Goal: Transaction & Acquisition: Obtain resource

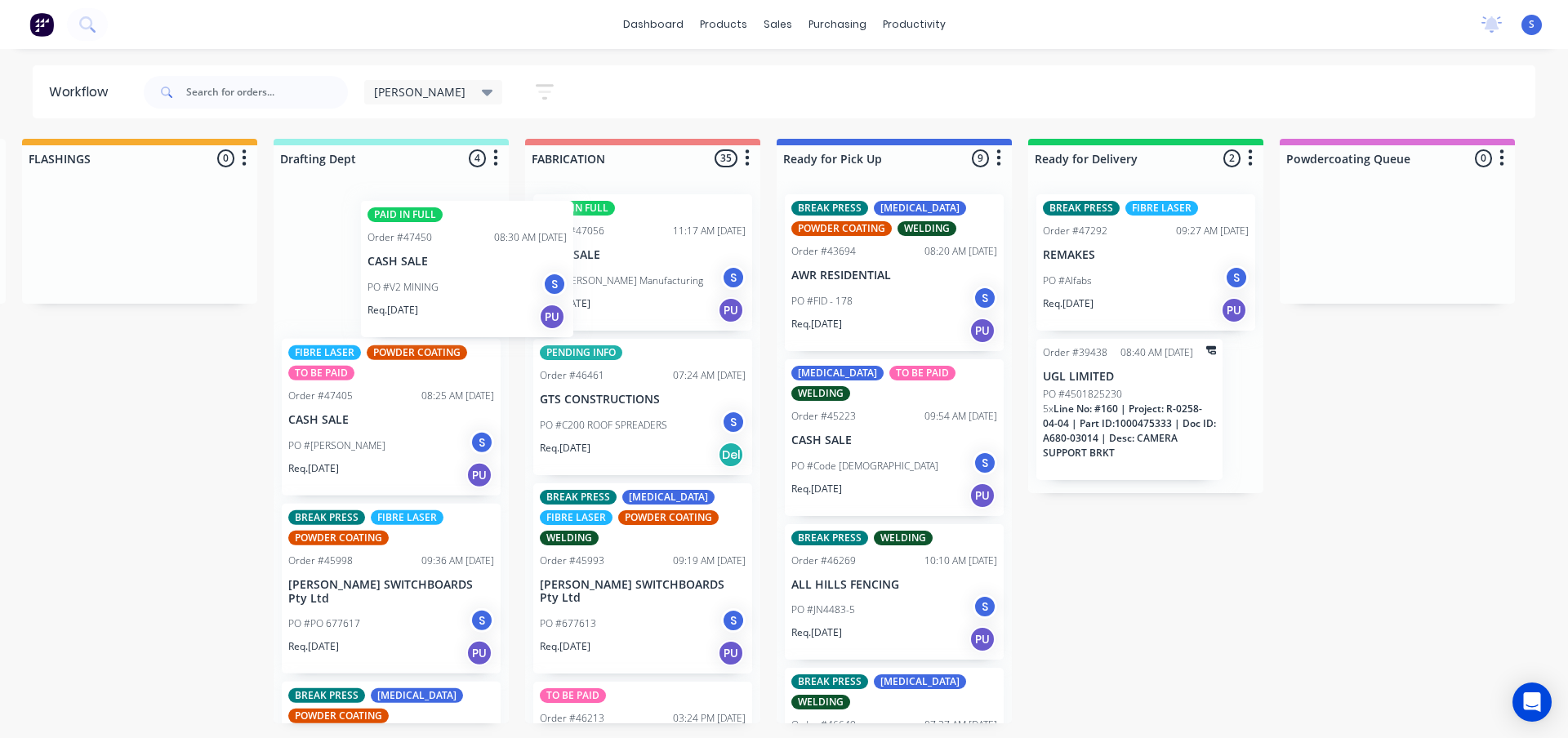
scroll to position [0, 516]
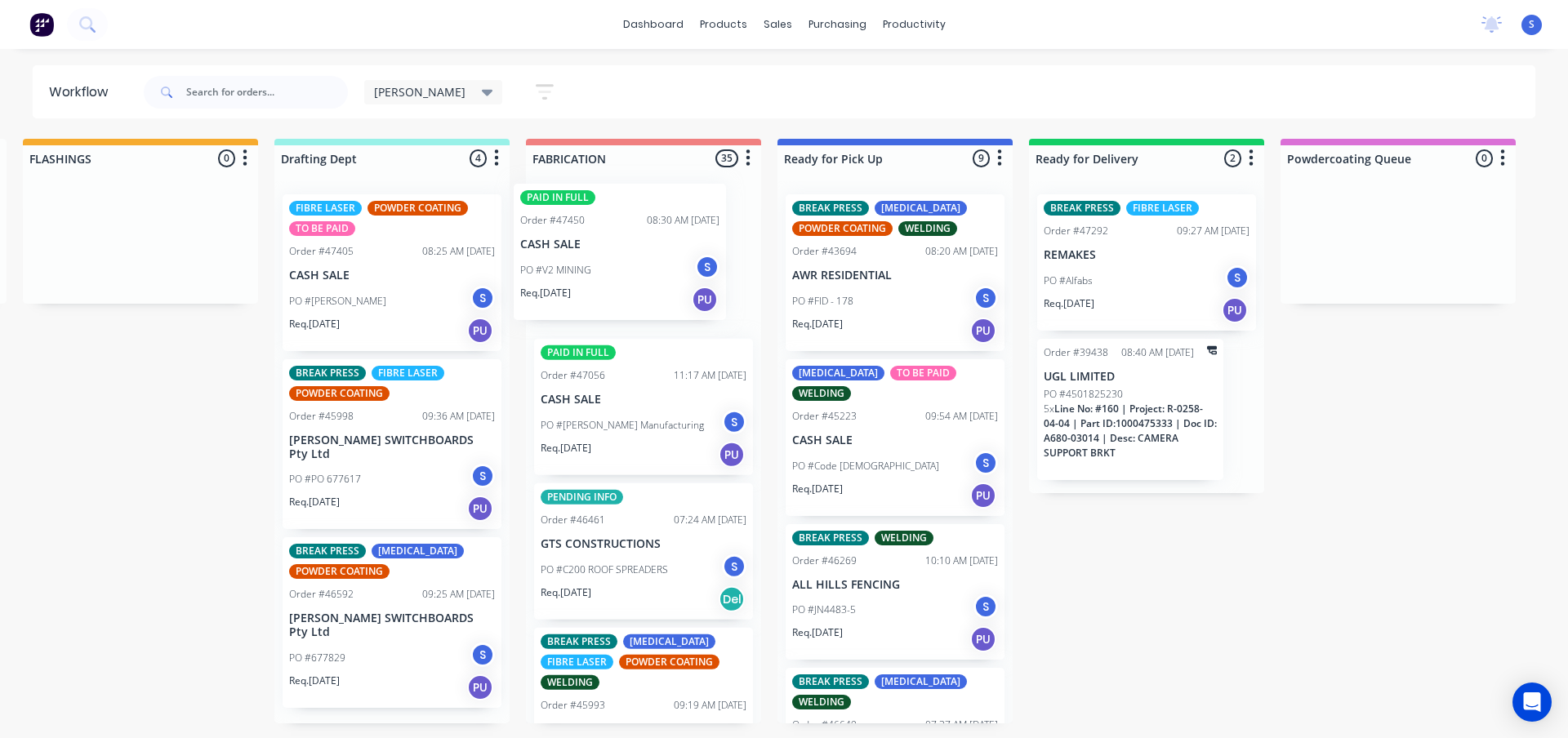
drag, startPoint x: 375, startPoint y: 279, endPoint x: 621, endPoint y: 274, distance: 246.1
click at [621, 274] on div "Submitted 0 Sort By Created date Required date Order number Customer name Most …" at bounding box center [834, 431] width 2723 height 585
click at [436, 88] on div "[PERSON_NAME]" at bounding box center [434, 92] width 139 height 25
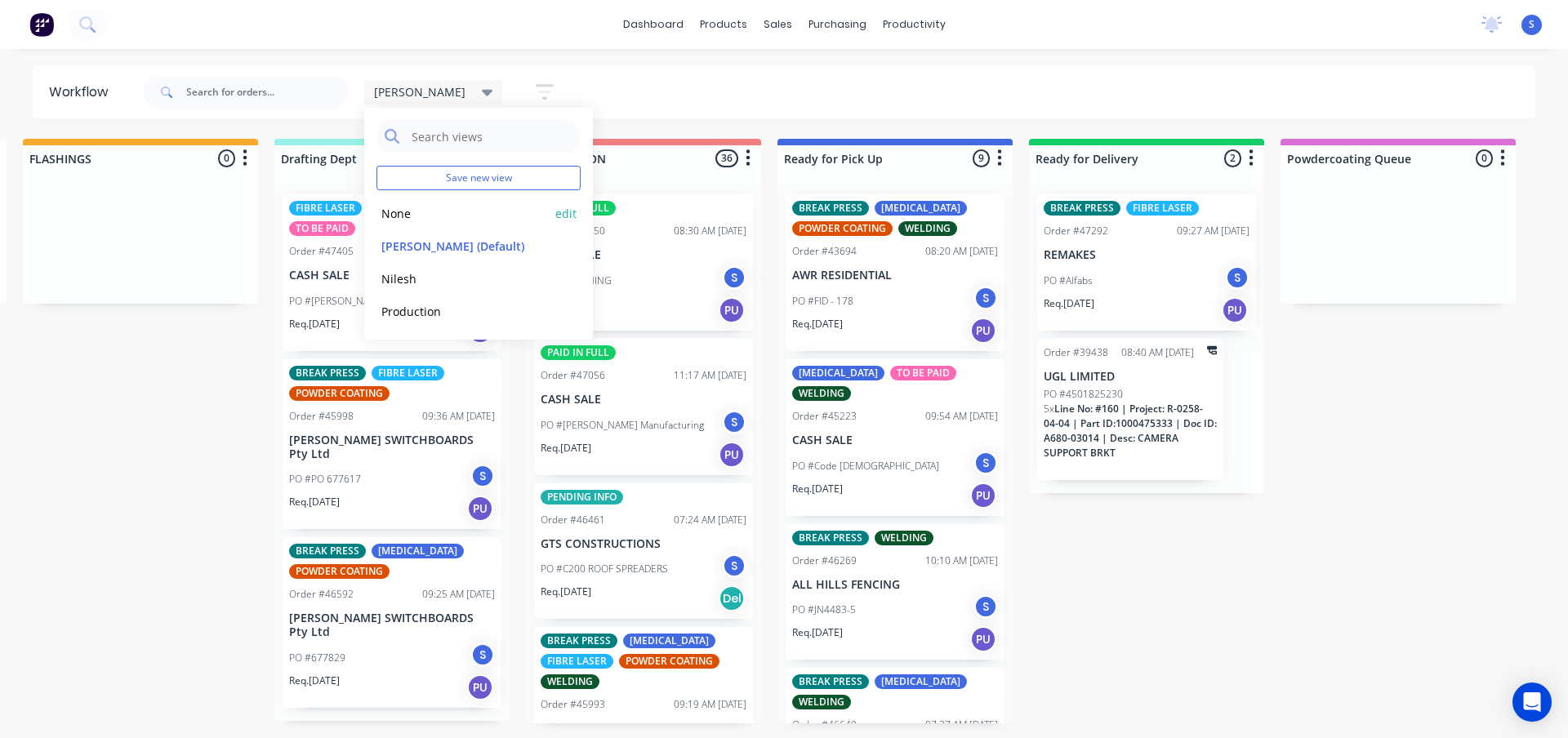
click at [395, 211] on button "None" at bounding box center [463, 214] width 174 height 19
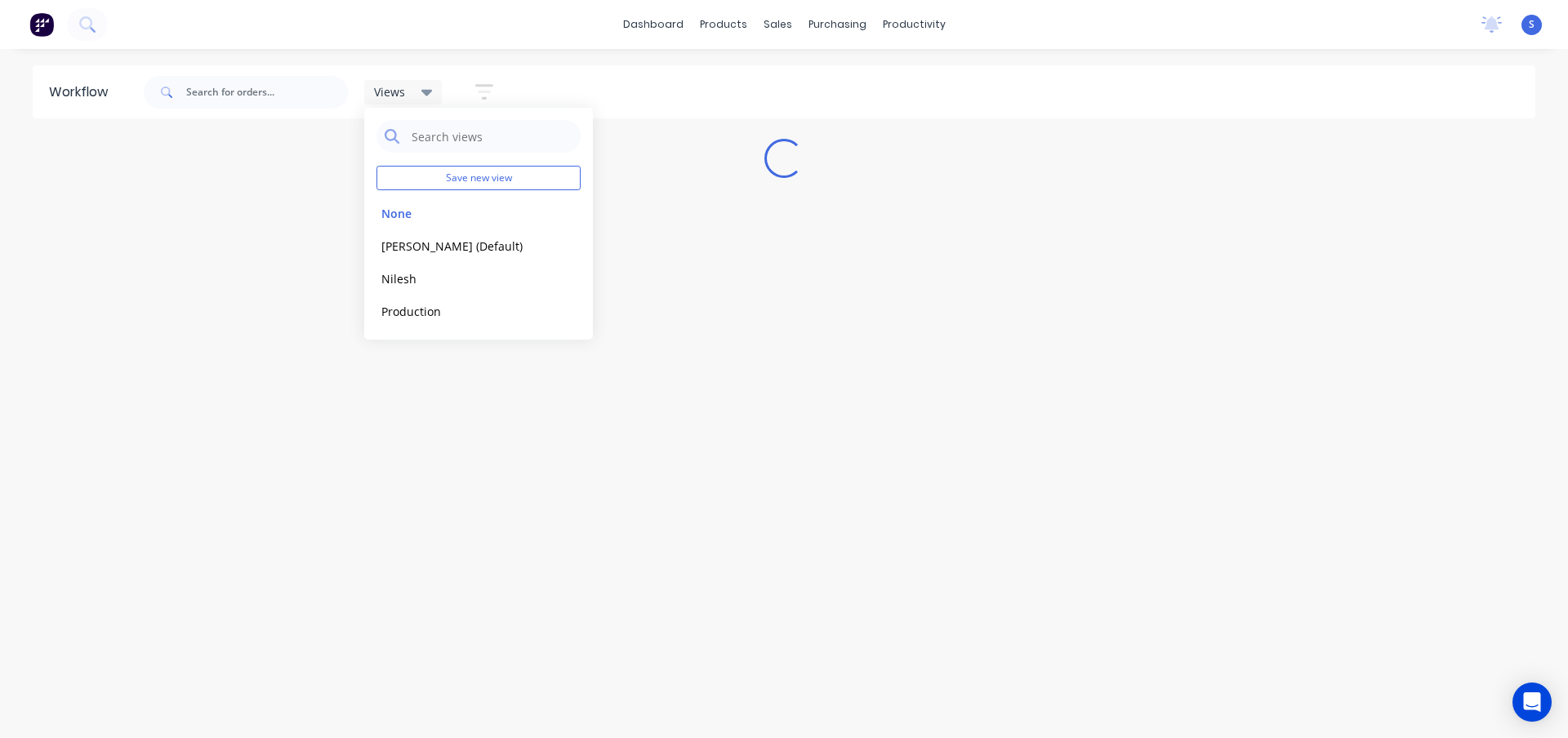
scroll to position [0, 0]
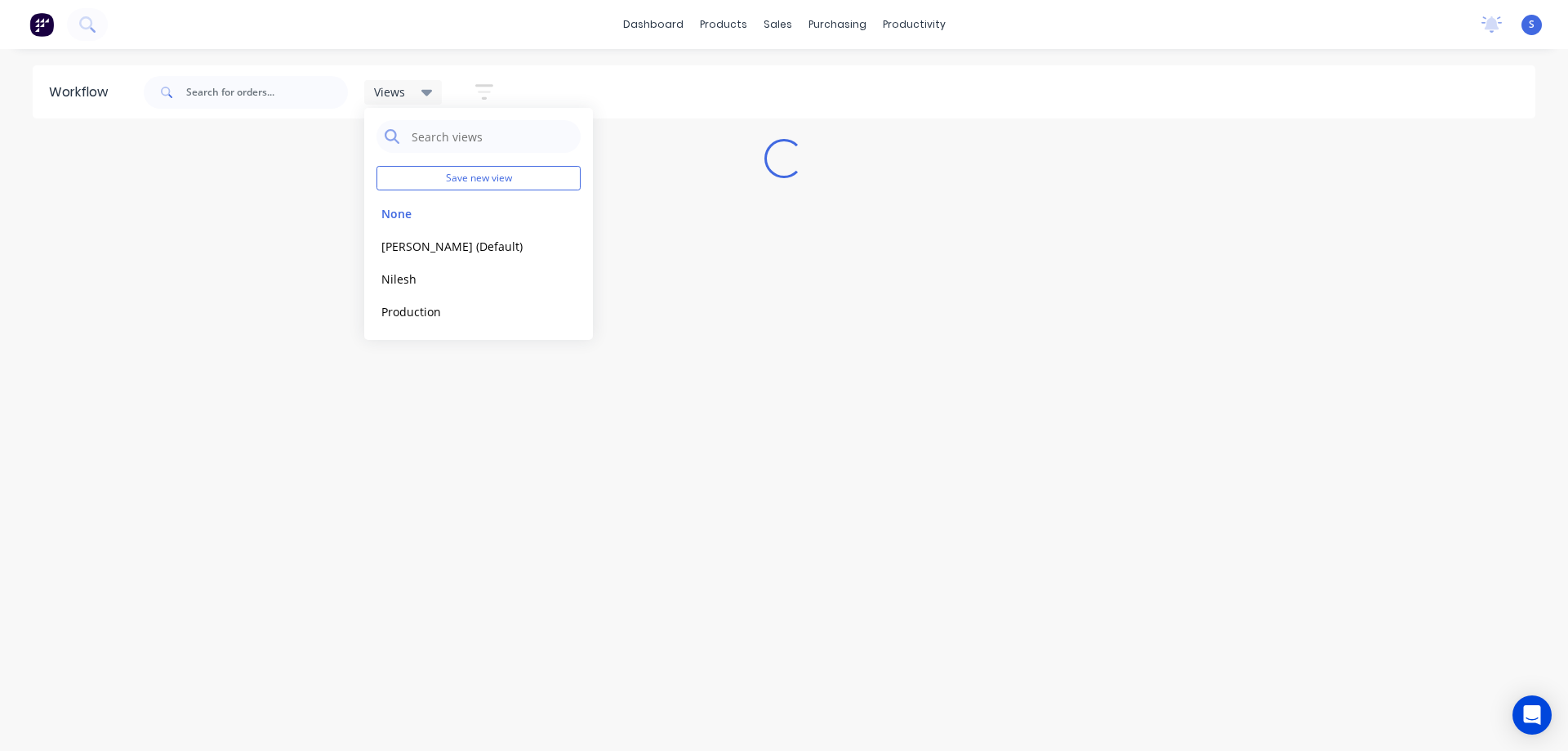
click at [769, 92] on div "Views Save new view None edit Stuart (Default) edit Nilesh edit Production edit…" at bounding box center [838, 91] width 1396 height 49
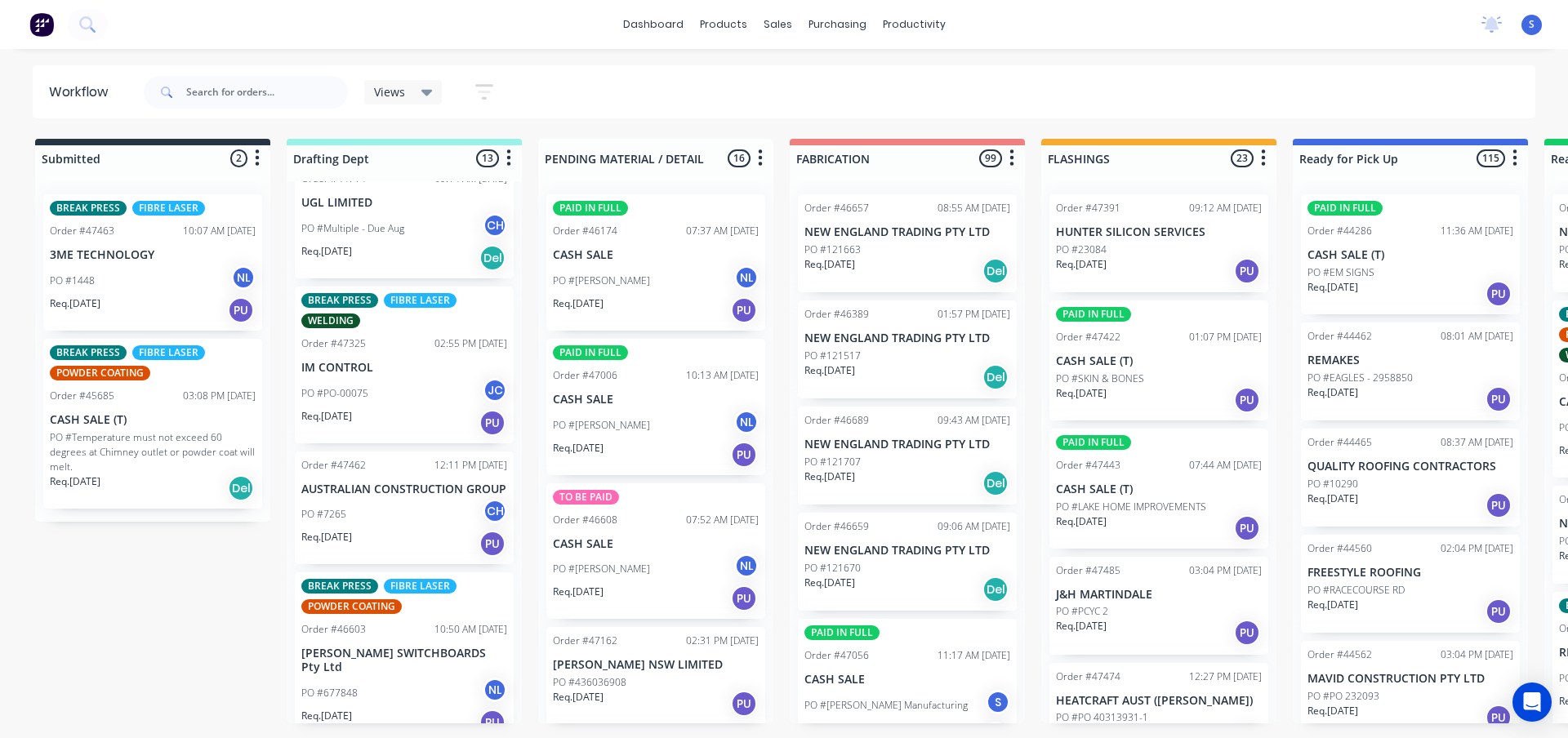
scroll to position [82, 0]
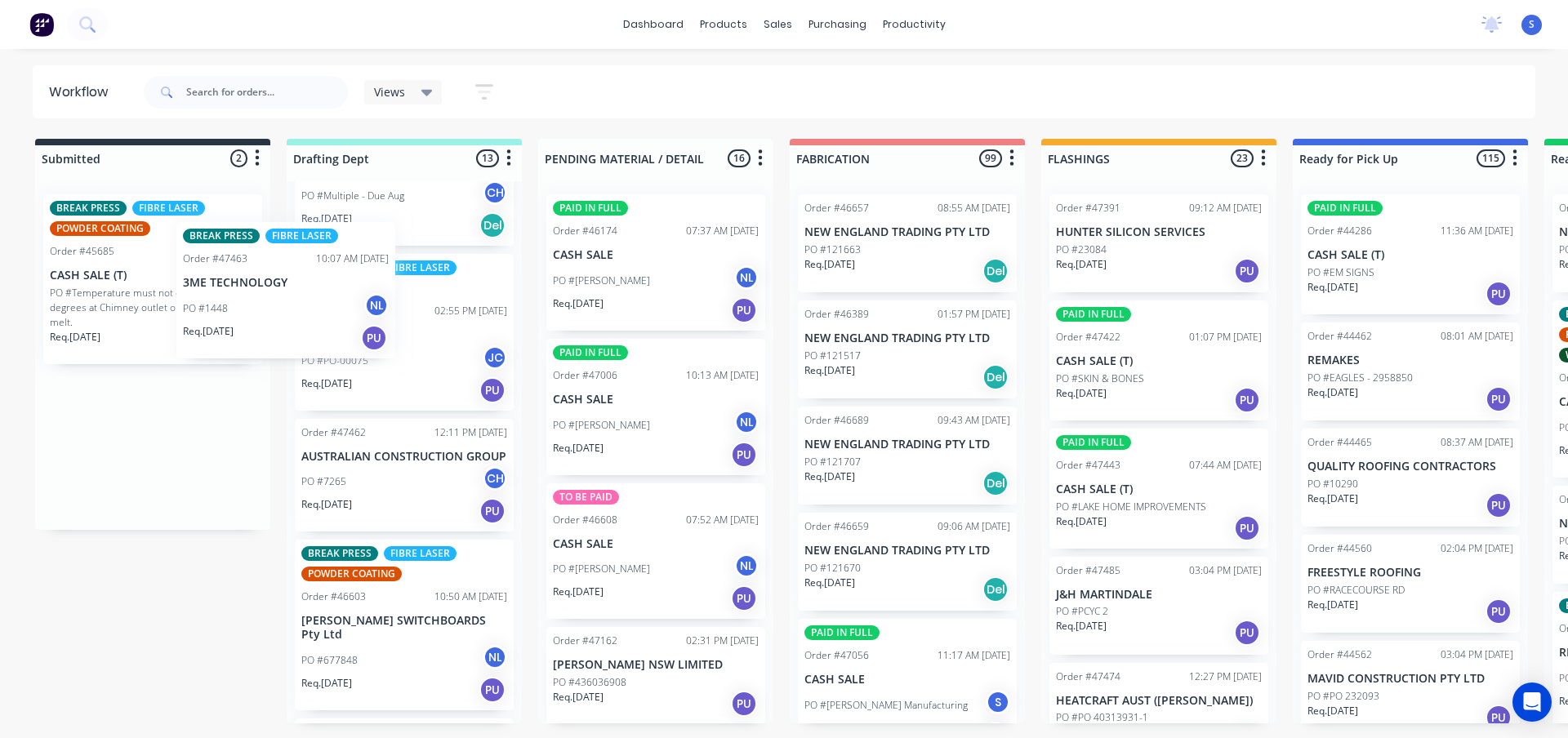
drag, startPoint x: 163, startPoint y: 293, endPoint x: 314, endPoint y: 325, distance: 154.4
click at [314, 325] on div "Submitted 2 Sort By Created date Required date Order number Customer name Most …" at bounding box center [1349, 431] width 2723 height 585
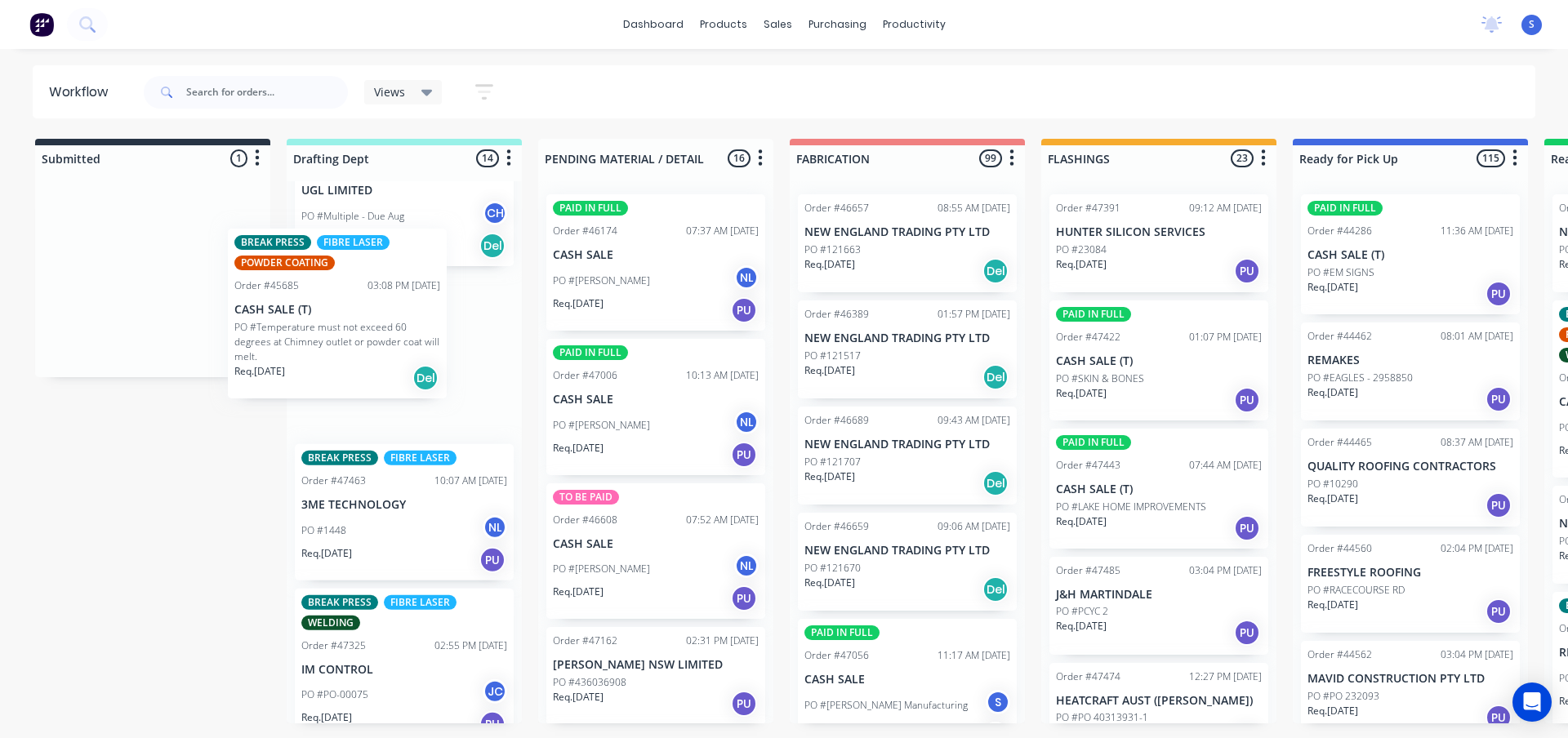
drag, startPoint x: 112, startPoint y: 308, endPoint x: 303, endPoint y: 347, distance: 194.9
click at [303, 347] on div "Submitted 1 Sort By Created date Required date Order number Customer name Most …" at bounding box center [1349, 431] width 2723 height 585
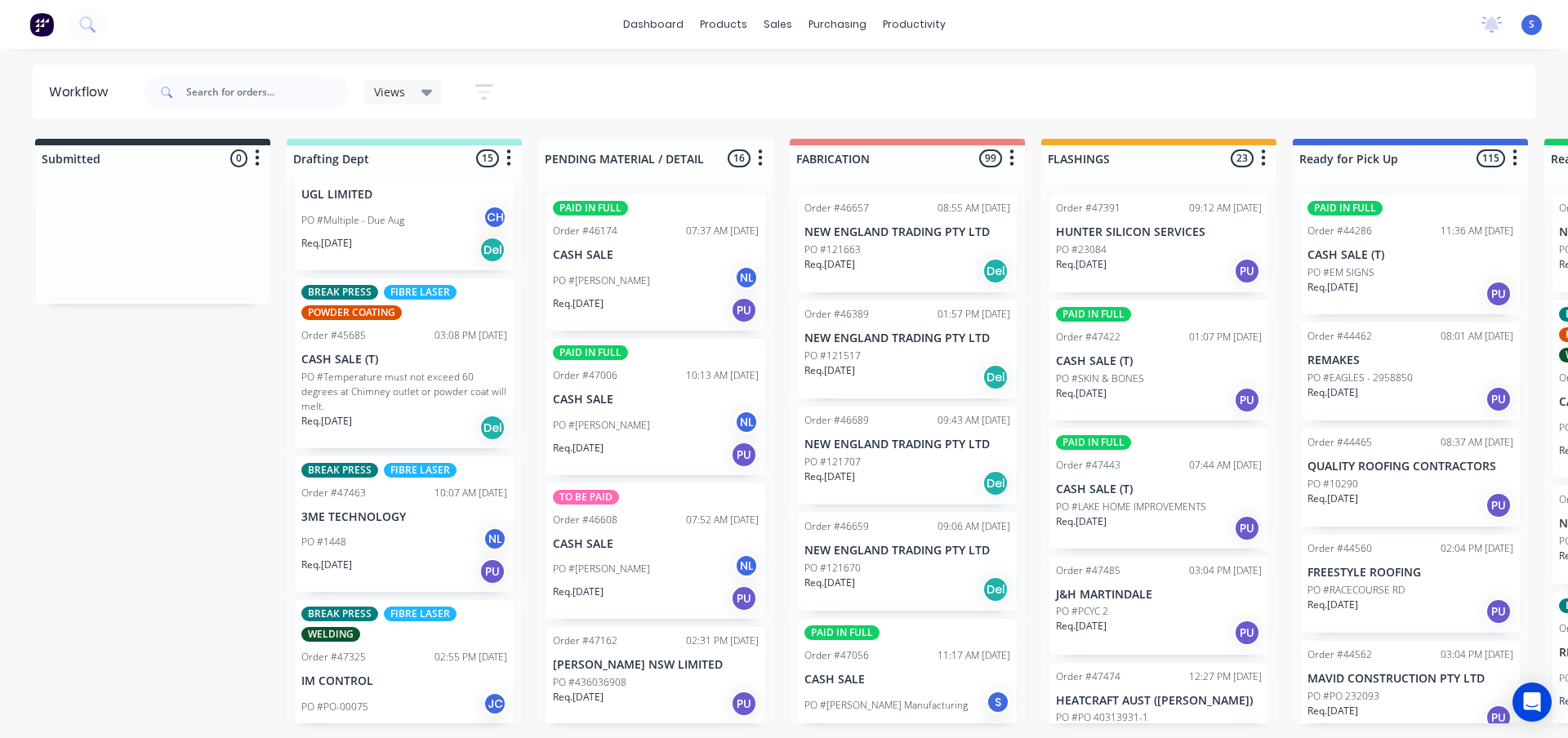
click at [424, 368] on div "BREAK PRESS FIBRE LASER POWDER COATING Order #45685 03:08 PM 01/09/25 CASH SALE…" at bounding box center [404, 363] width 219 height 170
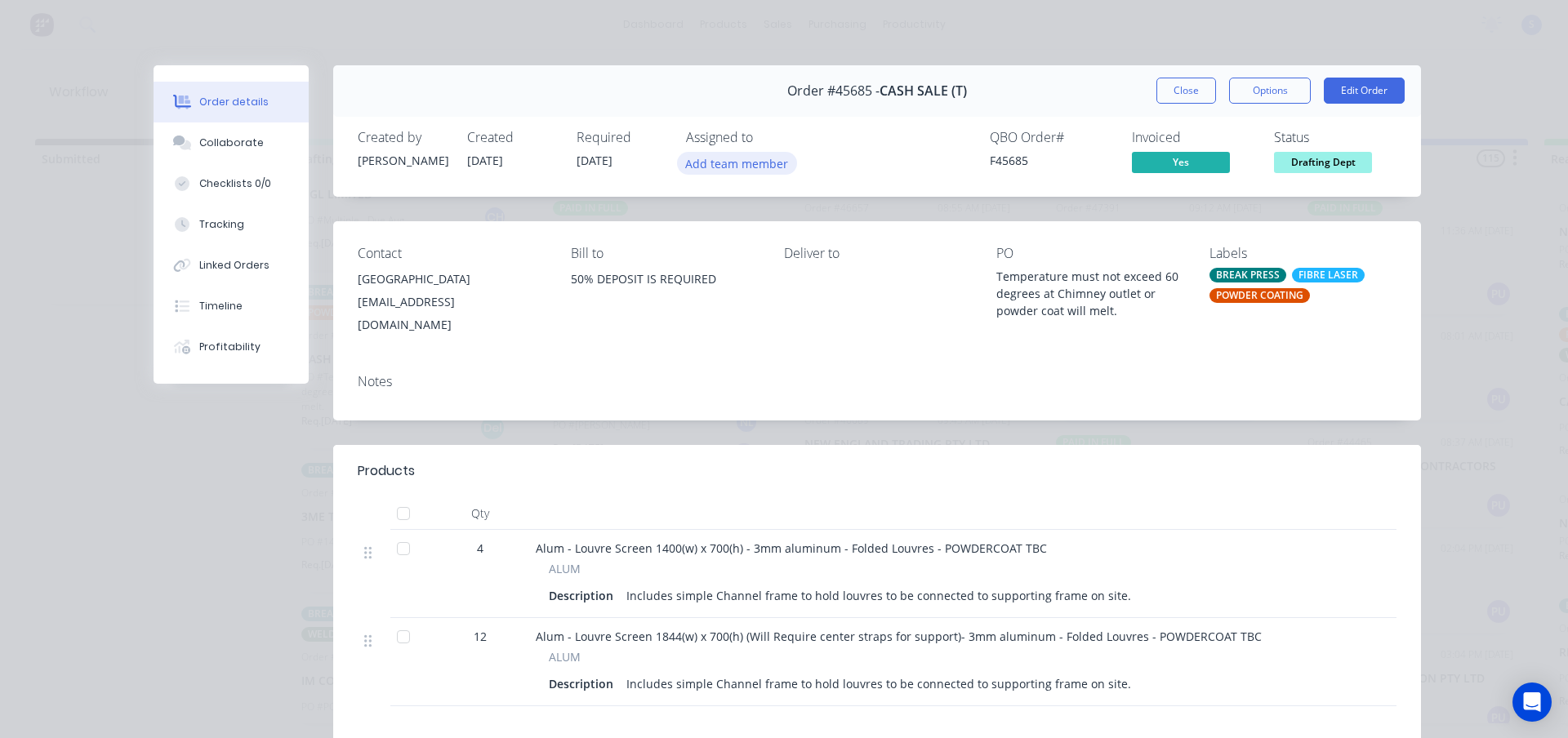
click at [737, 156] on button "Add team member" at bounding box center [737, 163] width 120 height 22
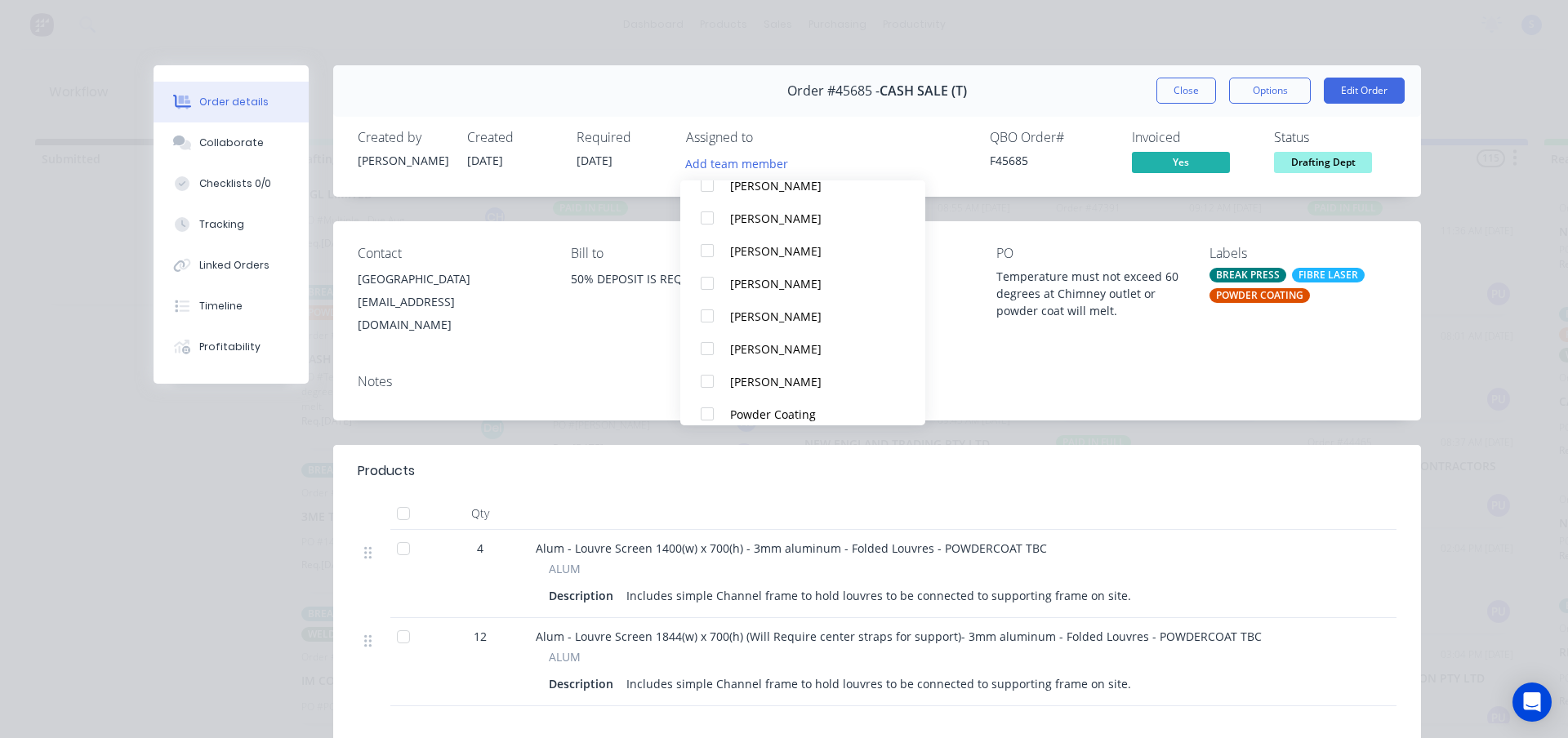
scroll to position [310, 0]
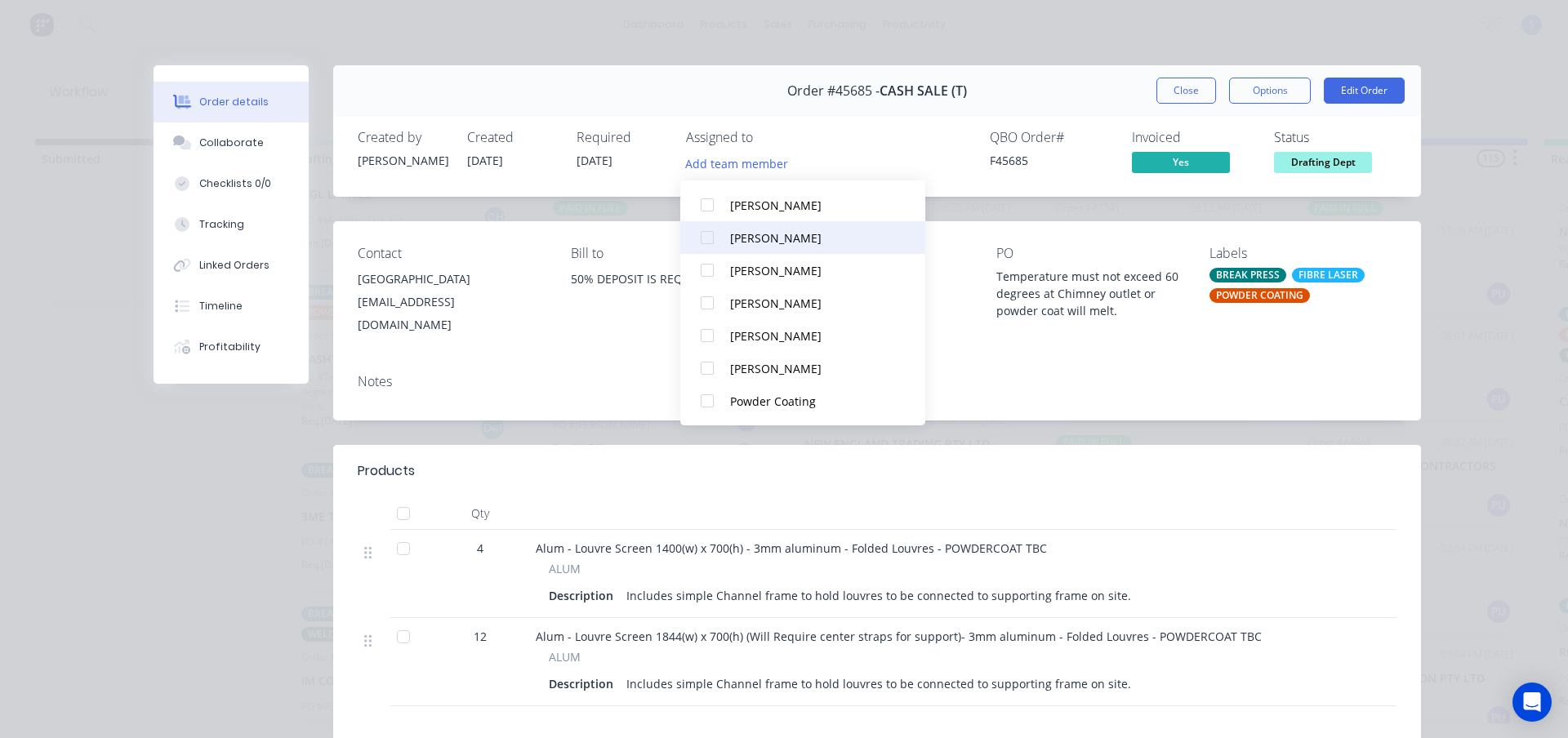
click at [703, 241] on div at bounding box center [707, 238] width 32 height 32
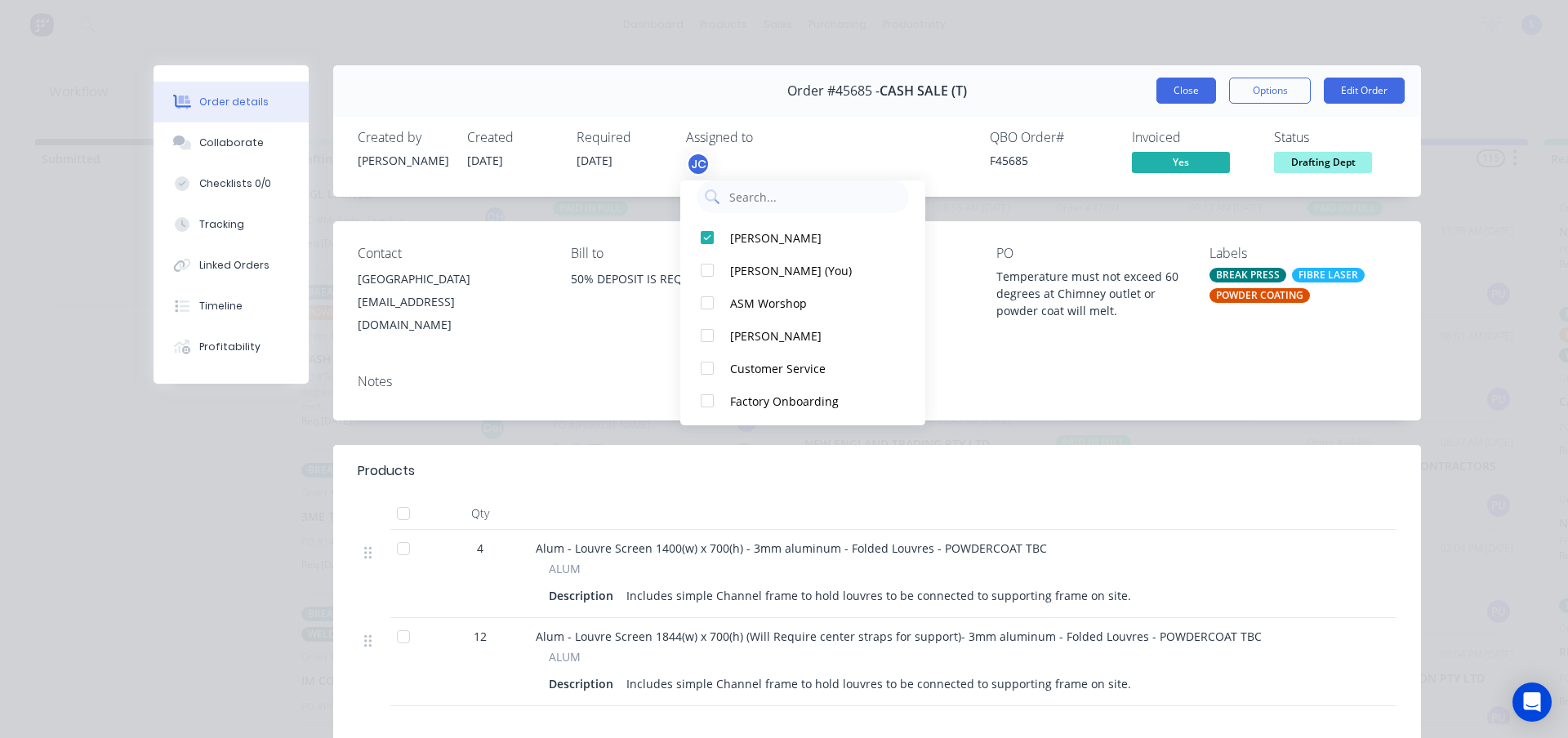
click at [1186, 86] on button "Close" at bounding box center [1186, 90] width 60 height 26
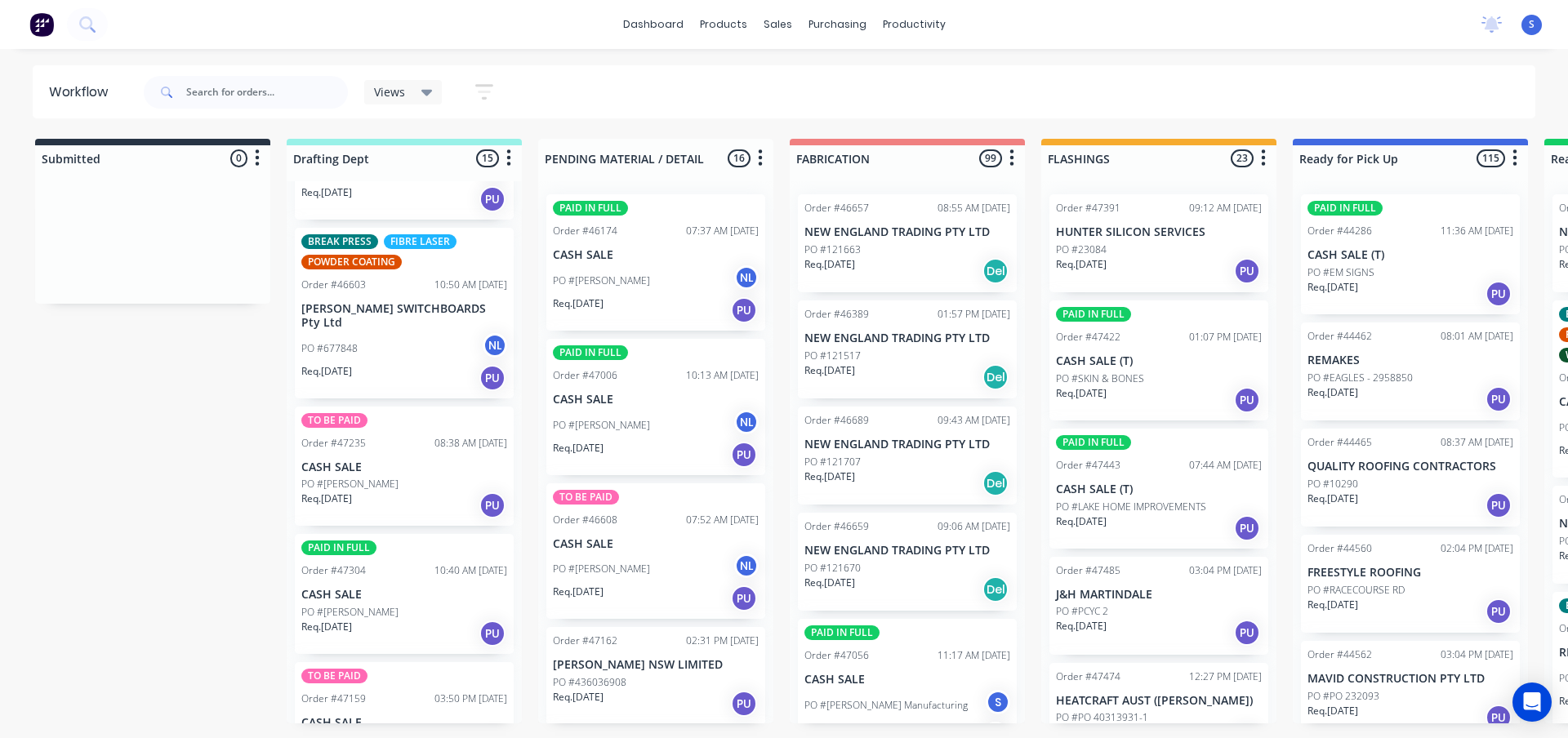
scroll to position [734, 0]
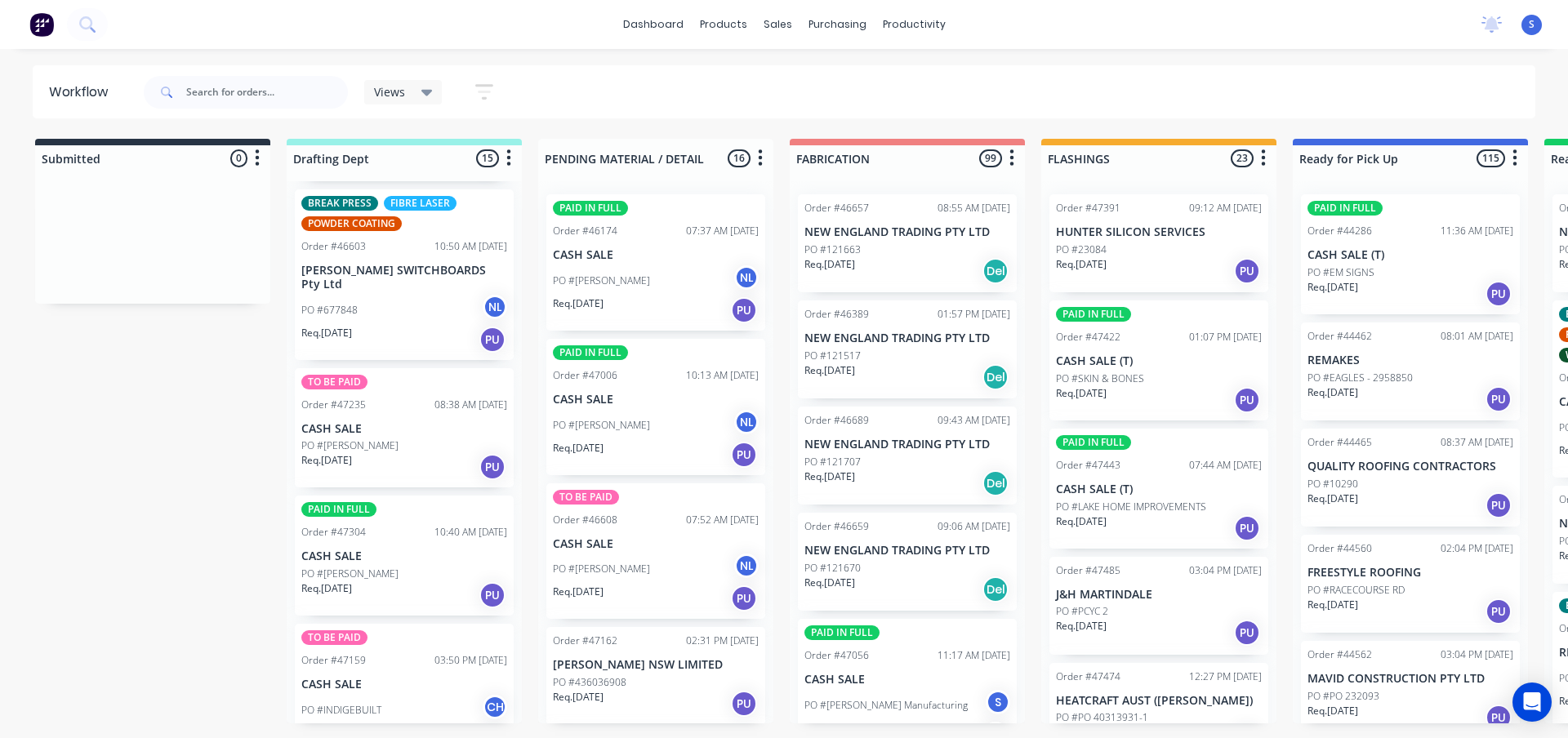
click at [392, 470] on div "Req. 16/09/25 PU" at bounding box center [404, 466] width 206 height 28
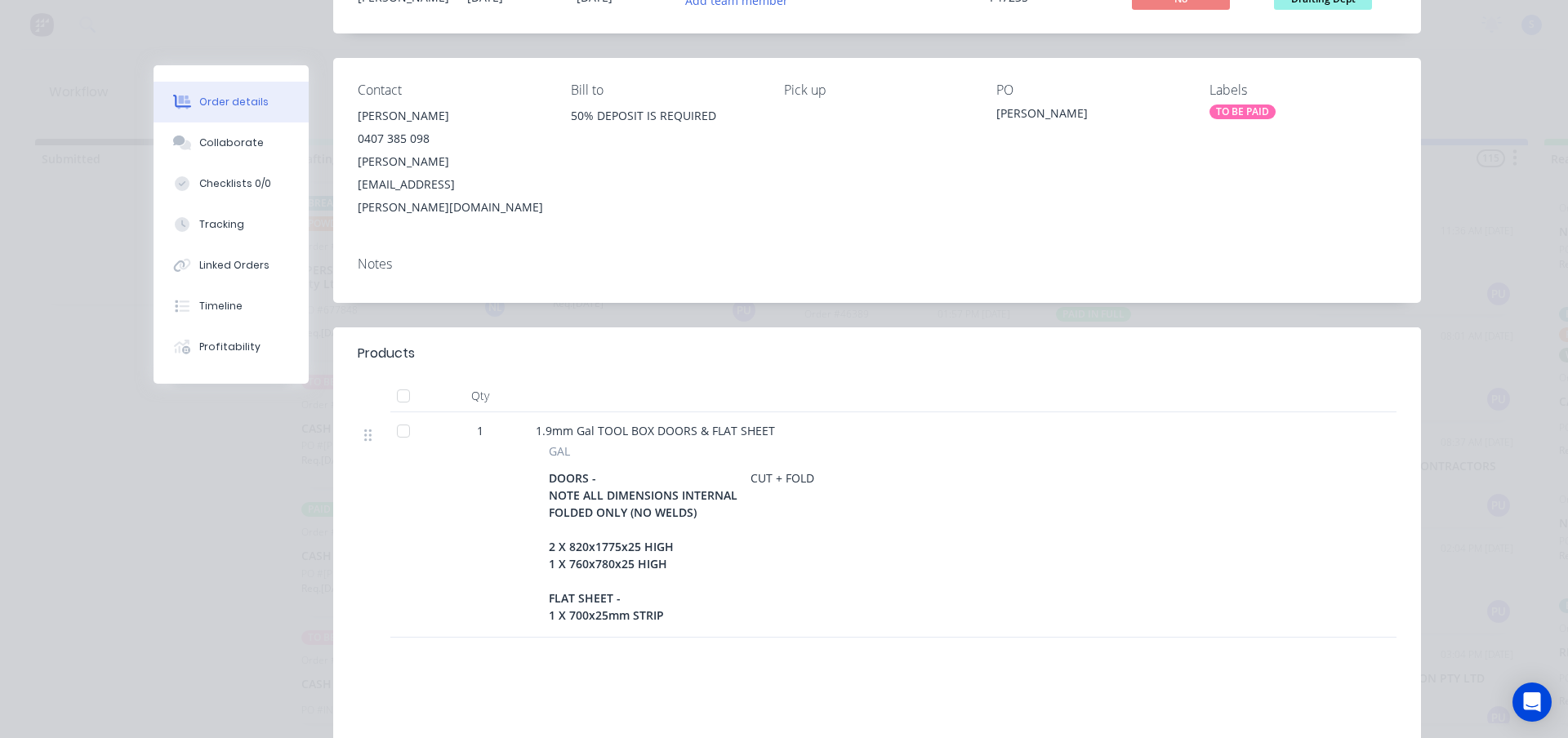
scroll to position [0, 0]
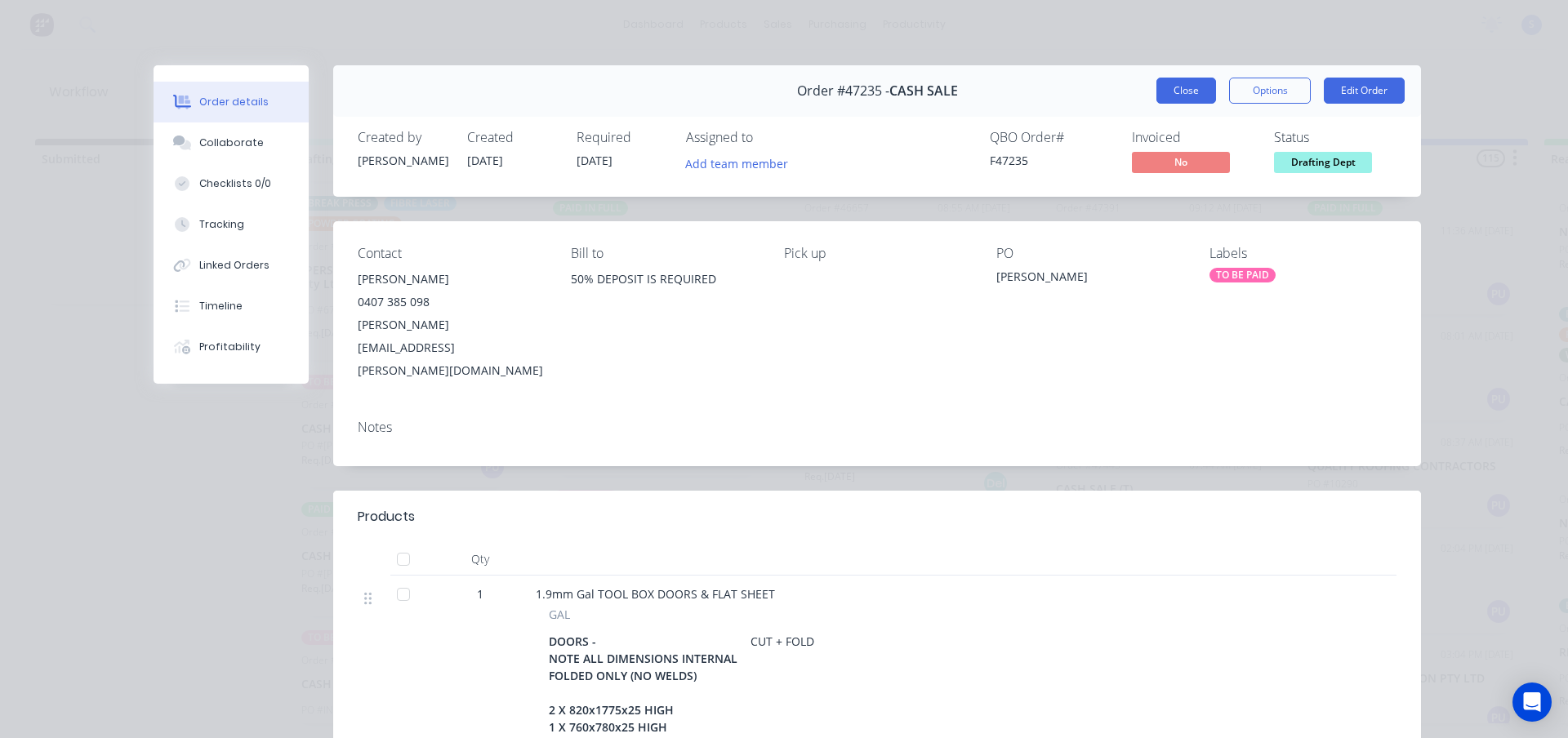
click at [1171, 95] on button "Close" at bounding box center [1186, 90] width 60 height 26
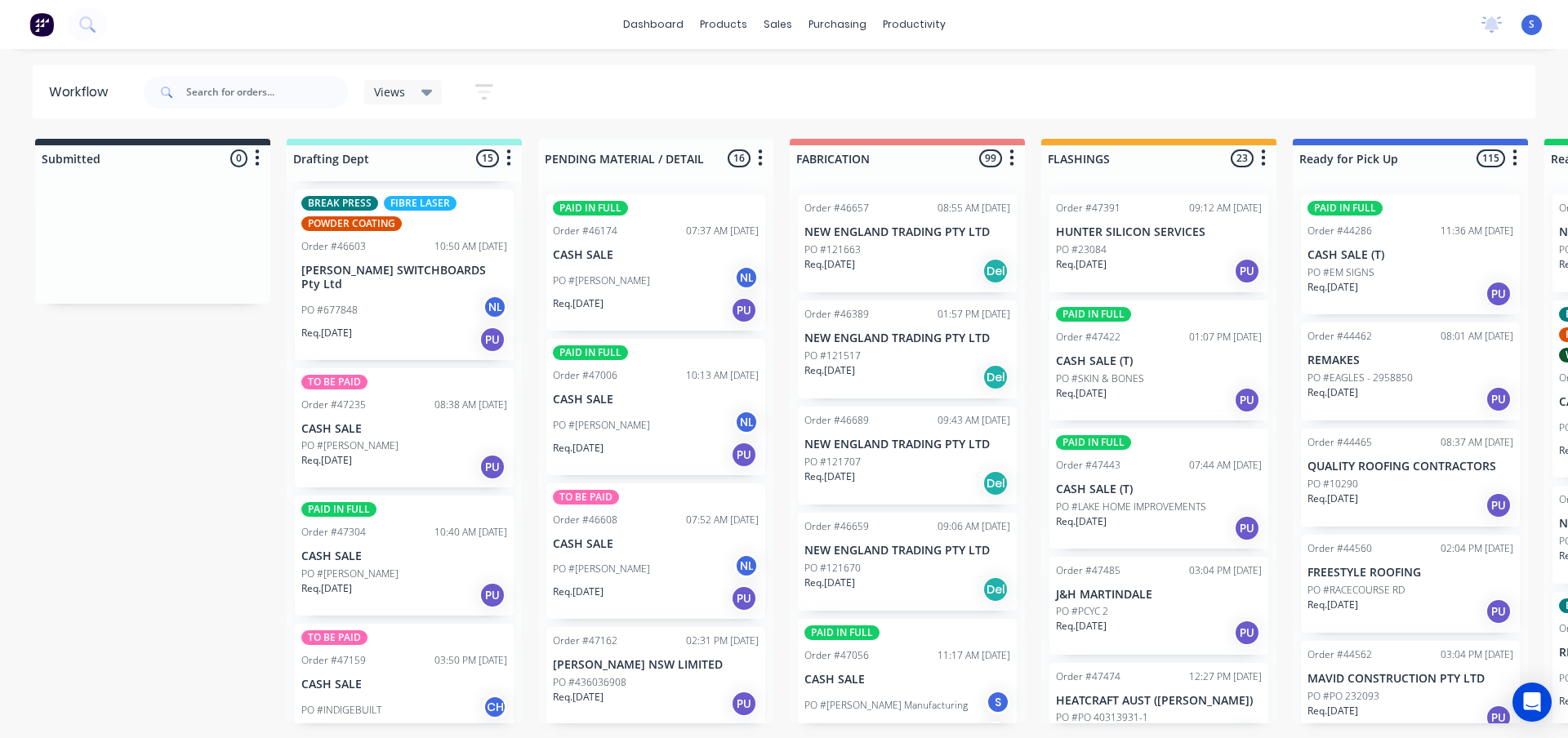
scroll to position [816, 0]
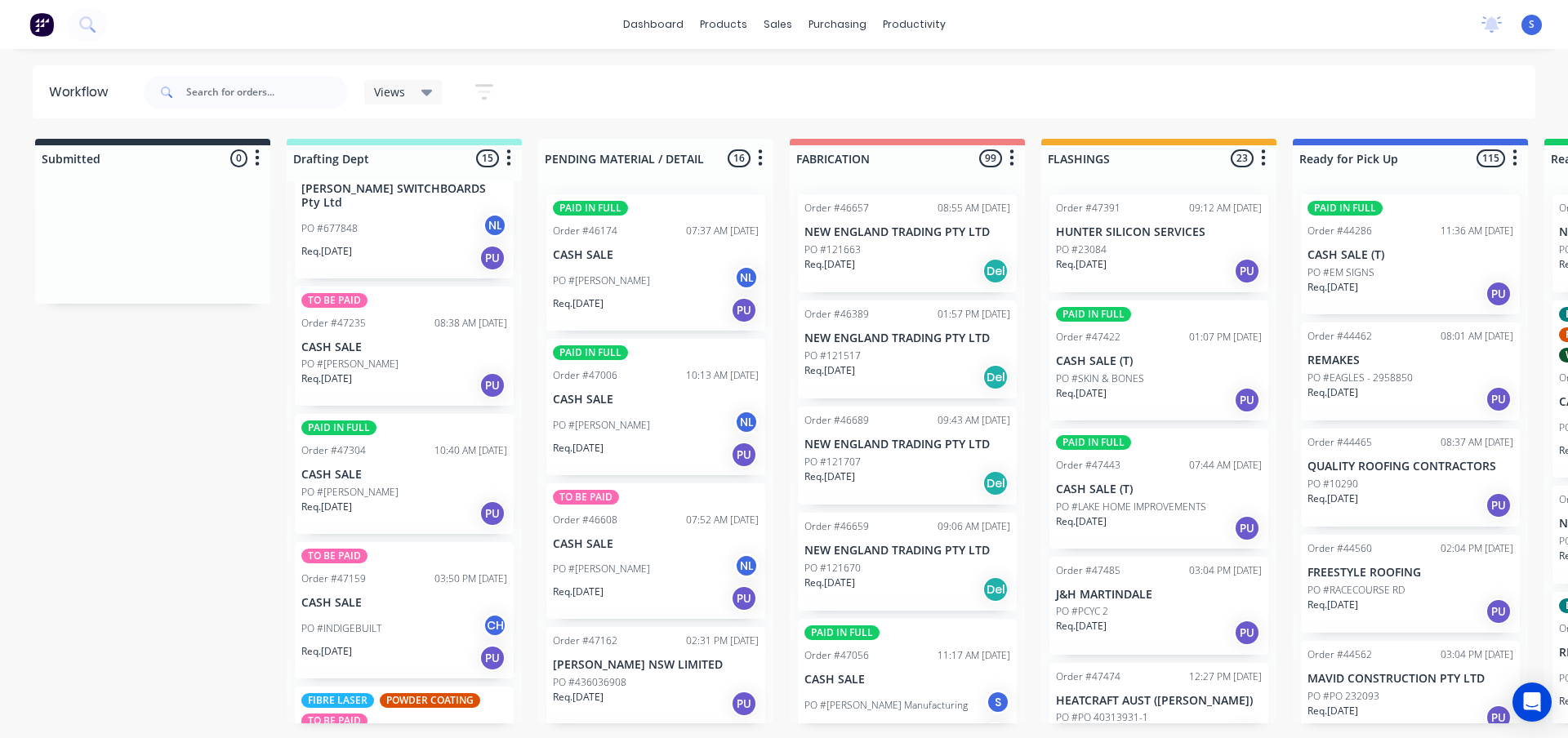
click at [386, 504] on div "Req. 18/09/25 PU" at bounding box center [404, 513] width 206 height 28
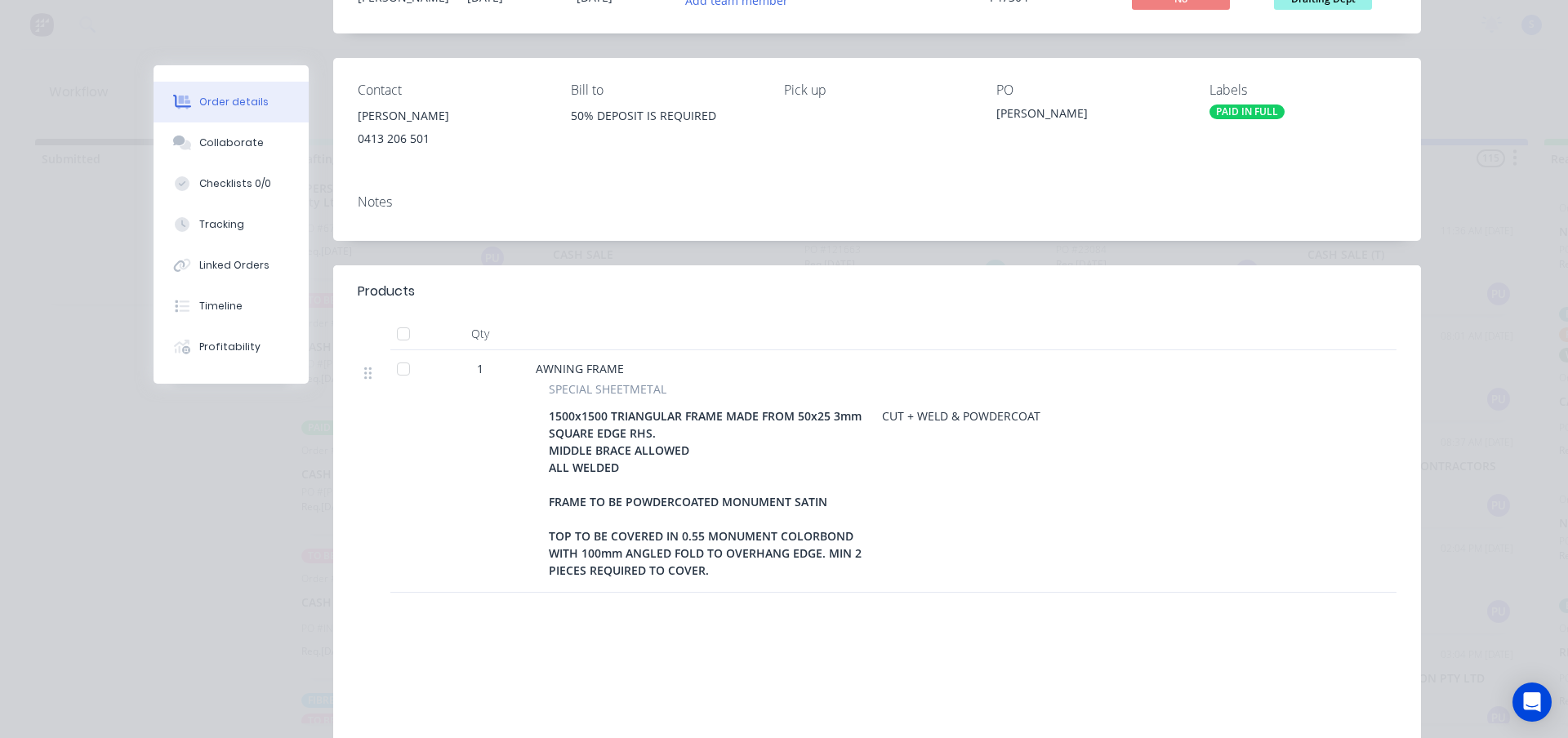
scroll to position [0, 0]
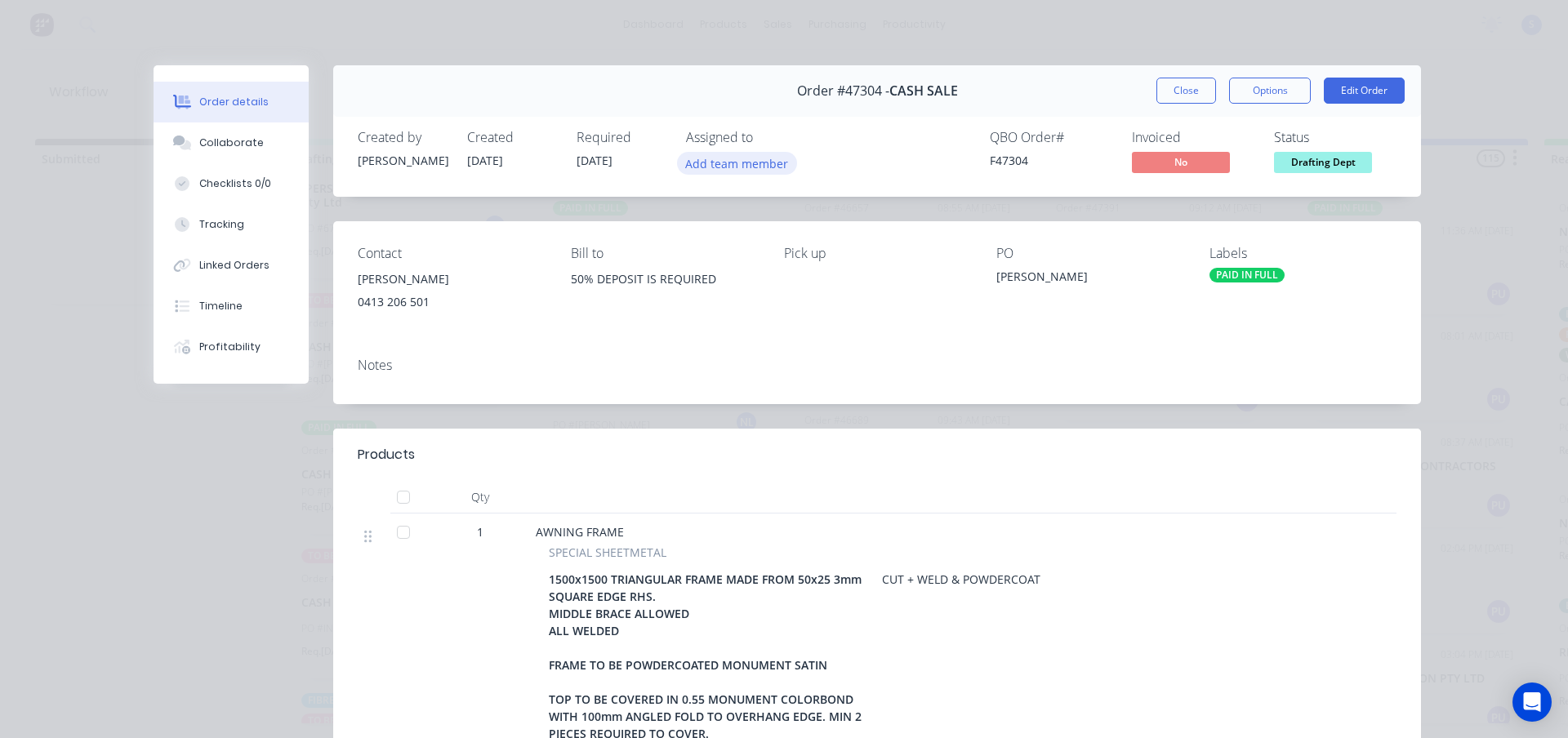
click at [739, 164] on button "Add team member" at bounding box center [737, 163] width 120 height 22
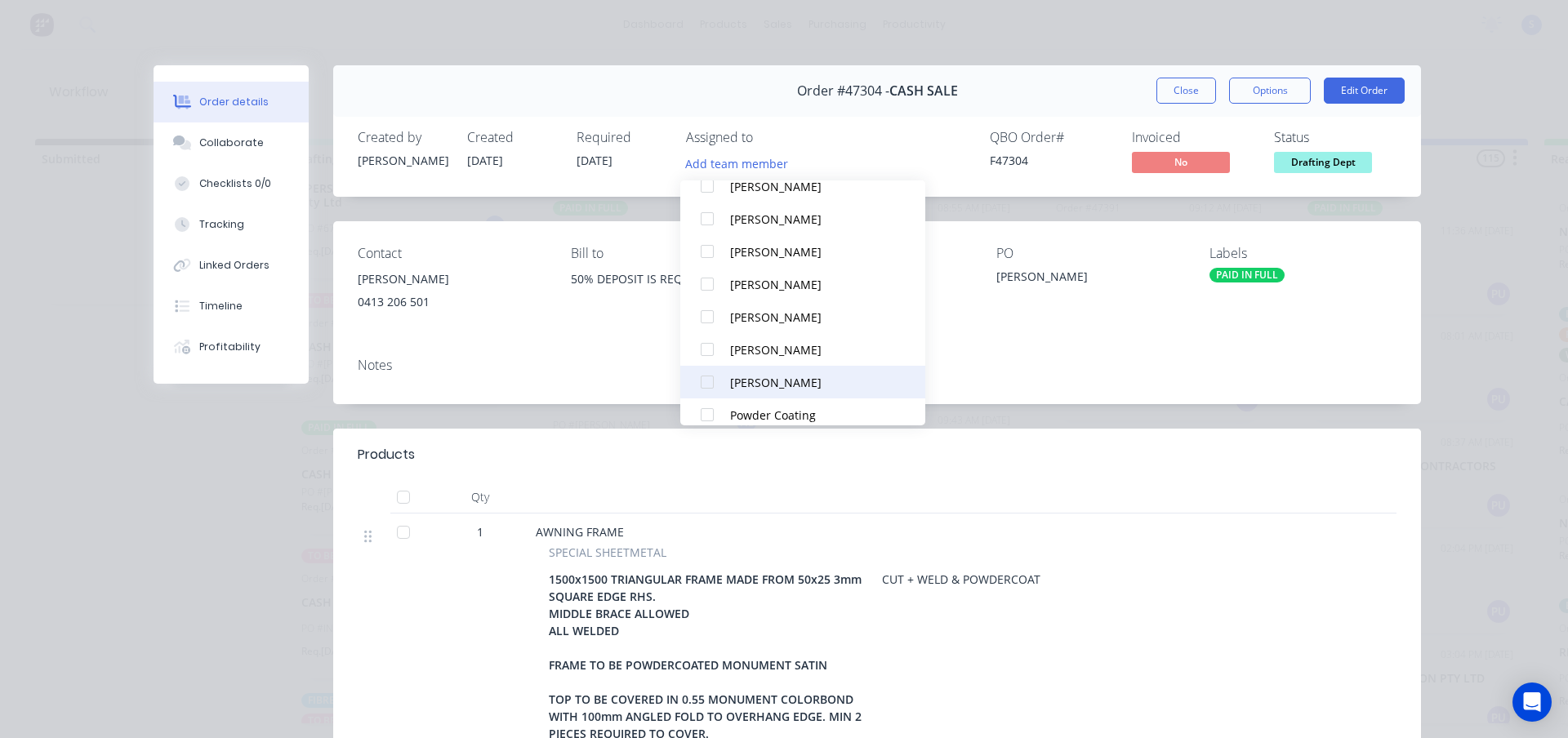
scroll to position [310, 0]
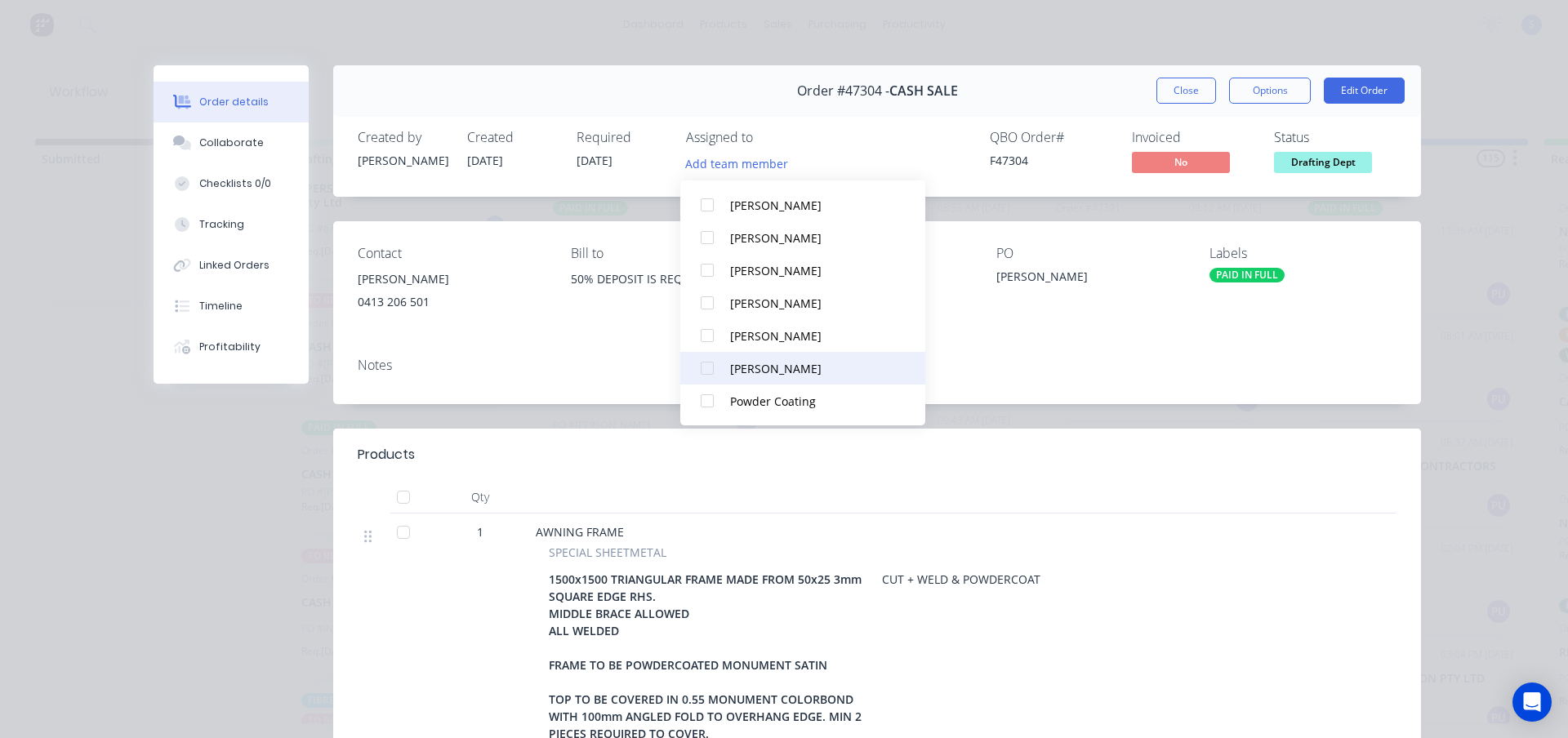
click at [706, 372] on div at bounding box center [707, 368] width 32 height 32
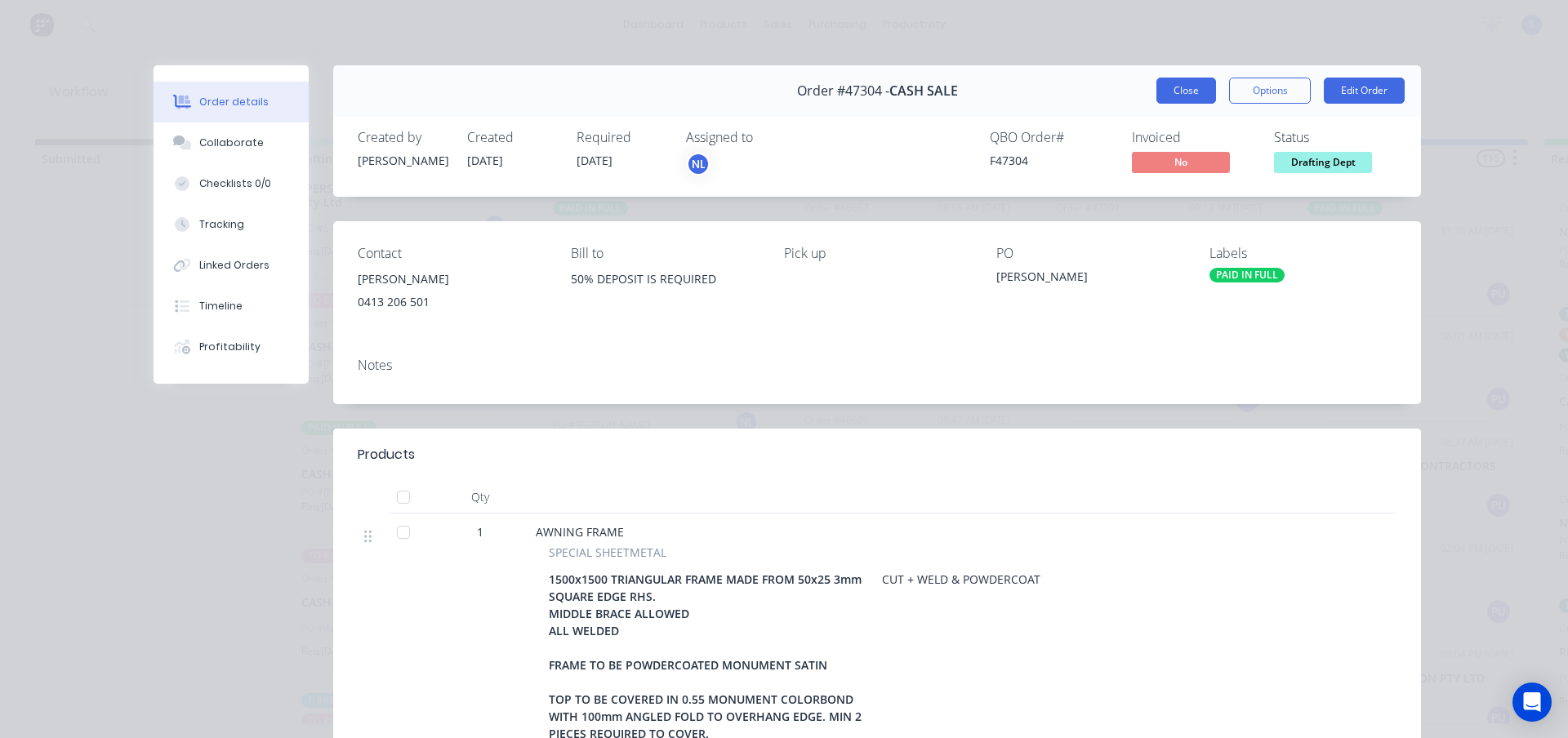
click at [1172, 101] on button "Close" at bounding box center [1186, 90] width 60 height 26
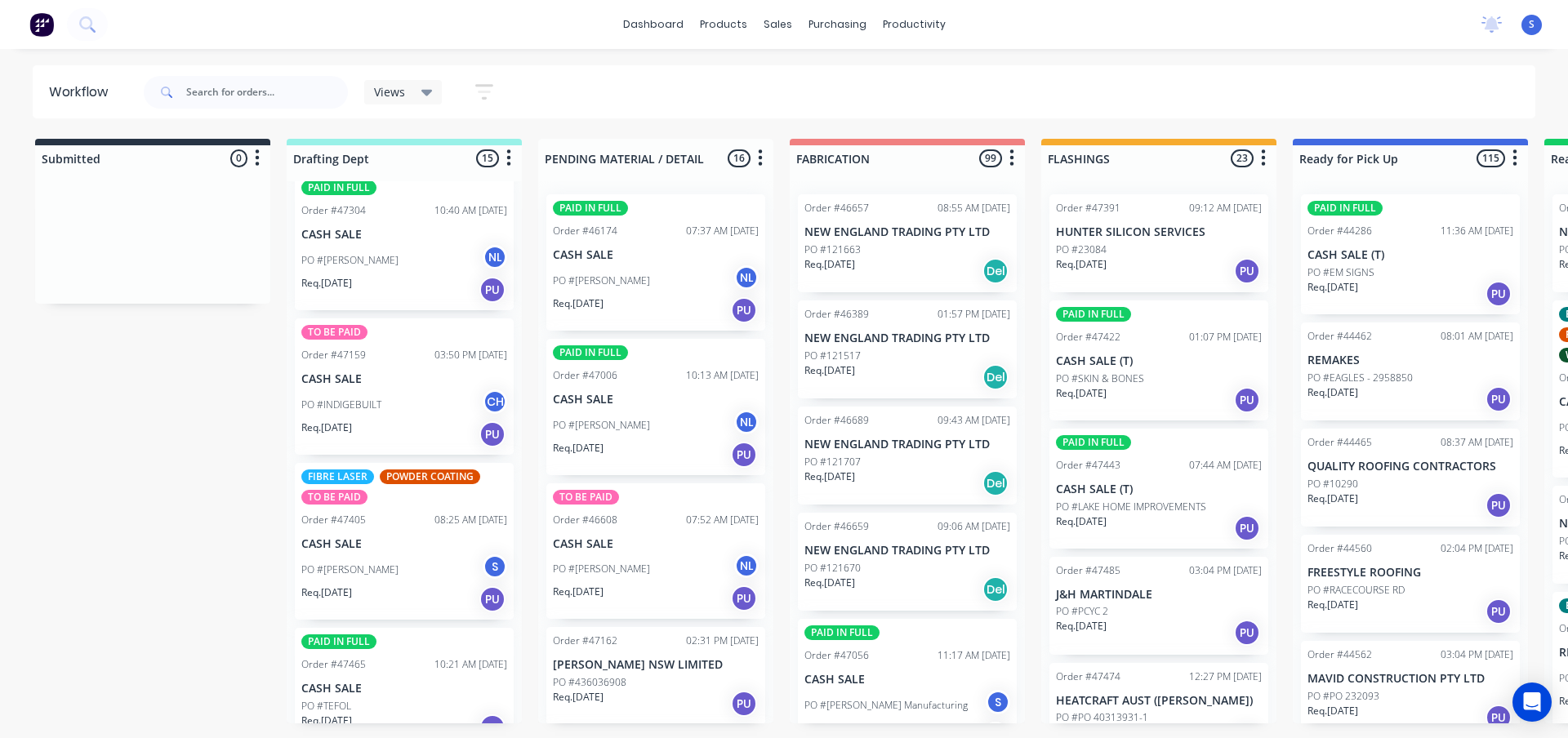
scroll to position [1061, 0]
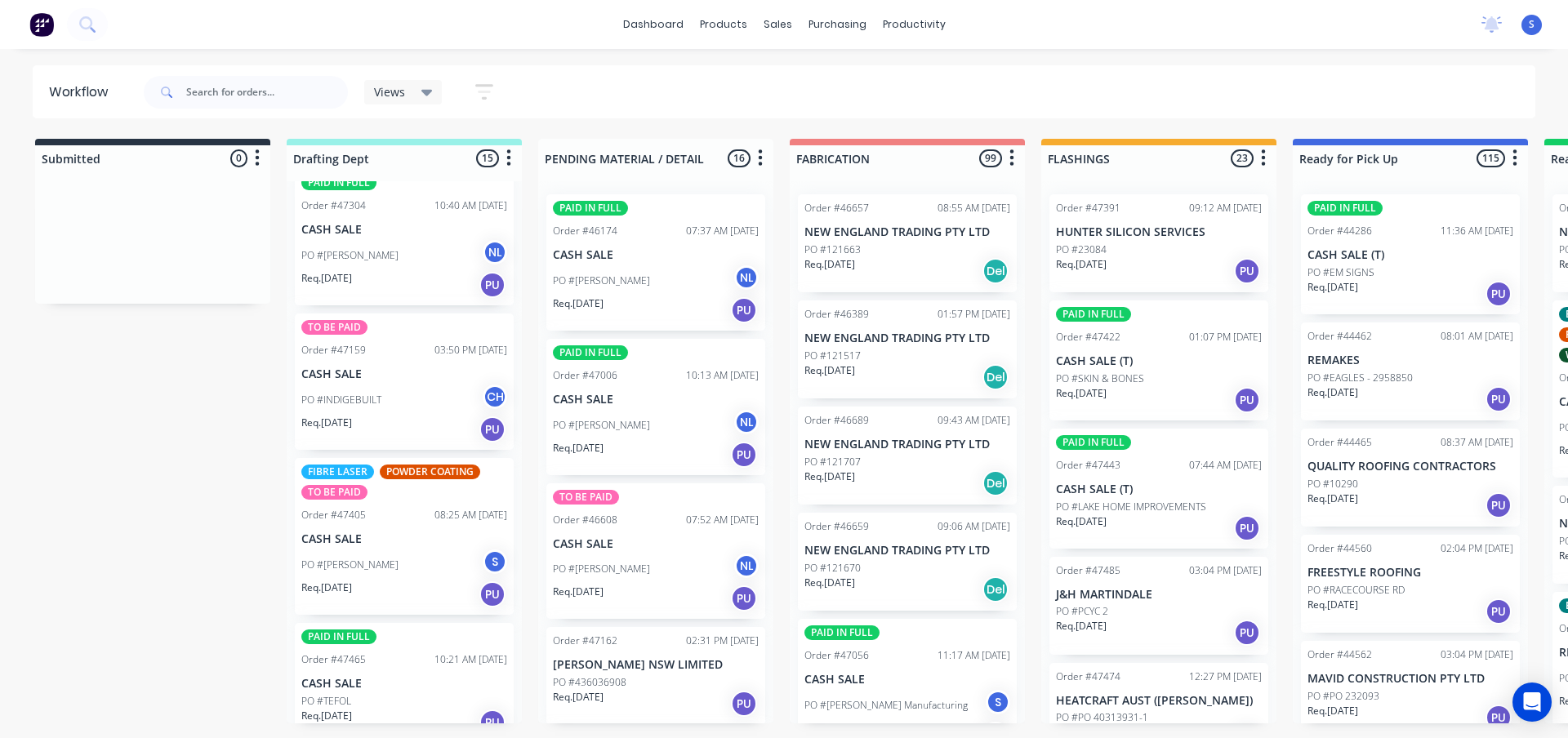
click at [389, 573] on div "PO #JOHN WOOD S" at bounding box center [404, 565] width 206 height 31
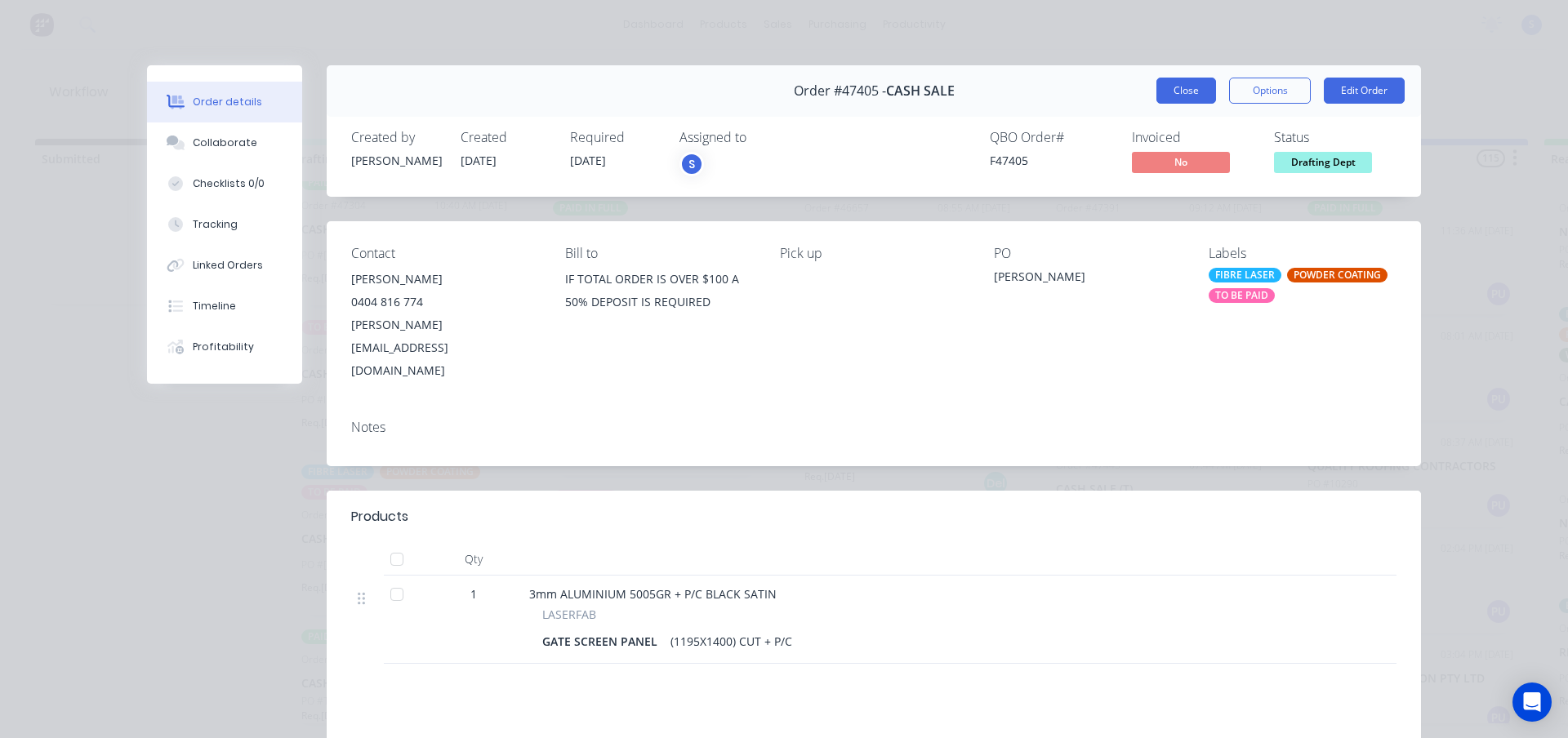
click at [1200, 96] on button "Close" at bounding box center [1186, 90] width 60 height 26
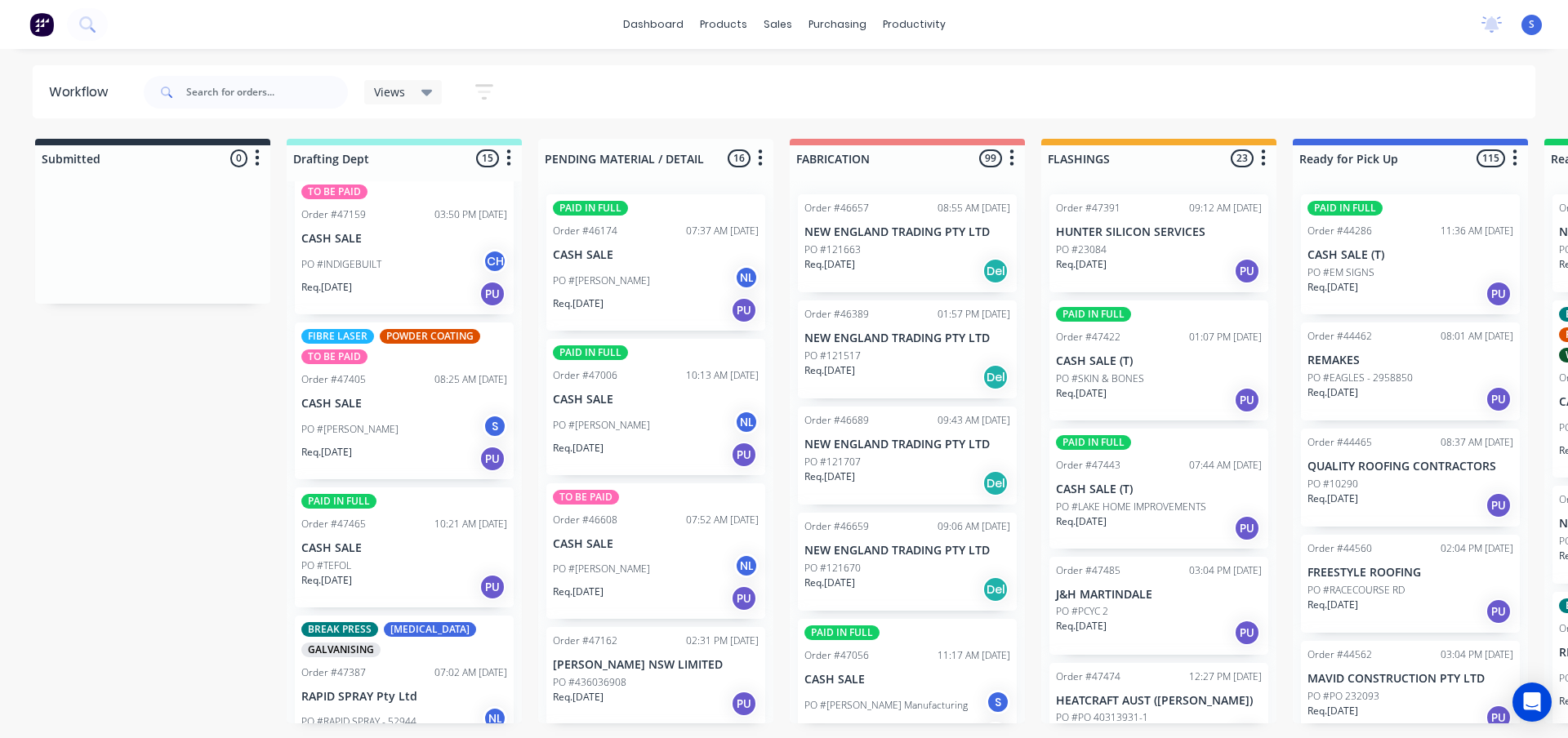
scroll to position [1224, 0]
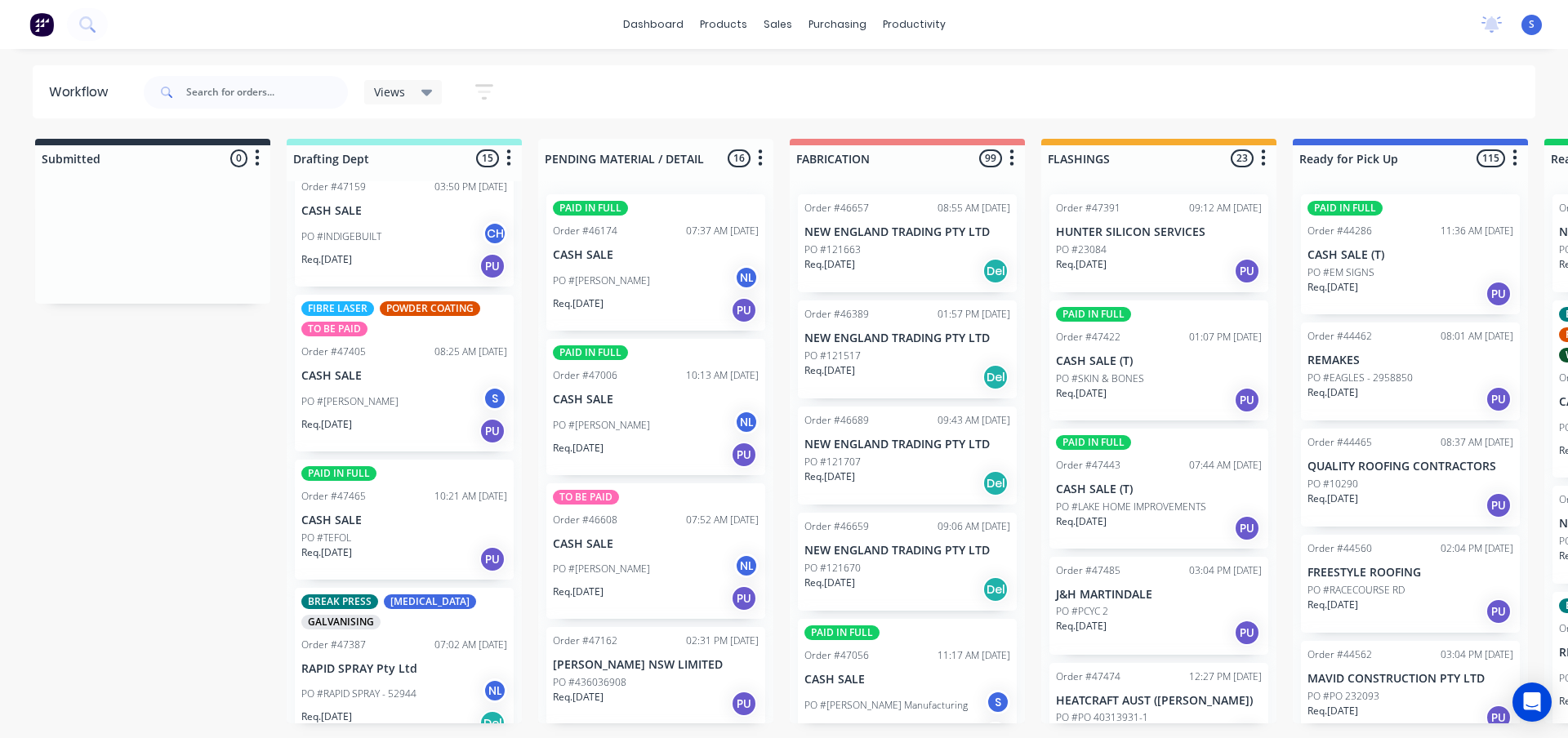
click at [400, 550] on div "Req. 23/09/25 PU" at bounding box center [404, 558] width 206 height 28
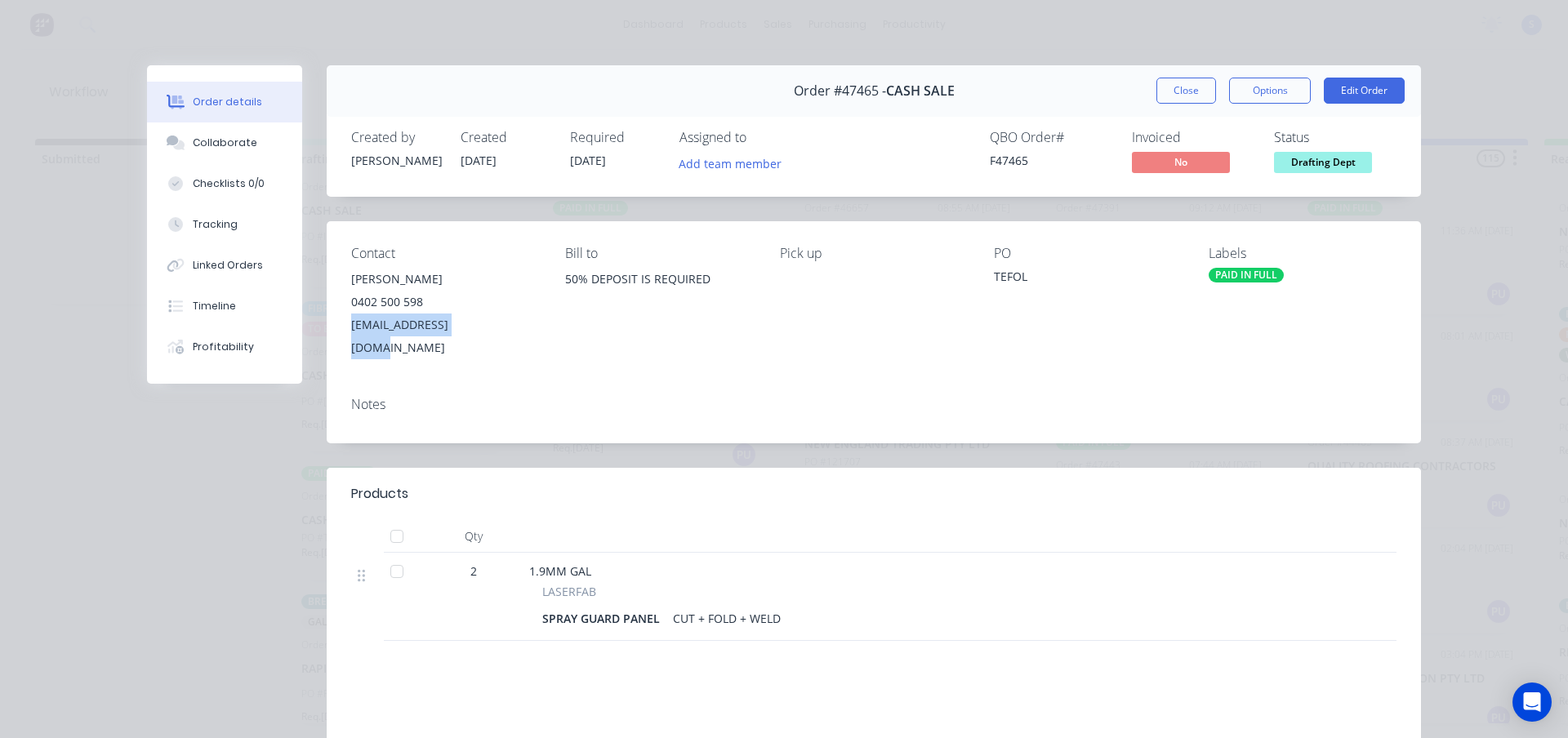
drag, startPoint x: 499, startPoint y: 322, endPoint x: 343, endPoint y: 338, distance: 156.8
click at [343, 338] on div "Contact CHAYCE DOUGLAS 0402 500 598 CHAYCED@TEFOL.COM.AU Bill to 50% DEPOSIT IS…" at bounding box center [873, 302] width 1094 height 163
copy div "CHAYCED@TEFOL.COM.AU"
click at [739, 156] on button "Add team member" at bounding box center [731, 163] width 120 height 22
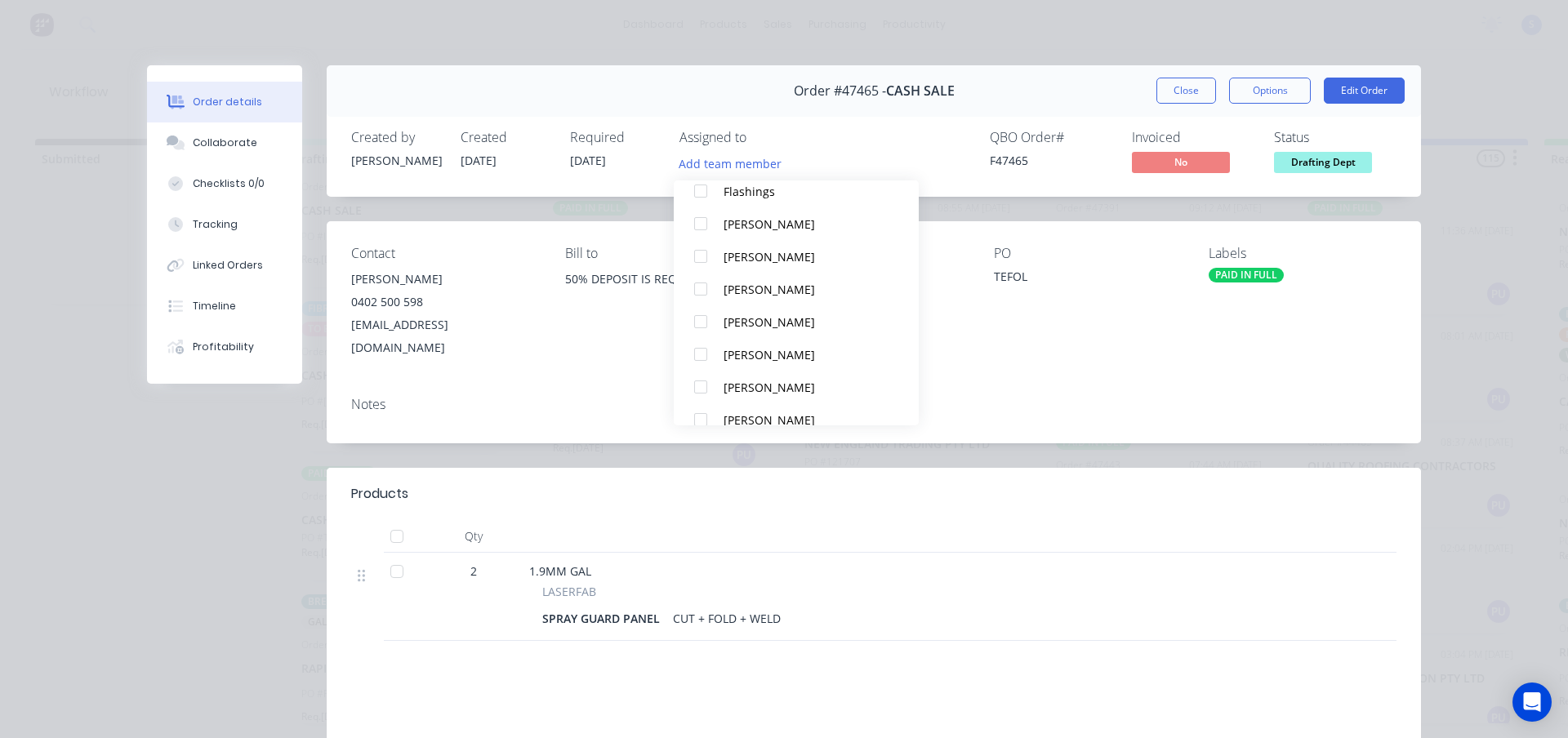
scroll to position [310, 0]
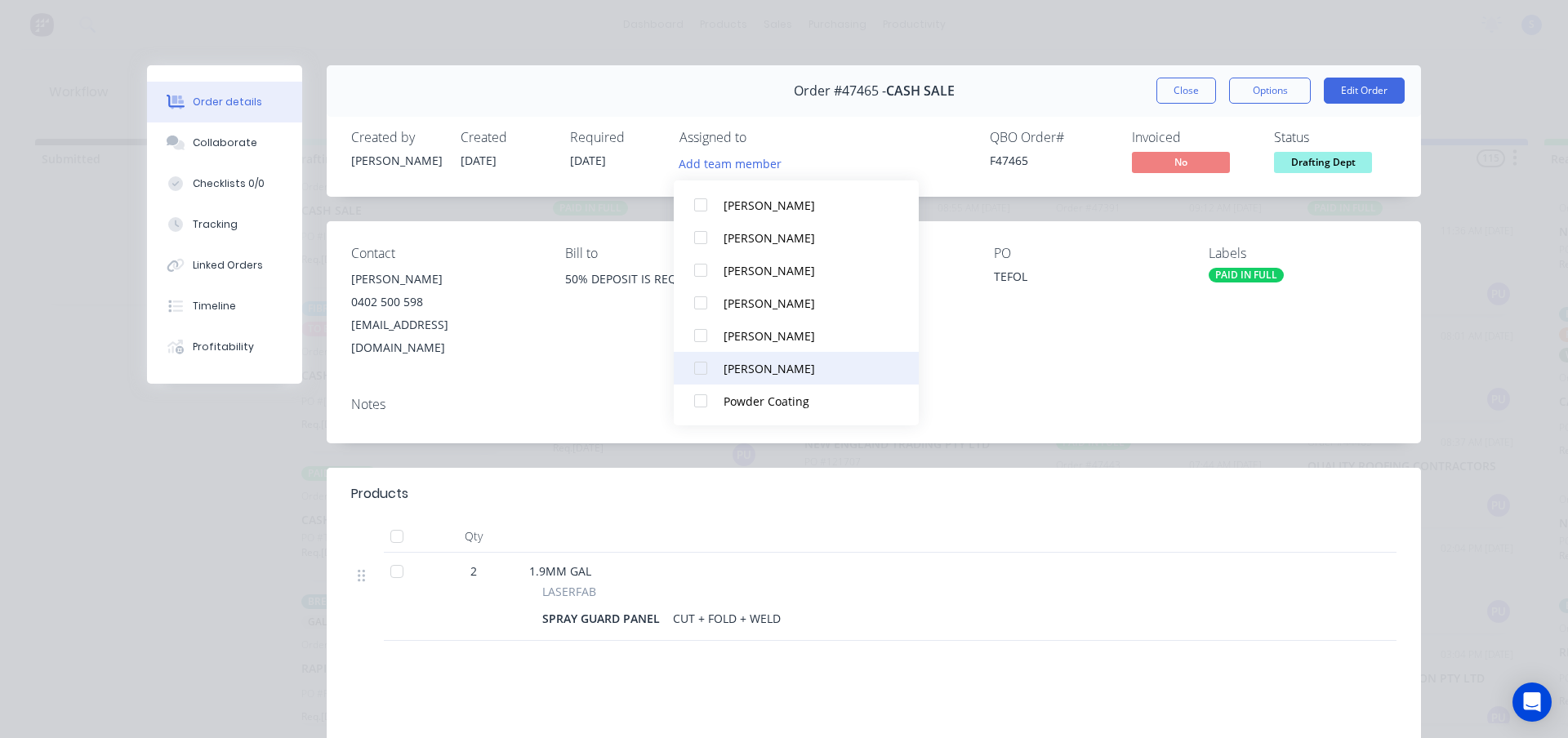
click at [699, 372] on div at bounding box center [700, 368] width 32 height 32
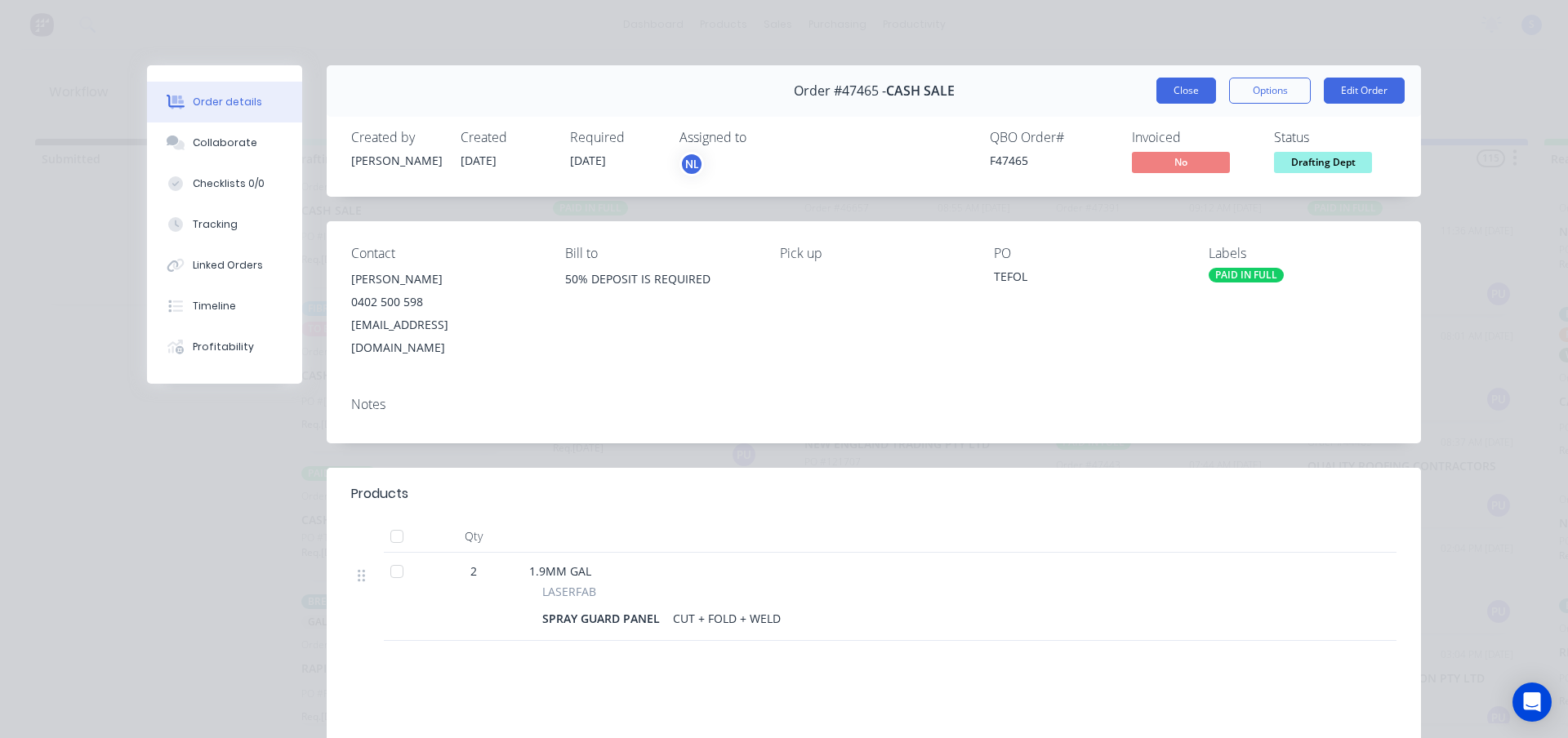
click at [1166, 101] on button "Close" at bounding box center [1186, 90] width 60 height 26
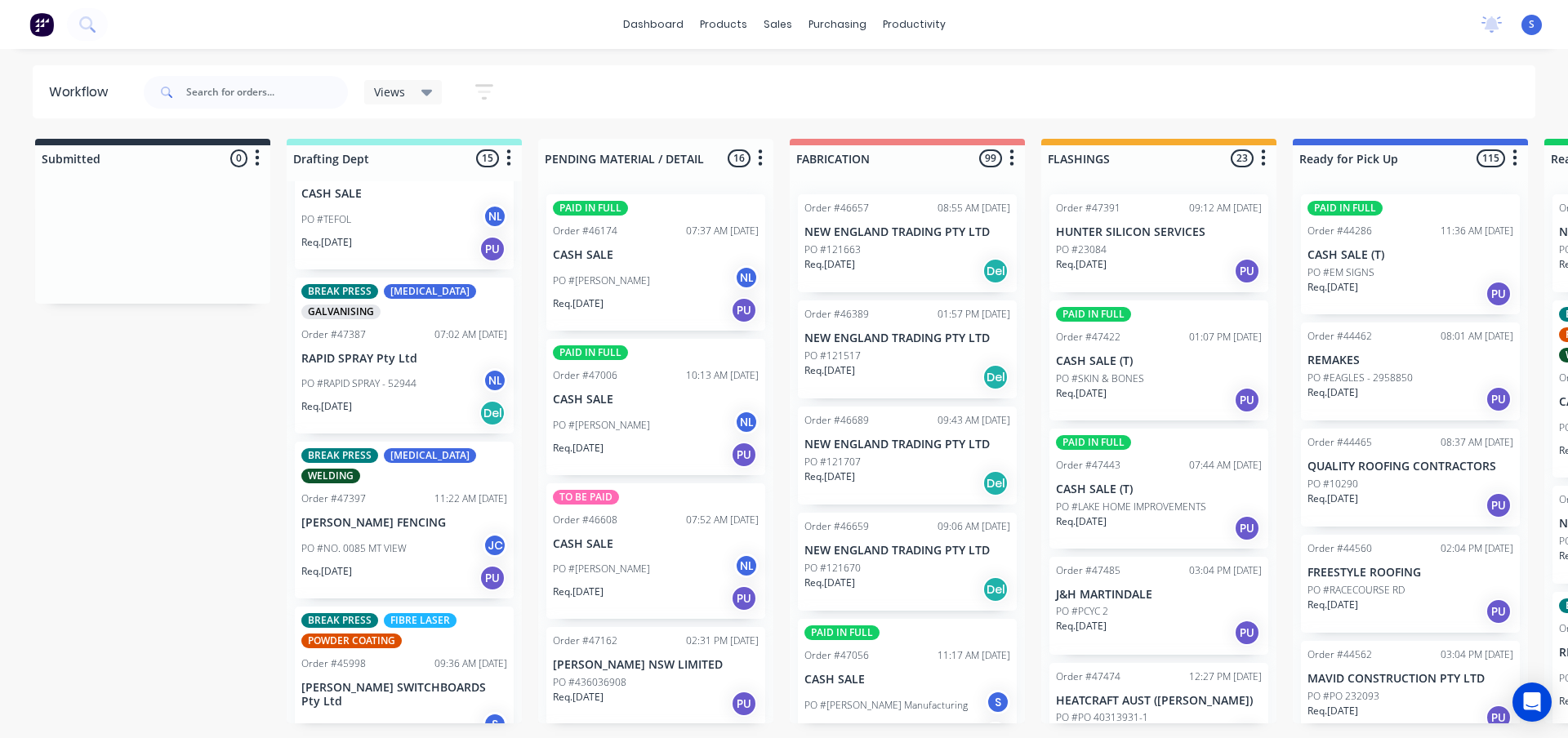
scroll to position [1633, 0]
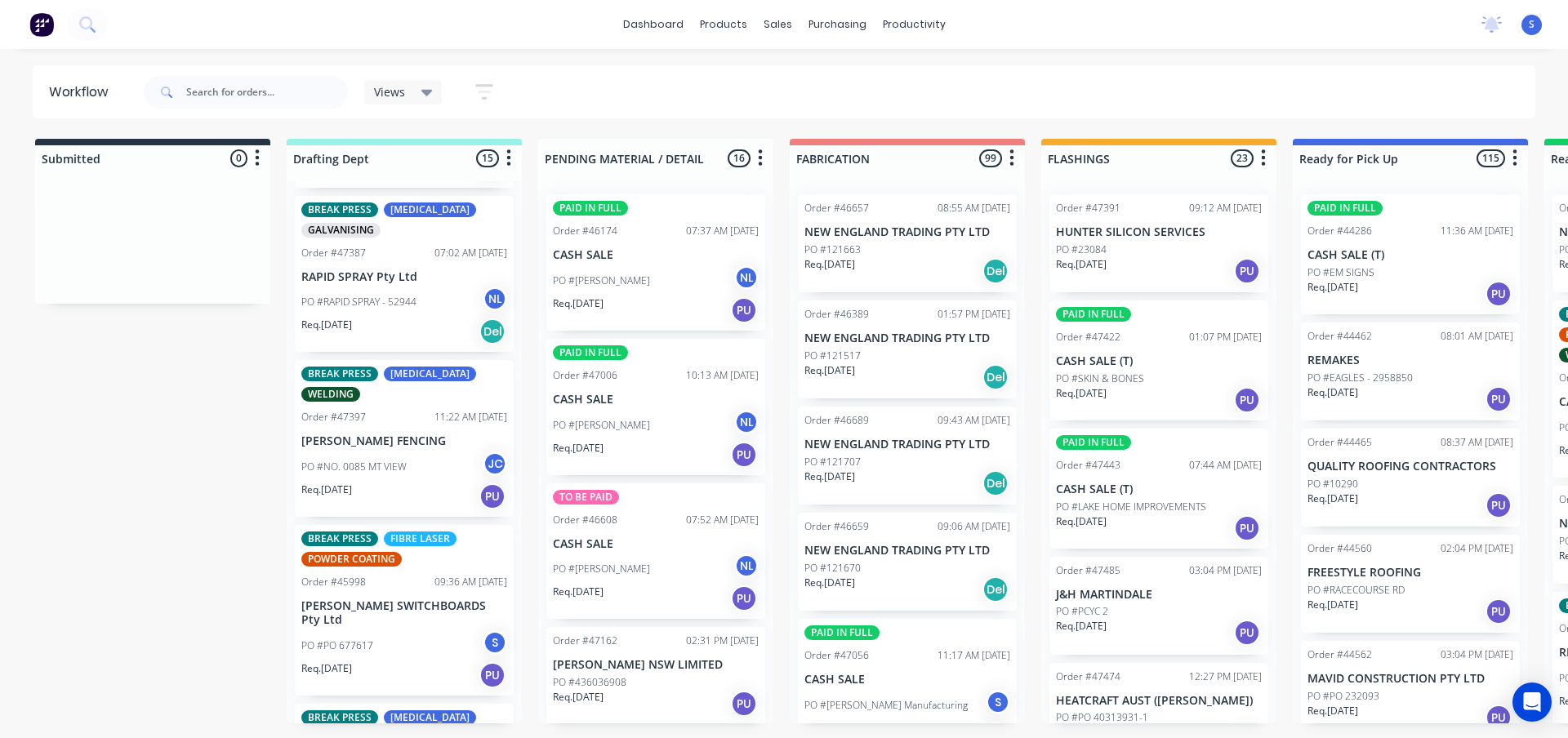
click at [389, 481] on div "PO #NO. 0085 MT VIEW JC" at bounding box center [404, 467] width 206 height 31
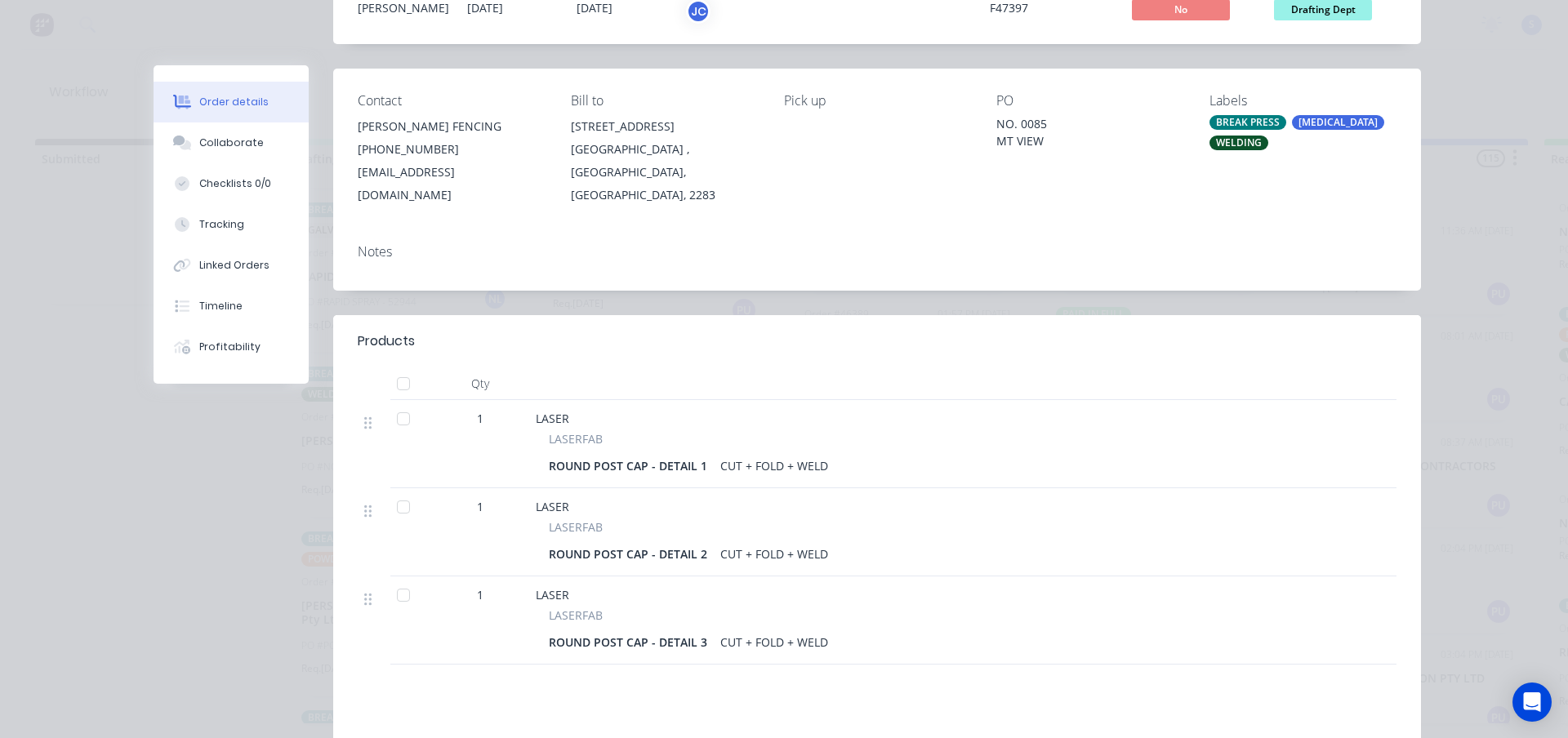
scroll to position [0, 0]
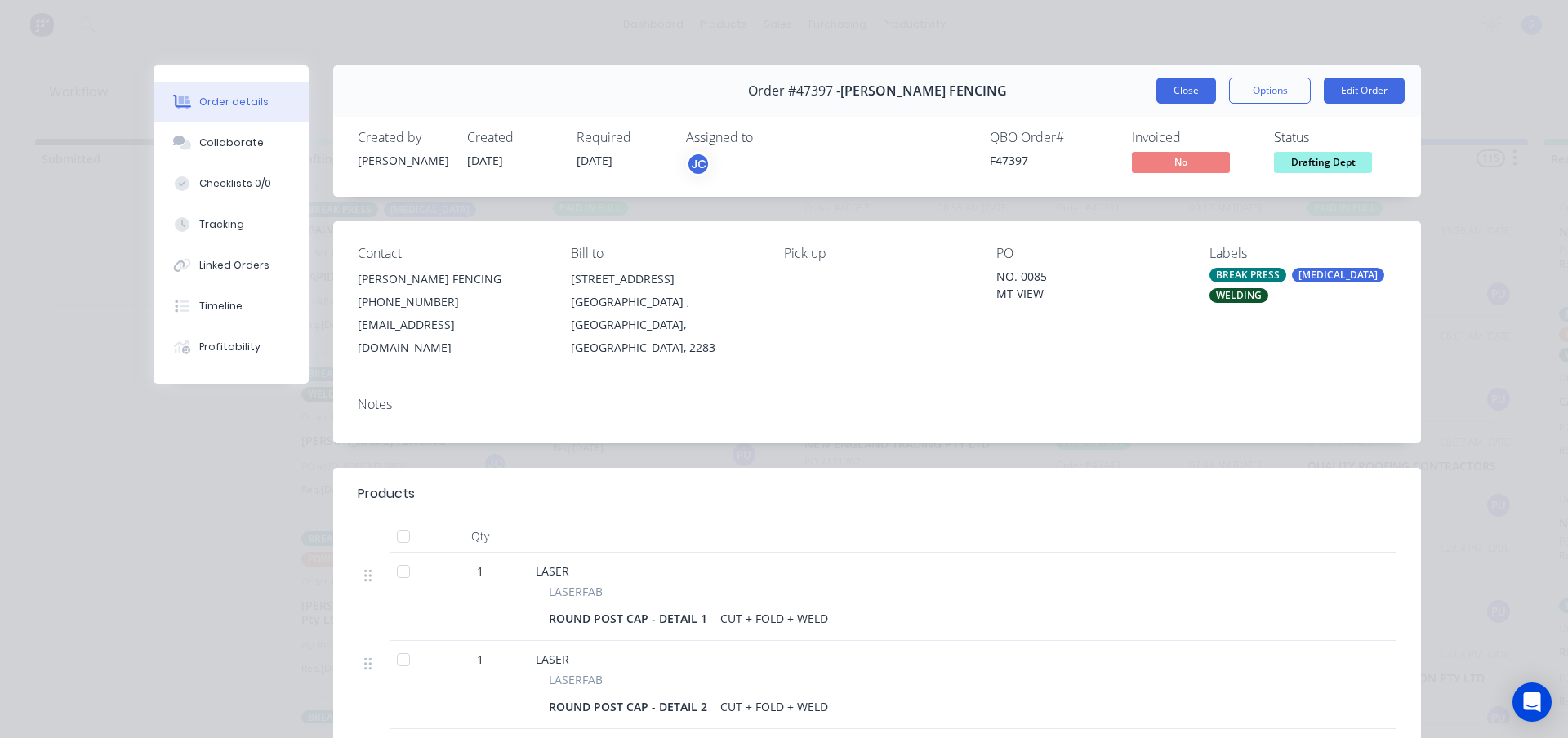
click at [1158, 94] on button "Close" at bounding box center [1186, 90] width 60 height 26
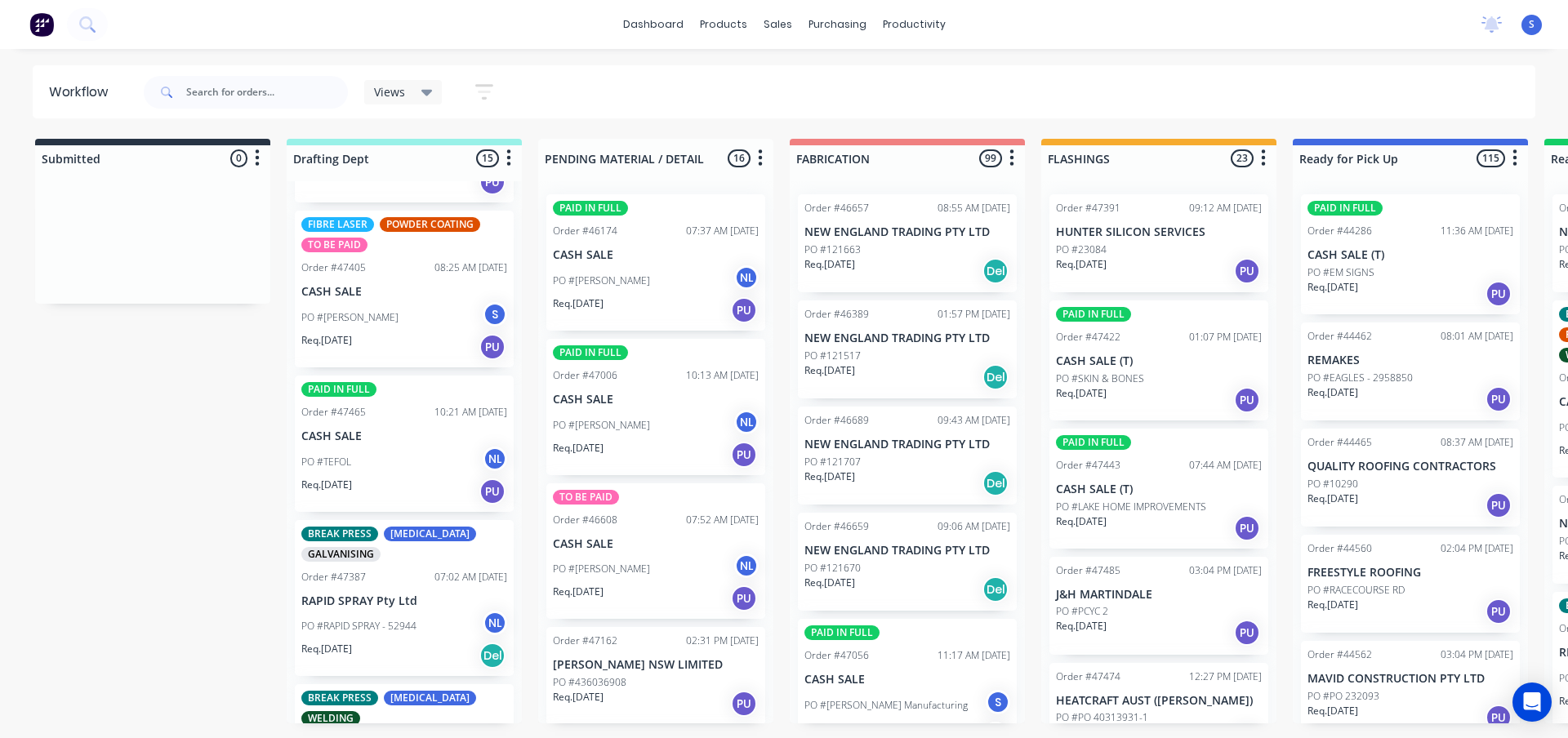
scroll to position [1267, 0]
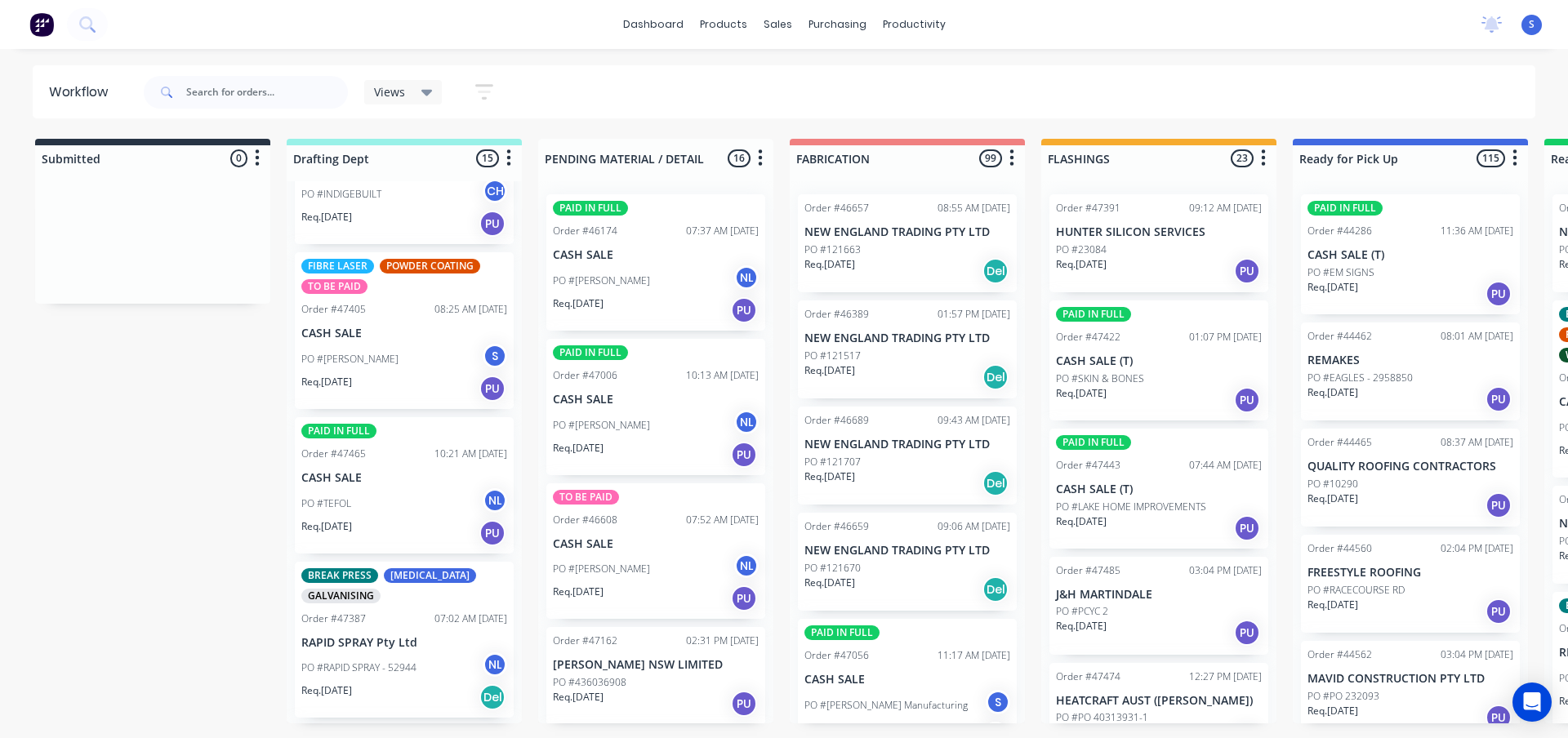
click at [480, 87] on icon "button" at bounding box center [484, 91] width 18 height 15
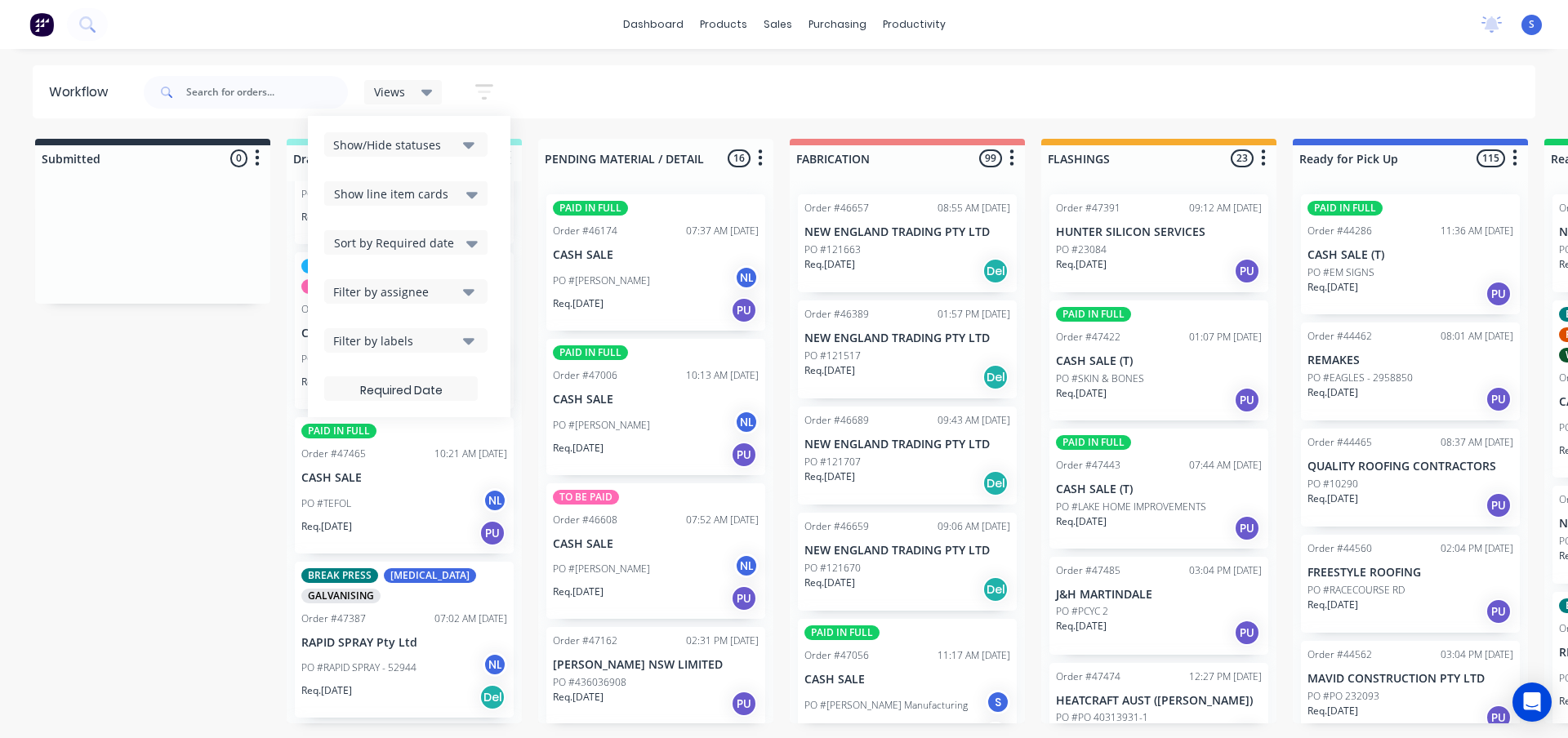
click at [415, 342] on div "Filter by labels" at bounding box center [395, 340] width 124 height 17
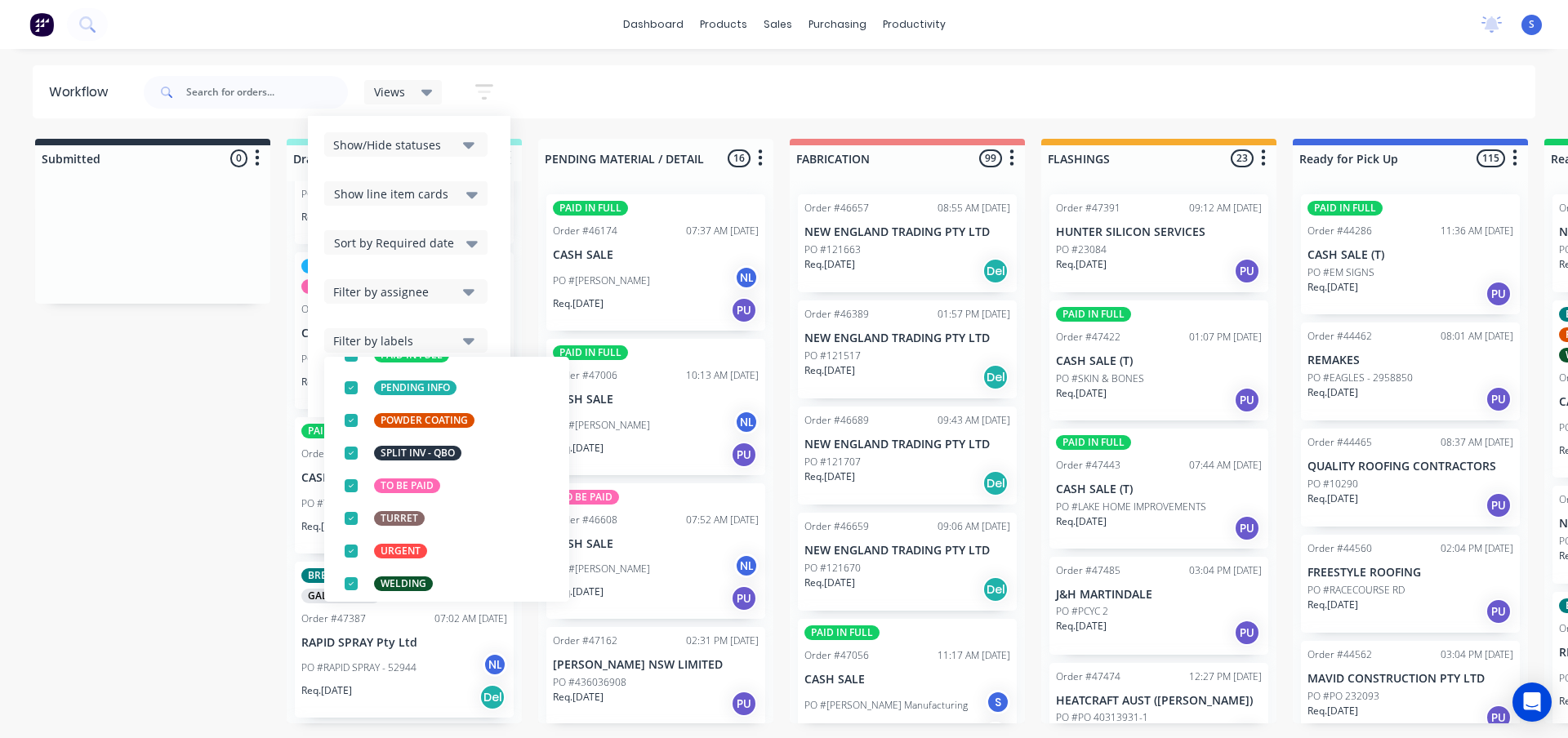
scroll to position [342, 0]
click at [425, 292] on div "Filter by assignee" at bounding box center [395, 292] width 124 height 17
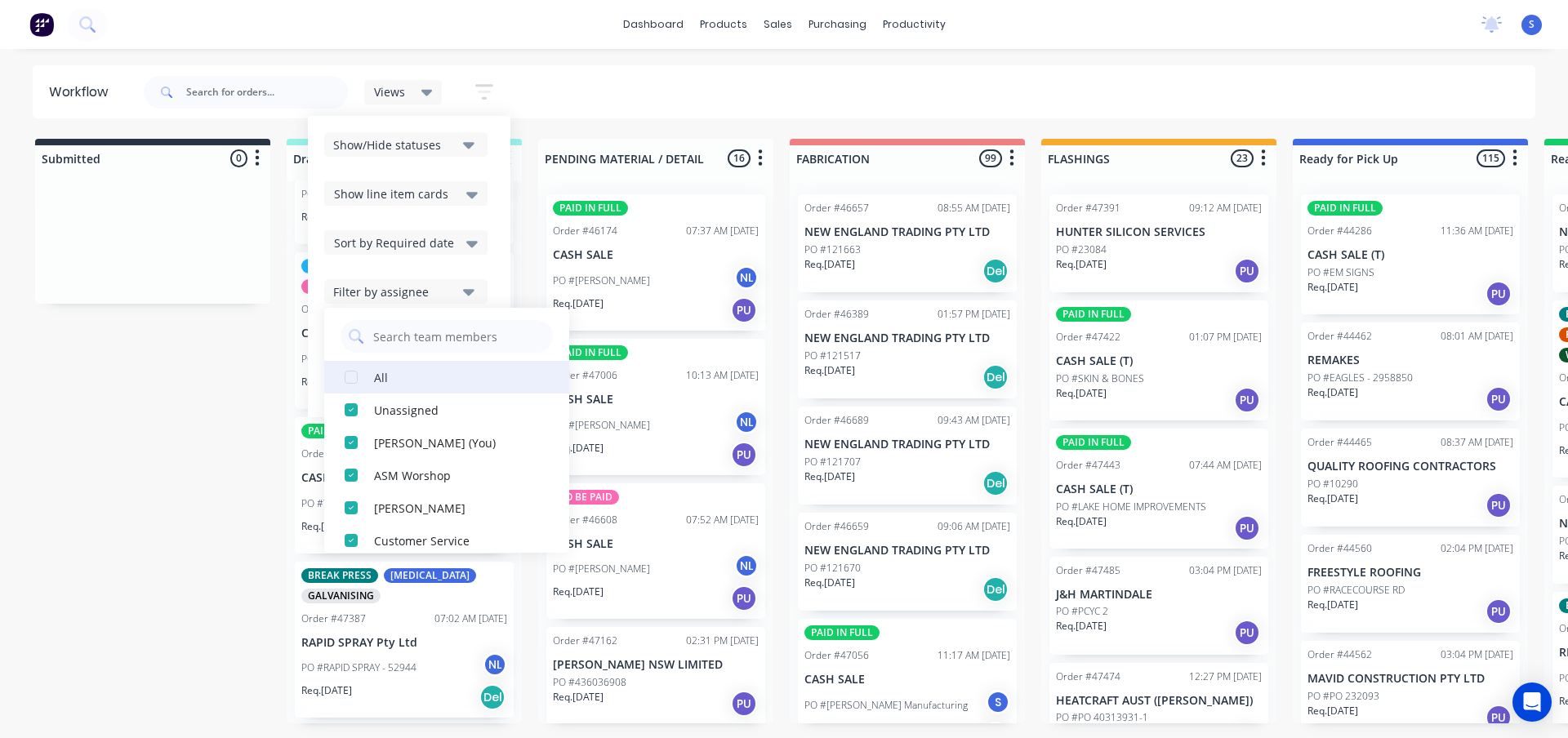
scroll to position [0, 0]
click at [411, 290] on div "Filter by assignee" at bounding box center [395, 292] width 124 height 17
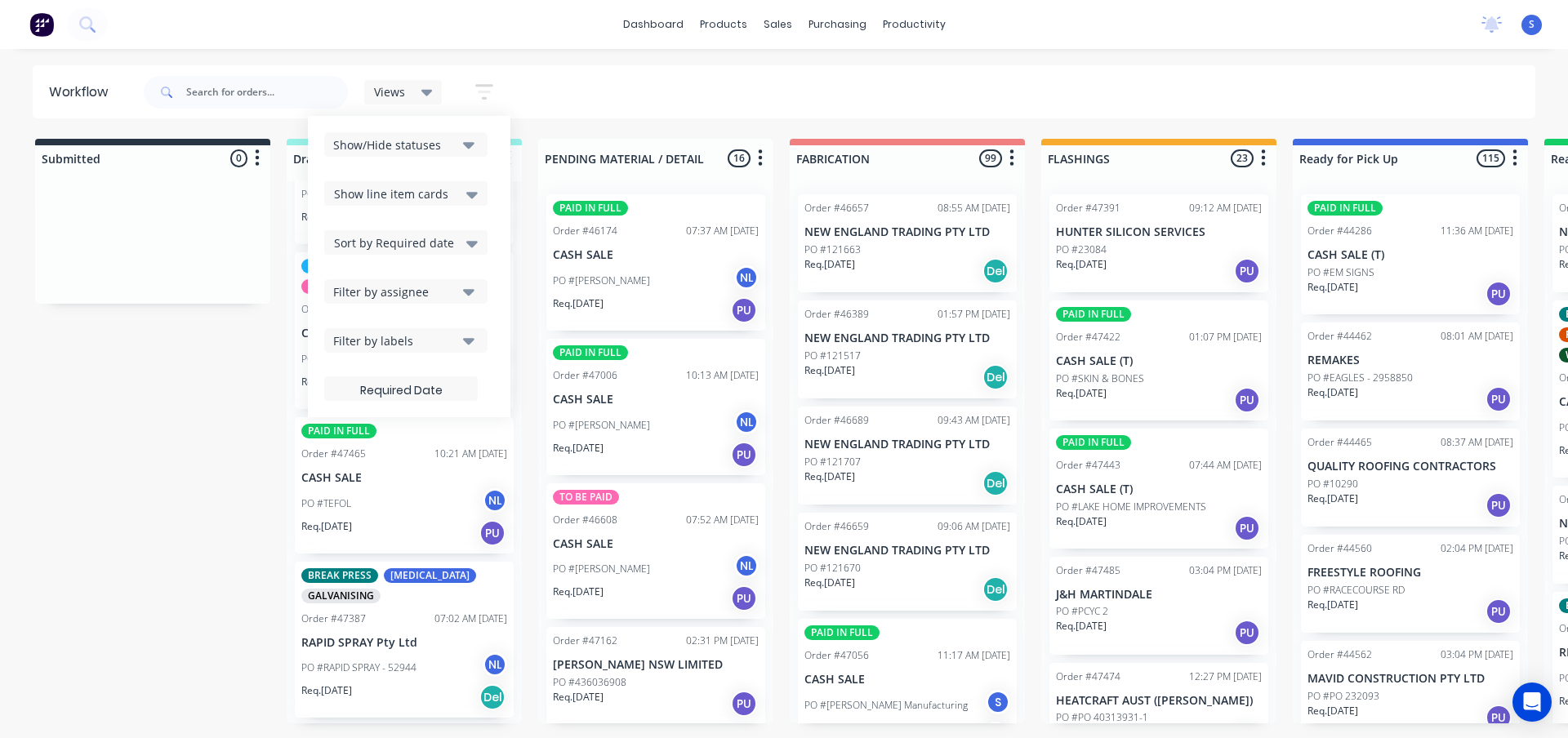
click at [421, 291] on div "Filter by assignee" at bounding box center [395, 292] width 124 height 17
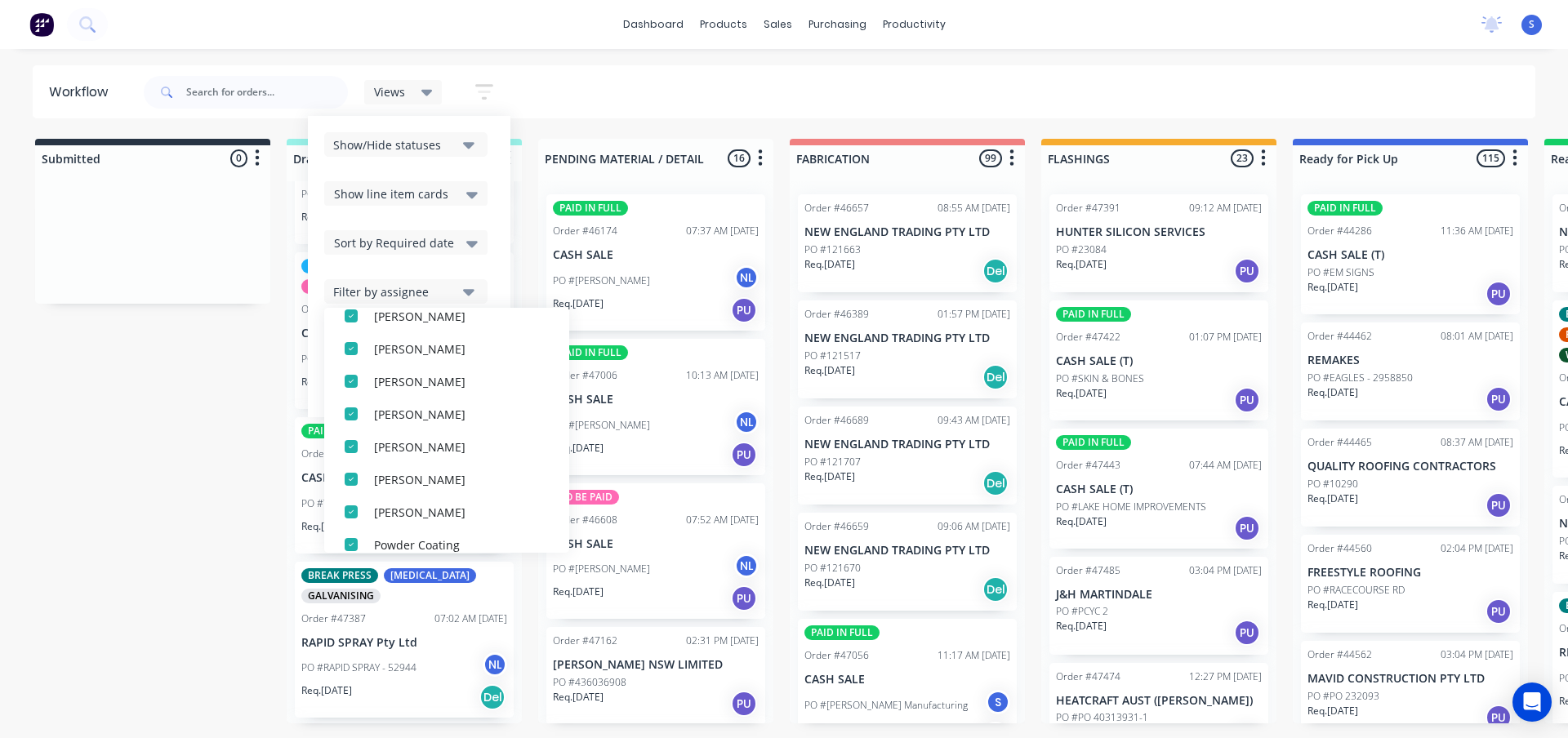
scroll to position [376, 0]
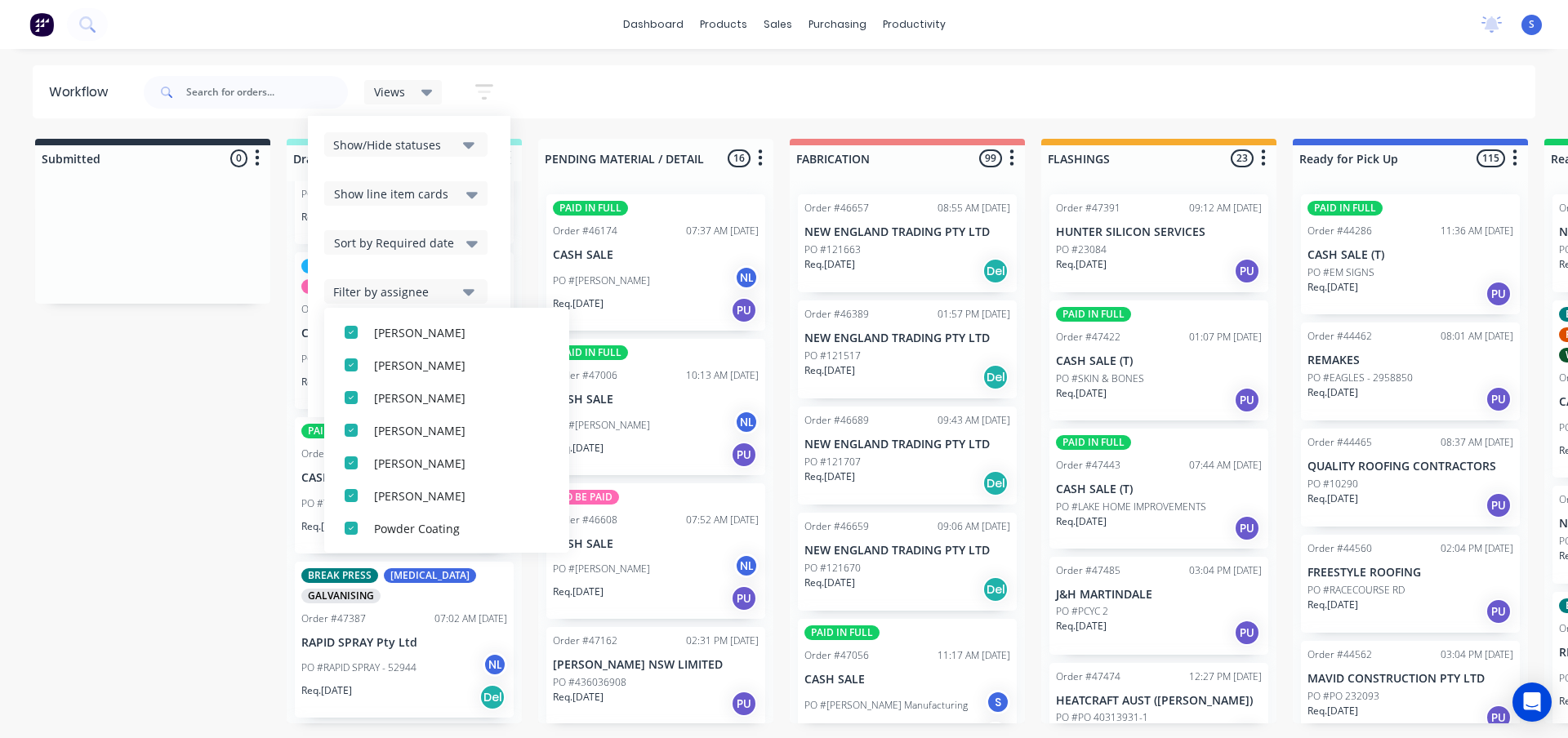
click at [442, 239] on span "Sort by Required date" at bounding box center [394, 243] width 120 height 17
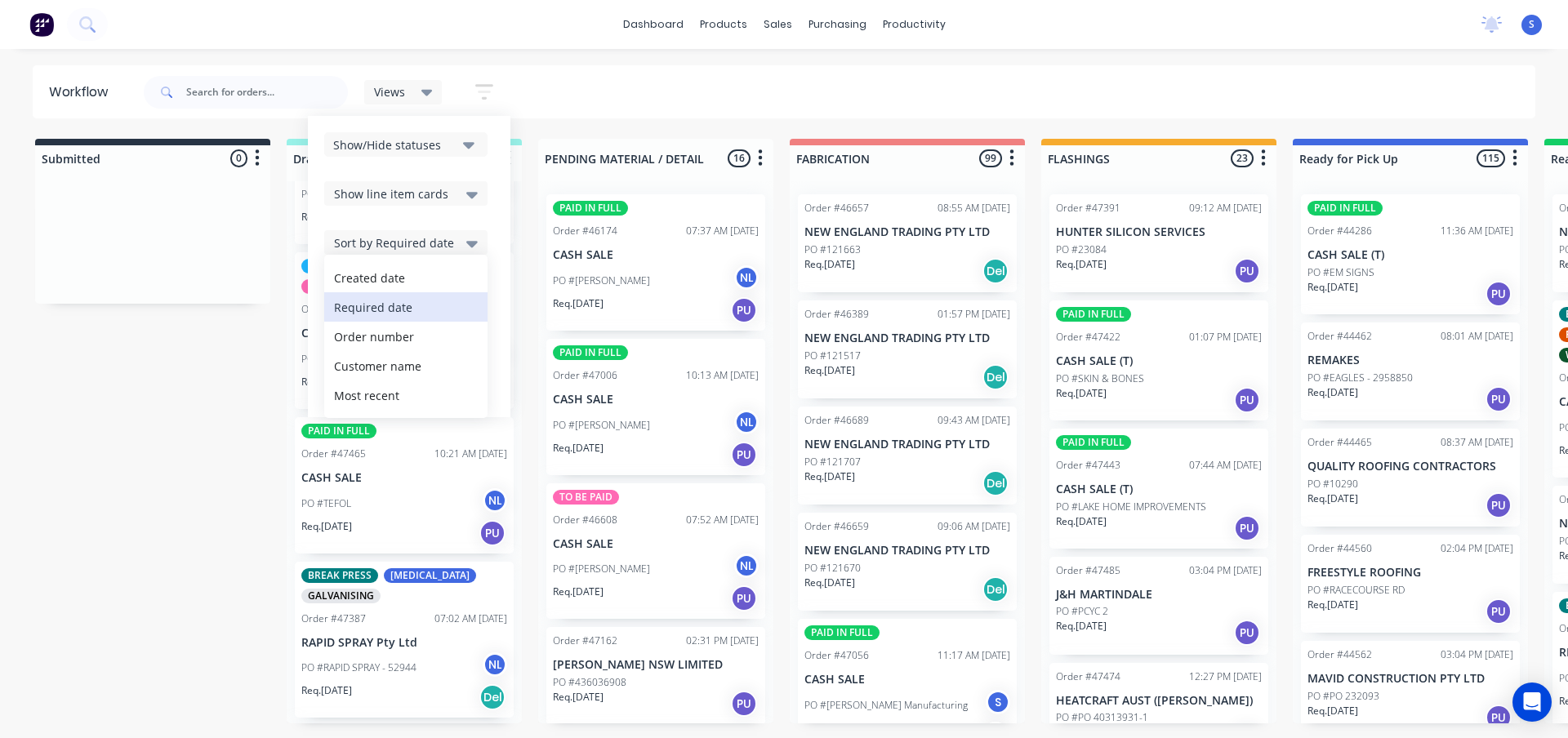
click at [442, 195] on span "Show line item cards" at bounding box center [391, 194] width 114 height 17
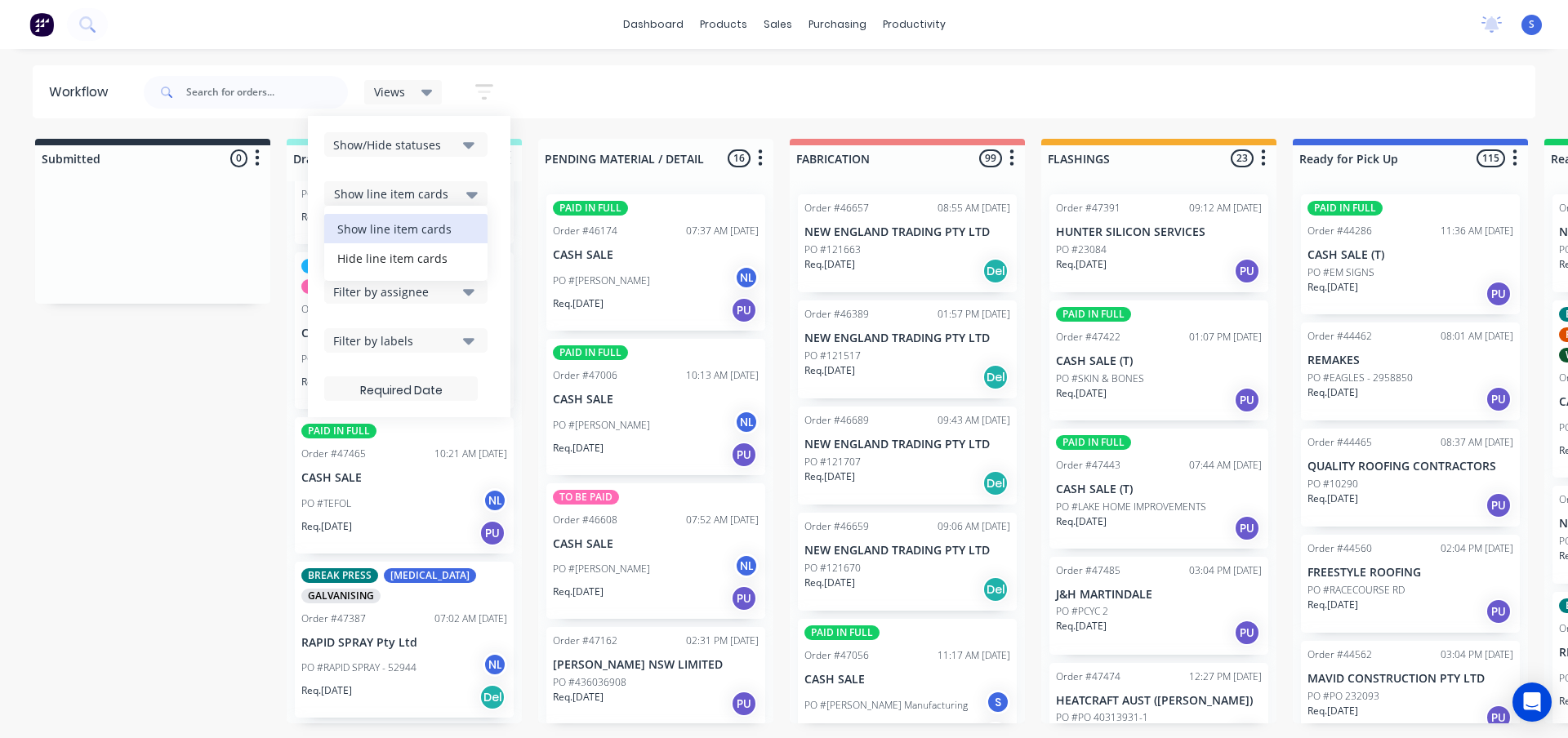
click at [437, 143] on div "Show/Hide statuses" at bounding box center [395, 145] width 124 height 17
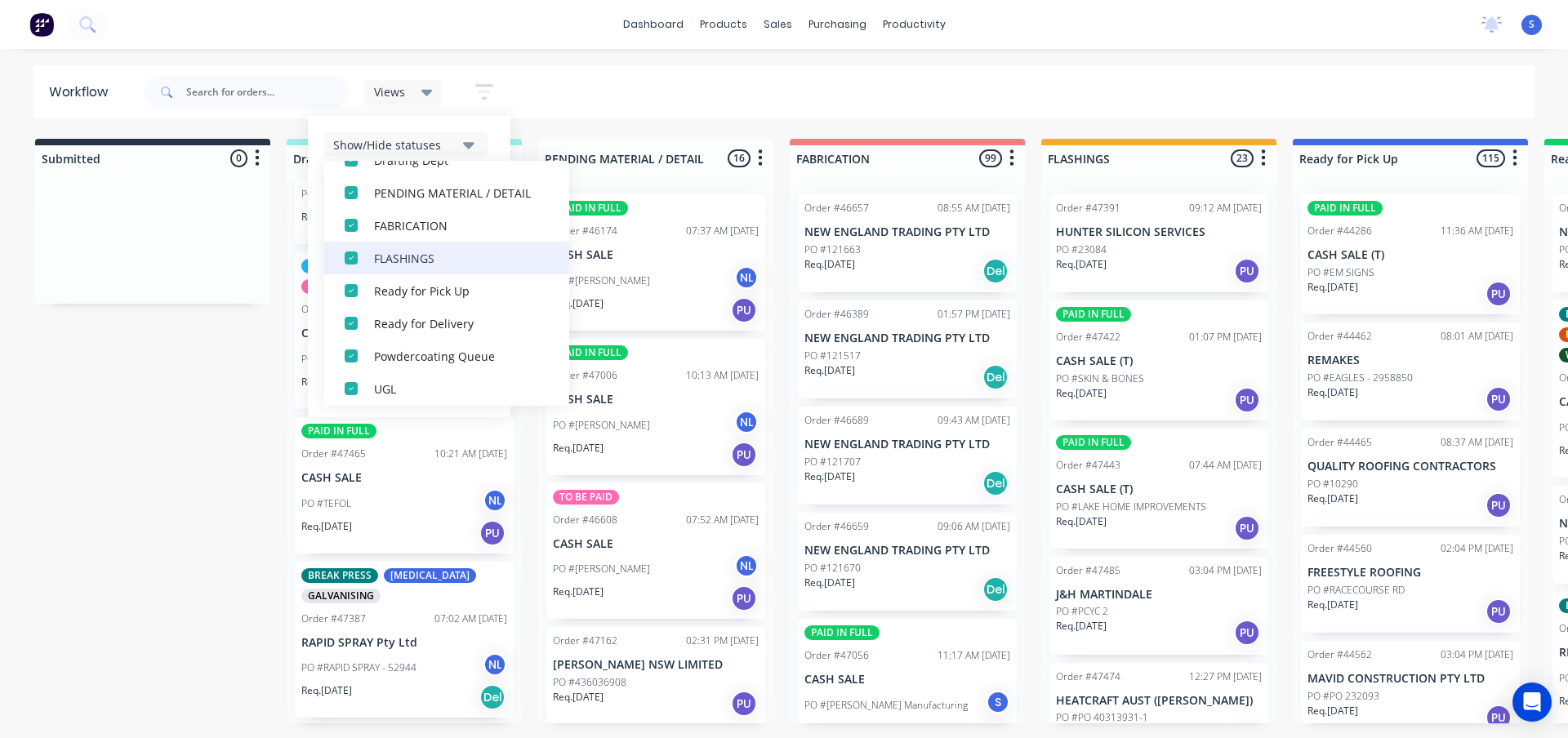
scroll to position [146, 0]
click at [429, 141] on div "Show/Hide statuses" at bounding box center [395, 145] width 124 height 17
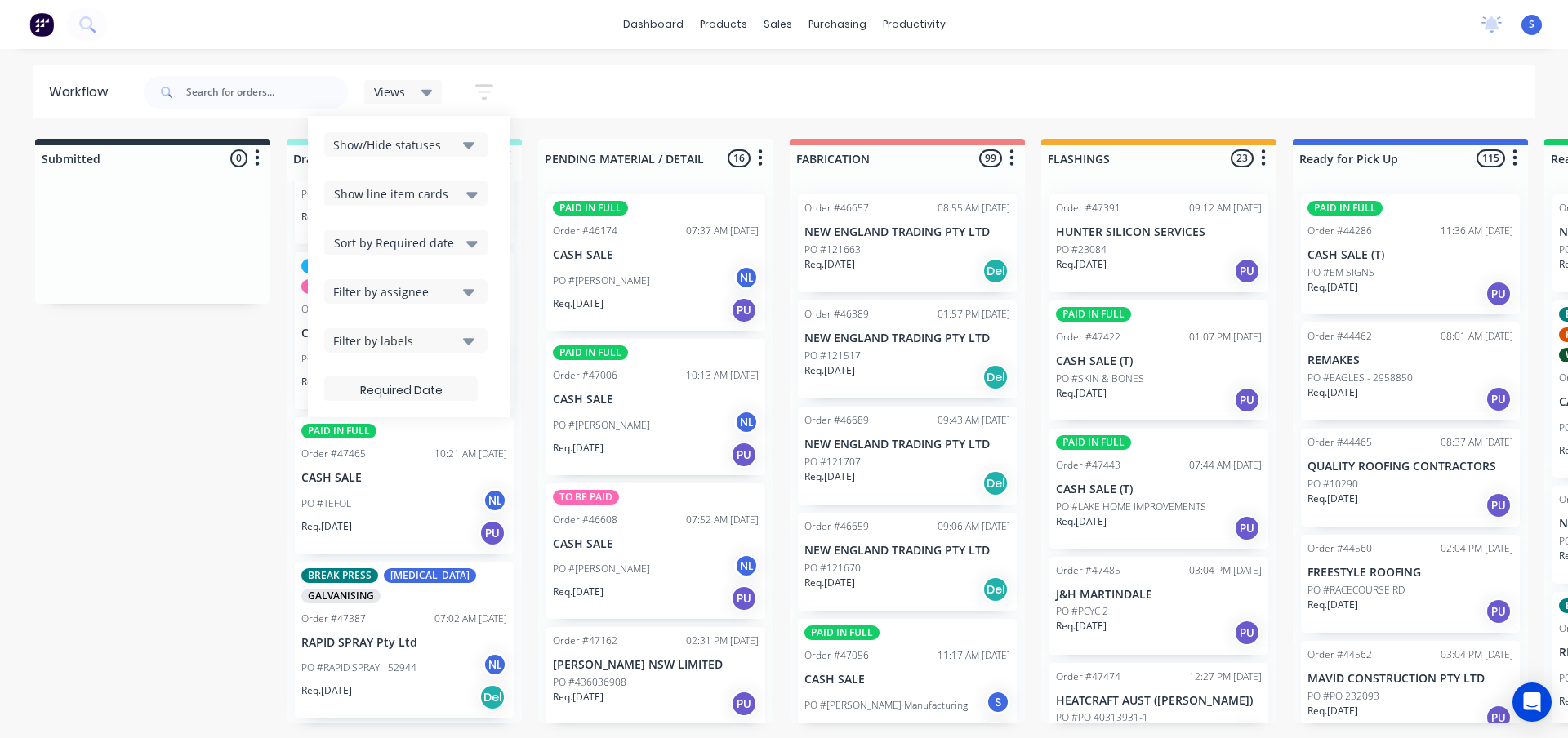
click at [161, 432] on div "Submitted 0 Sort By Created date Required date Order number Customer name Most …" at bounding box center [1349, 431] width 2723 height 585
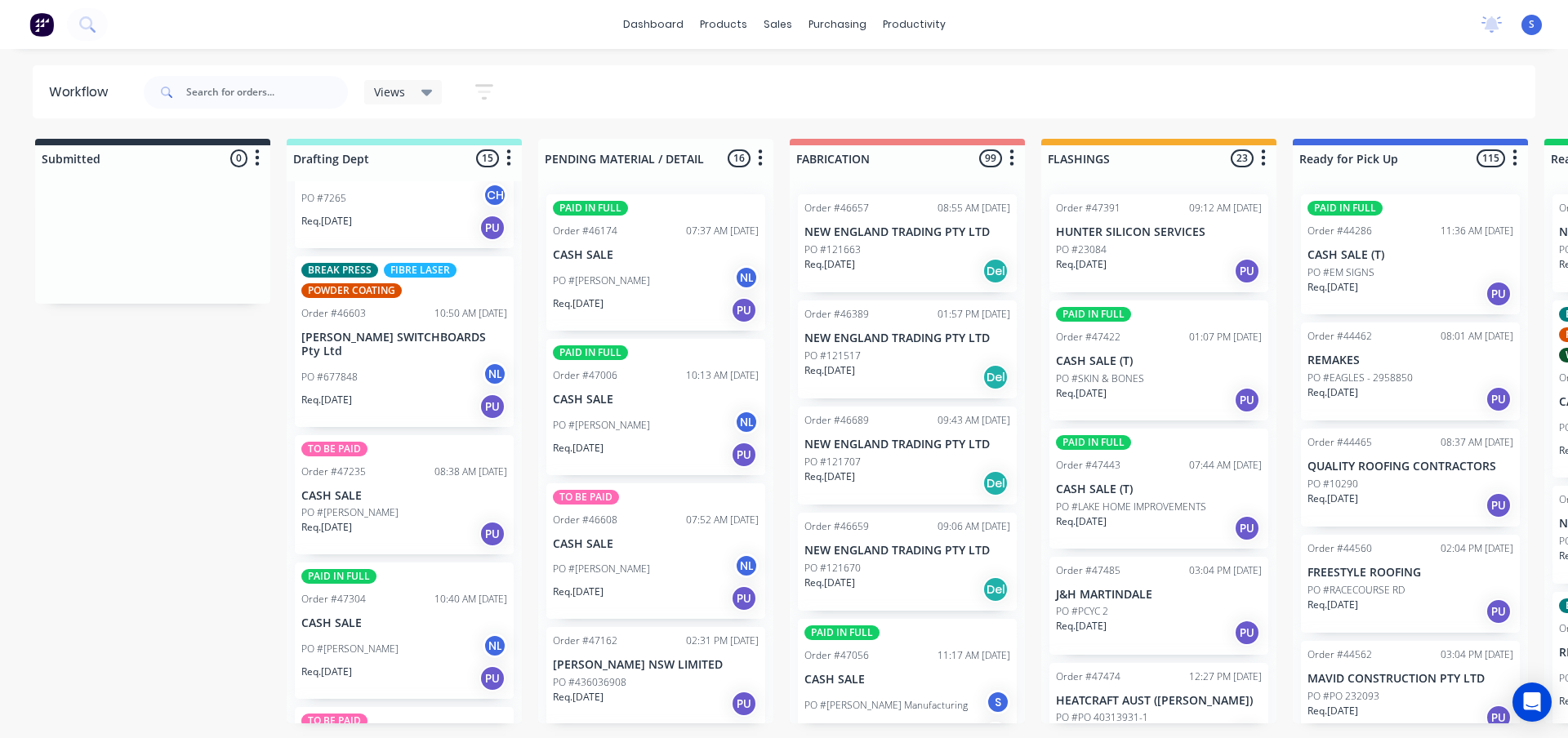
scroll to position [695, 0]
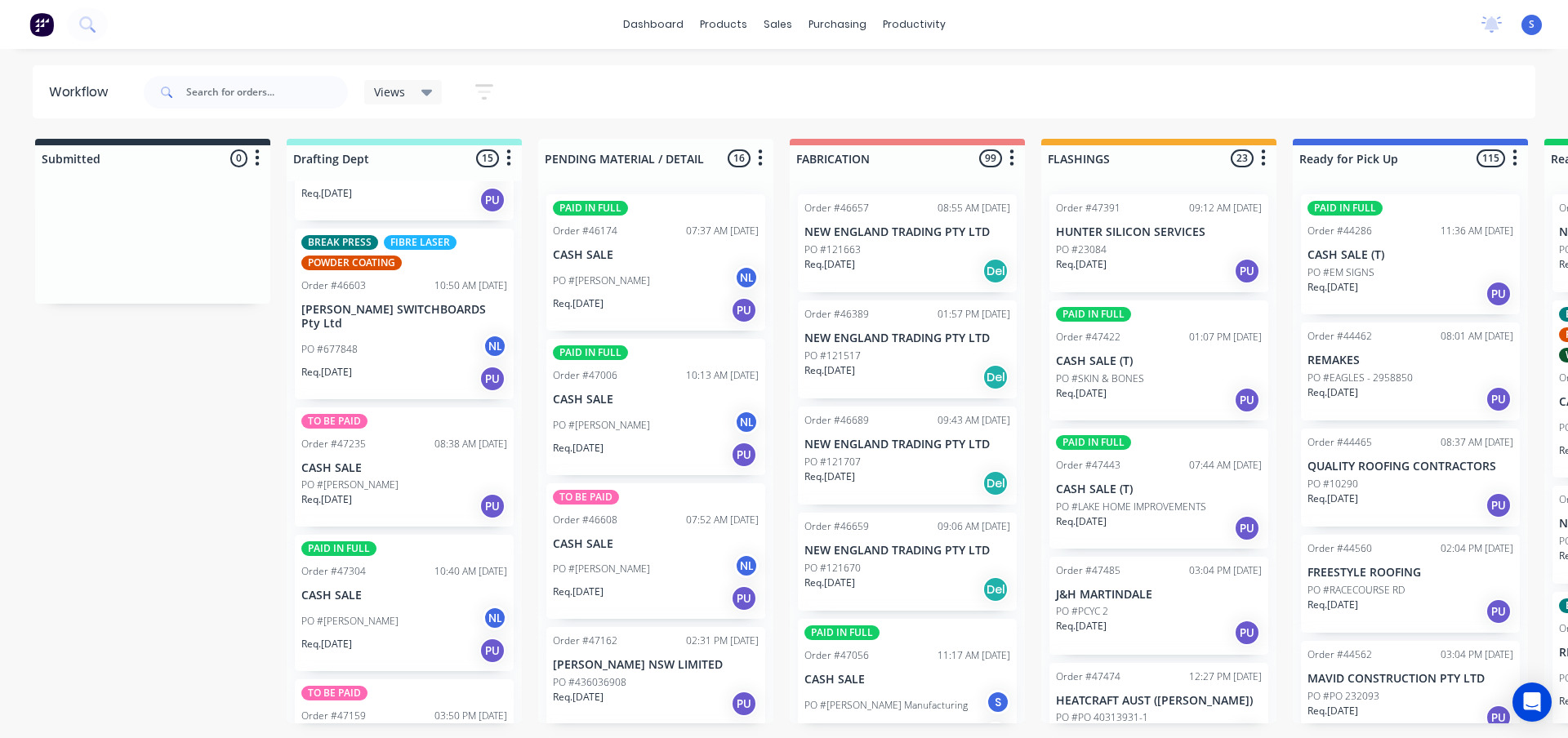
click at [395, 490] on div "PO #JEFF BOWE" at bounding box center [404, 484] width 206 height 14
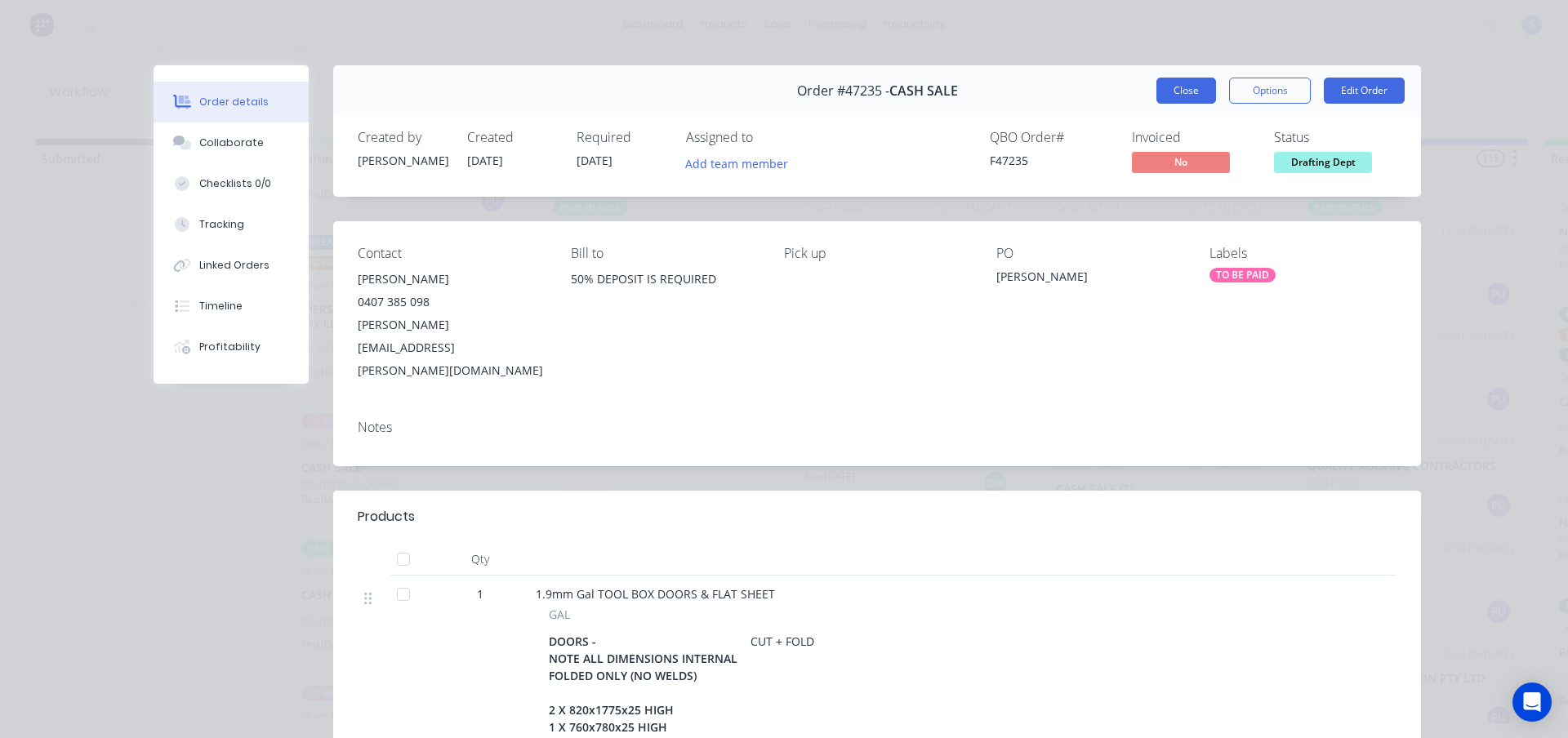
click at [1194, 87] on button "Close" at bounding box center [1186, 90] width 60 height 26
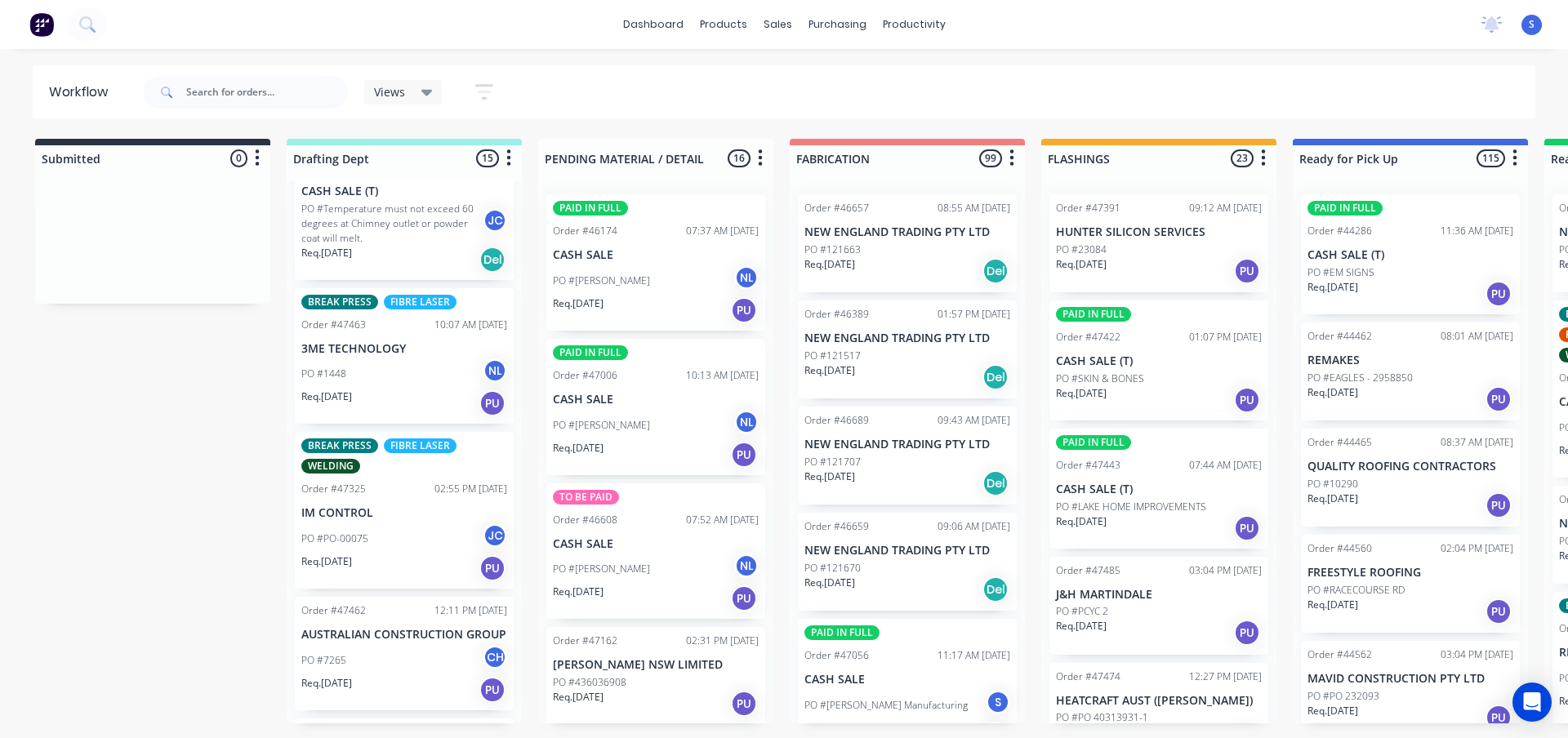
scroll to position [0, 0]
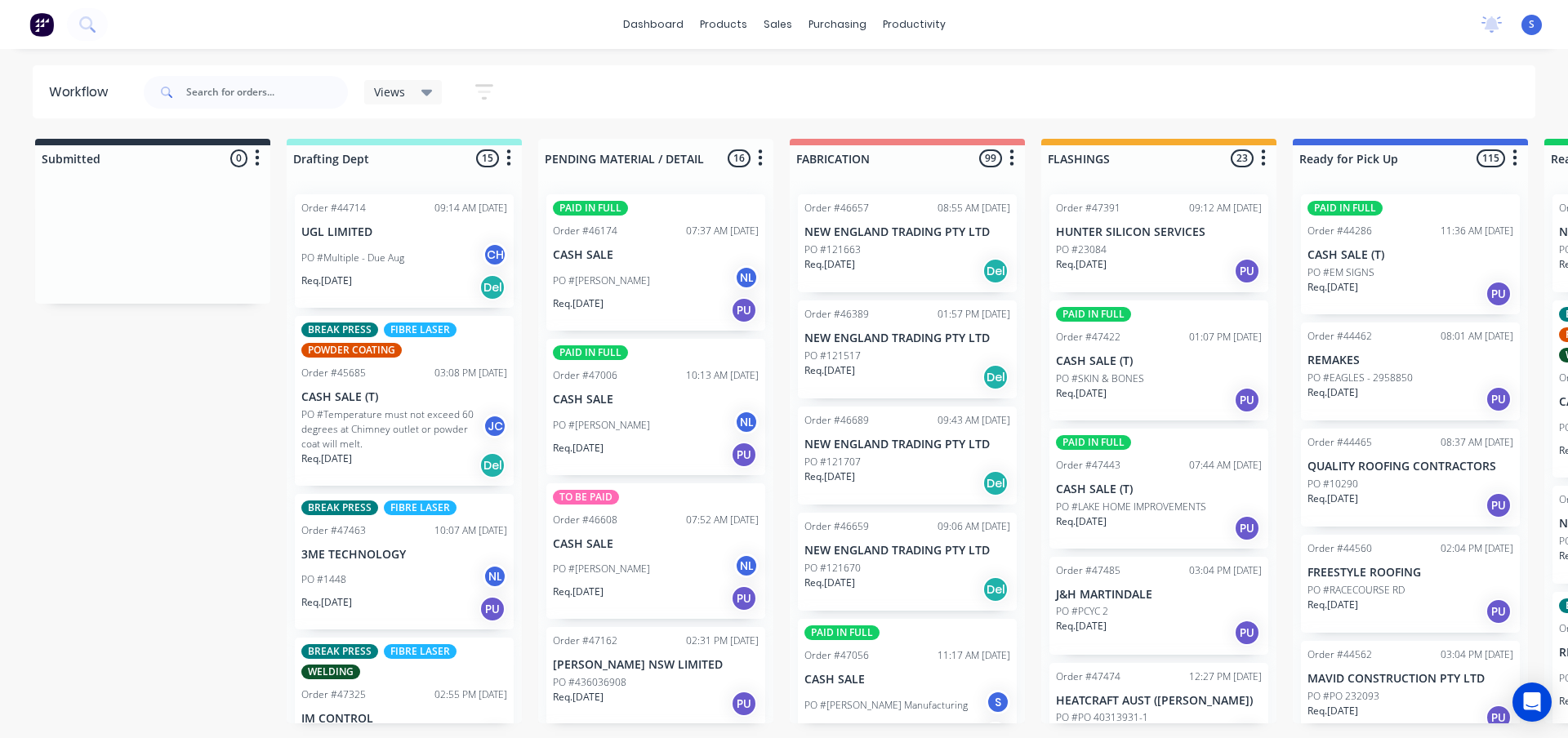
click at [241, 423] on div "Submitted 0 Sort By Created date Required date Order number Customer name Most …" at bounding box center [1349, 431] width 2723 height 585
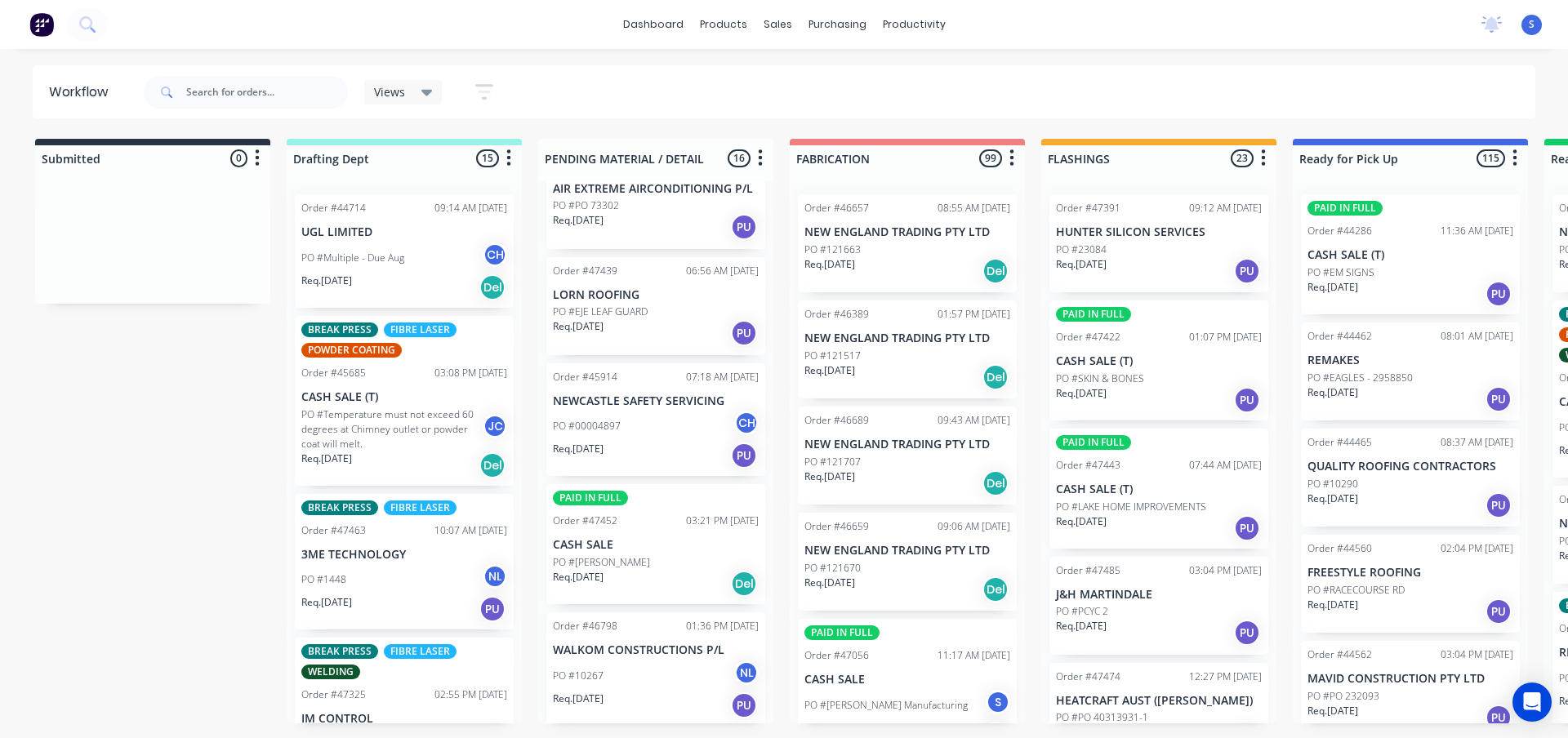
scroll to position [1477, 0]
click at [638, 554] on div "PO #SAM" at bounding box center [656, 560] width 206 height 14
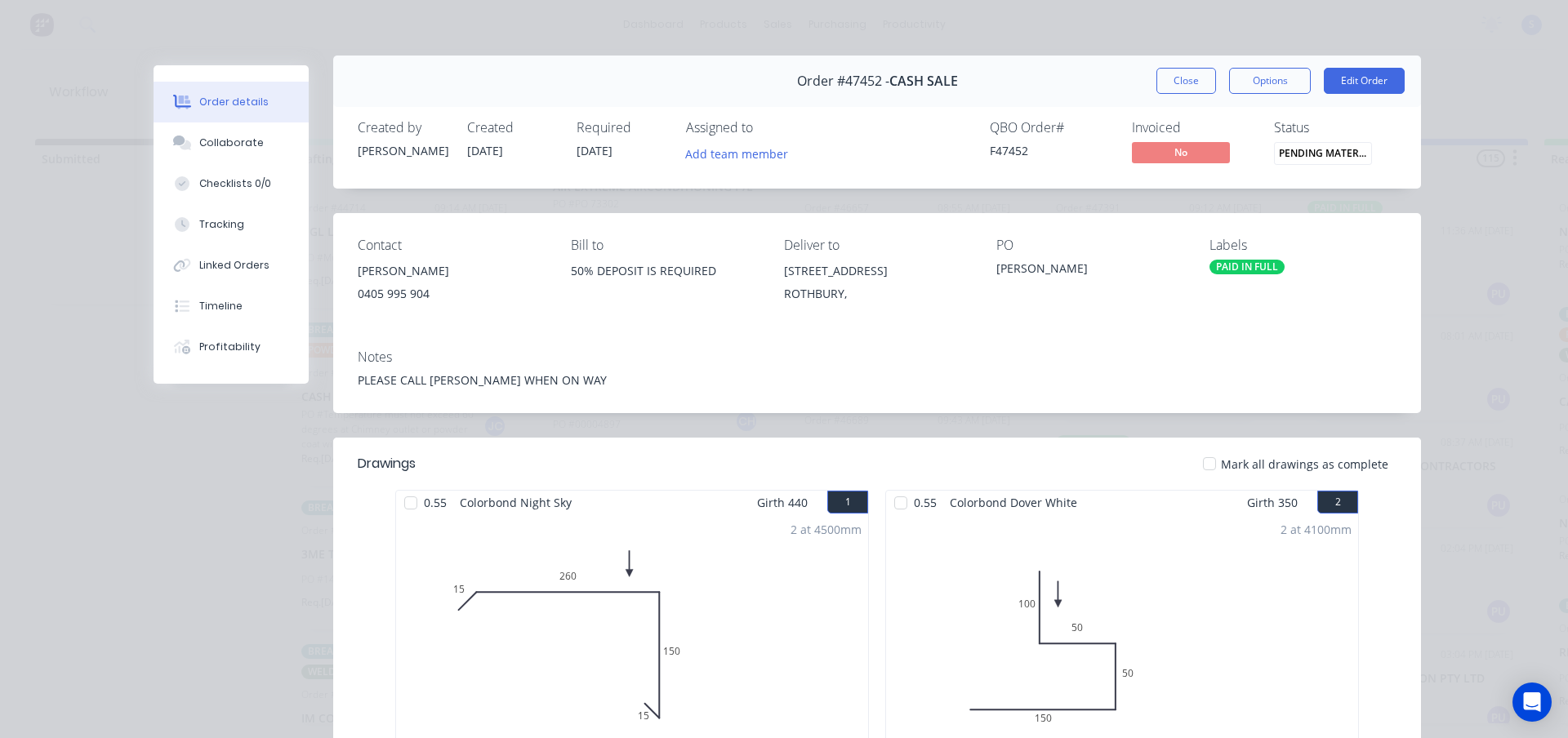
scroll to position [0, 0]
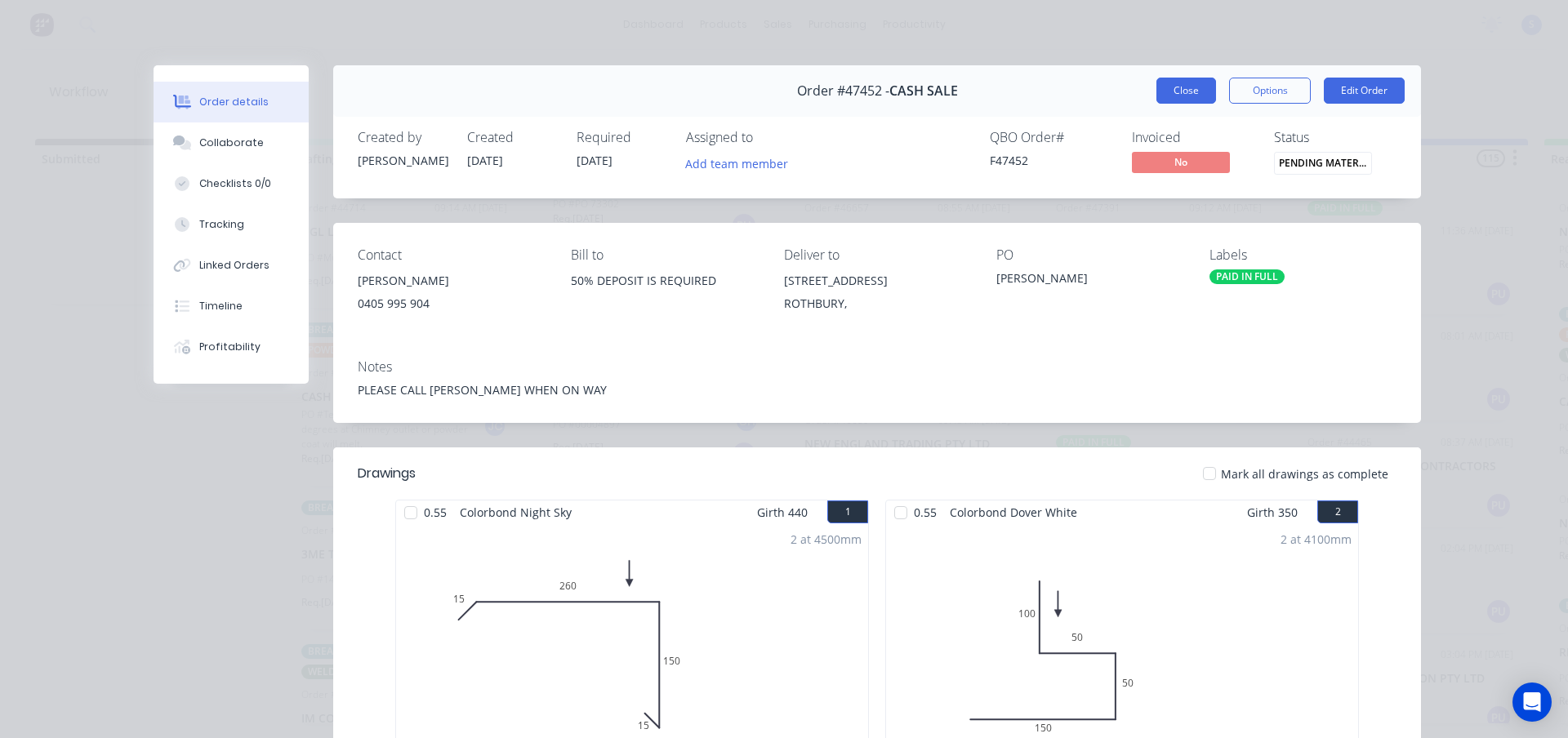
click at [1177, 93] on button "Close" at bounding box center [1186, 90] width 60 height 26
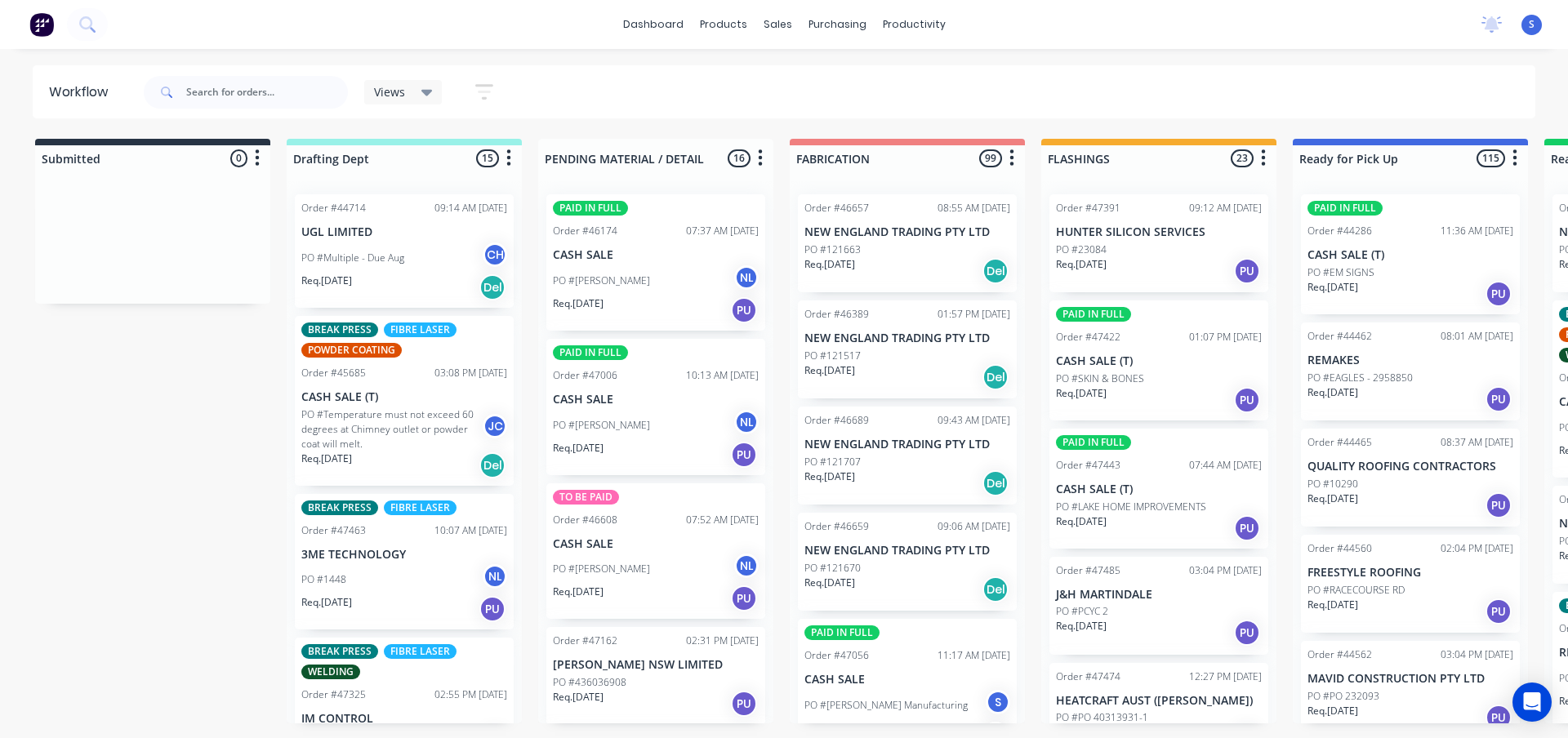
click at [647, 93] on div "Views Save new view None edit Stuart (Default) edit Nilesh edit Production edit…" at bounding box center [838, 91] width 1396 height 49
click at [222, 91] on input "text" at bounding box center [267, 92] width 162 height 32
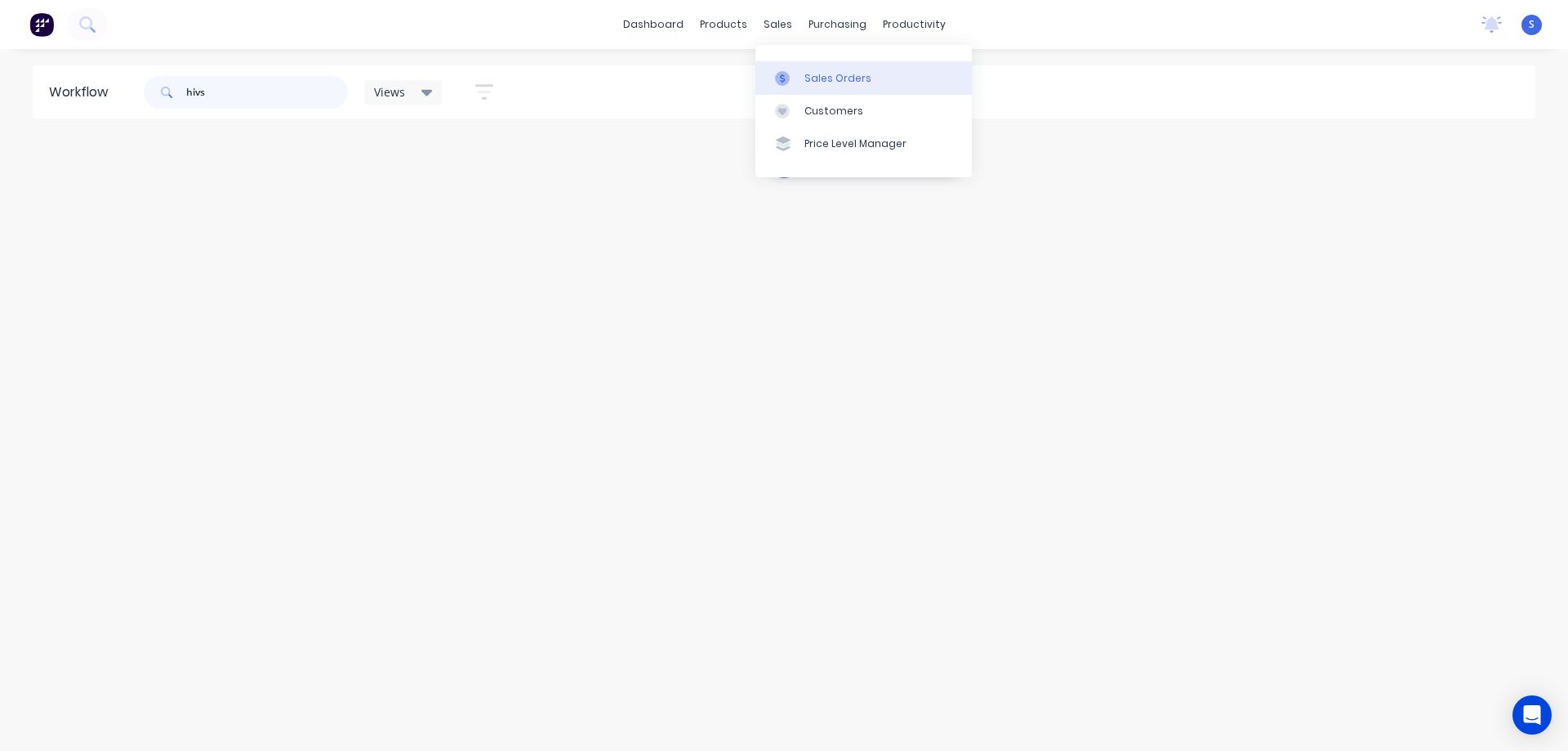
type input "hivs"
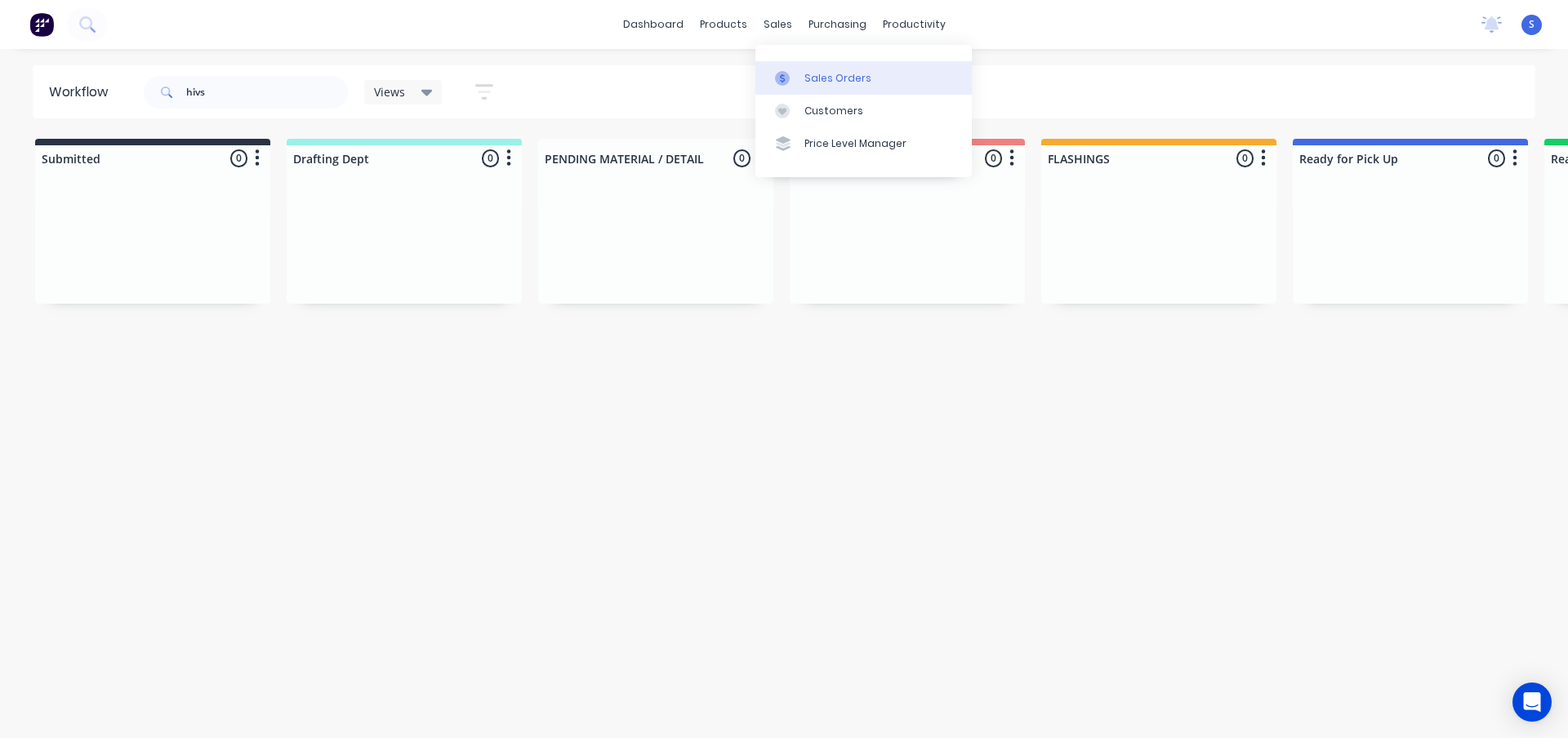
click at [855, 80] on div "Sales Orders" at bounding box center [837, 78] width 67 height 14
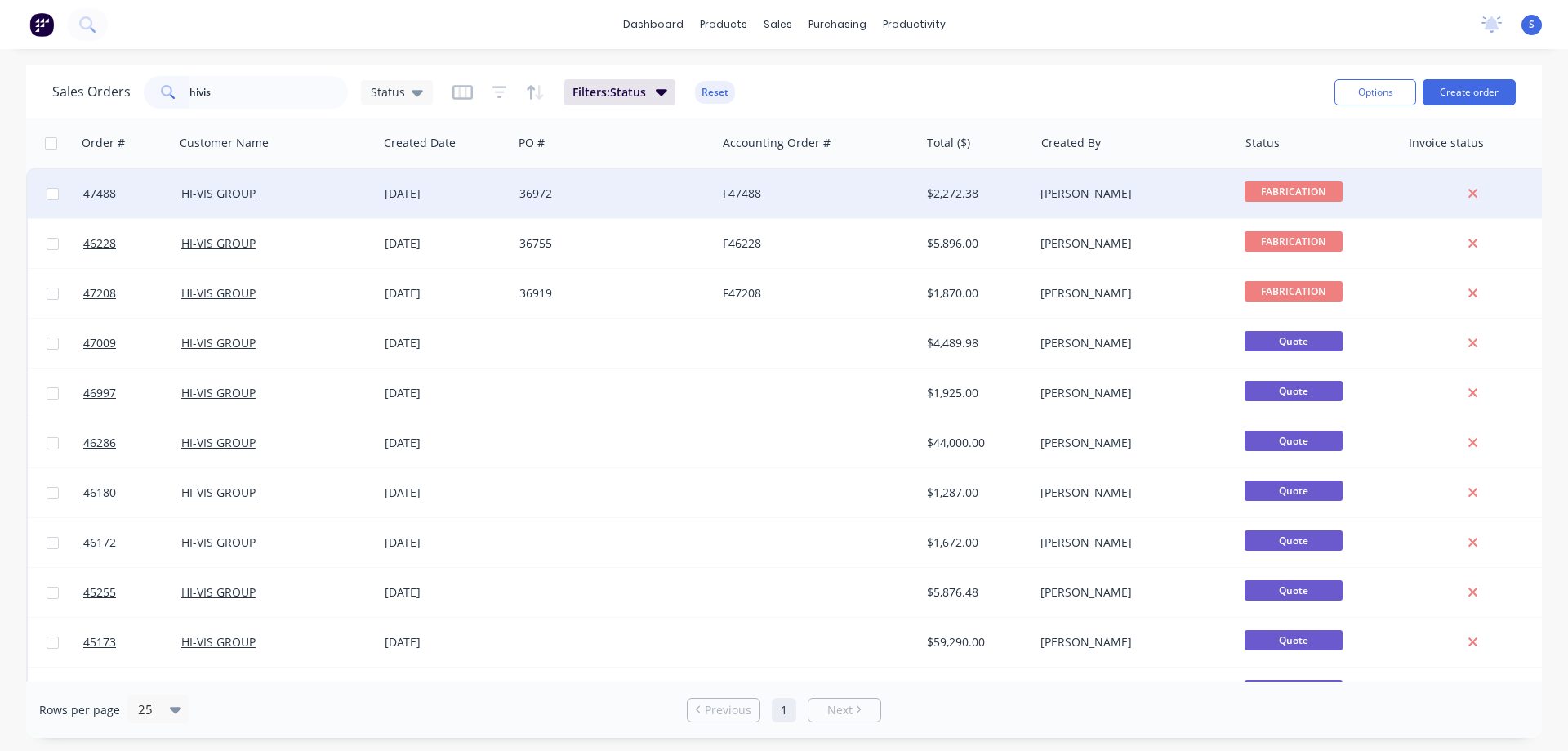
type input "hivis"
click at [413, 186] on div "02 Sep 2025" at bounding box center [445, 193] width 122 height 16
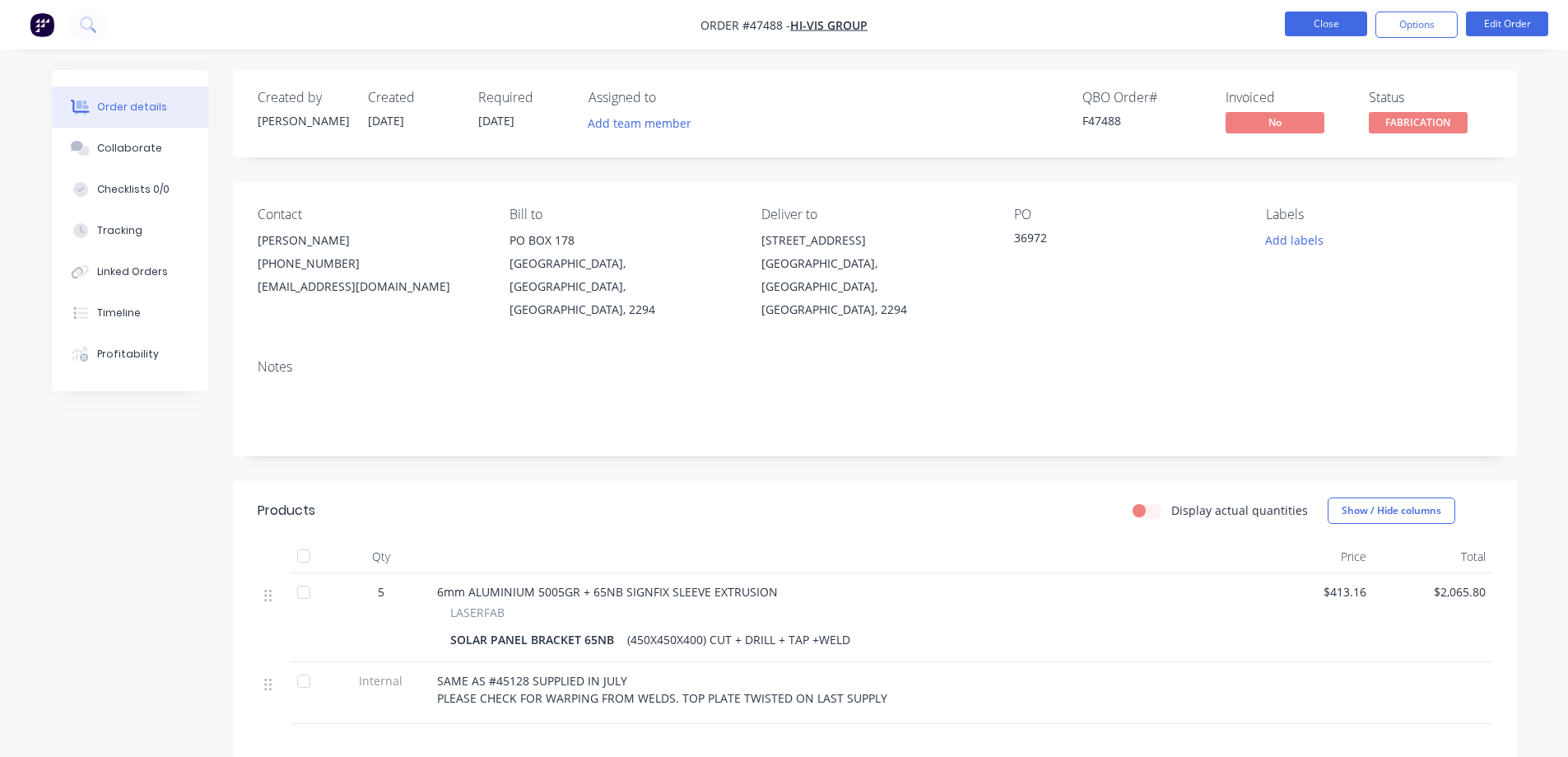
click at [1339, 26] on button "Close" at bounding box center [1326, 24] width 82 height 25
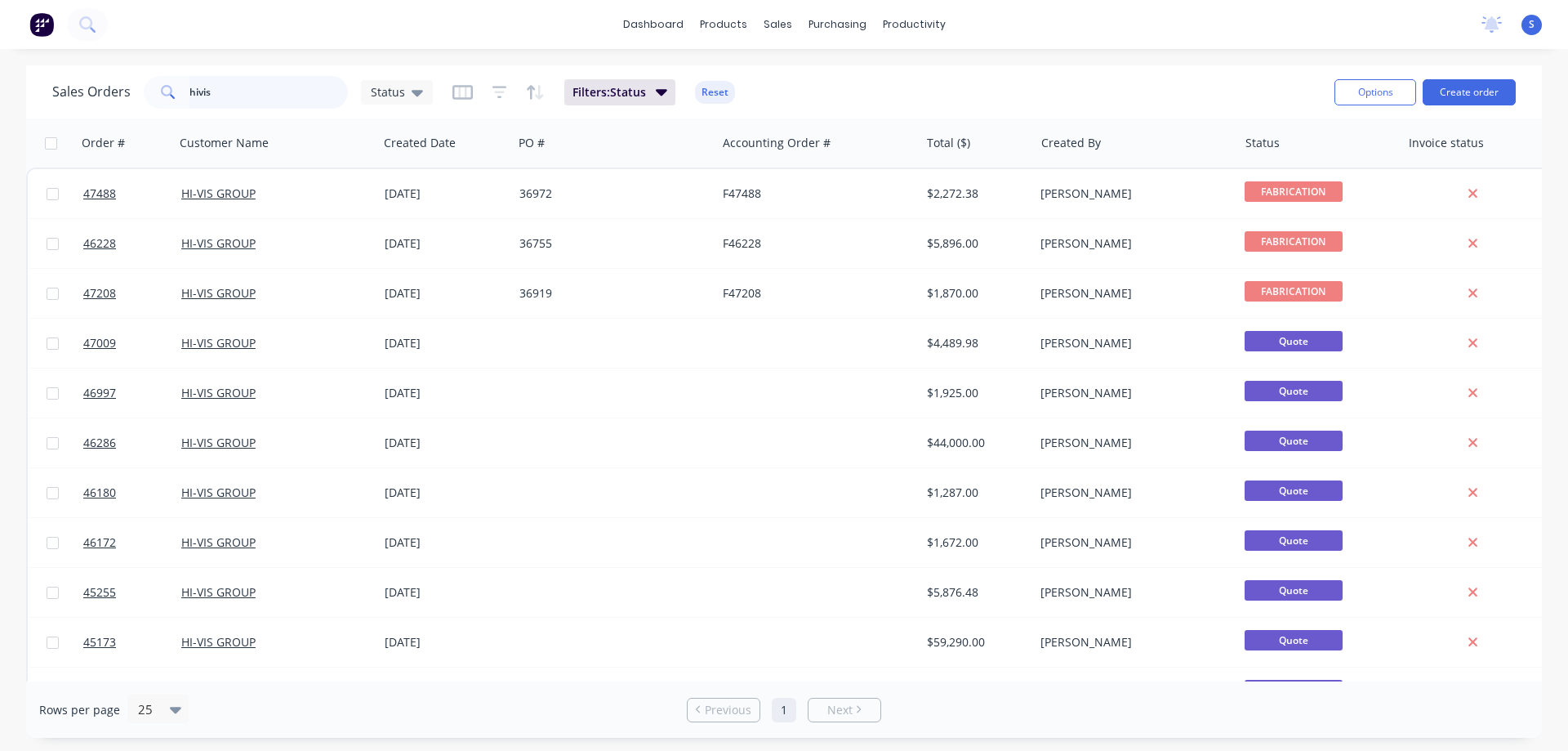
click at [236, 86] on input "hivis" at bounding box center [268, 92] width 159 height 32
type input "6"
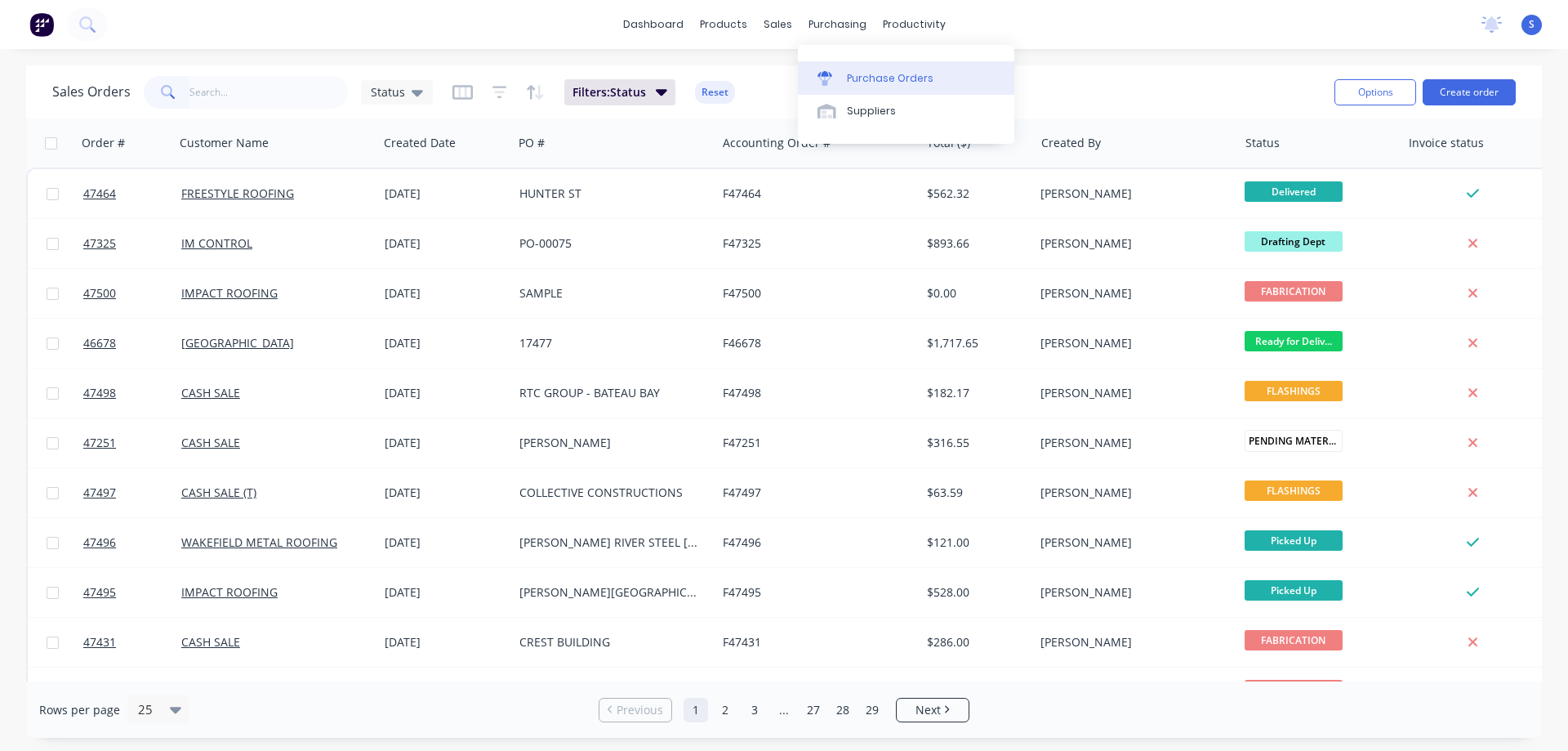
click at [857, 69] on link "Purchase Orders" at bounding box center [906, 77] width 216 height 32
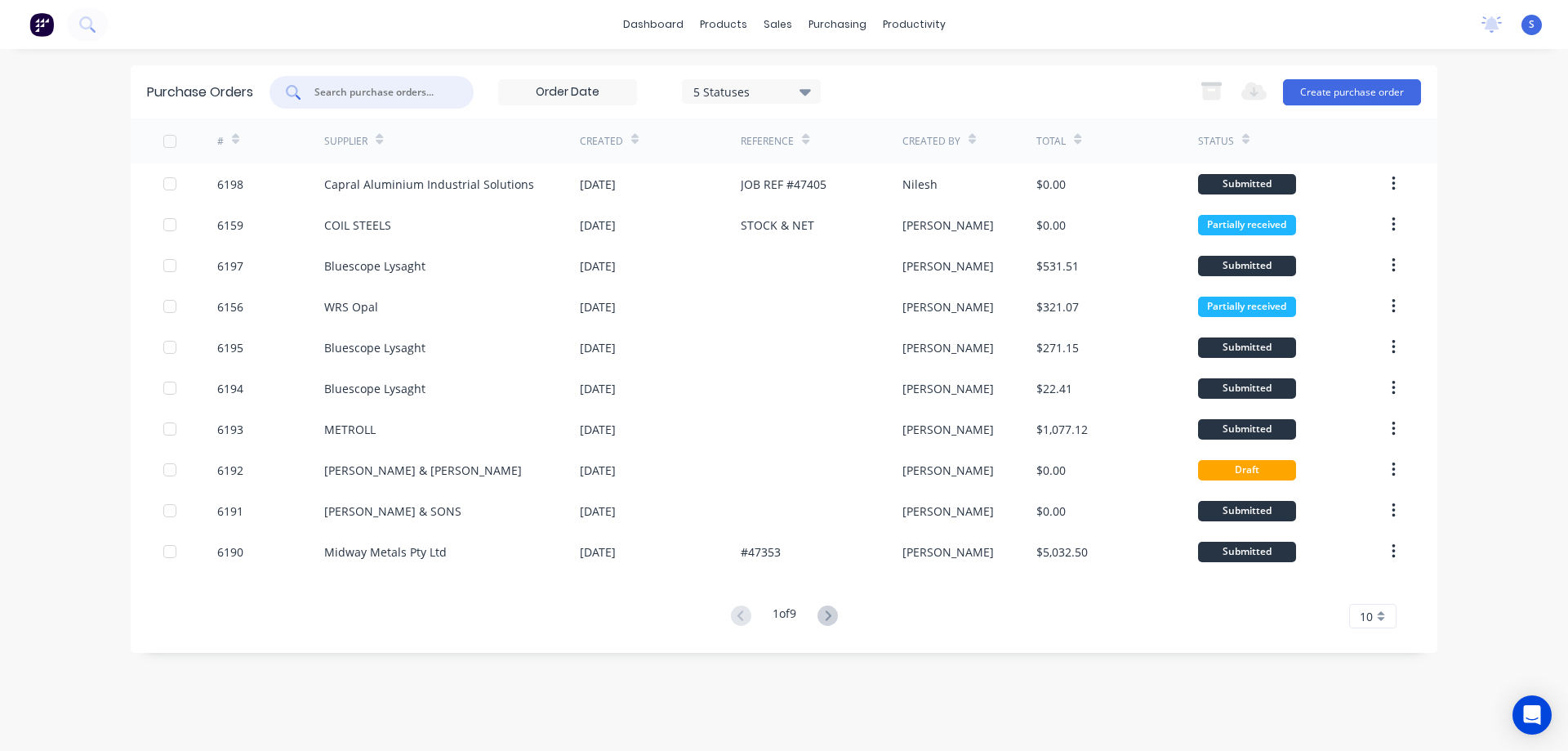
click at [366, 89] on input "text" at bounding box center [381, 91] width 135 height 16
click at [728, 96] on div "5 Statuses" at bounding box center [752, 91] width 117 height 17
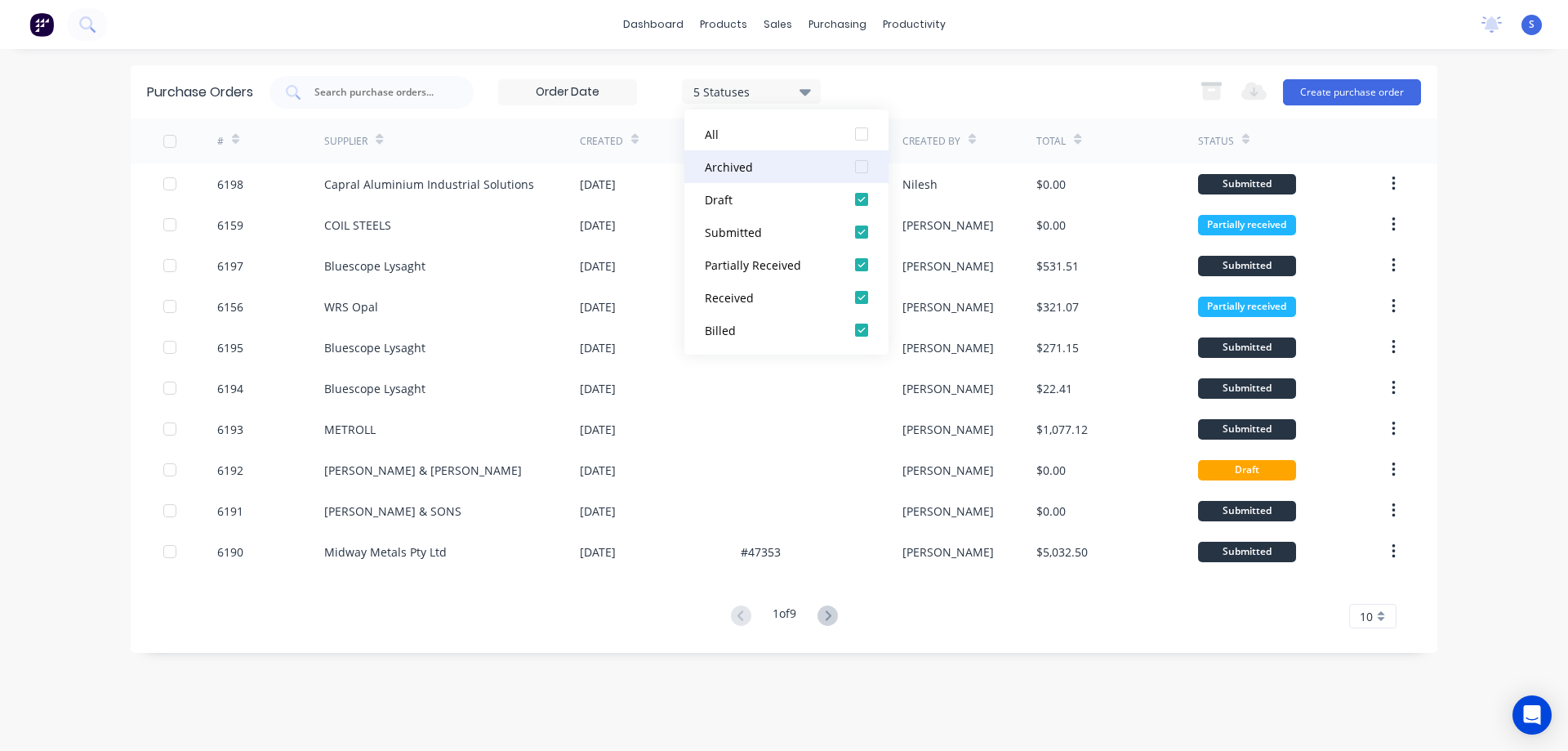
click at [861, 169] on div at bounding box center [861, 167] width 32 height 32
click at [408, 85] on input "text" at bounding box center [381, 91] width 135 height 16
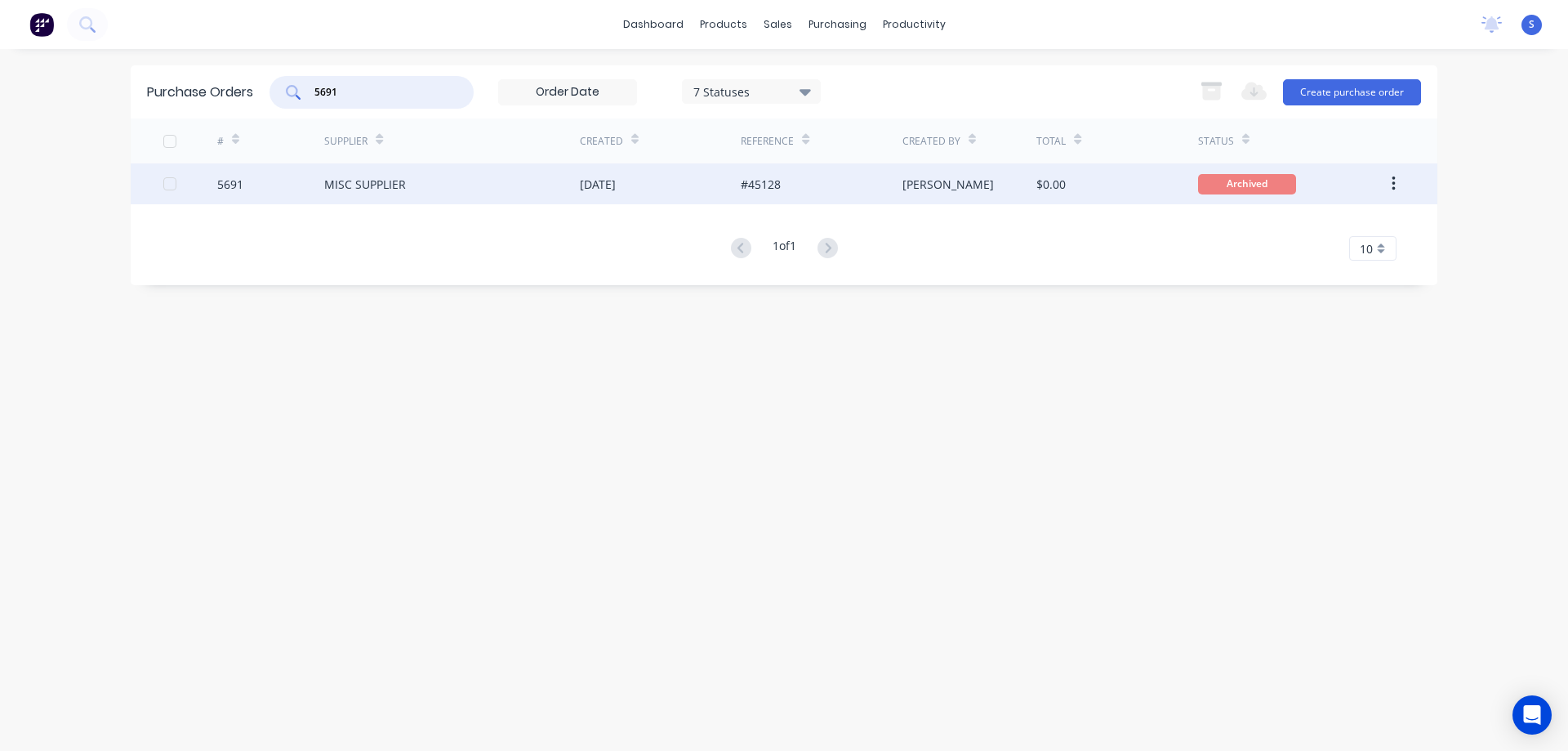
type input "5691"
click at [421, 185] on div "MISC SUPPLIER" at bounding box center [452, 184] width 256 height 41
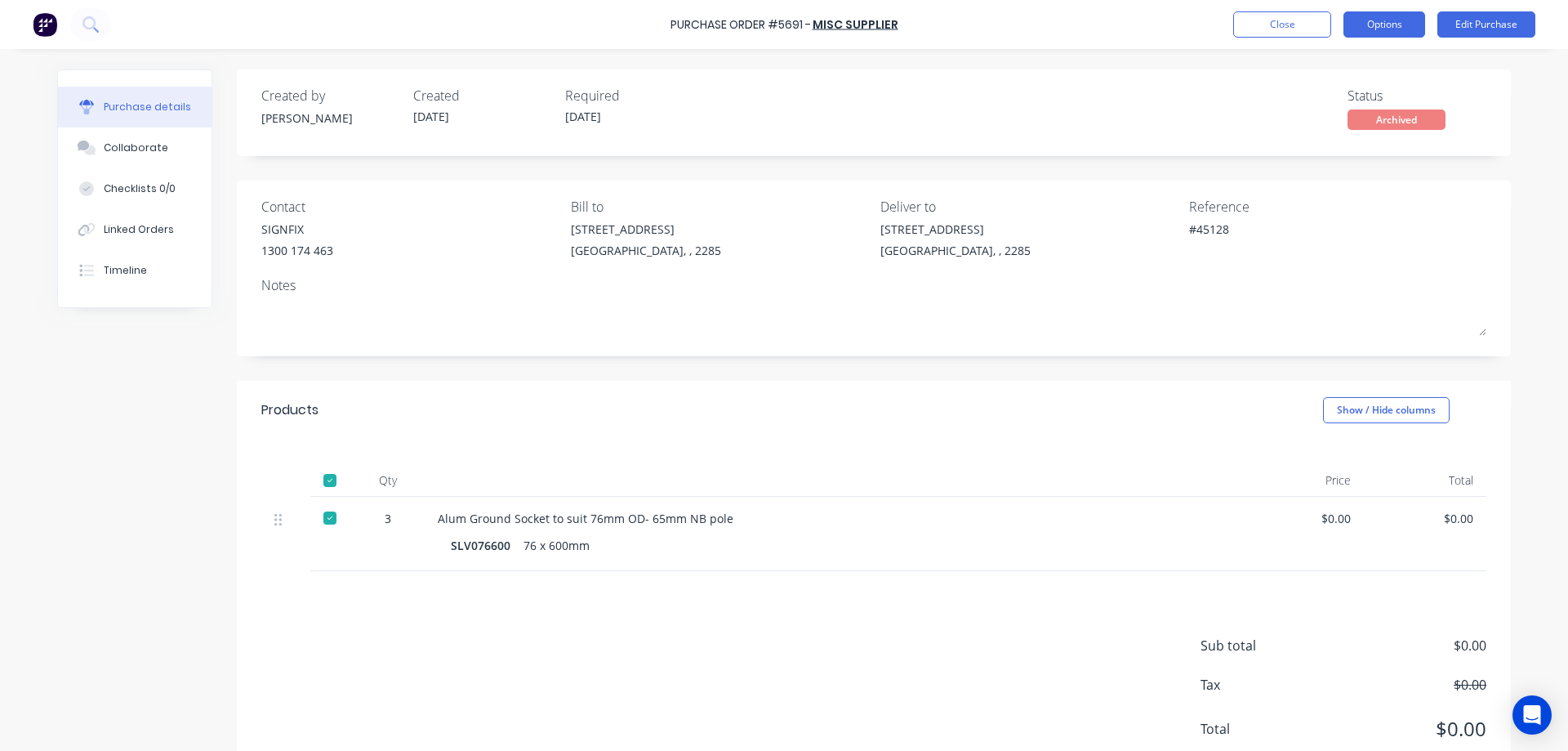
click at [1393, 30] on button "Options" at bounding box center [1384, 24] width 82 height 26
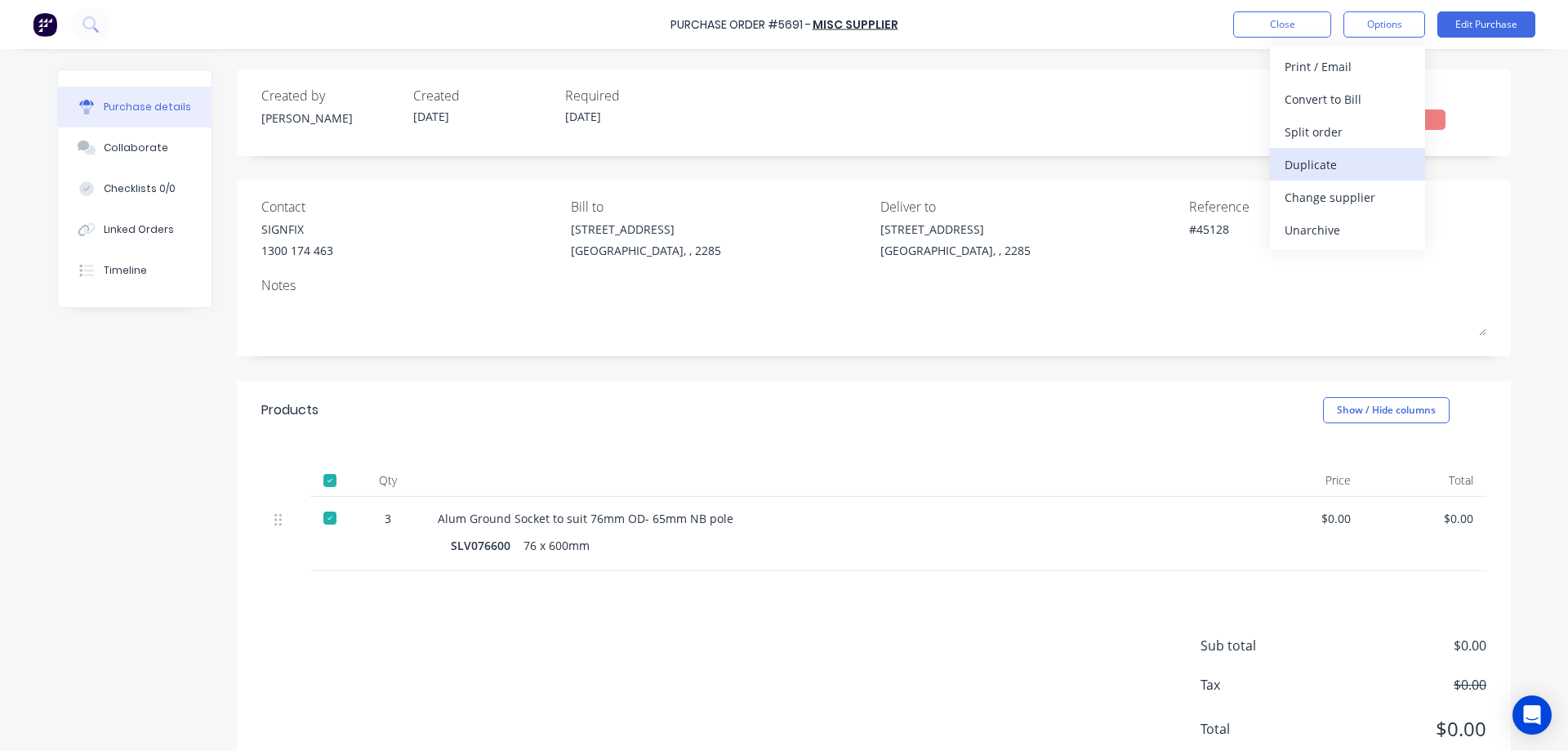
click at [1323, 159] on div "Duplicate" at bounding box center [1347, 164] width 126 height 24
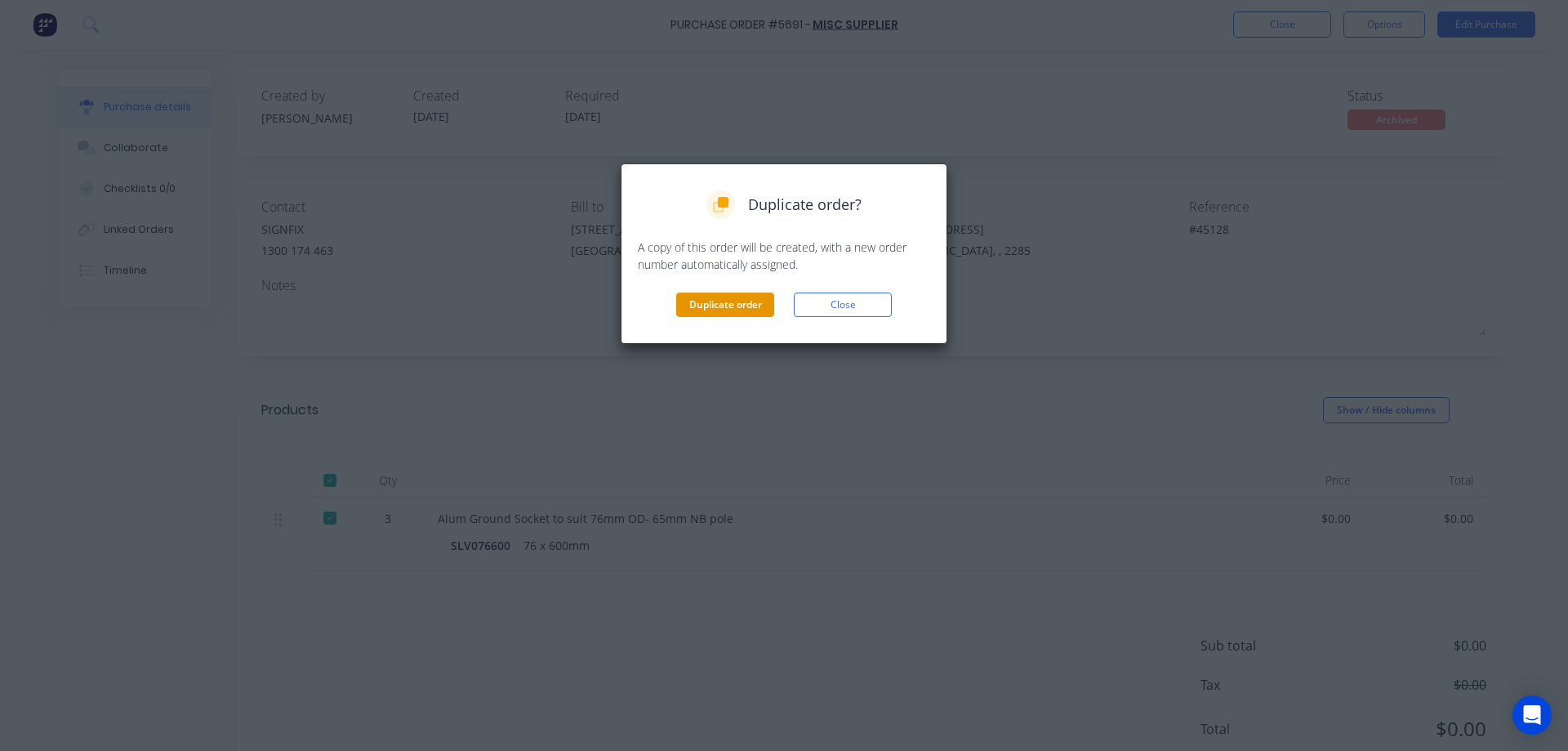
click at [705, 303] on button "Duplicate order" at bounding box center [725, 305] width 98 height 25
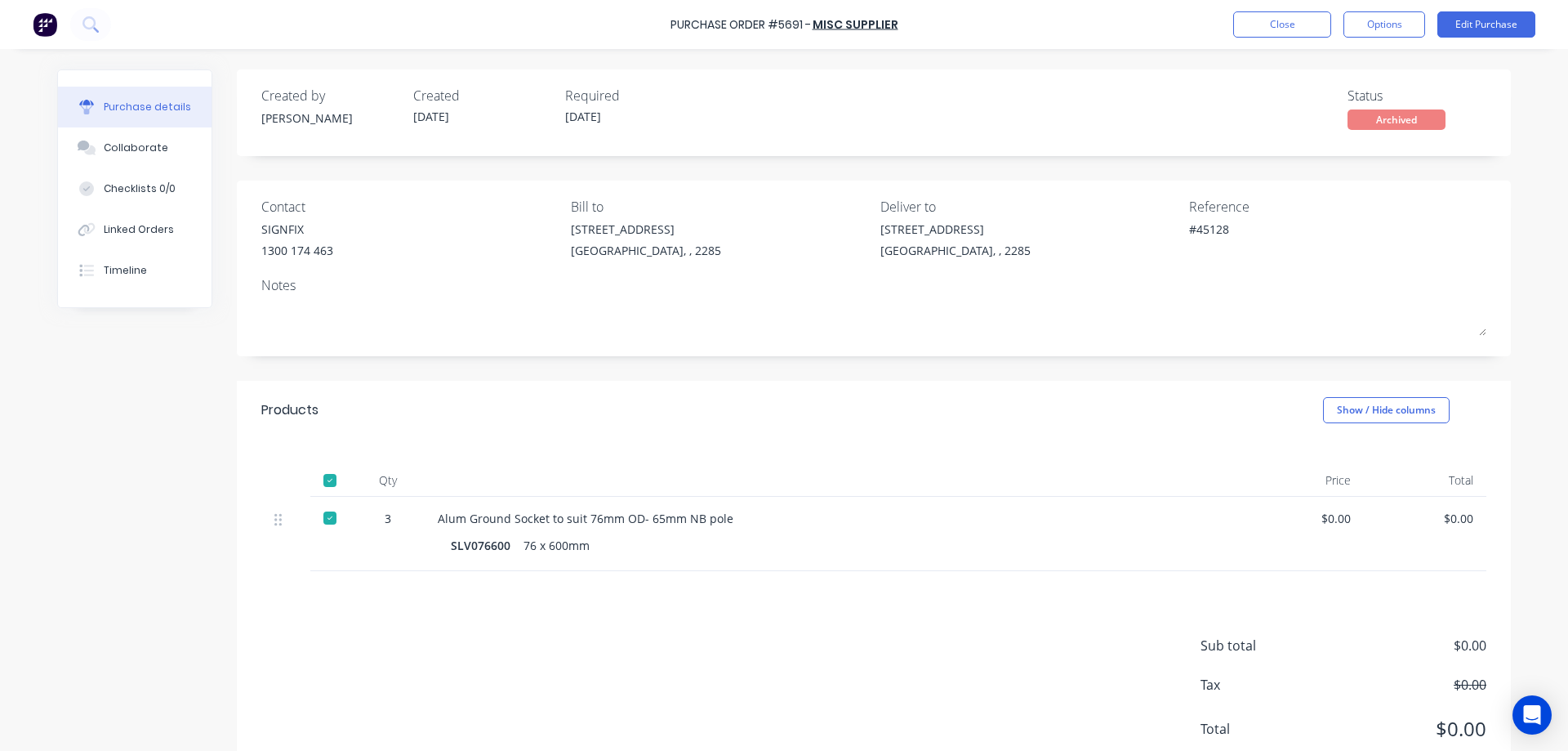
click at [135, 433] on div "Created by Stuart Created 13/06/25 Required 13/06/25 Status Archived Contact SI…" at bounding box center [784, 428] width 1454 height 718
click at [1268, 24] on button "Close" at bounding box center [1282, 24] width 98 height 26
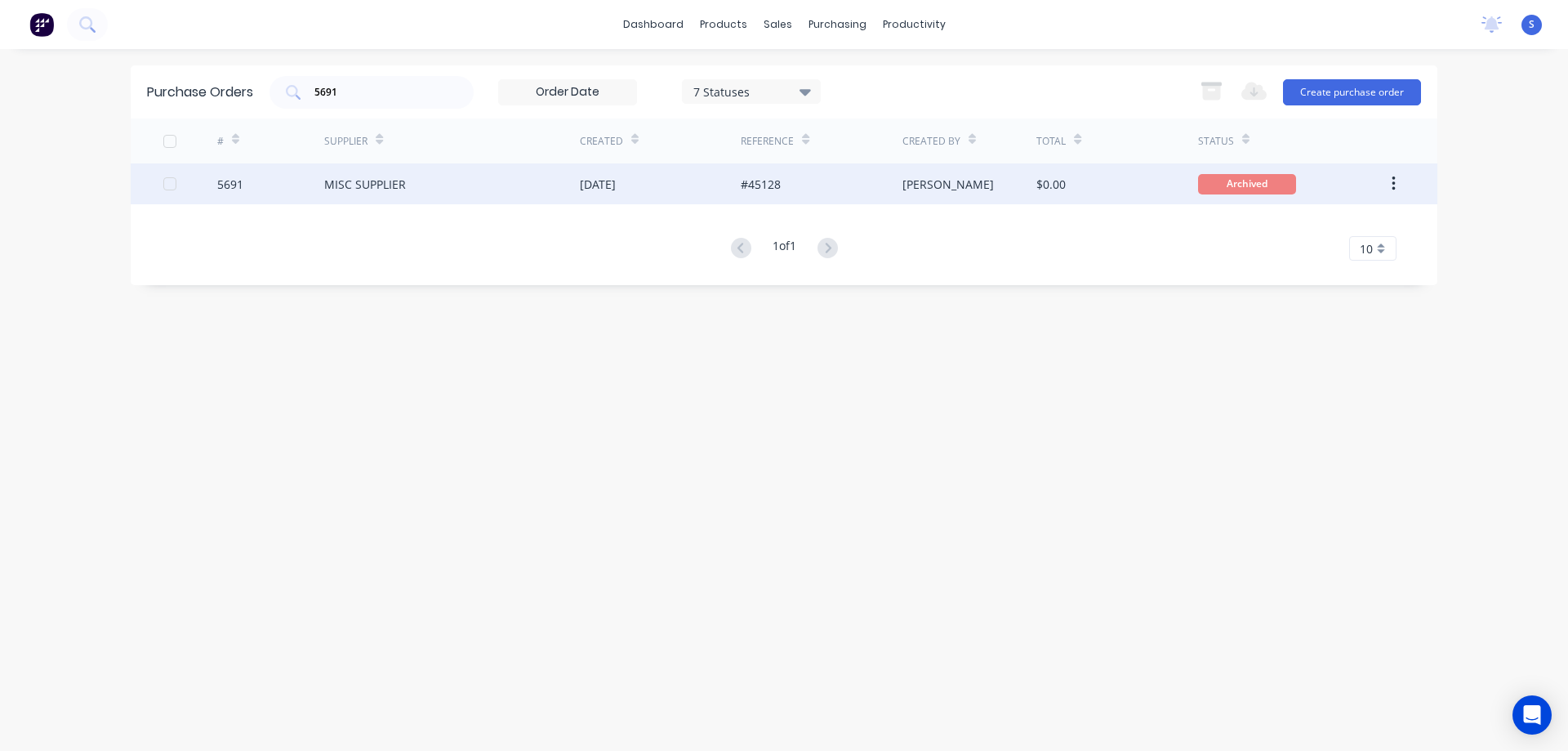
click at [757, 182] on div "#45128" at bounding box center [760, 185] width 40 height 17
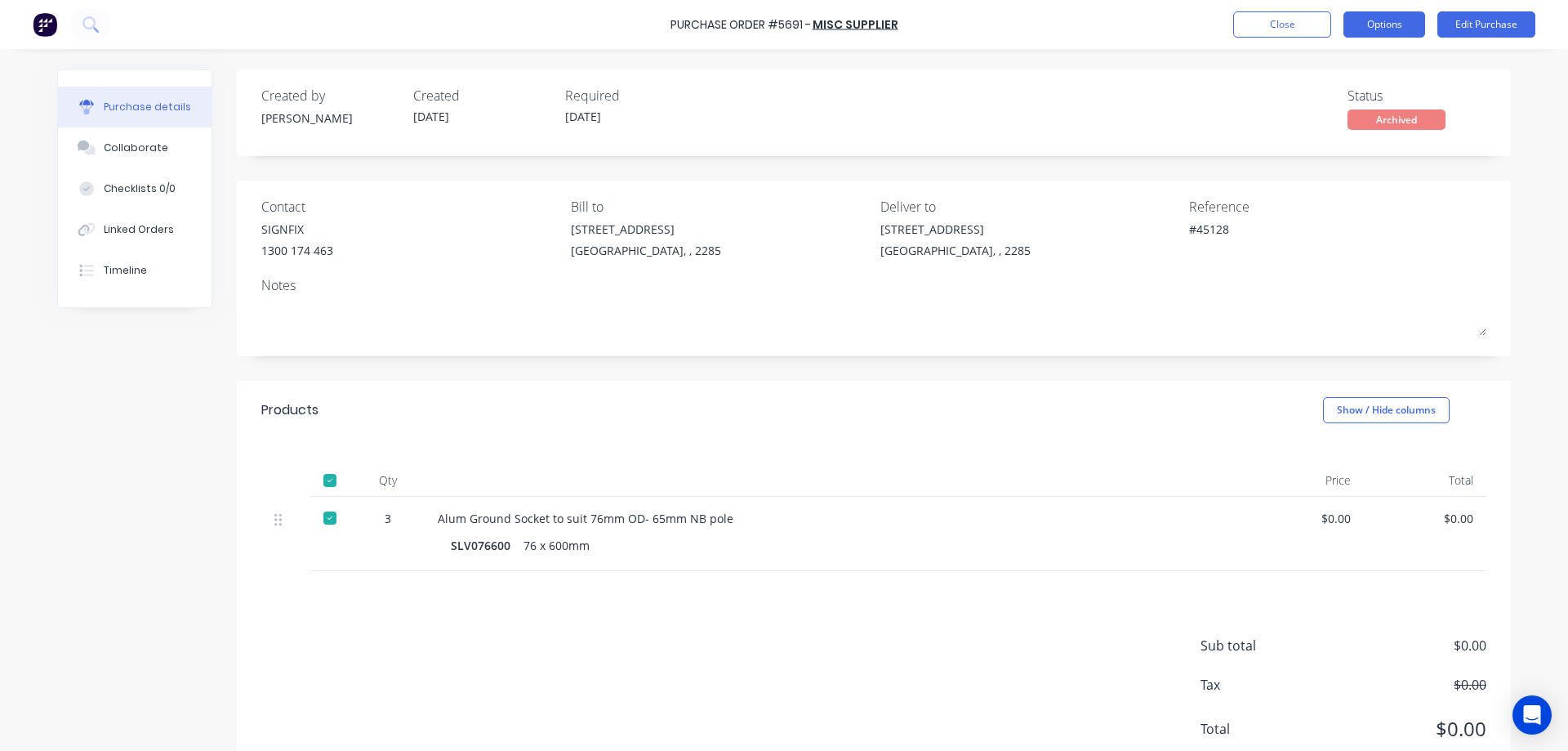
click at [1384, 12] on button "Options" at bounding box center [1384, 24] width 82 height 26
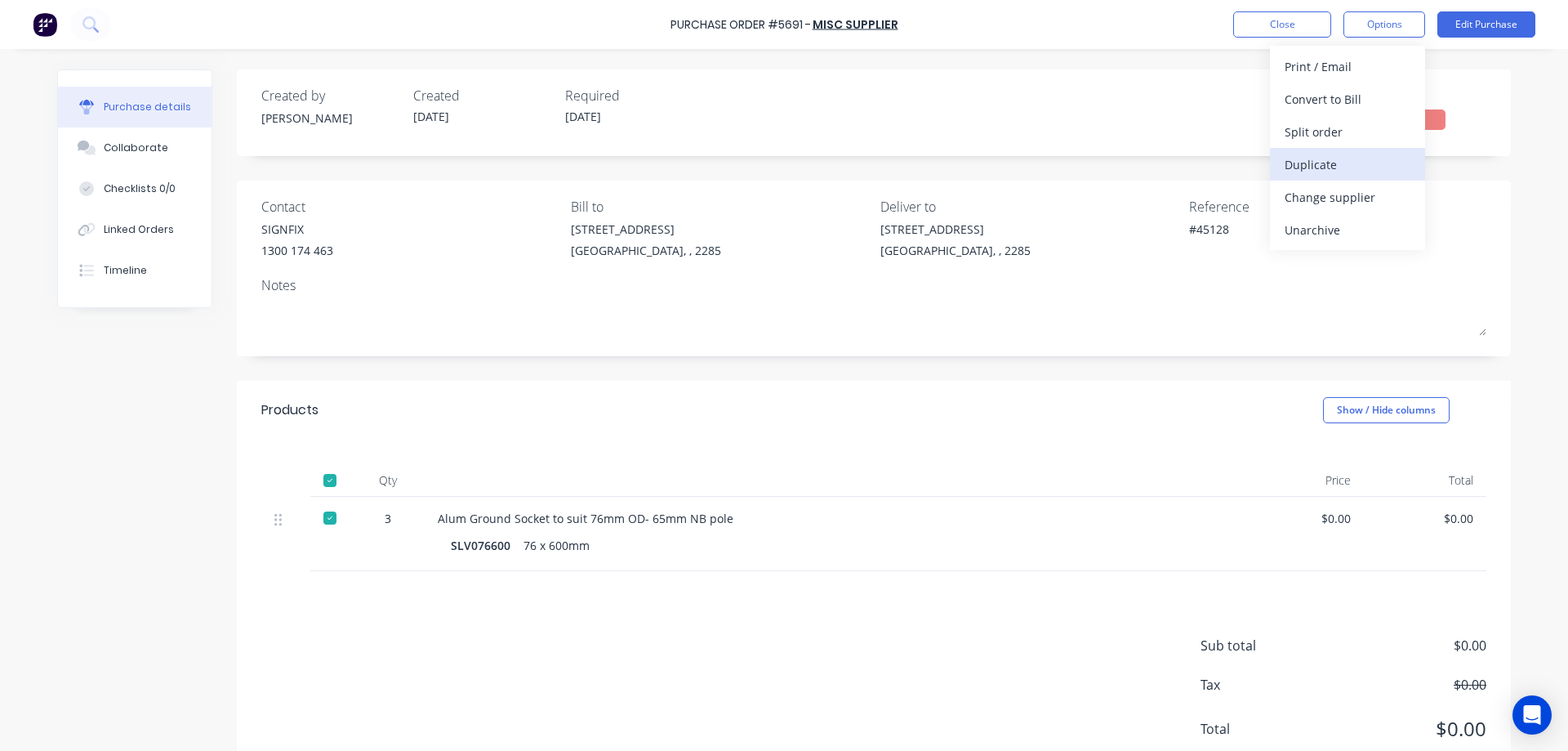
click at [1309, 167] on div "Duplicate" at bounding box center [1347, 164] width 126 height 24
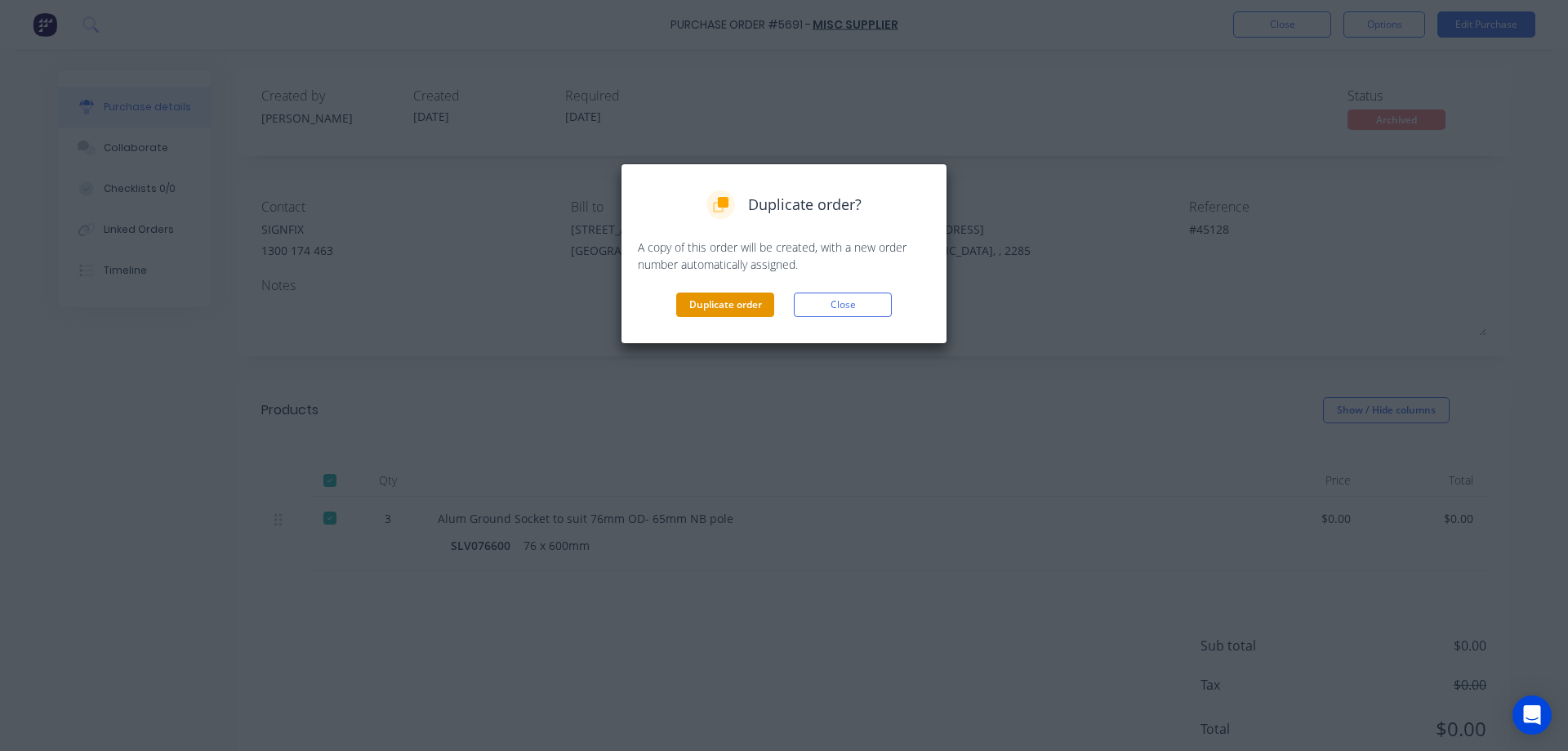
click at [712, 301] on button "Duplicate order" at bounding box center [725, 305] width 98 height 25
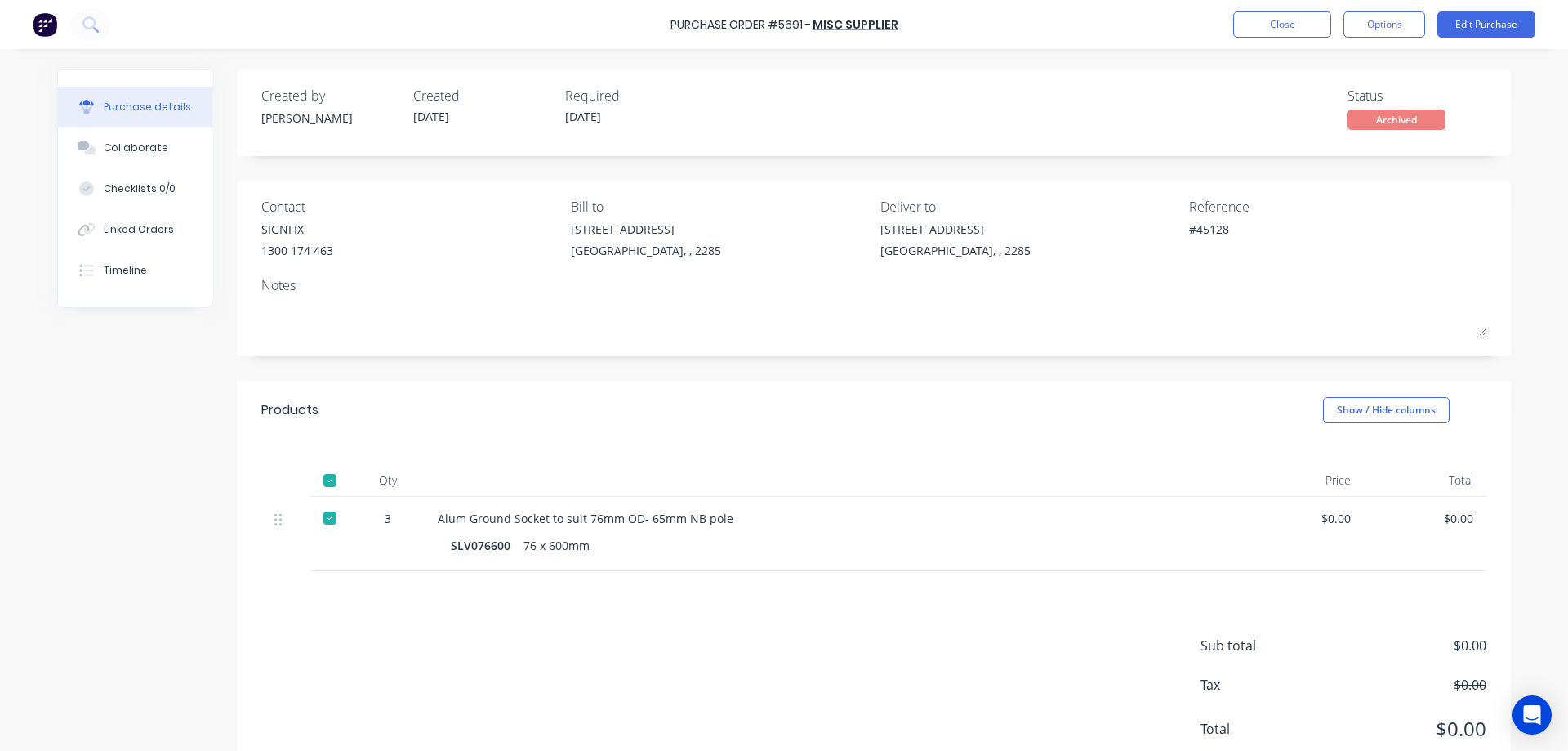
type textarea "x"
click at [1305, 23] on button "Close" at bounding box center [1282, 24] width 98 height 26
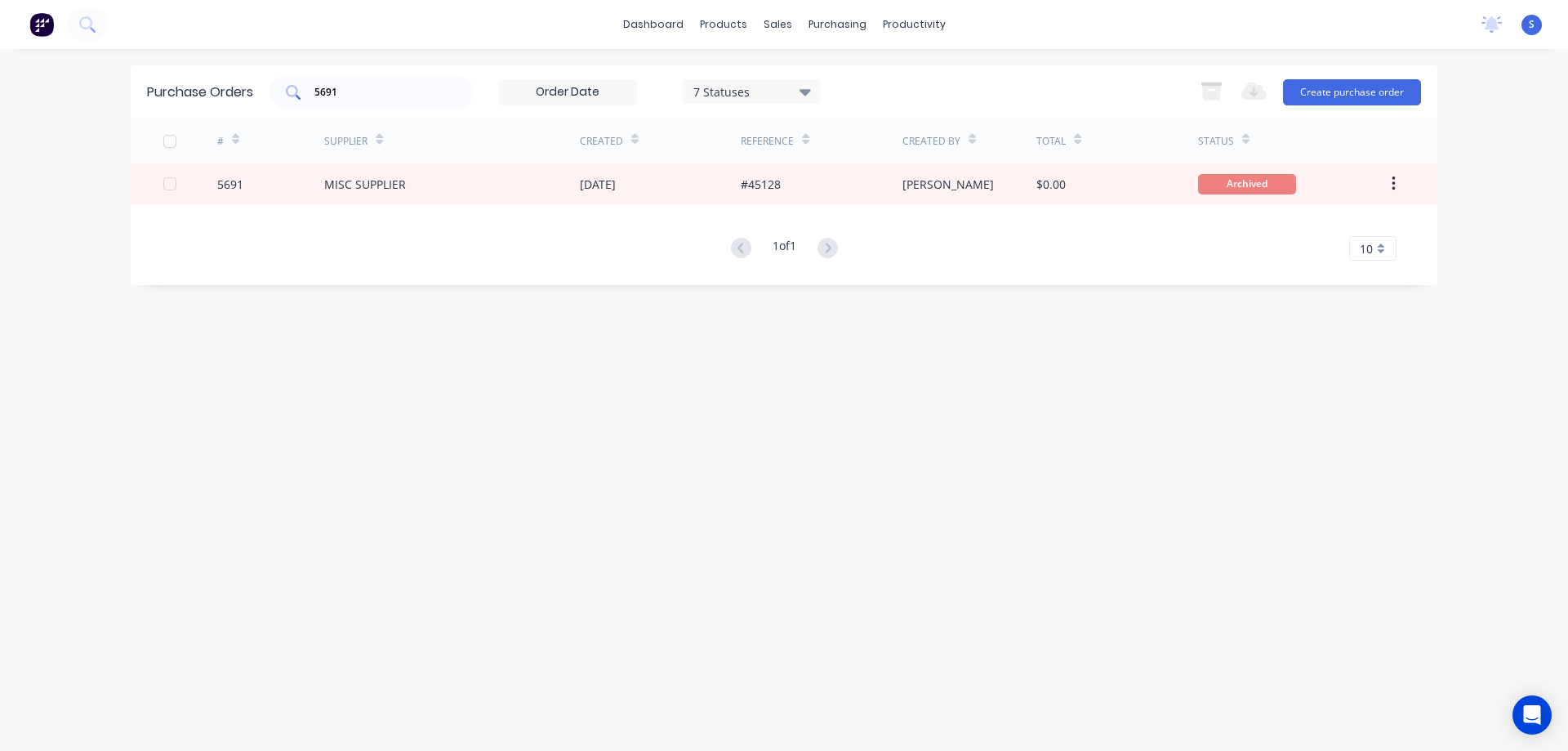
click at [388, 97] on input "5691" at bounding box center [381, 91] width 135 height 16
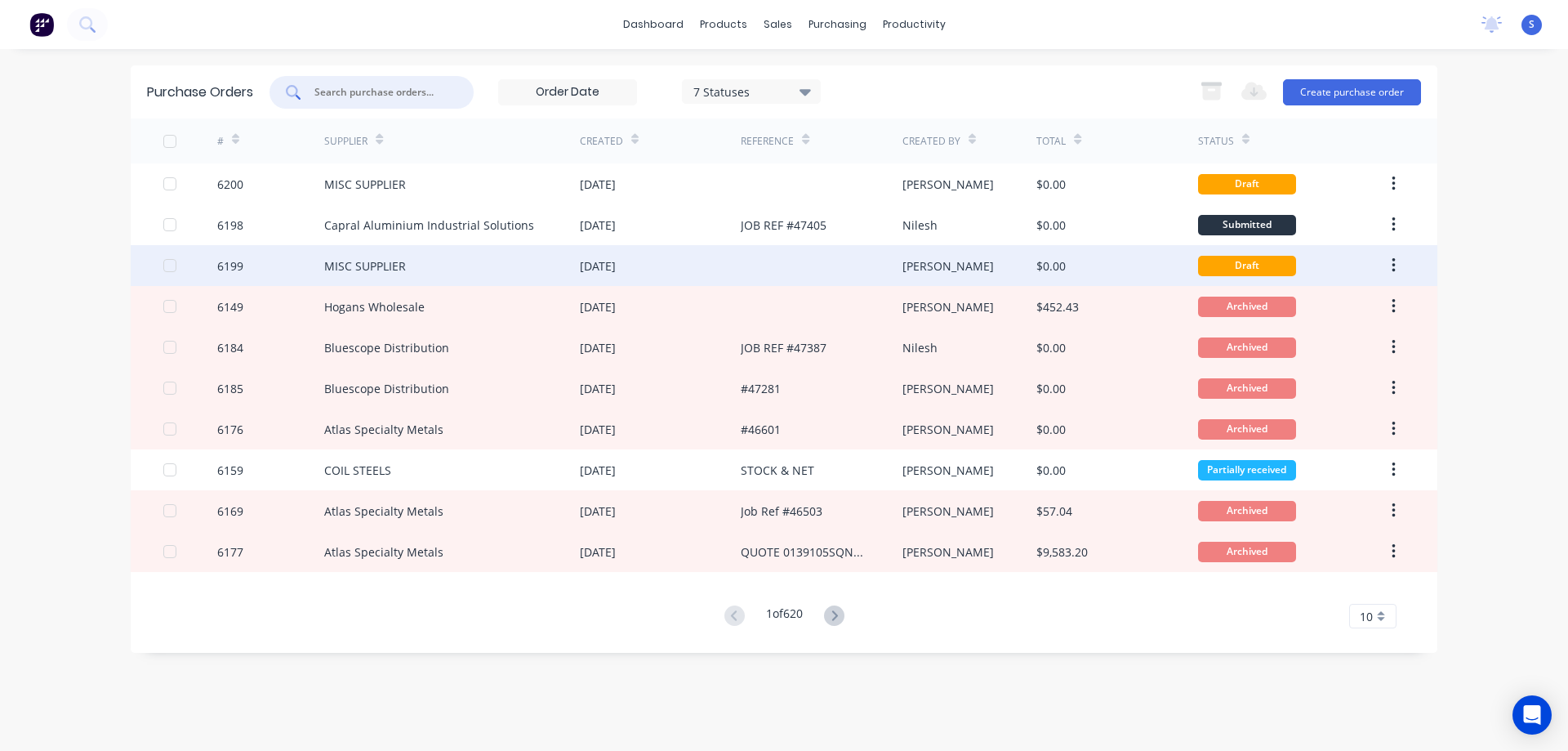
click at [1395, 266] on icon "button" at bounding box center [1392, 265] width 3 height 14
click at [1312, 310] on div "Archive" at bounding box center [1335, 308] width 126 height 24
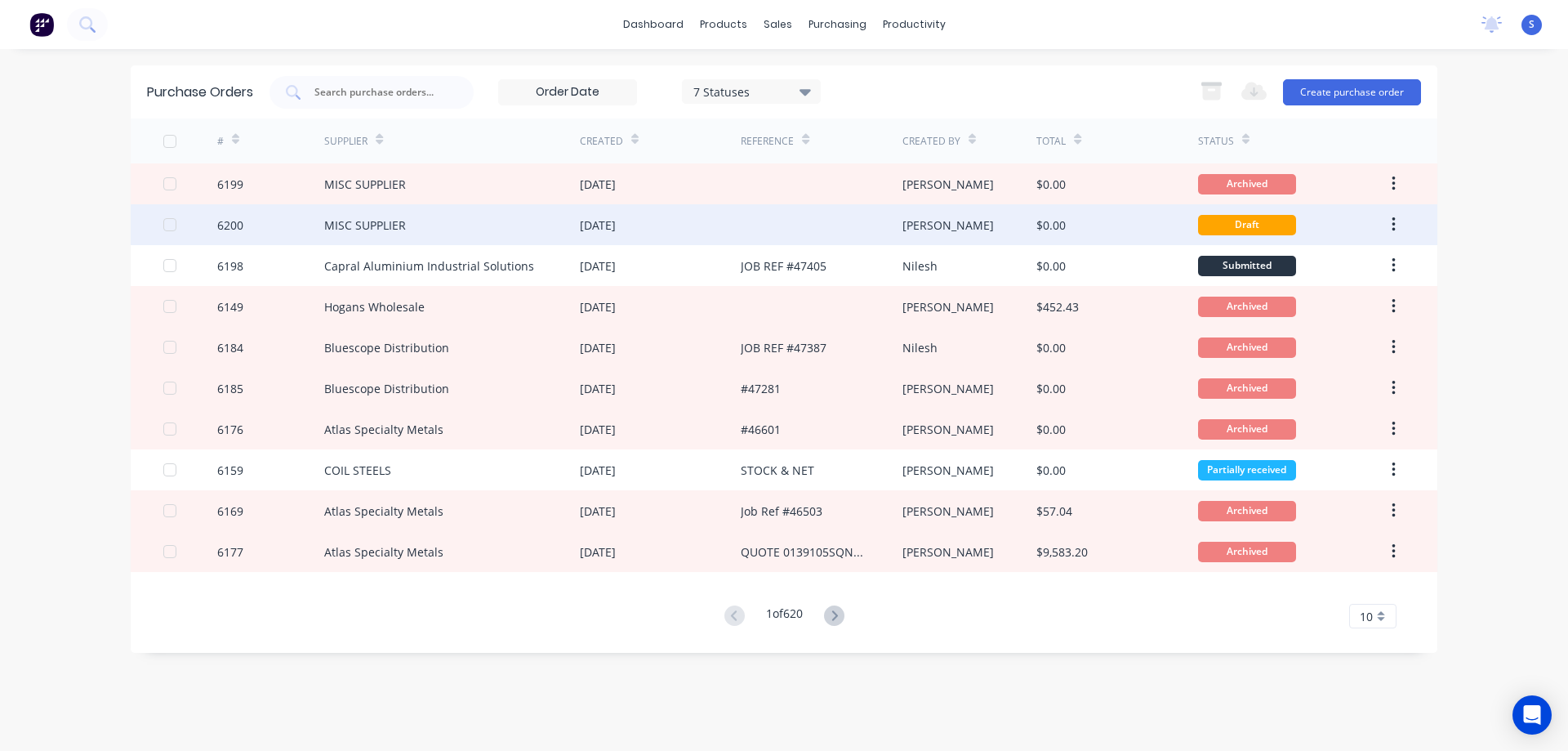
click at [399, 216] on div "MISC SUPPLIER" at bounding box center [365, 225] width 82 height 17
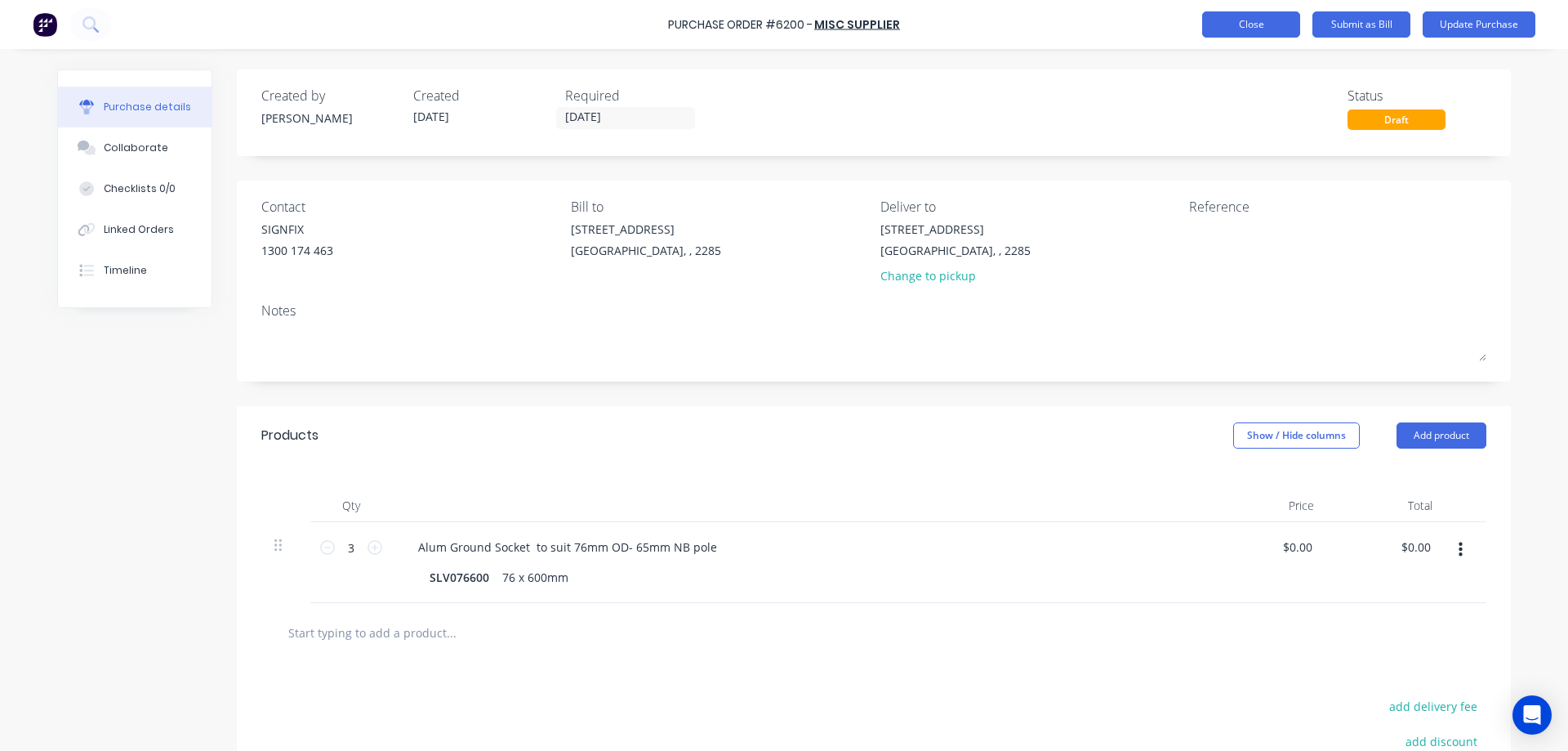
click at [1212, 25] on button "Close" at bounding box center [1250, 24] width 98 height 26
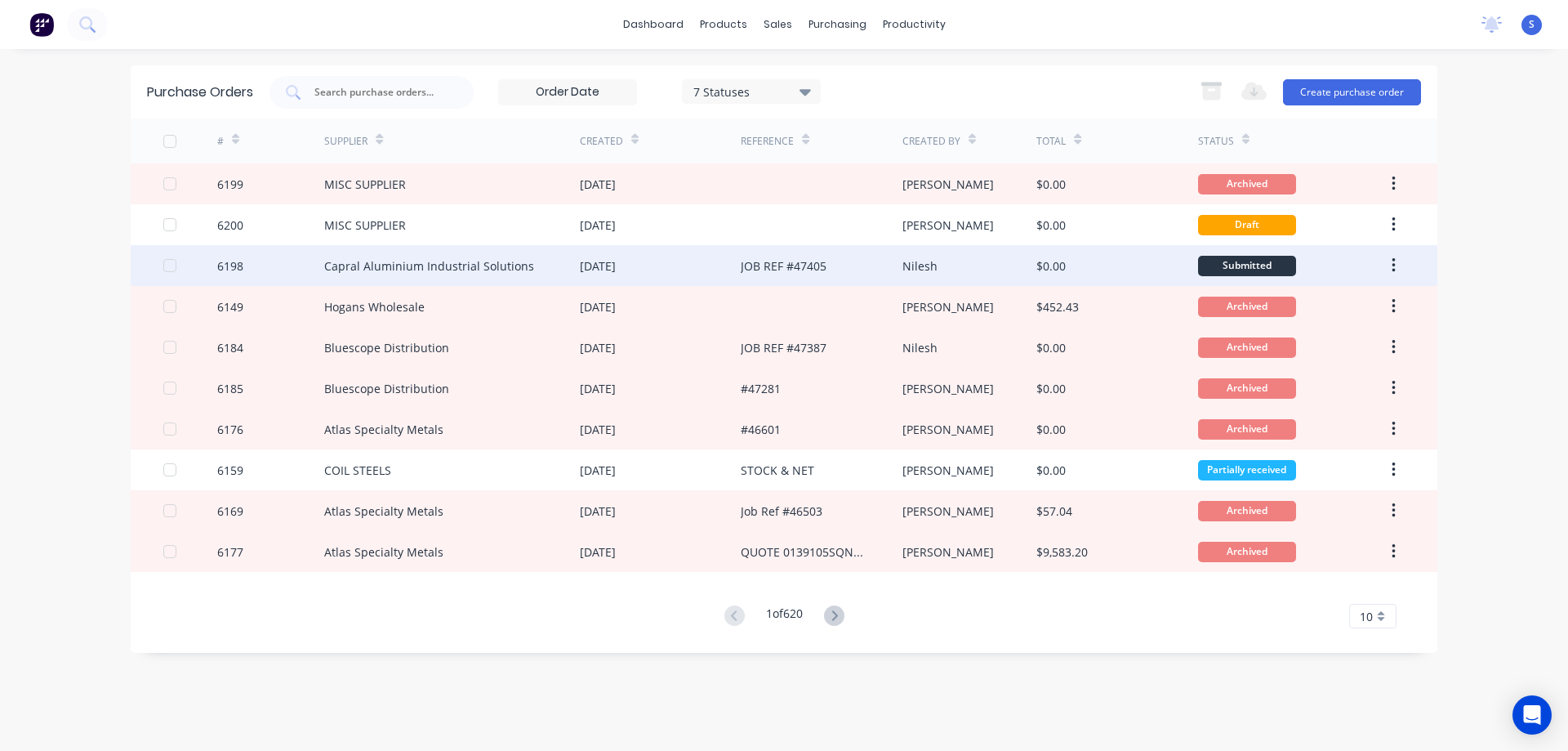
click at [1006, 271] on div "Nilesh" at bounding box center [970, 265] width 135 height 41
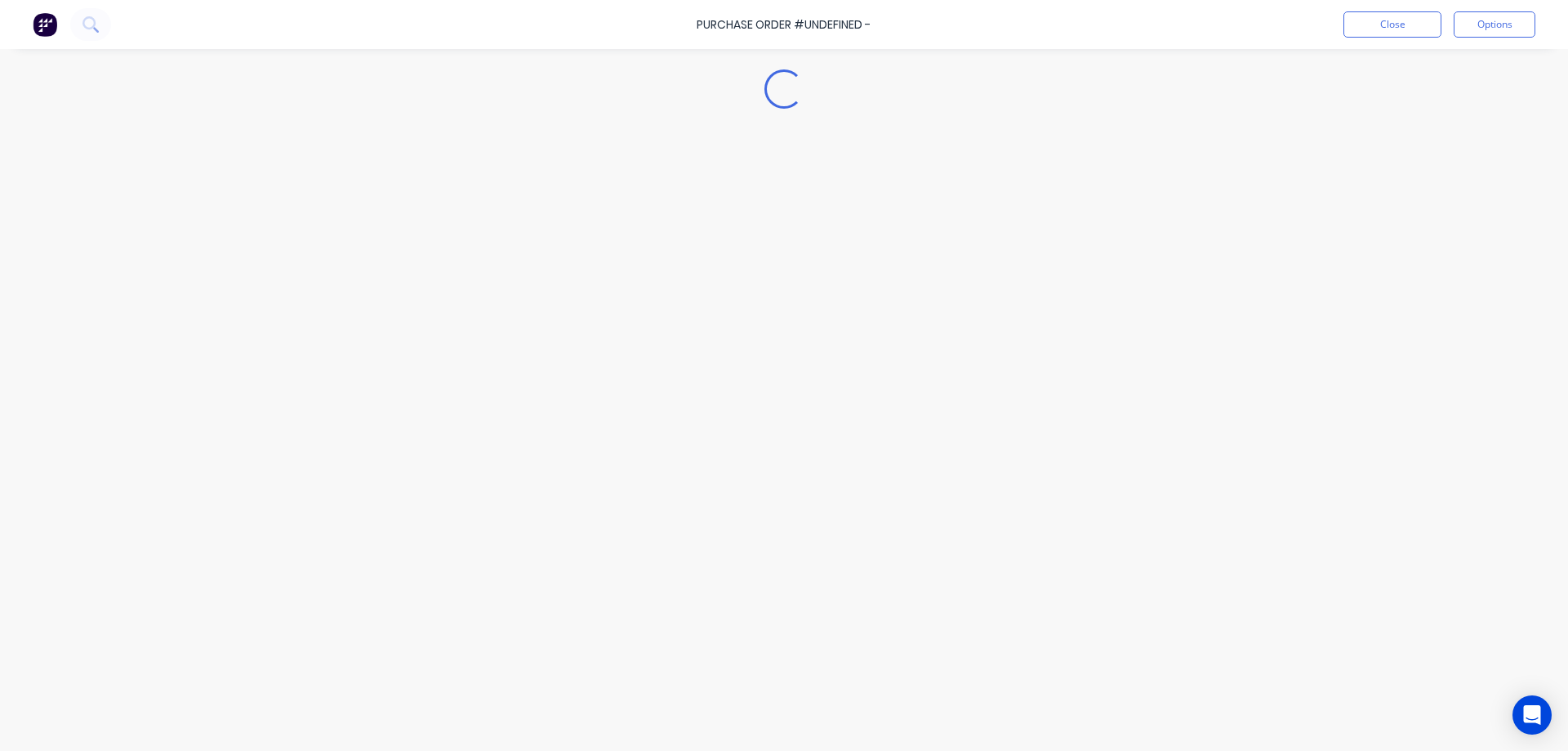
type textarea "x"
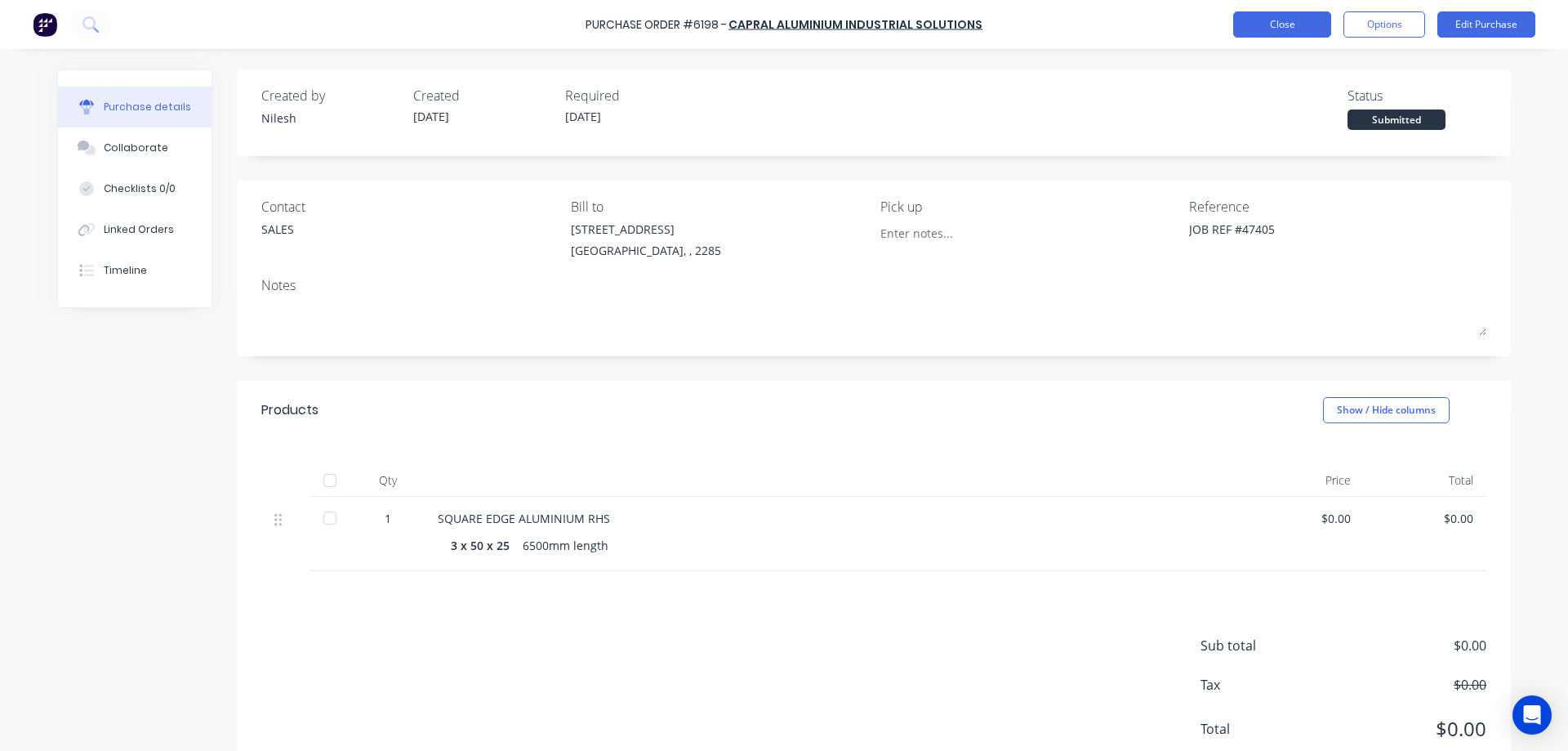
click at [1299, 22] on button "Close" at bounding box center [1282, 24] width 98 height 26
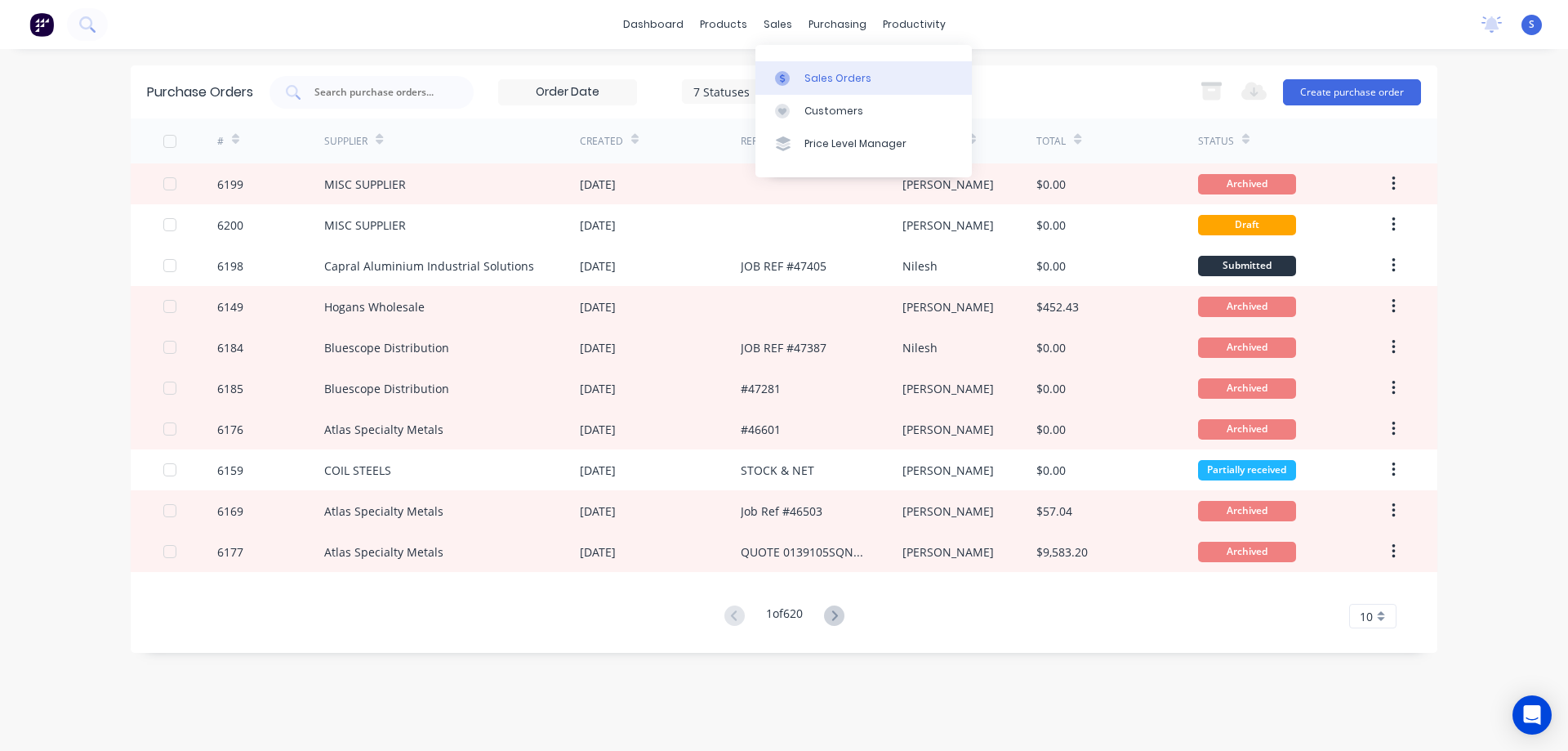
click at [799, 74] on link "Sales Orders" at bounding box center [863, 77] width 216 height 32
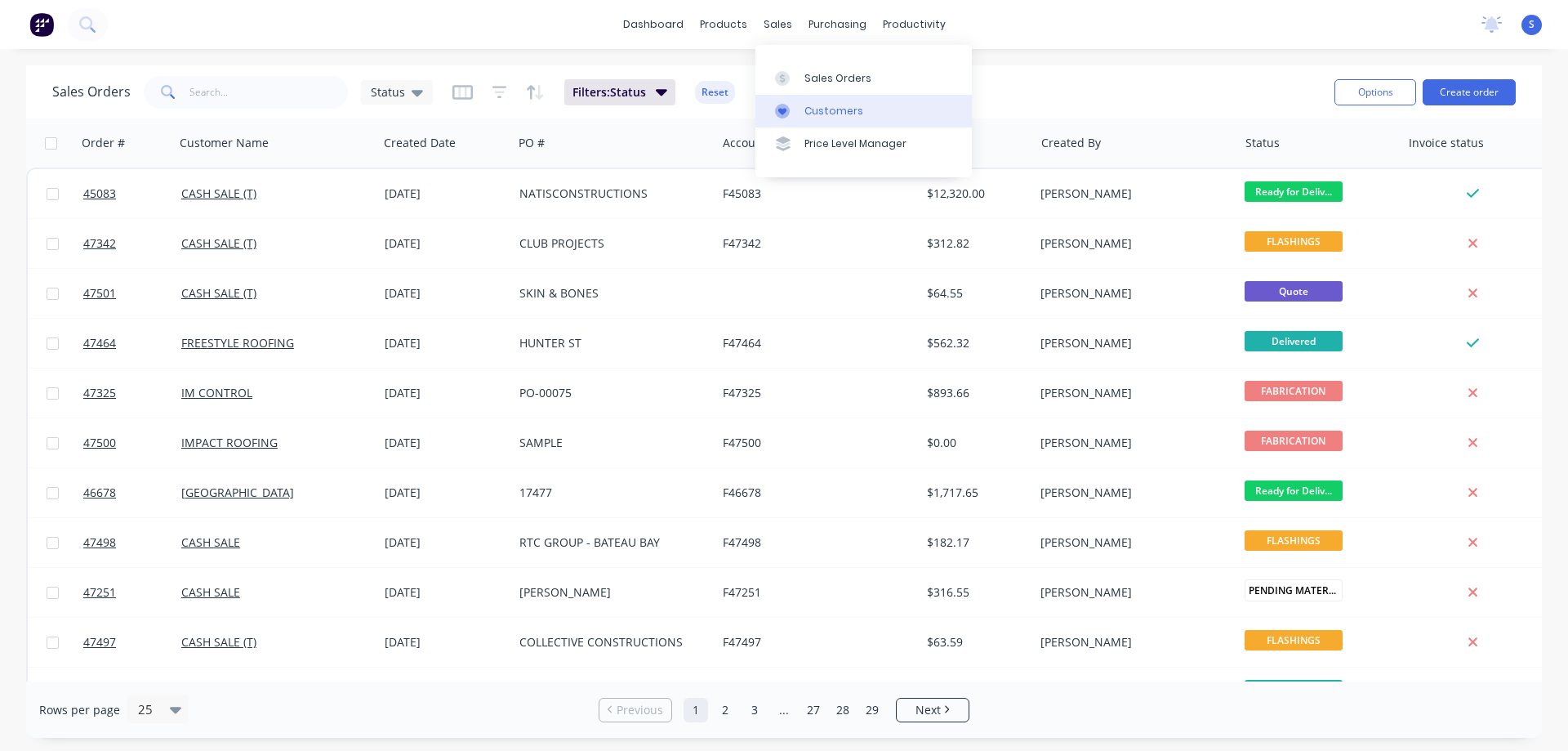
click at [836, 114] on div "Customers" at bounding box center [833, 110] width 59 height 14
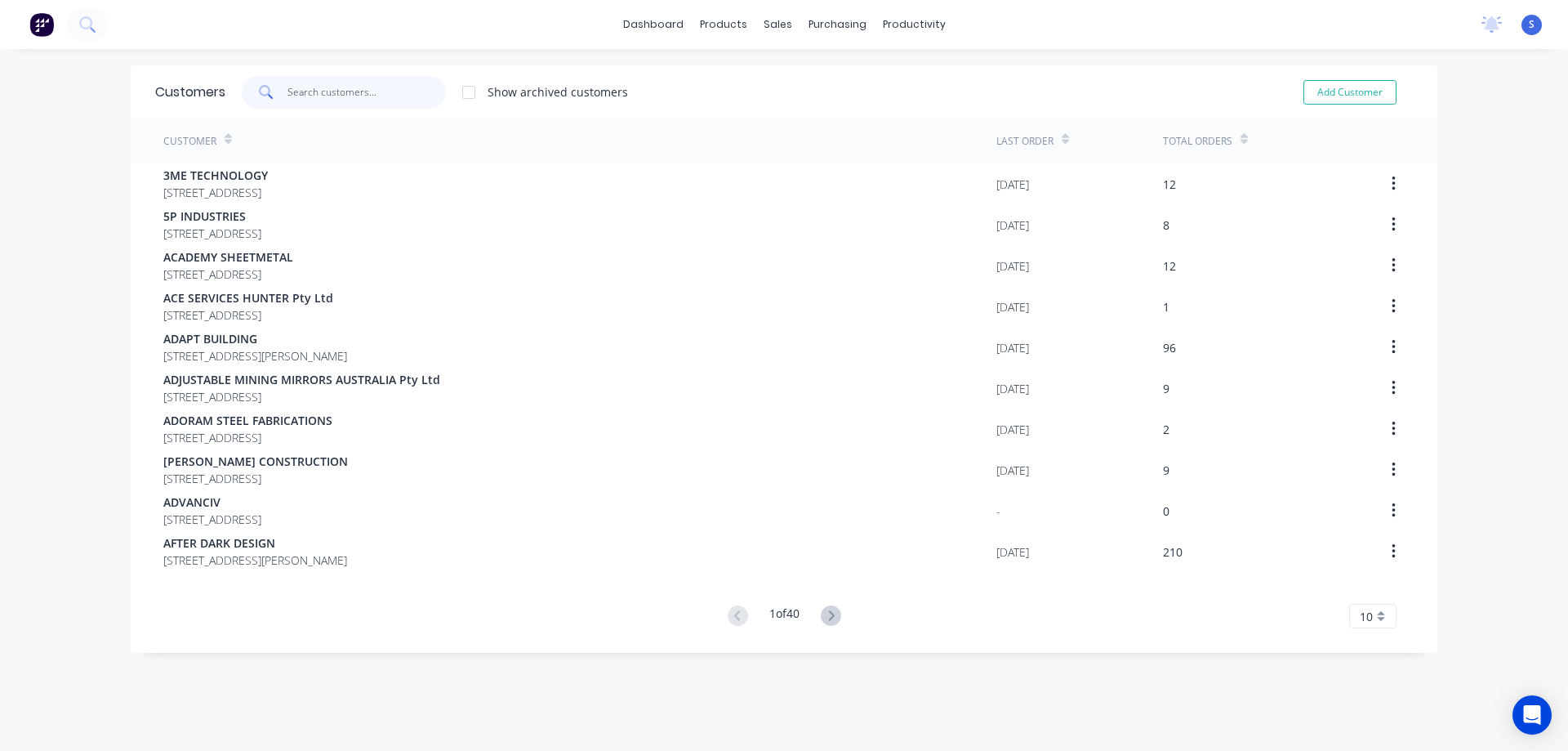
click at [324, 86] on input "text" at bounding box center [366, 92] width 159 height 32
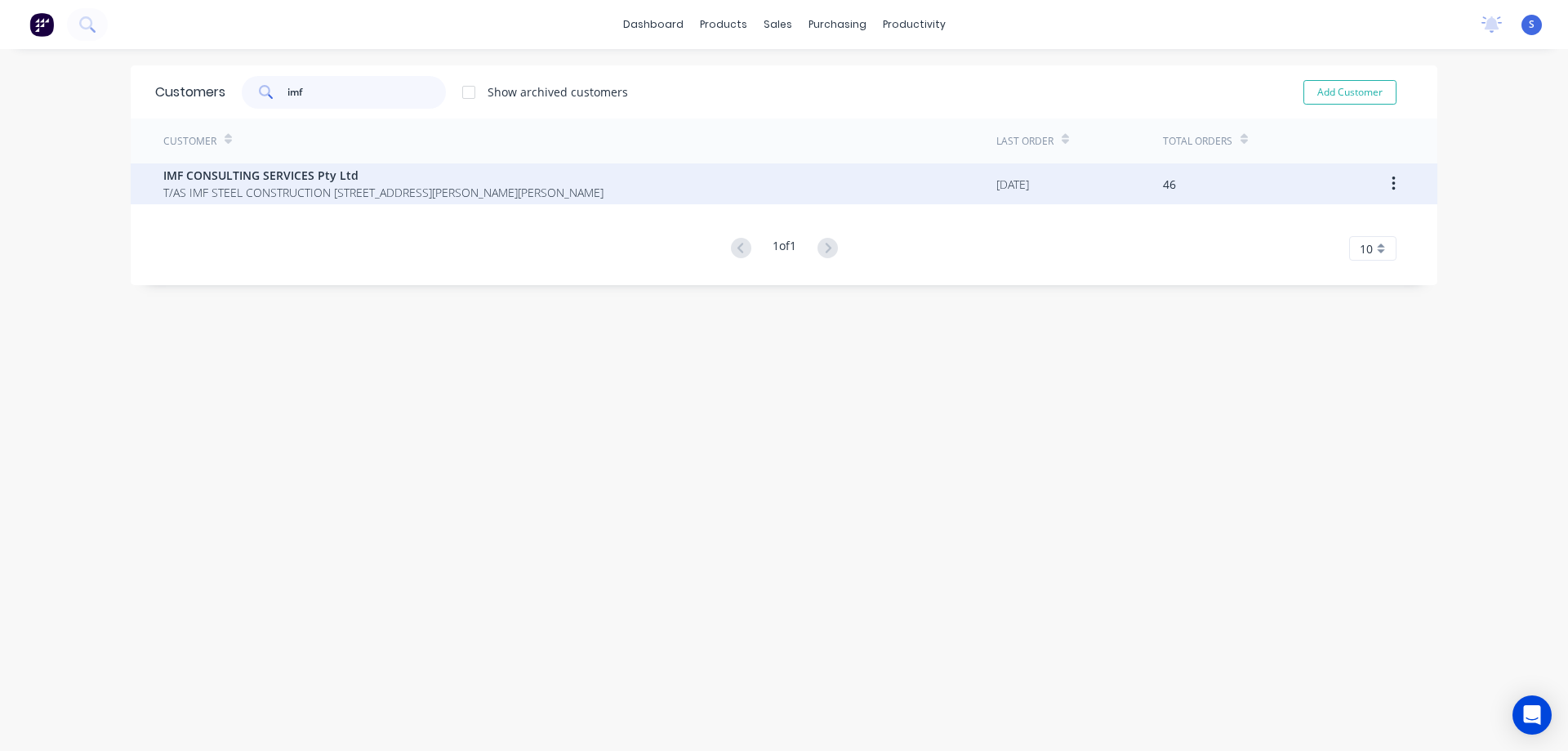
type input "imf"
click at [249, 178] on span "IMF CONSULTING SERVICES Pty Ltd" at bounding box center [383, 175] width 441 height 17
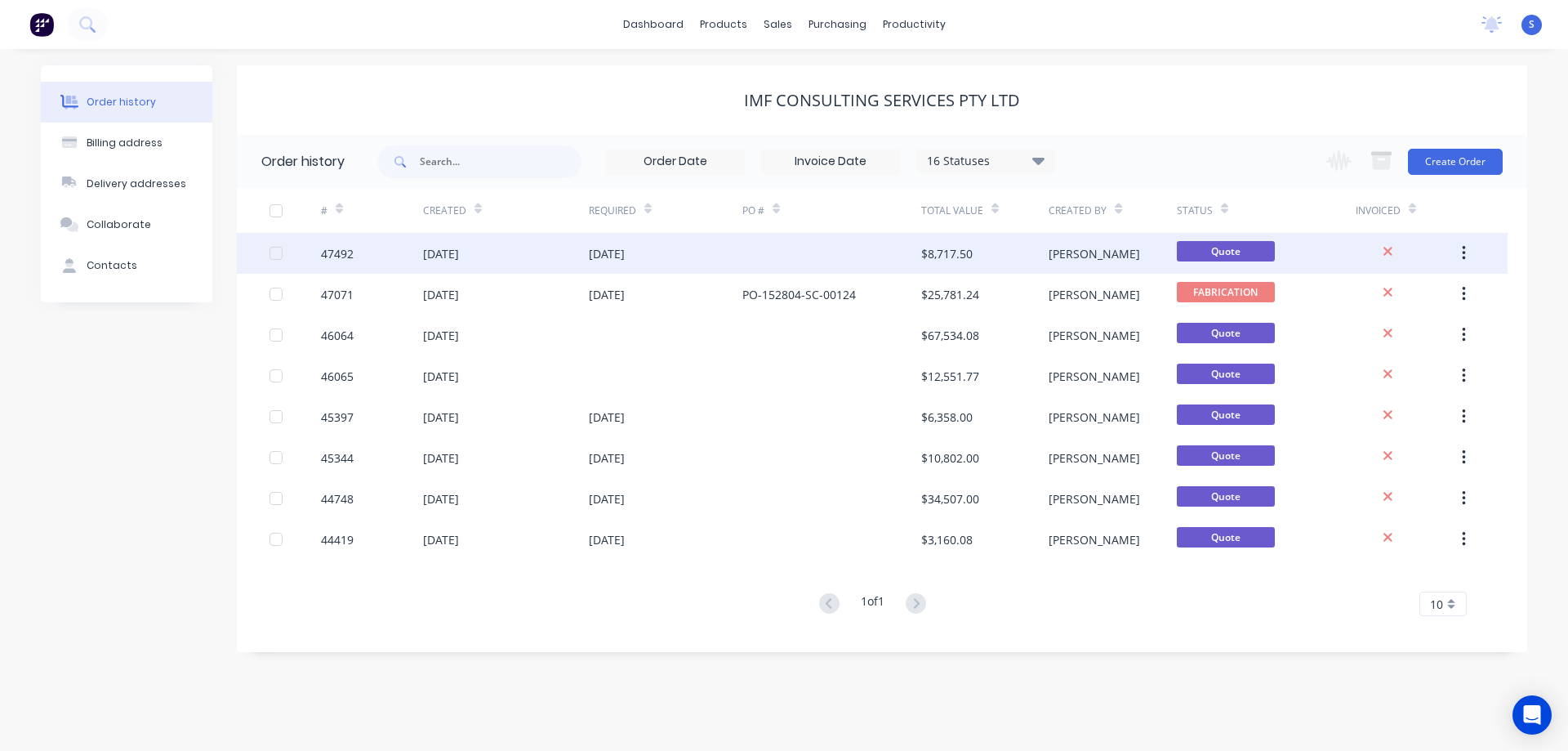
click at [760, 260] on div at bounding box center [832, 253] width 179 height 41
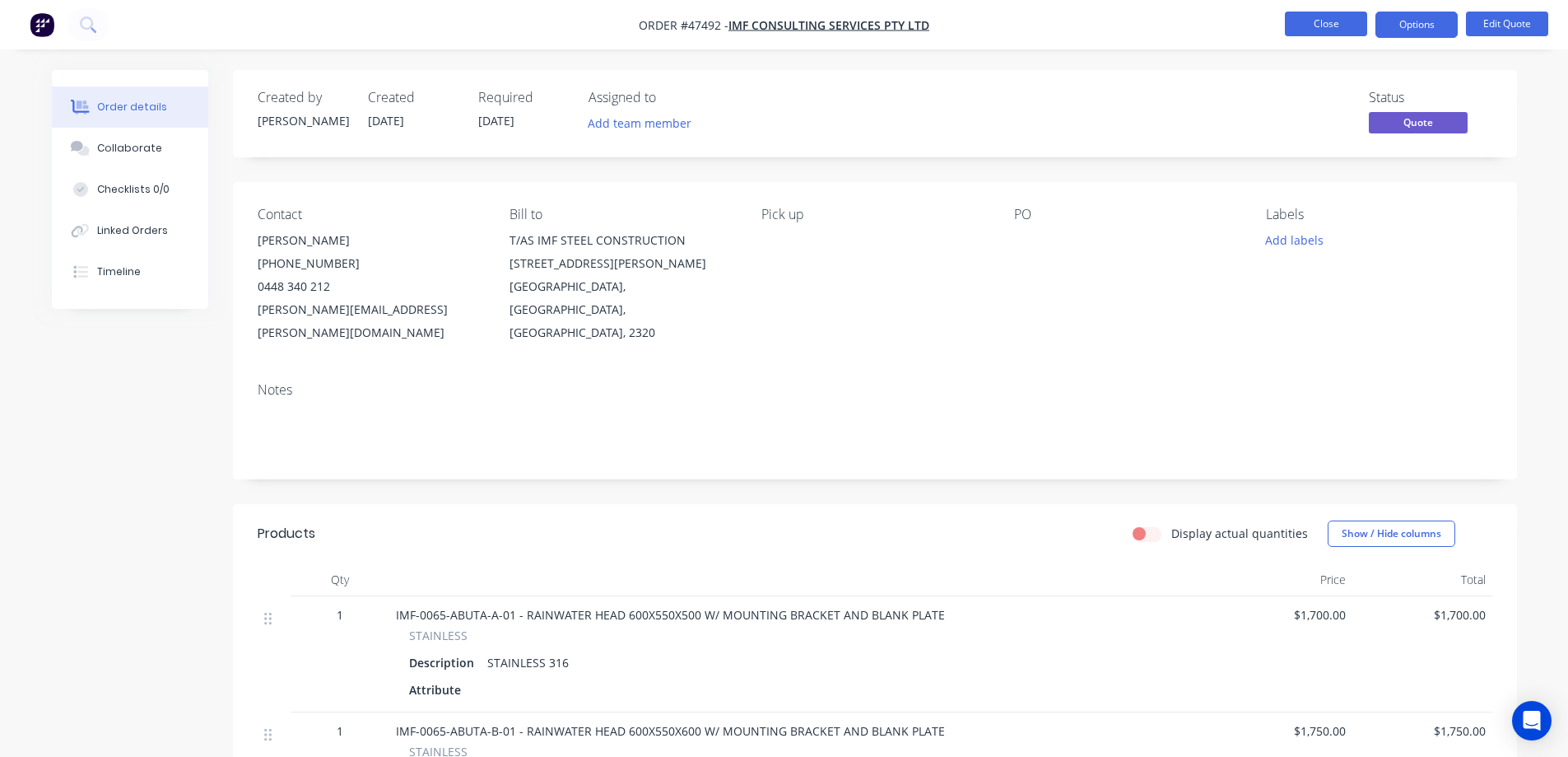
click at [1302, 26] on button "Close" at bounding box center [1326, 24] width 82 height 25
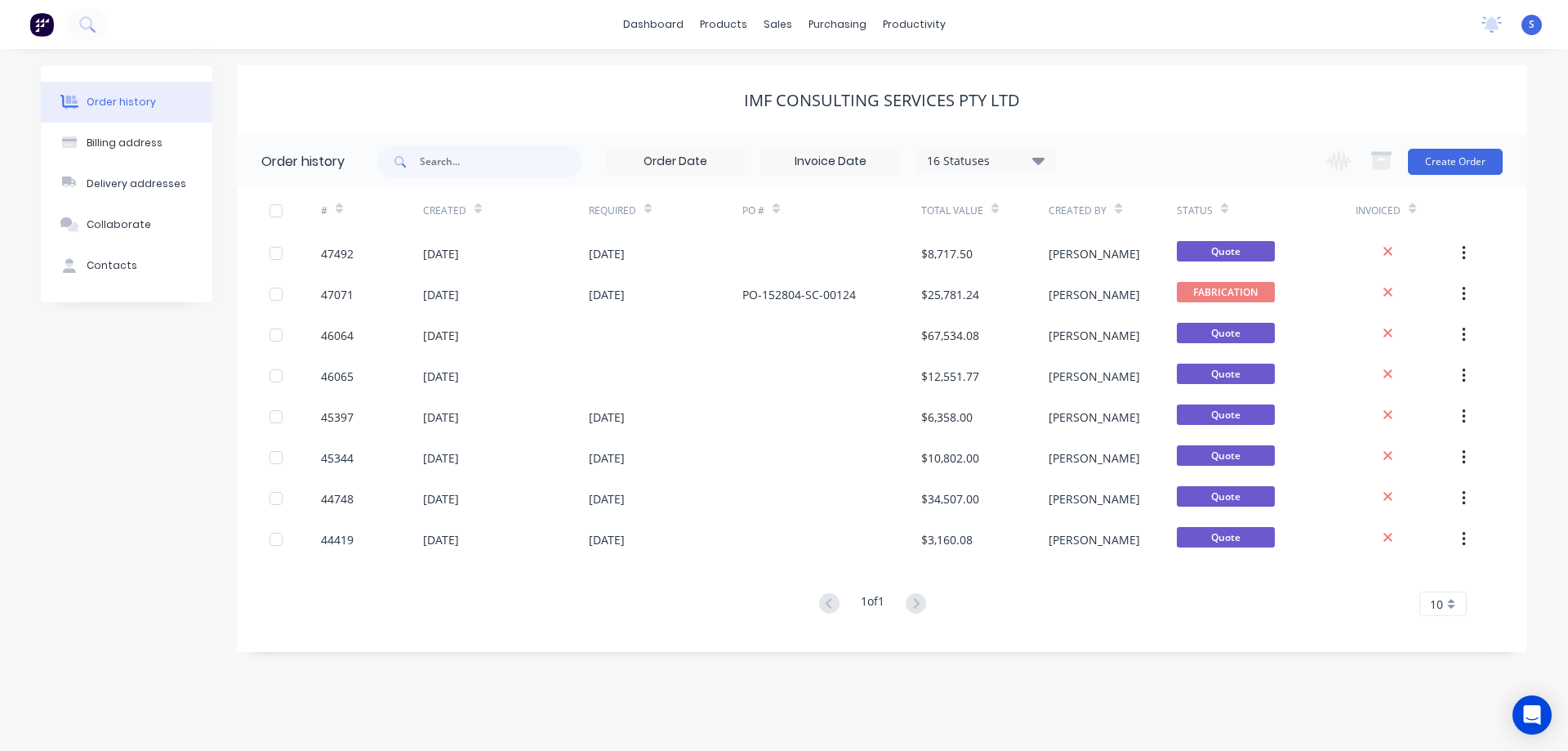
click at [1001, 164] on div "16 Statuses" at bounding box center [986, 161] width 137 height 18
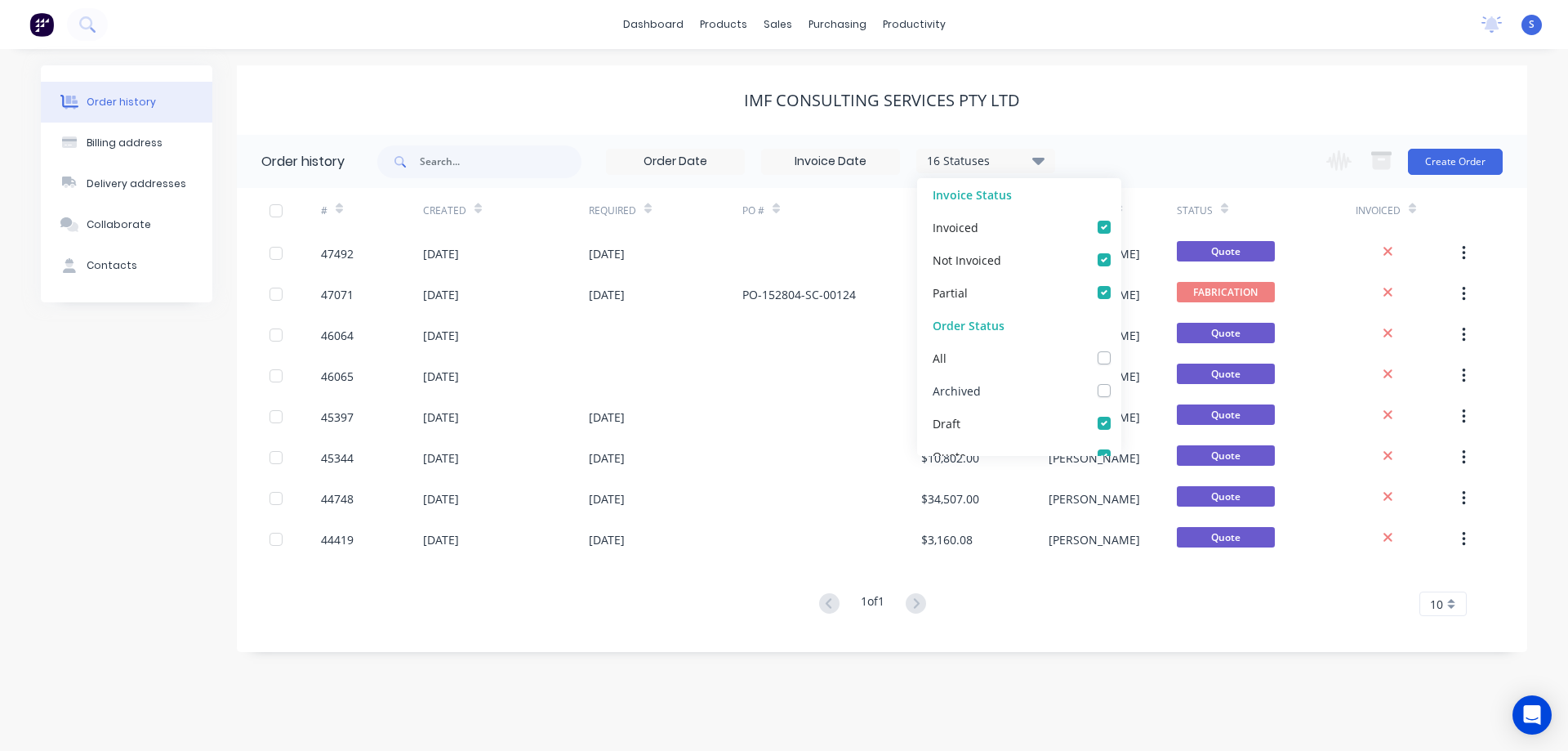
click at [1121, 382] on label at bounding box center [1121, 382] width 0 height 0
click at [1121, 394] on input "checkbox" at bounding box center [1127, 389] width 13 height 15
checkbox input "true"
click at [1166, 151] on div "17 Statuses Invoice Status Invoiced Not Invoiced Partial Order Status All Archi…" at bounding box center [952, 162] width 1149 height 53
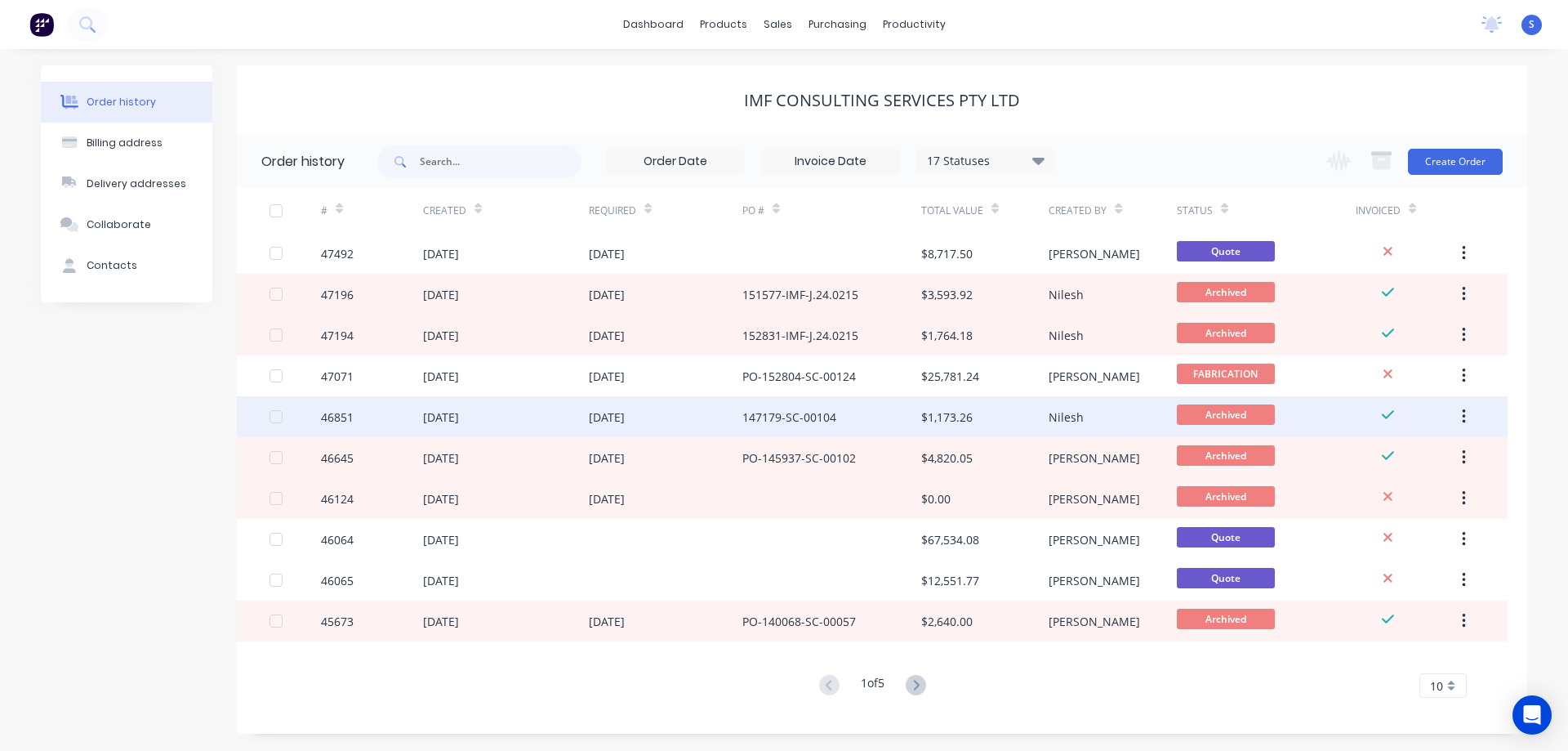
click at [517, 416] on div "[DATE]" at bounding box center [506, 416] width 166 height 41
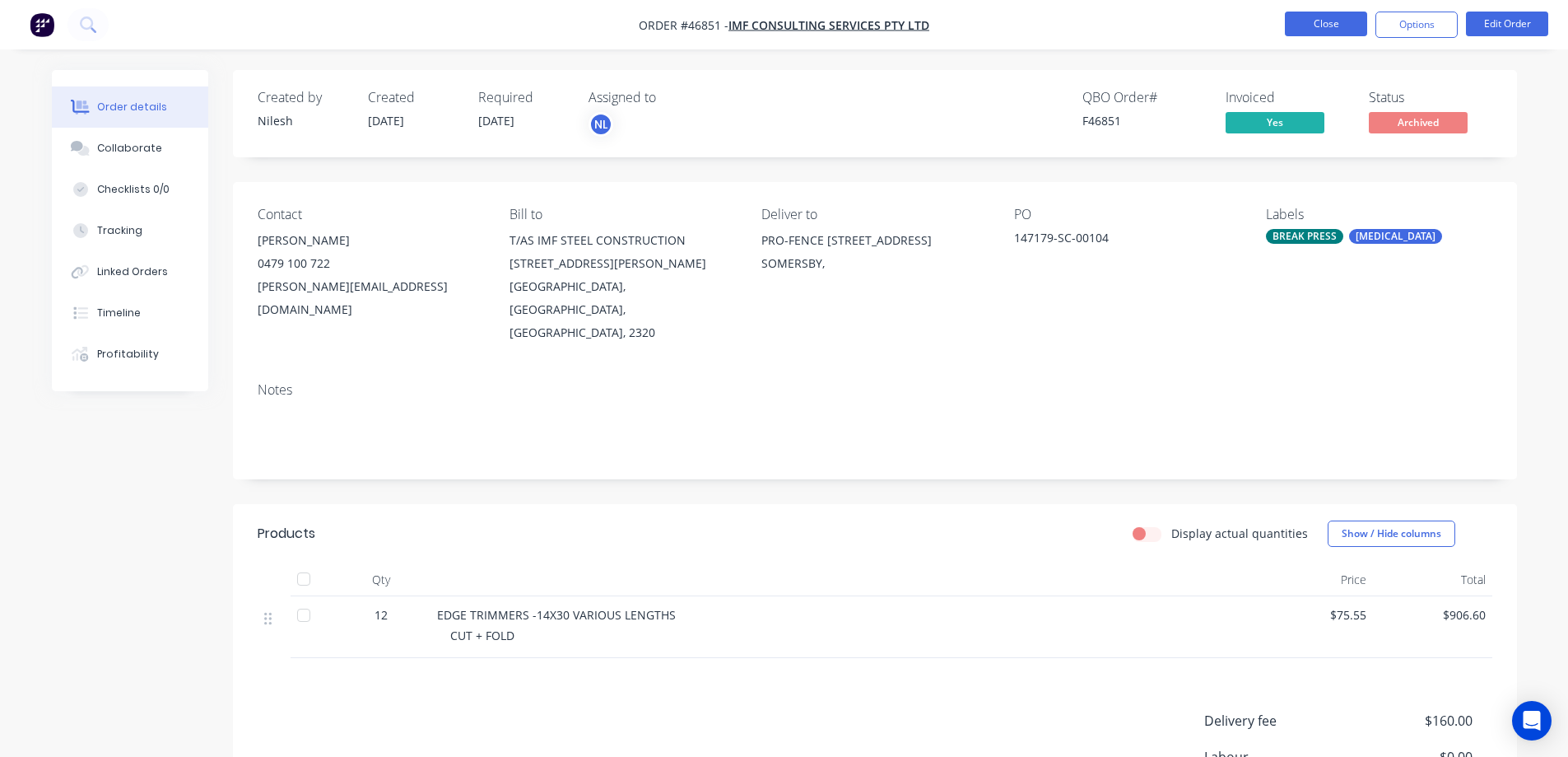
click at [1322, 20] on button "Close" at bounding box center [1326, 24] width 82 height 25
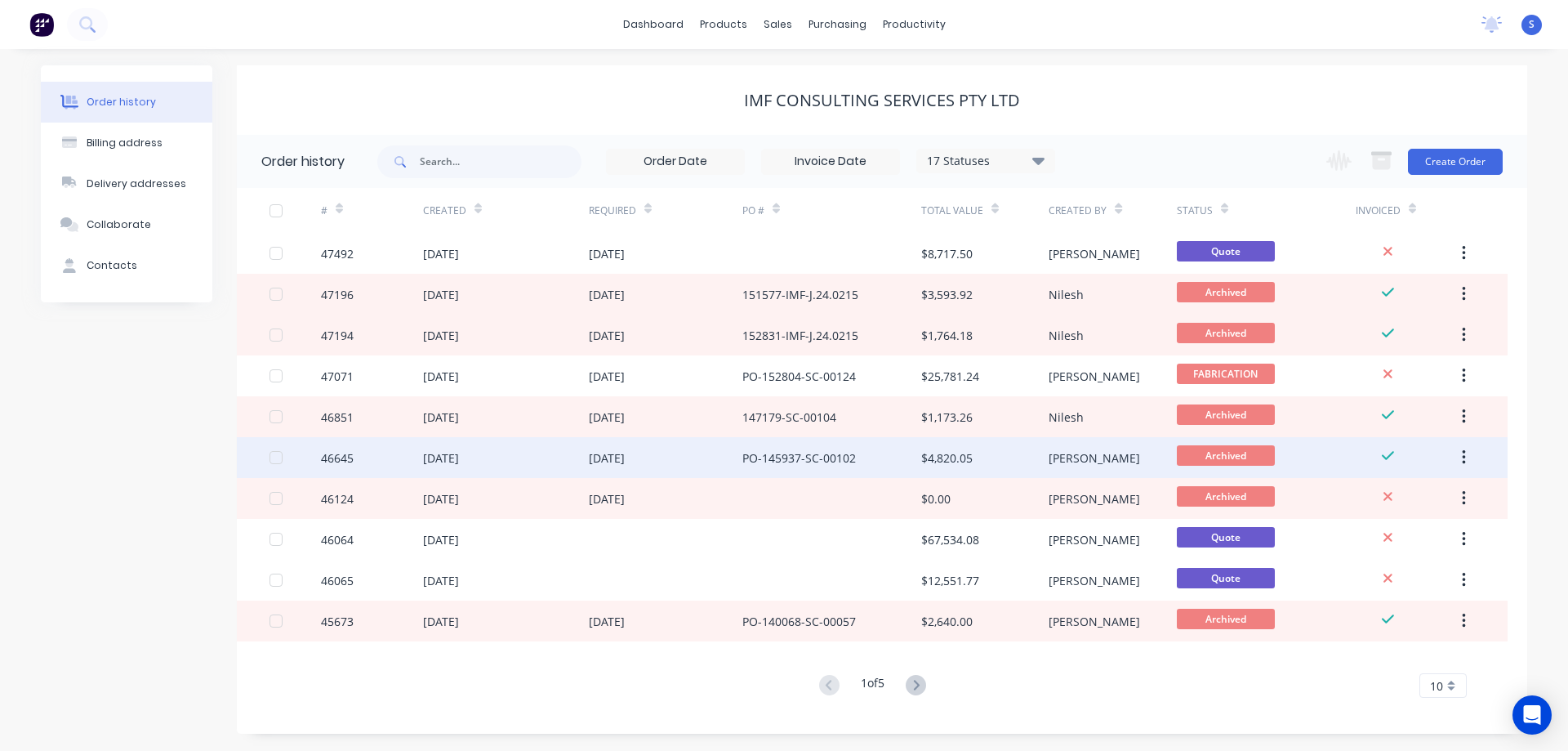
click at [521, 464] on div "[DATE]" at bounding box center [506, 457] width 166 height 41
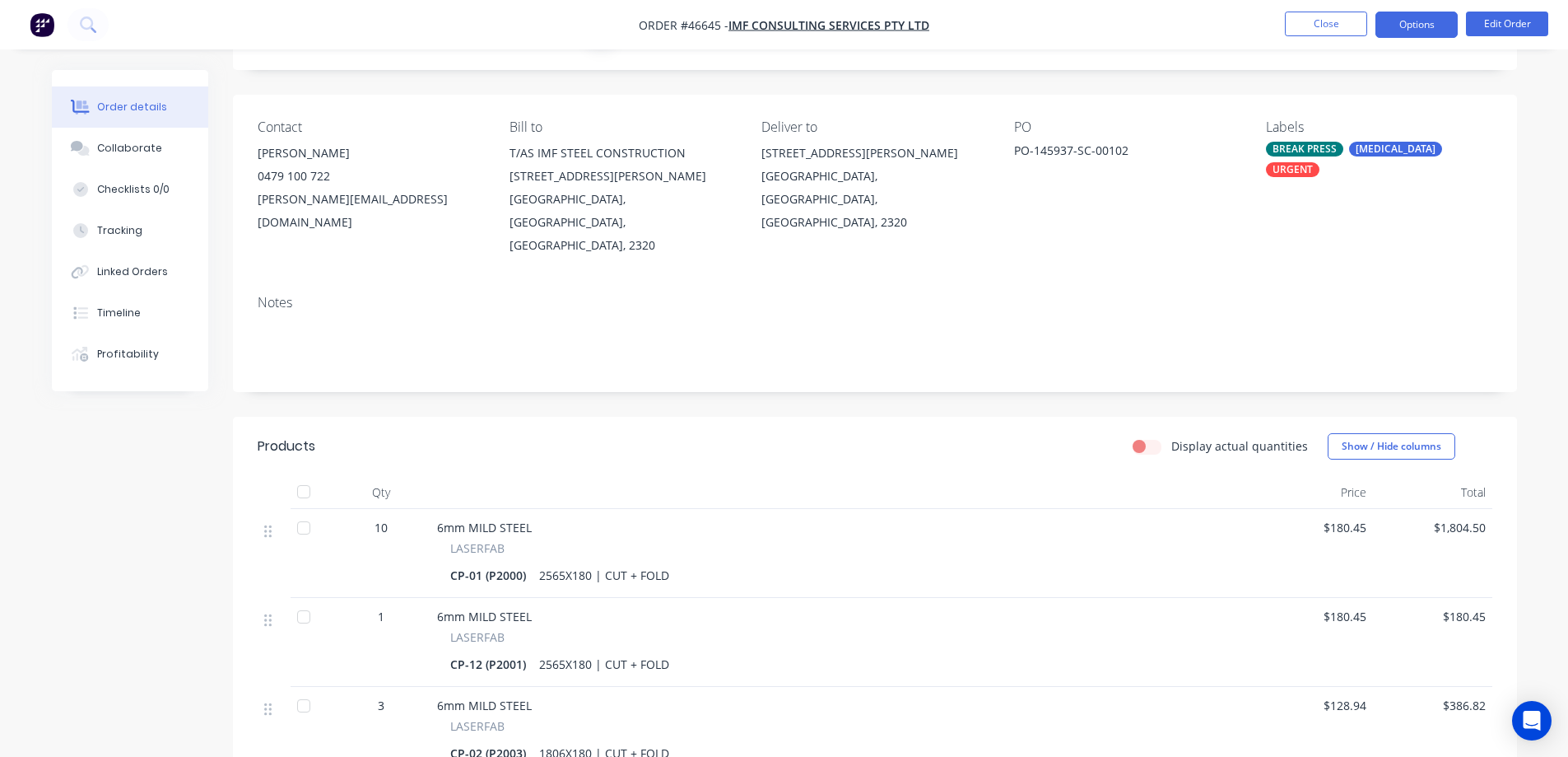
scroll to position [83, 0]
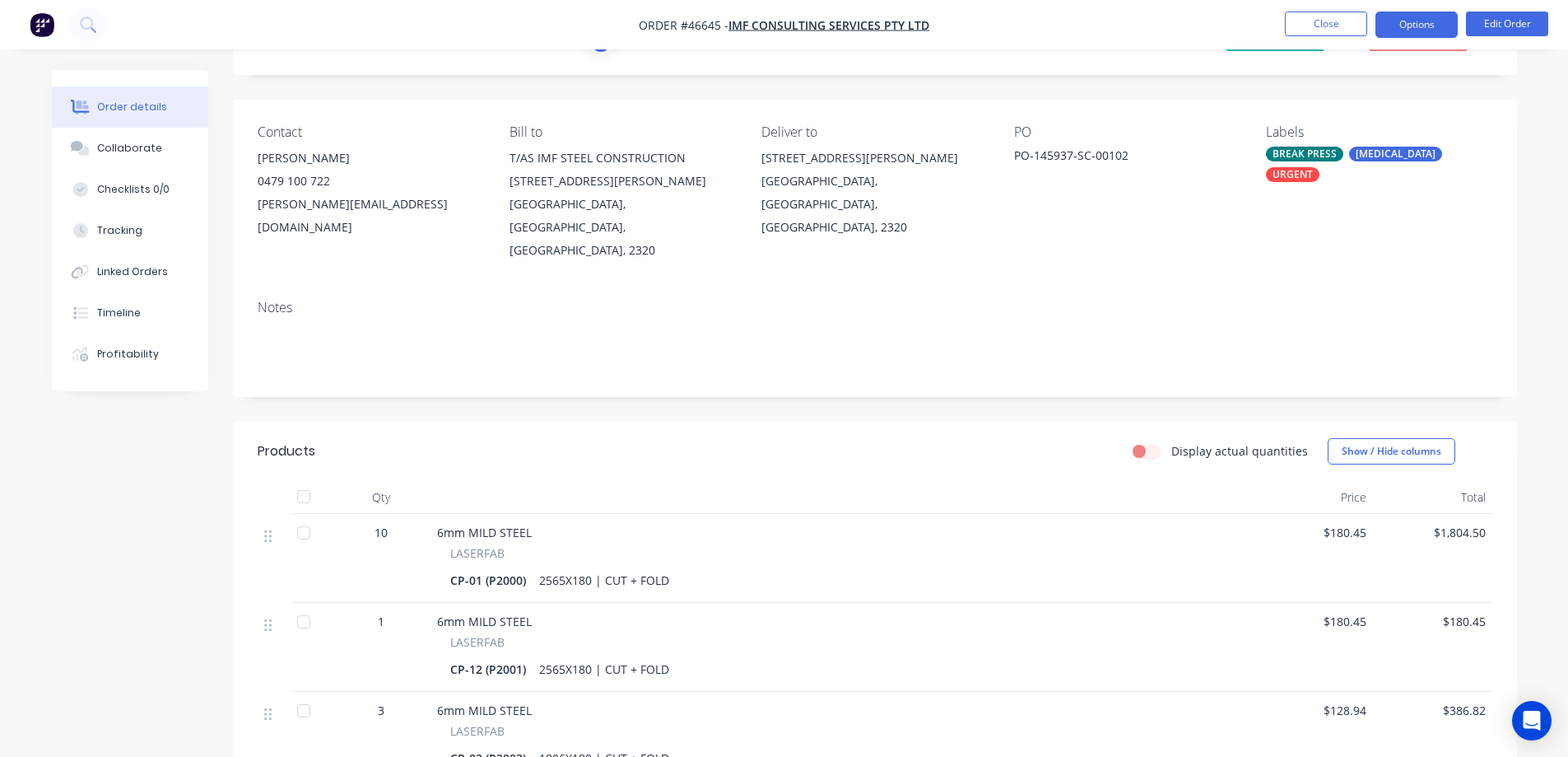
click at [1431, 29] on button "Options" at bounding box center [1416, 24] width 82 height 26
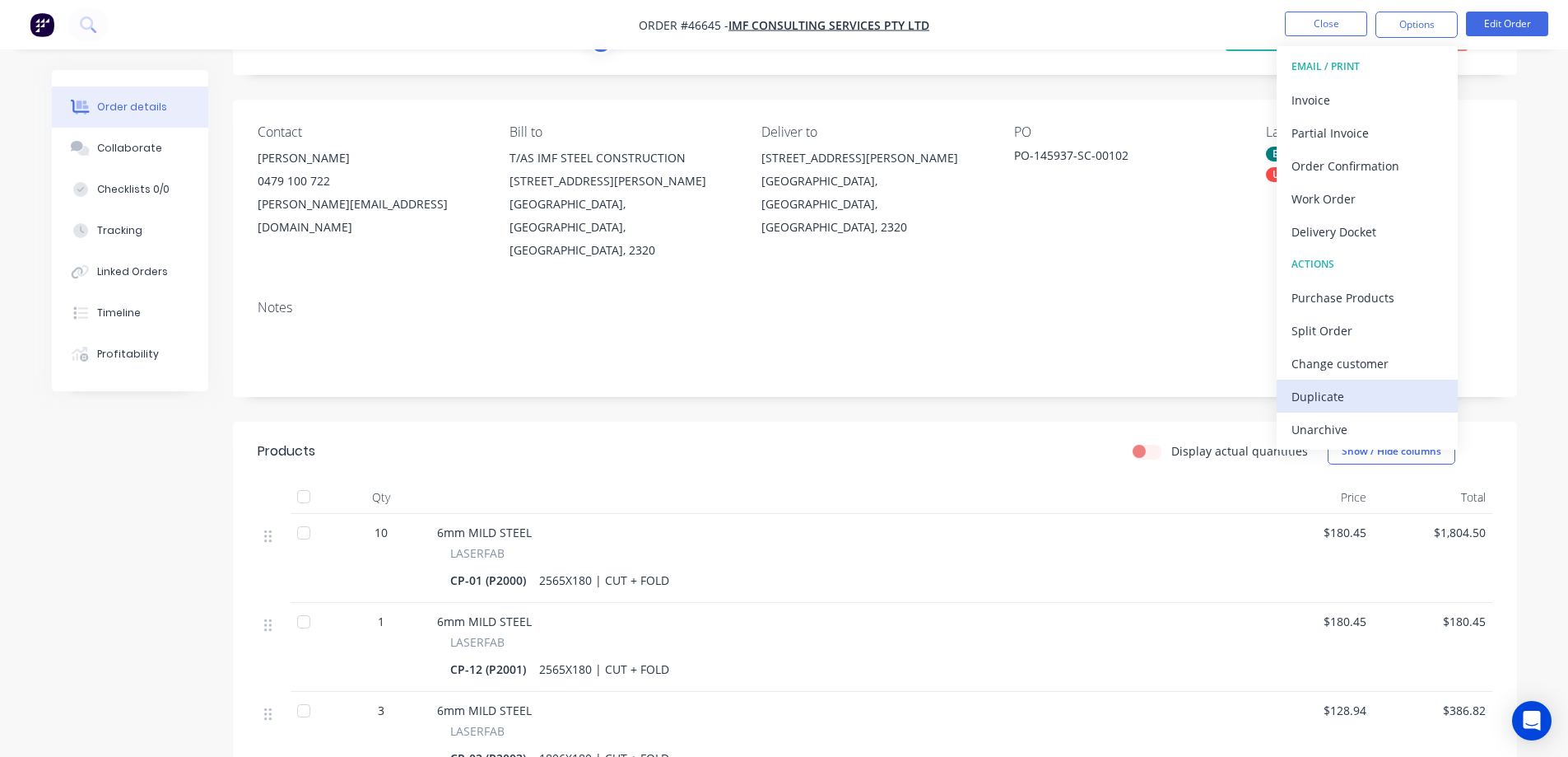
click at [1322, 396] on div "Duplicate" at bounding box center [1368, 396] width 152 height 24
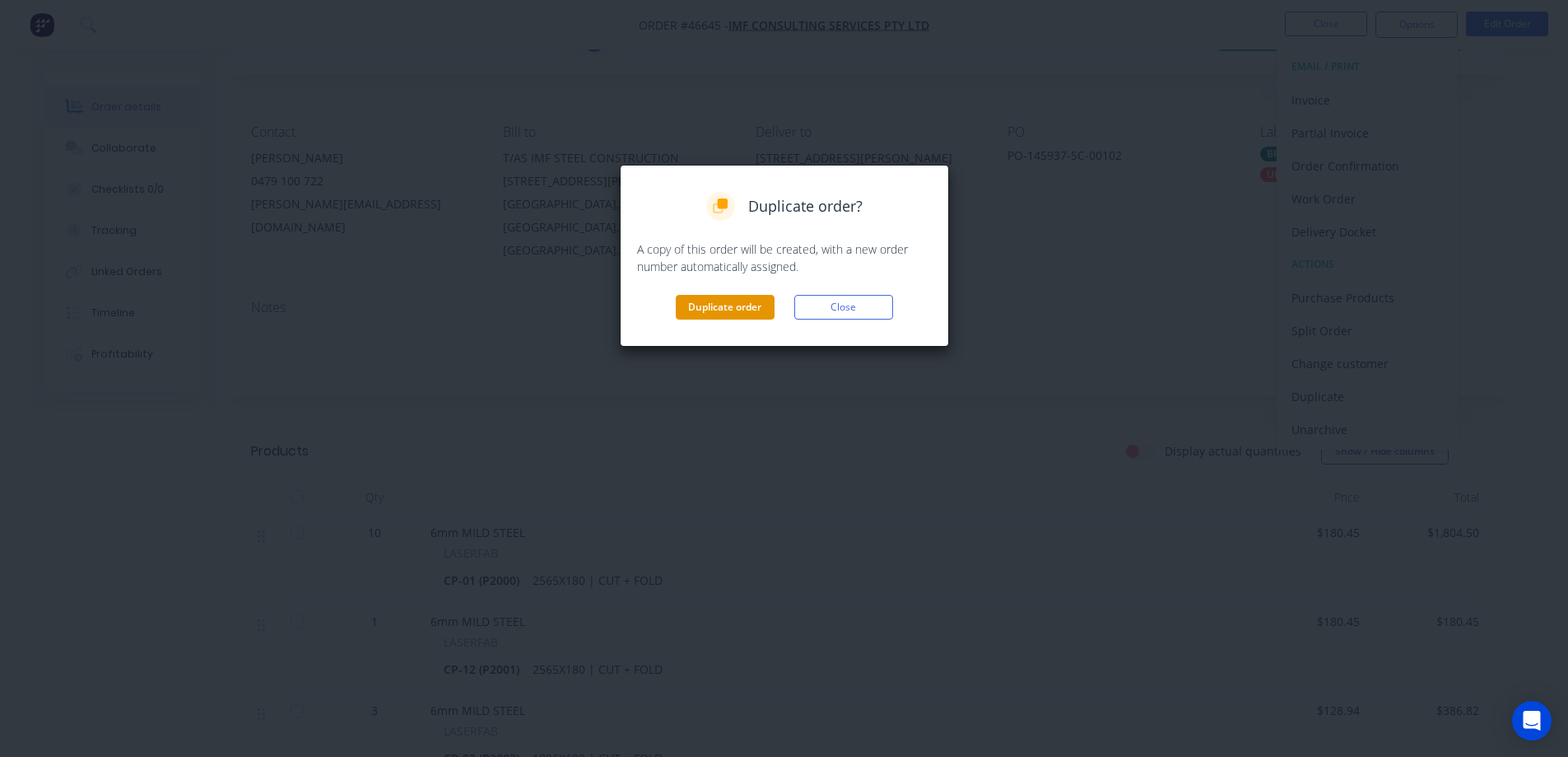
click at [755, 309] on button "Duplicate order" at bounding box center [725, 307] width 99 height 25
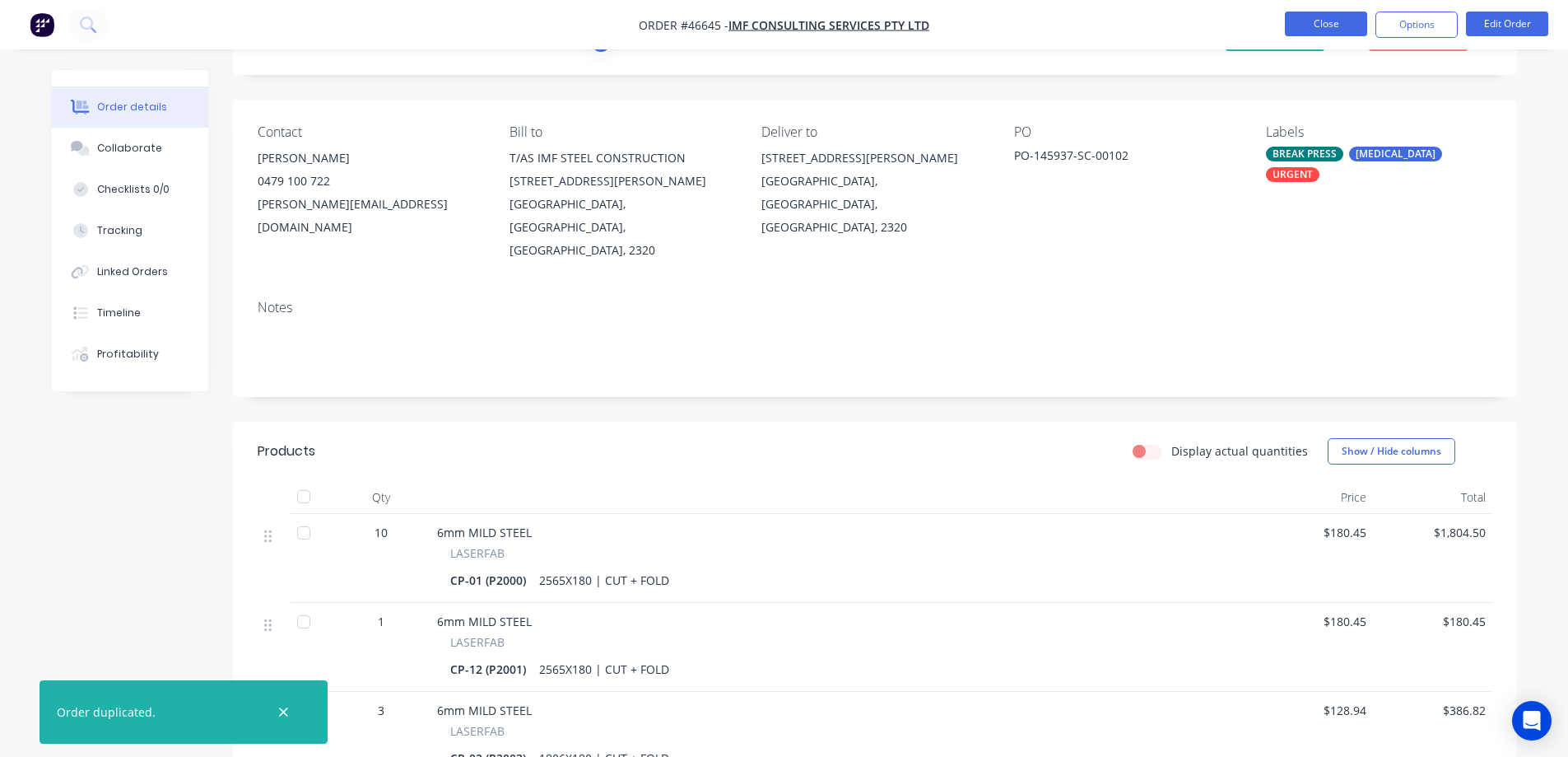
click at [1347, 25] on button "Close" at bounding box center [1326, 24] width 82 height 25
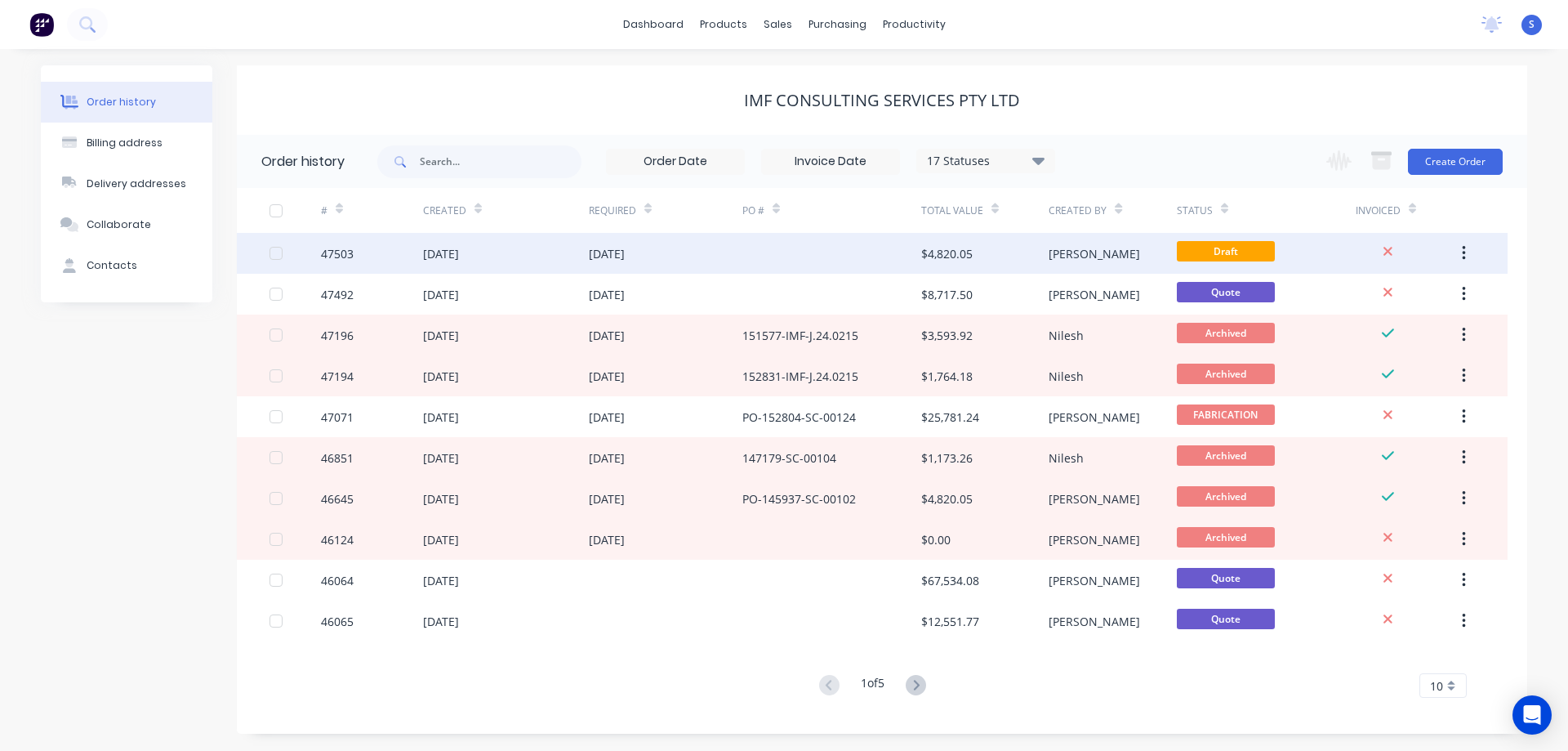
click at [487, 271] on div "[DATE]" at bounding box center [506, 253] width 166 height 41
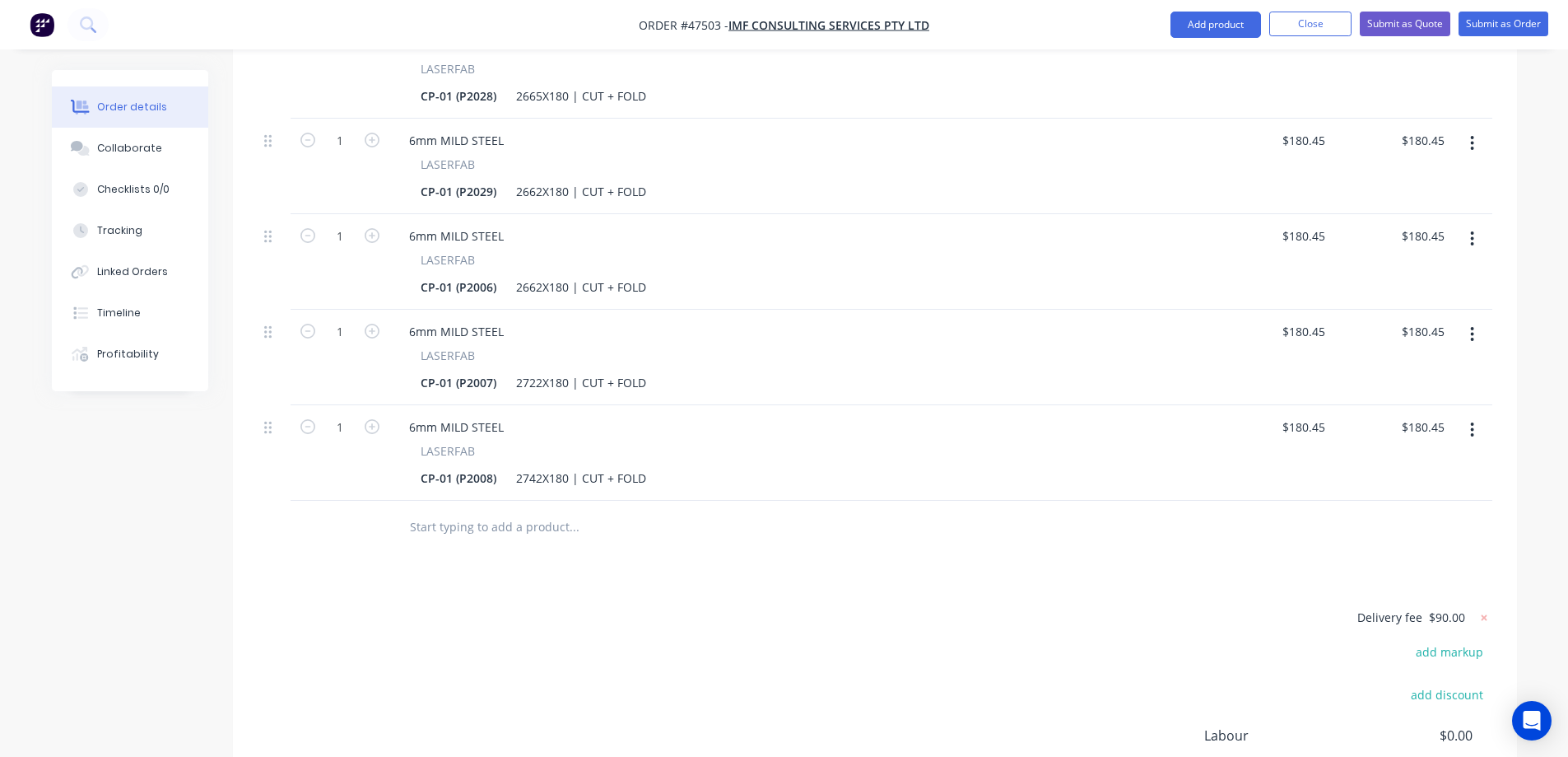
scroll to position [1482, 0]
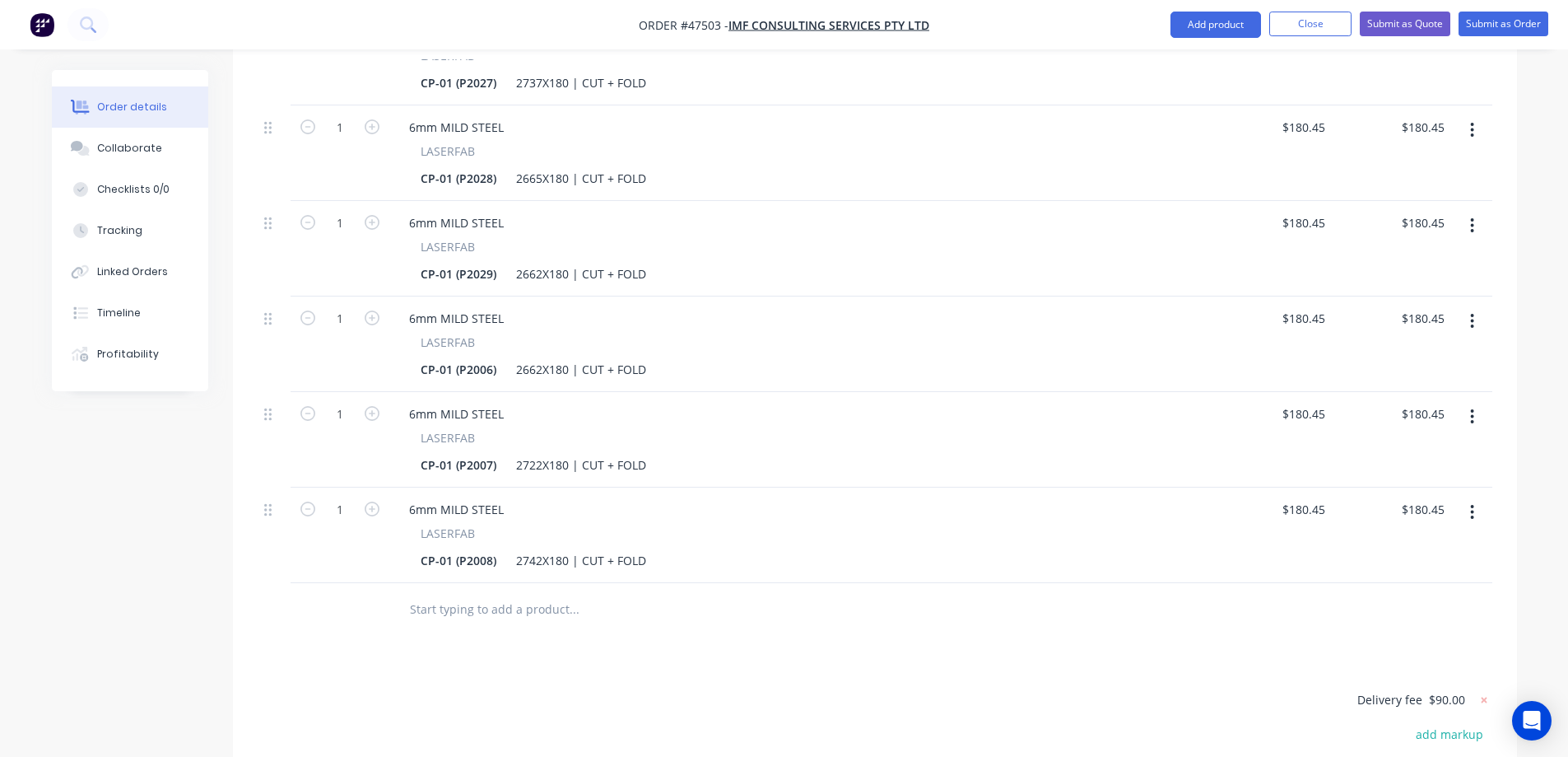
click at [1472, 505] on icon "button" at bounding box center [1472, 511] width 3 height 14
click at [1389, 642] on div "Delete" at bounding box center [1414, 653] width 127 height 24
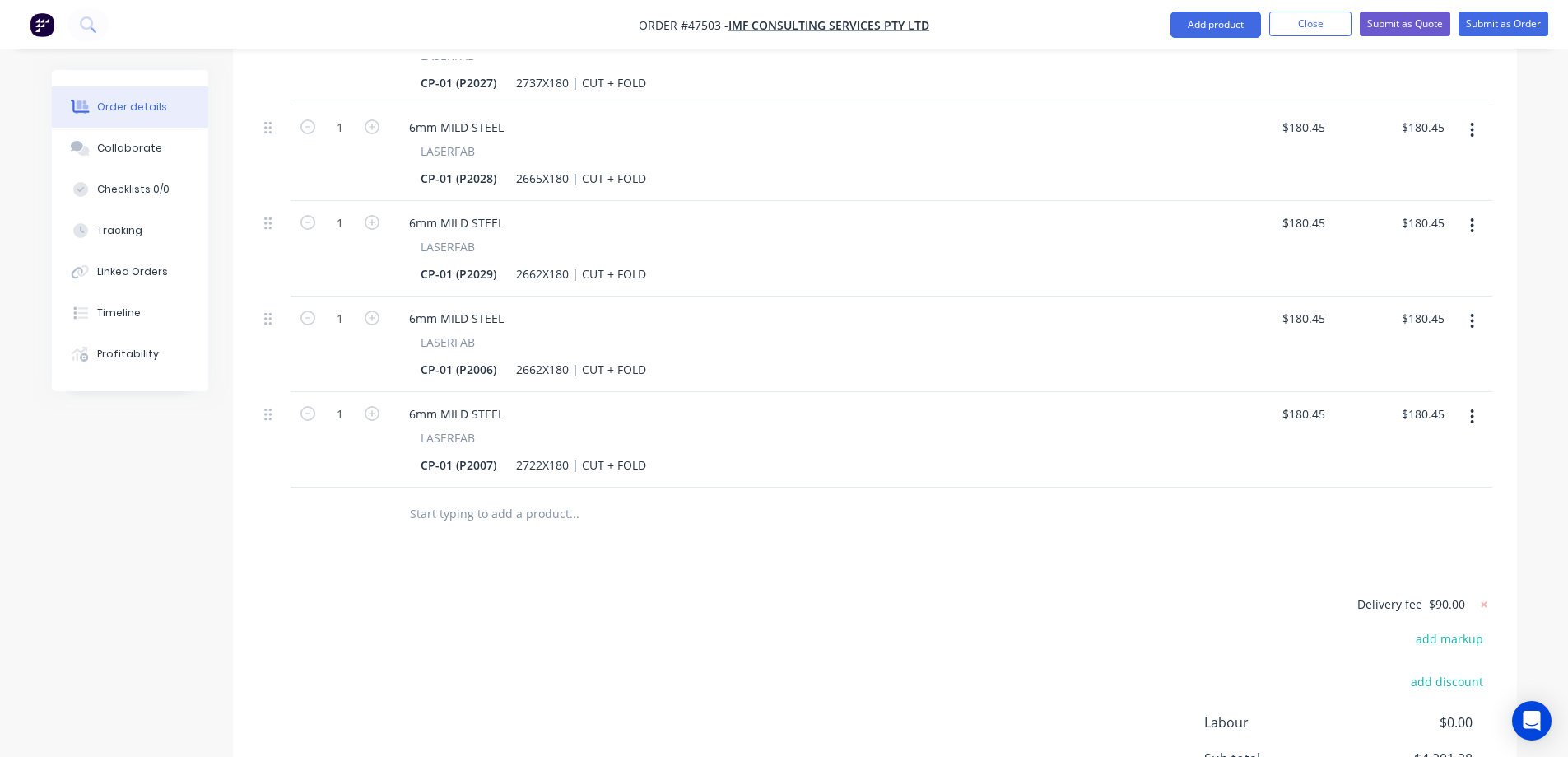
click at [1467, 402] on button "button" at bounding box center [1472, 416] width 38 height 30
click at [1411, 547] on div "Delete" at bounding box center [1414, 558] width 127 height 24
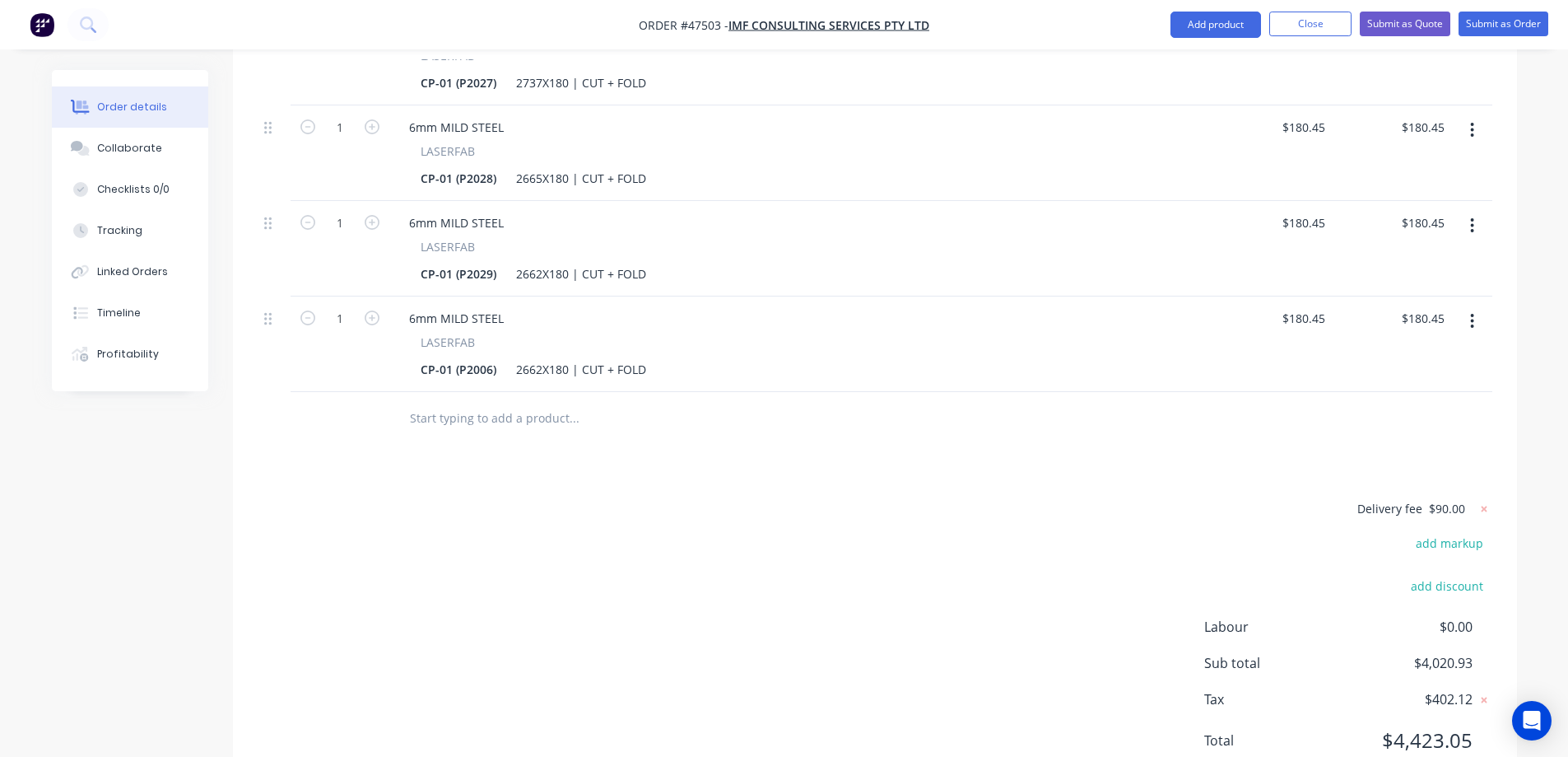
click at [1469, 306] on button "button" at bounding box center [1472, 320] width 38 height 30
click at [1396, 446] on button "Delete" at bounding box center [1414, 462] width 156 height 33
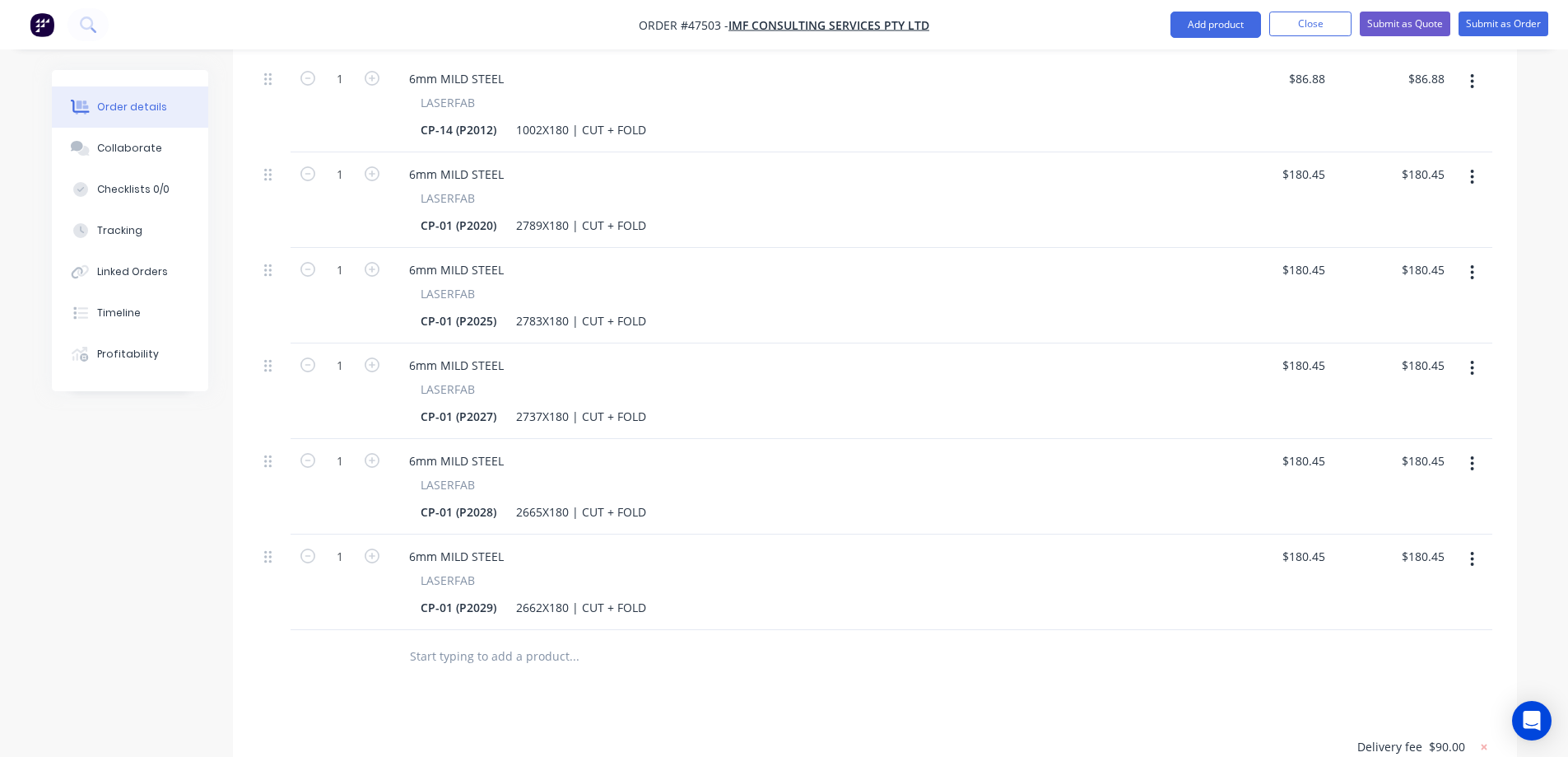
scroll to position [1158, 0]
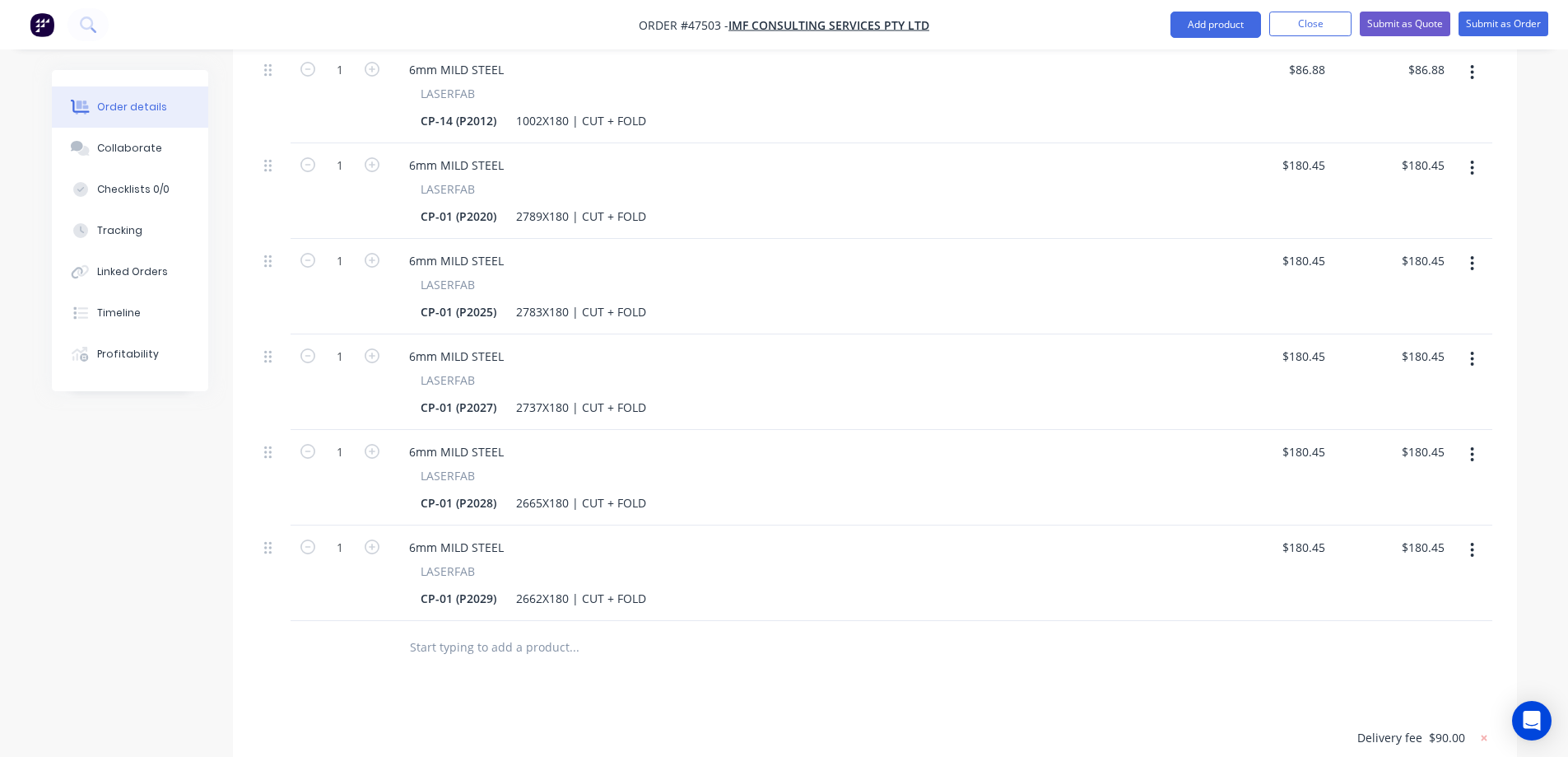
click at [1463, 535] on button "button" at bounding box center [1472, 550] width 38 height 30
click at [1394, 680] on div "Delete" at bounding box center [1414, 692] width 127 height 24
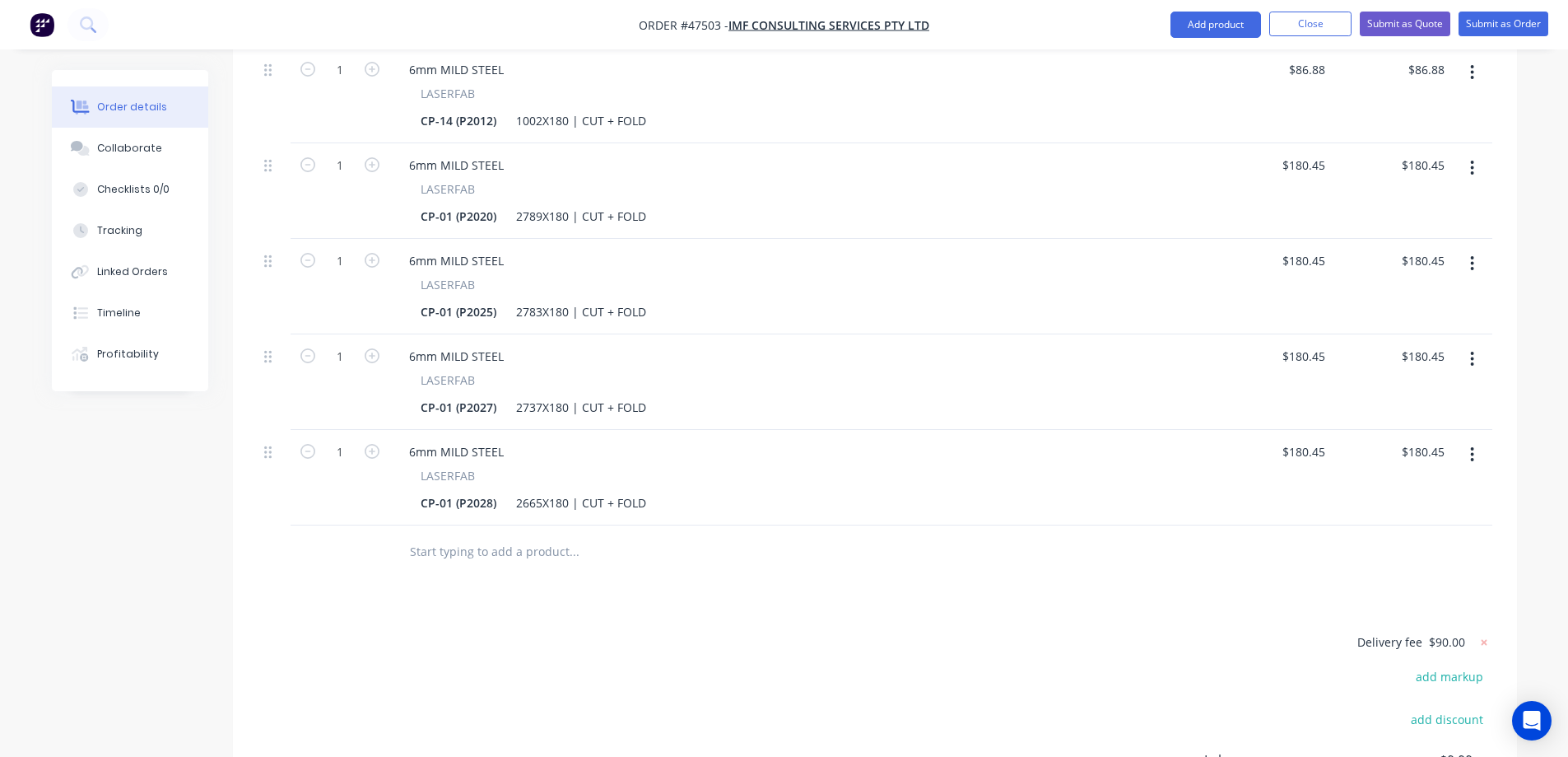
click at [1475, 439] on button "button" at bounding box center [1472, 454] width 38 height 30
click at [1362, 584] on div "Delete" at bounding box center [1414, 596] width 127 height 24
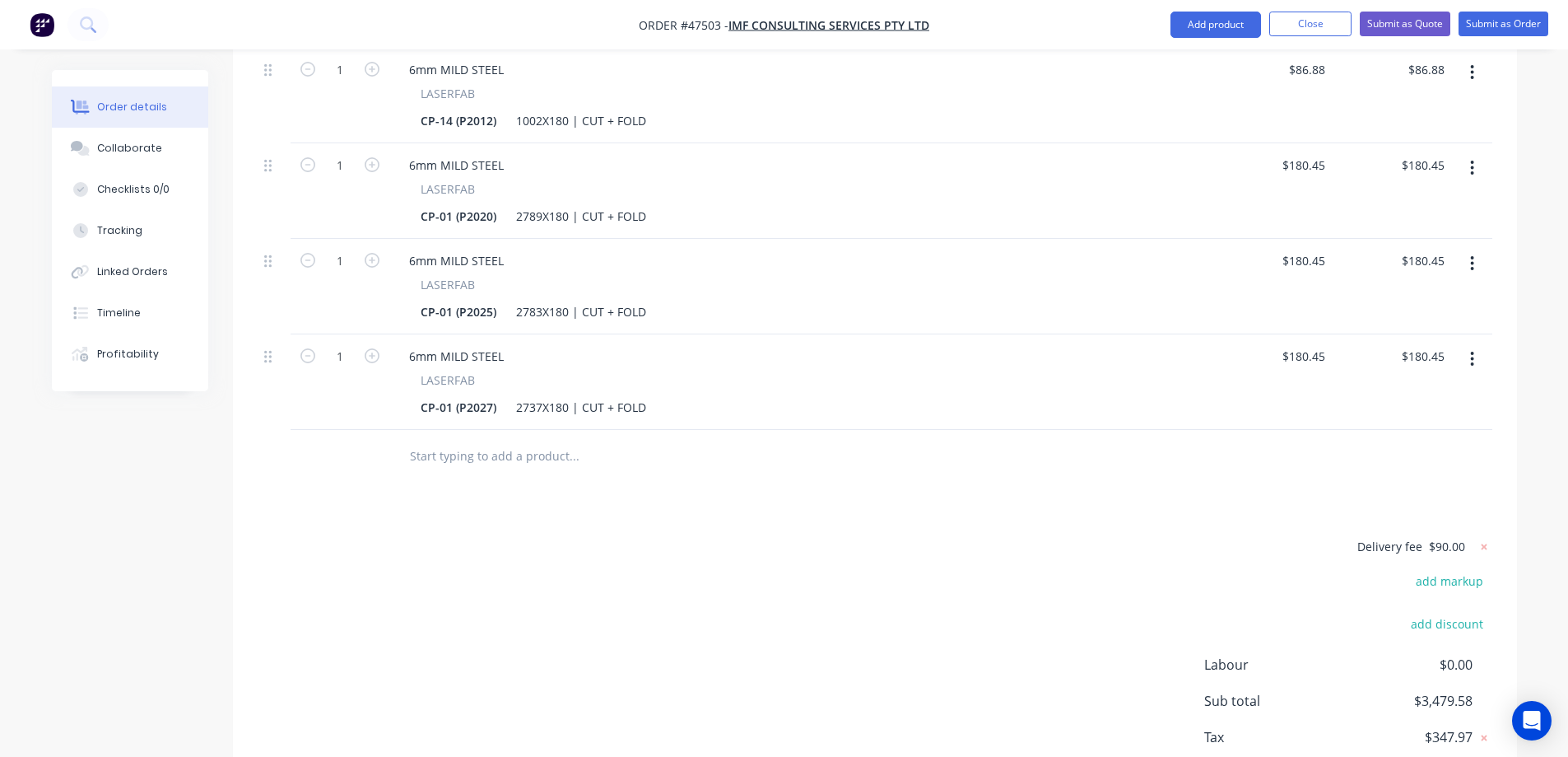
click at [1476, 344] on button "button" at bounding box center [1472, 359] width 38 height 30
click at [1369, 489] on div "Delete" at bounding box center [1414, 501] width 127 height 24
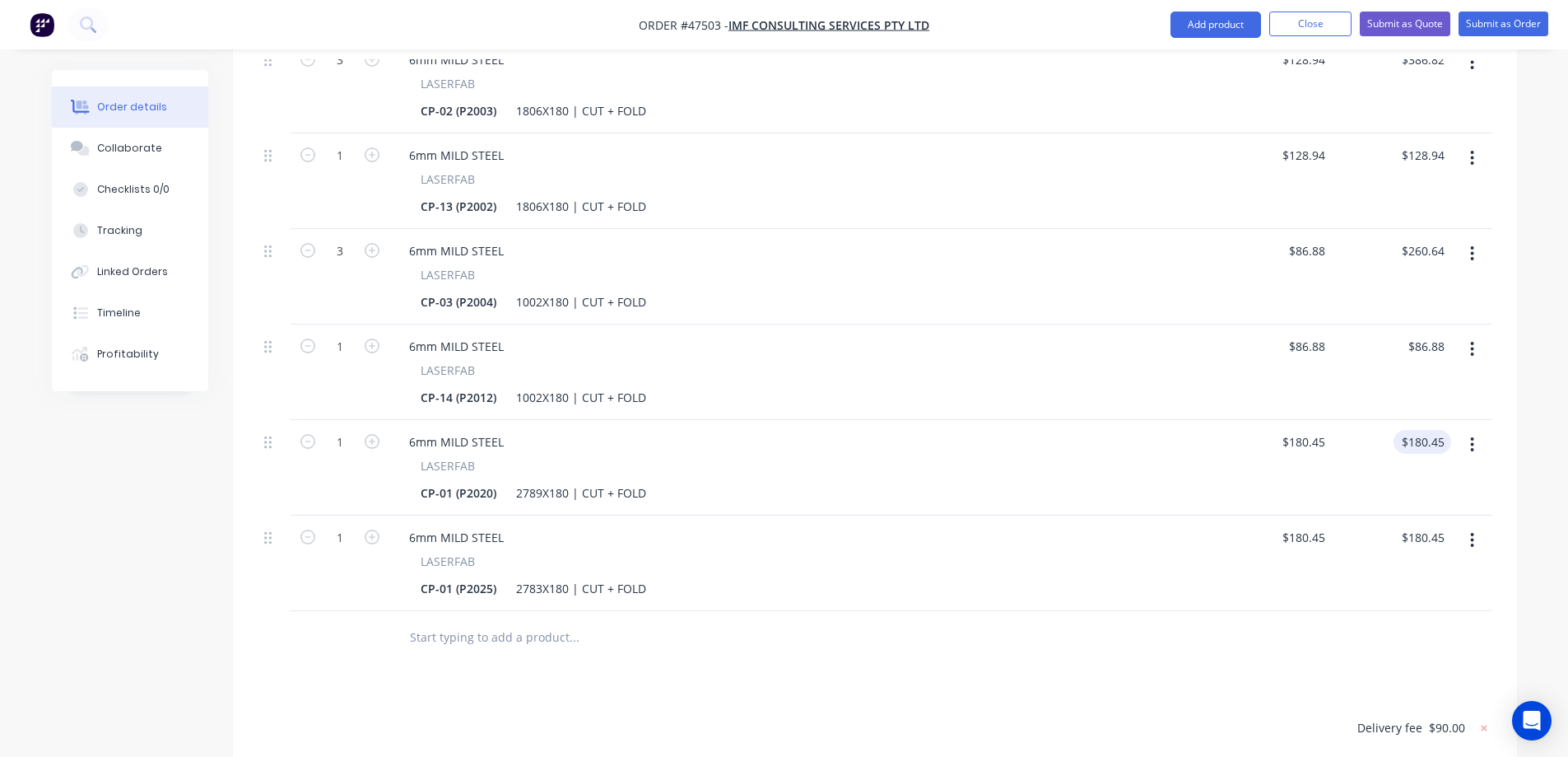
scroll to position [789, 0]
click at [1474, 624] on icon "button" at bounding box center [1472, 632] width 4 height 18
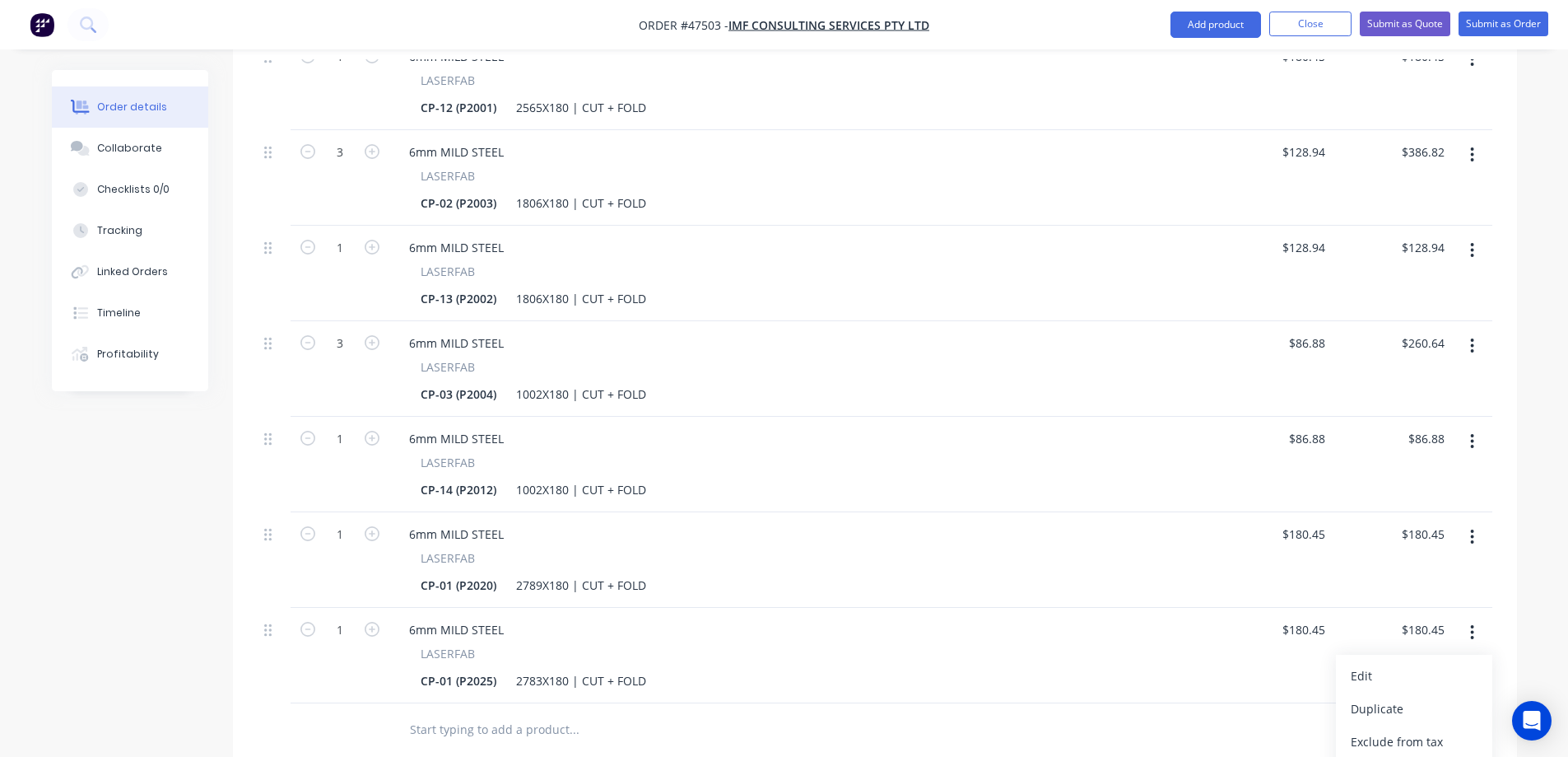
click at [1470, 528] on icon "button" at bounding box center [1472, 536] width 4 height 18
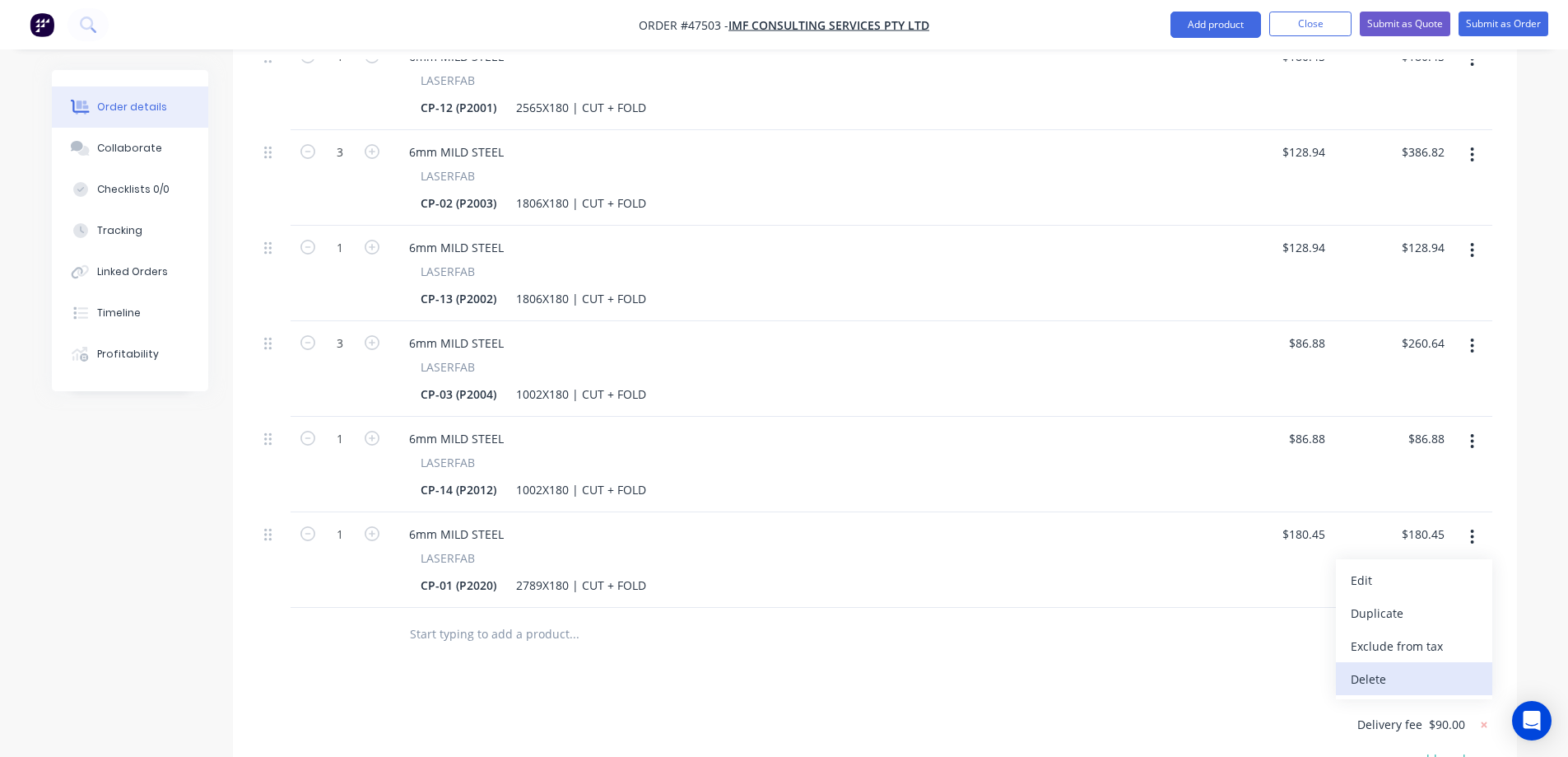
click at [1378, 667] on div "Delete" at bounding box center [1414, 678] width 127 height 24
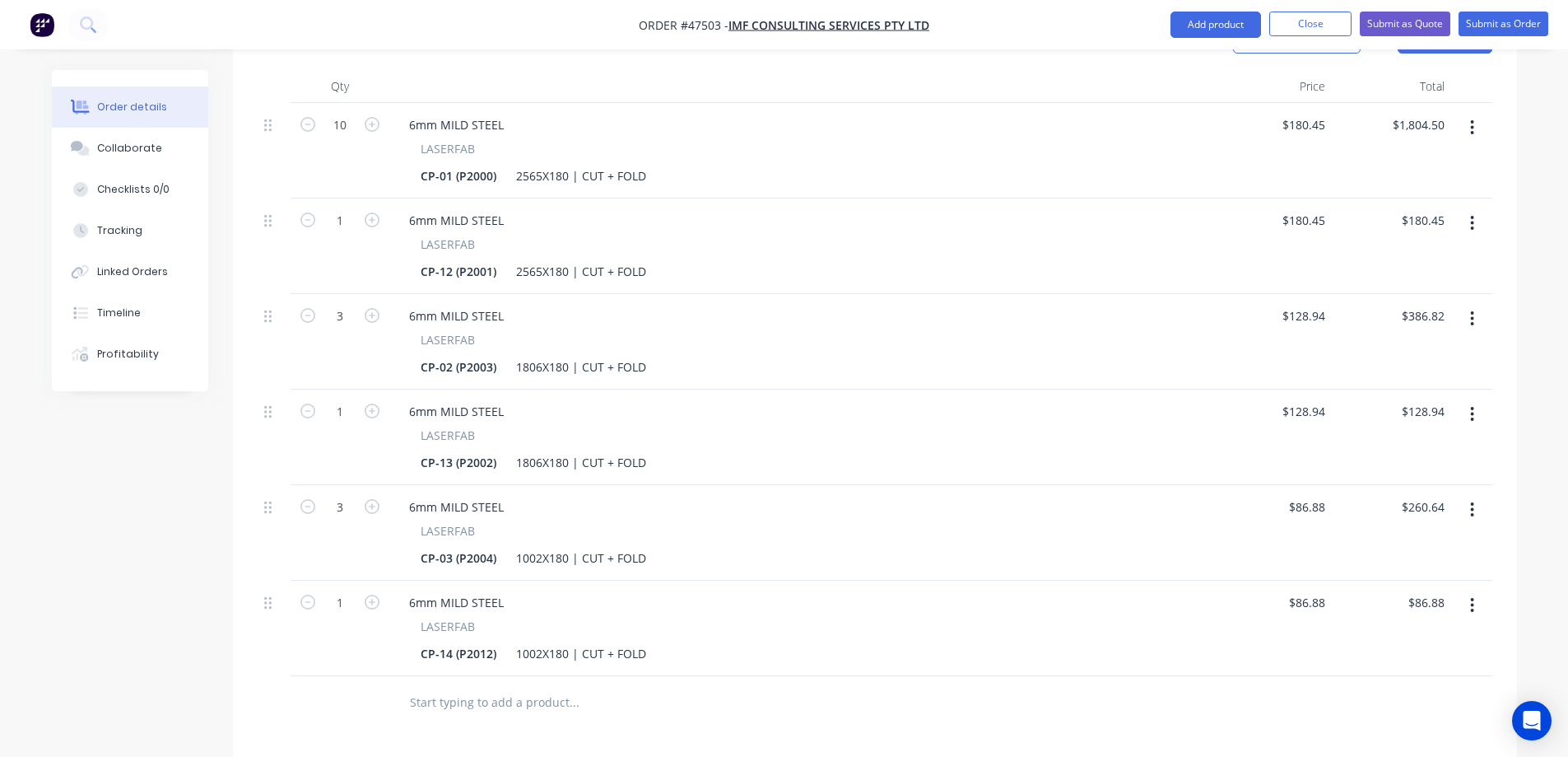
scroll to position [625, 0]
click at [1475, 305] on button "button" at bounding box center [1472, 319] width 38 height 30
click at [1396, 450] on div "Delete" at bounding box center [1414, 461] width 127 height 24
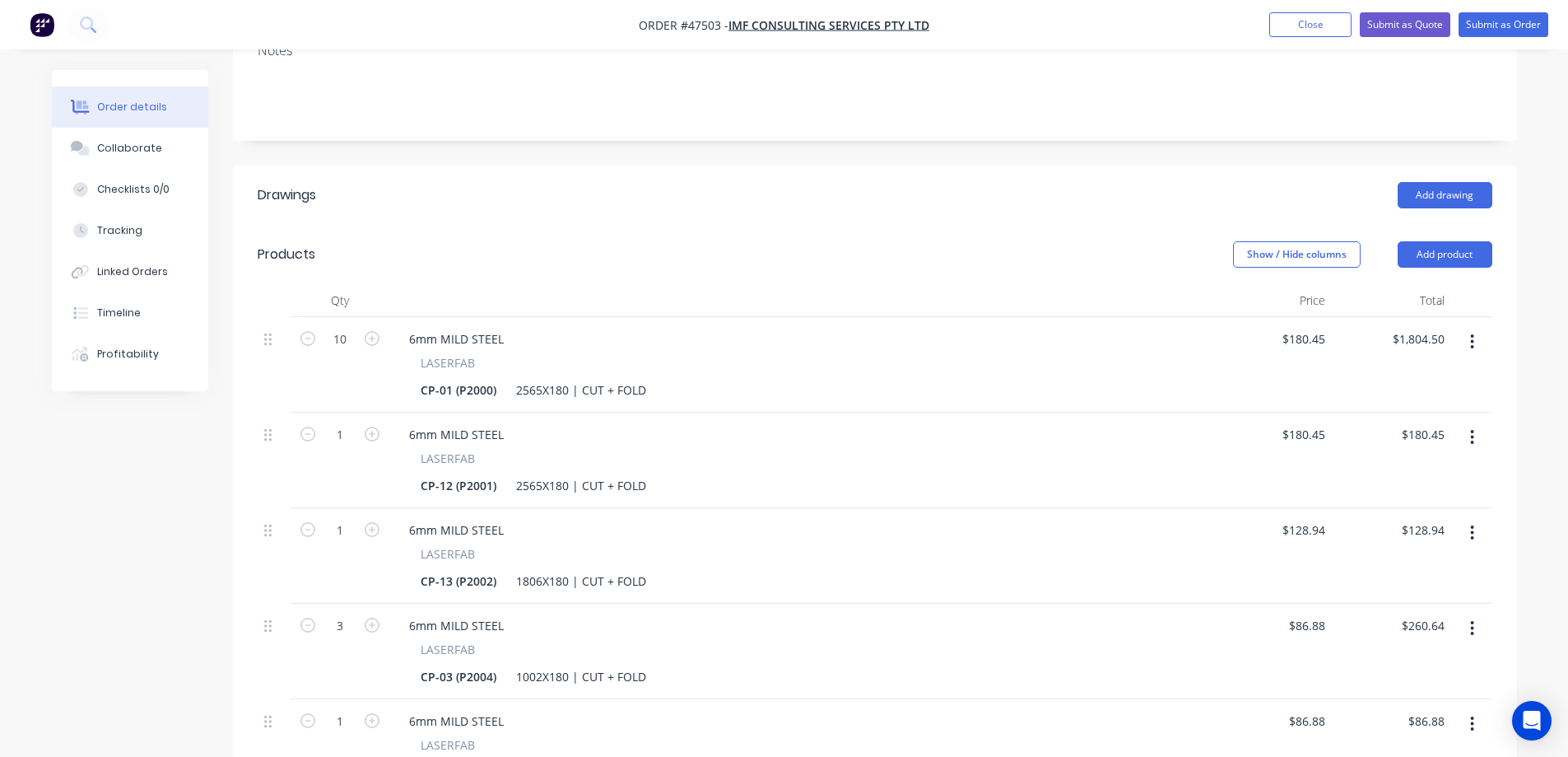
scroll to position [377, 0]
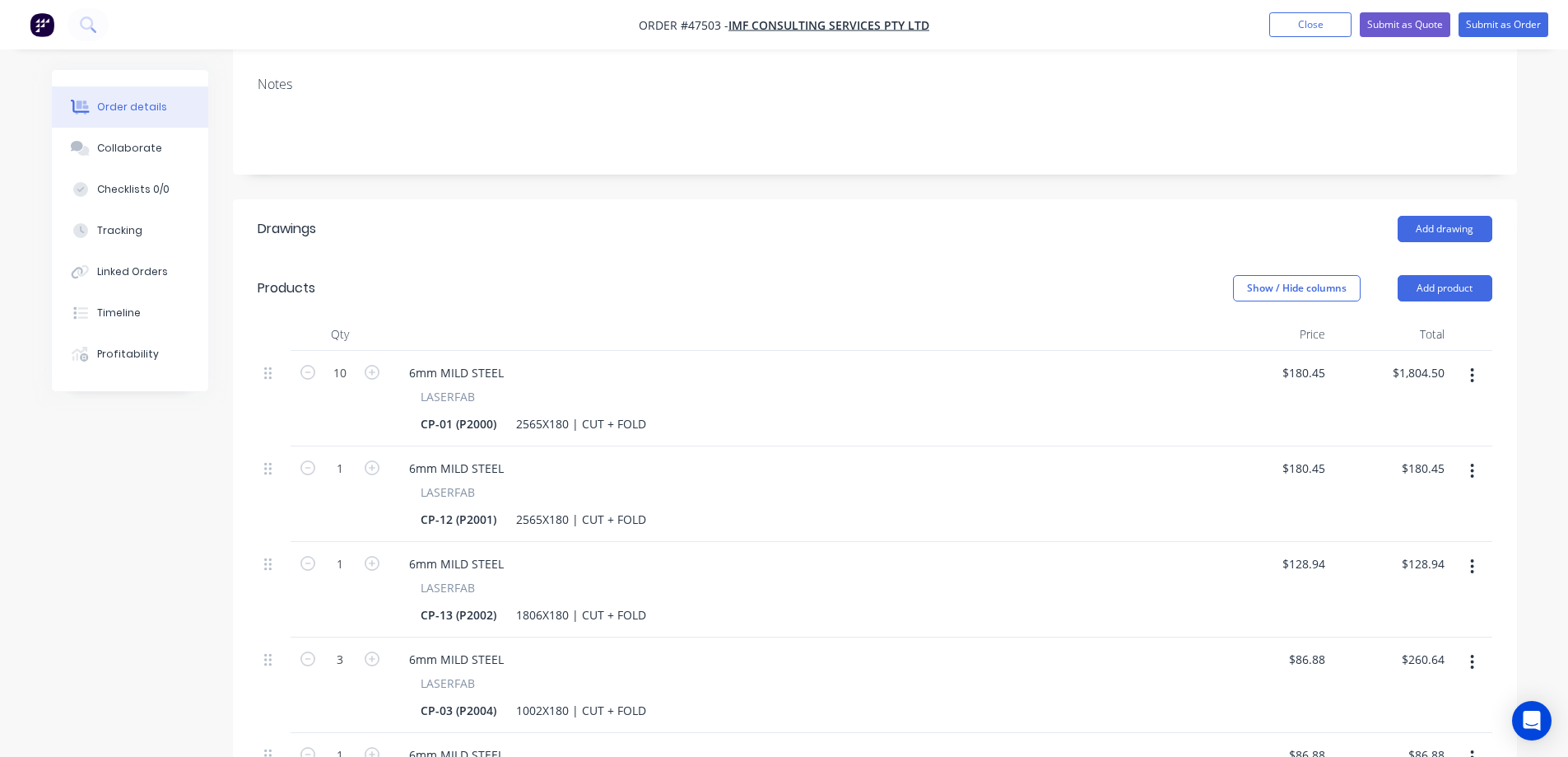
click at [1471, 461] on icon "button" at bounding box center [1472, 470] width 4 height 18
click at [1392, 602] on div "Delete" at bounding box center [1414, 613] width 127 height 24
click at [1474, 653] on icon "button" at bounding box center [1472, 662] width 4 height 18
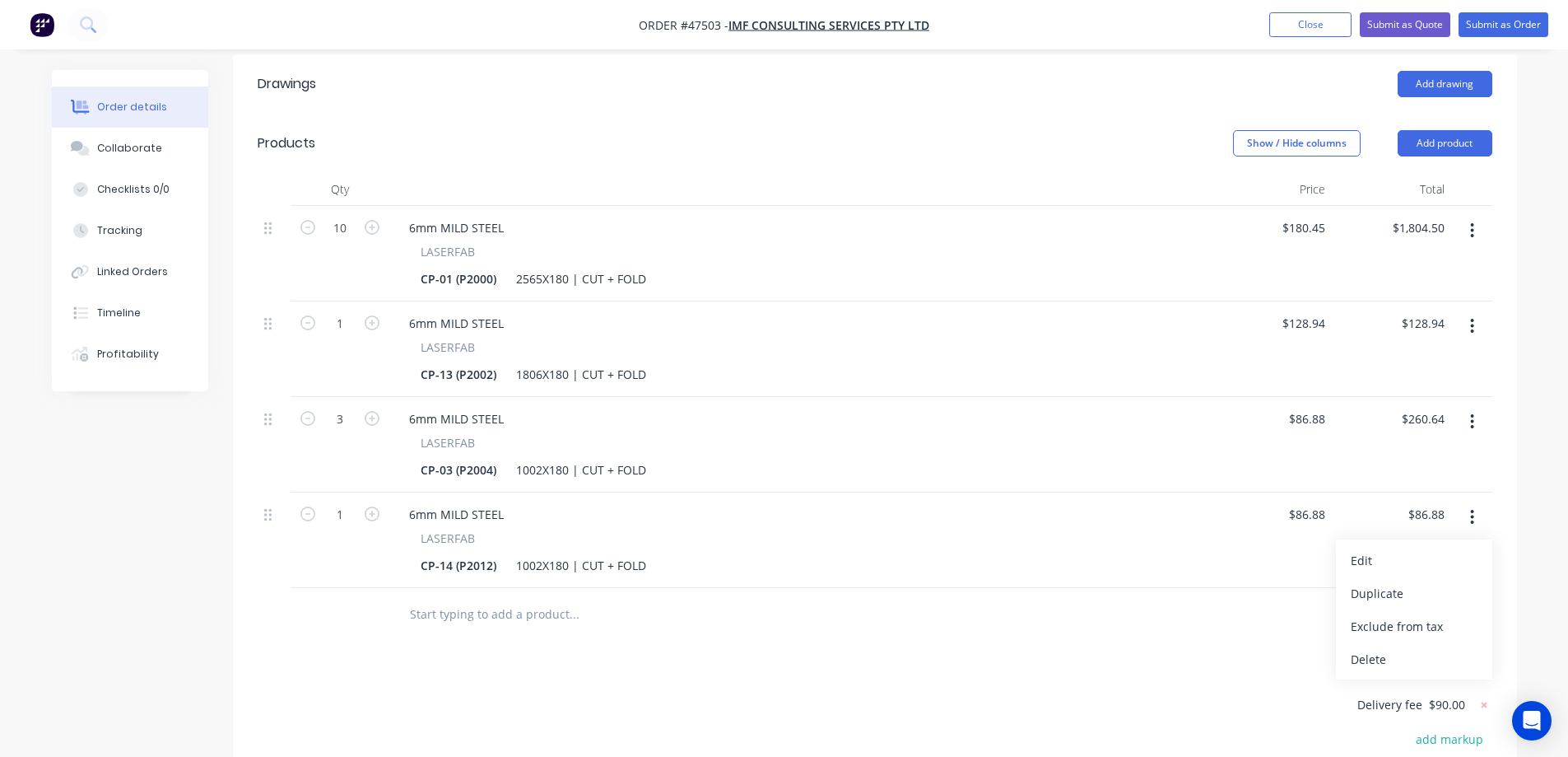
scroll to position [542, 0]
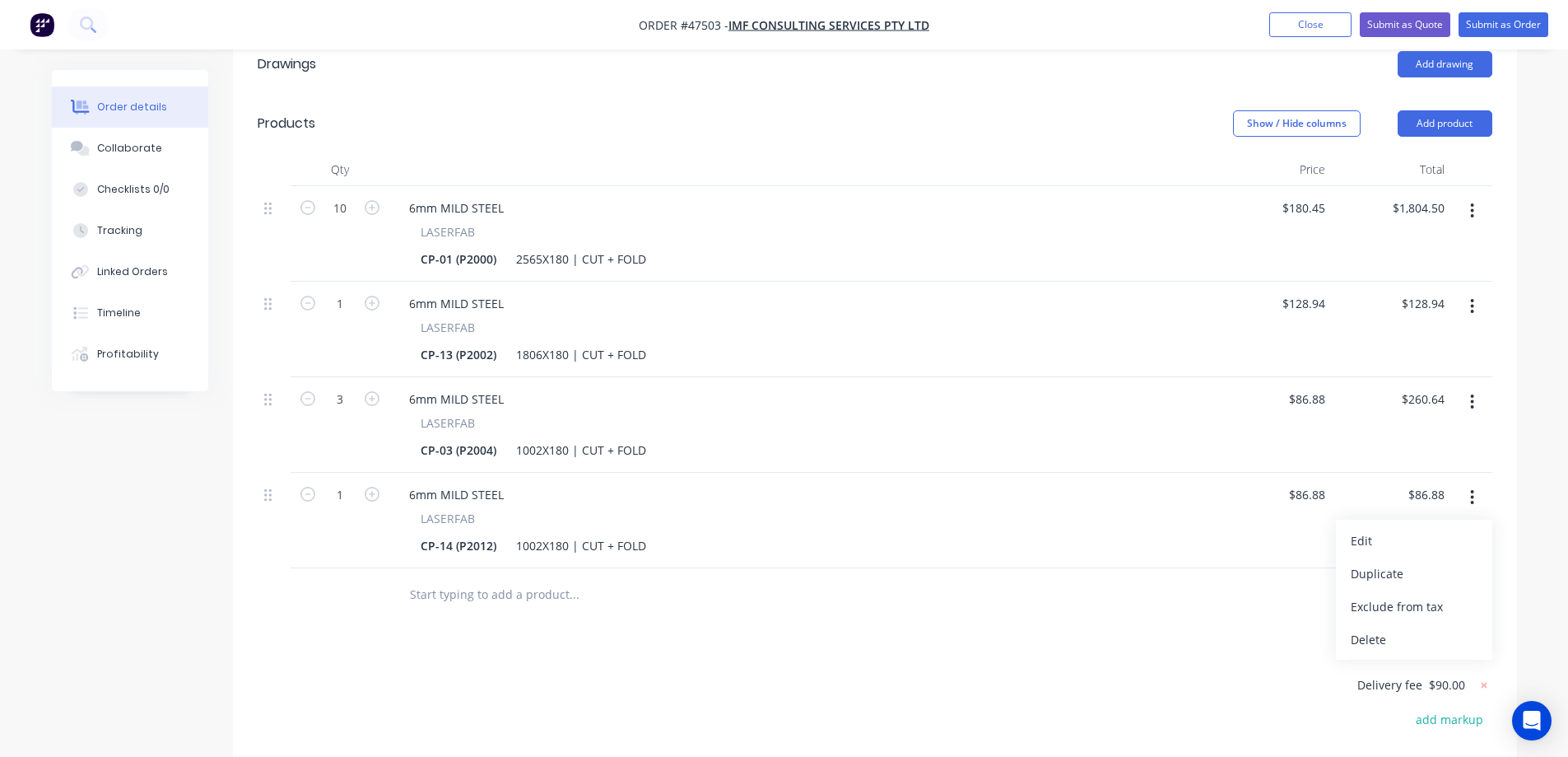
click at [1384, 627] on div "Delete" at bounding box center [1414, 639] width 127 height 24
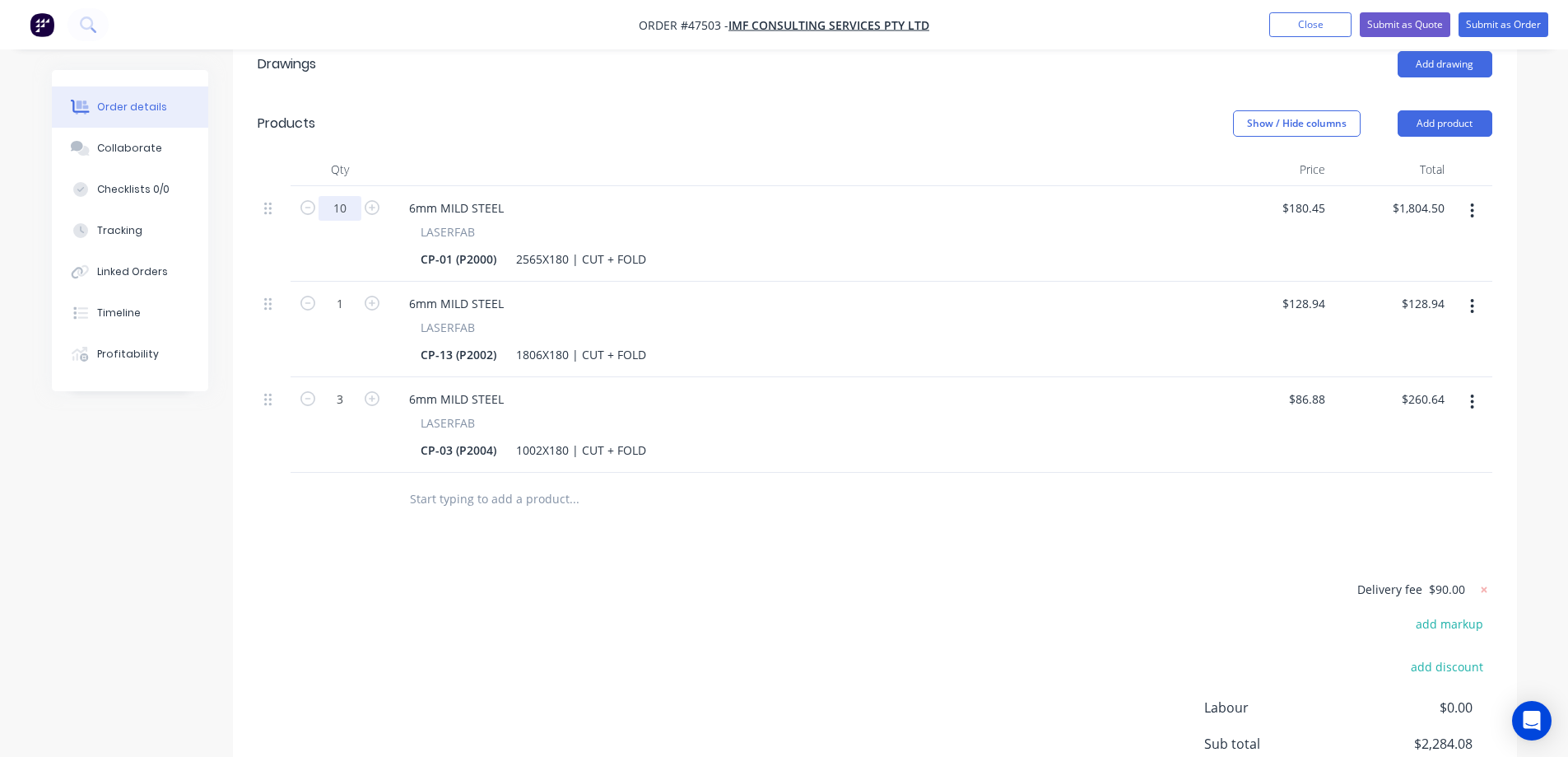
click at [358, 196] on input "10" at bounding box center [339, 208] width 43 height 25
type input "1"
type input "$180.45"
click at [289, 658] on div "Delivery fee $90.00 add markup add discount Labour $0.00 Sub total $2,284.08 Ta…" at bounding box center [875, 715] width 1234 height 273
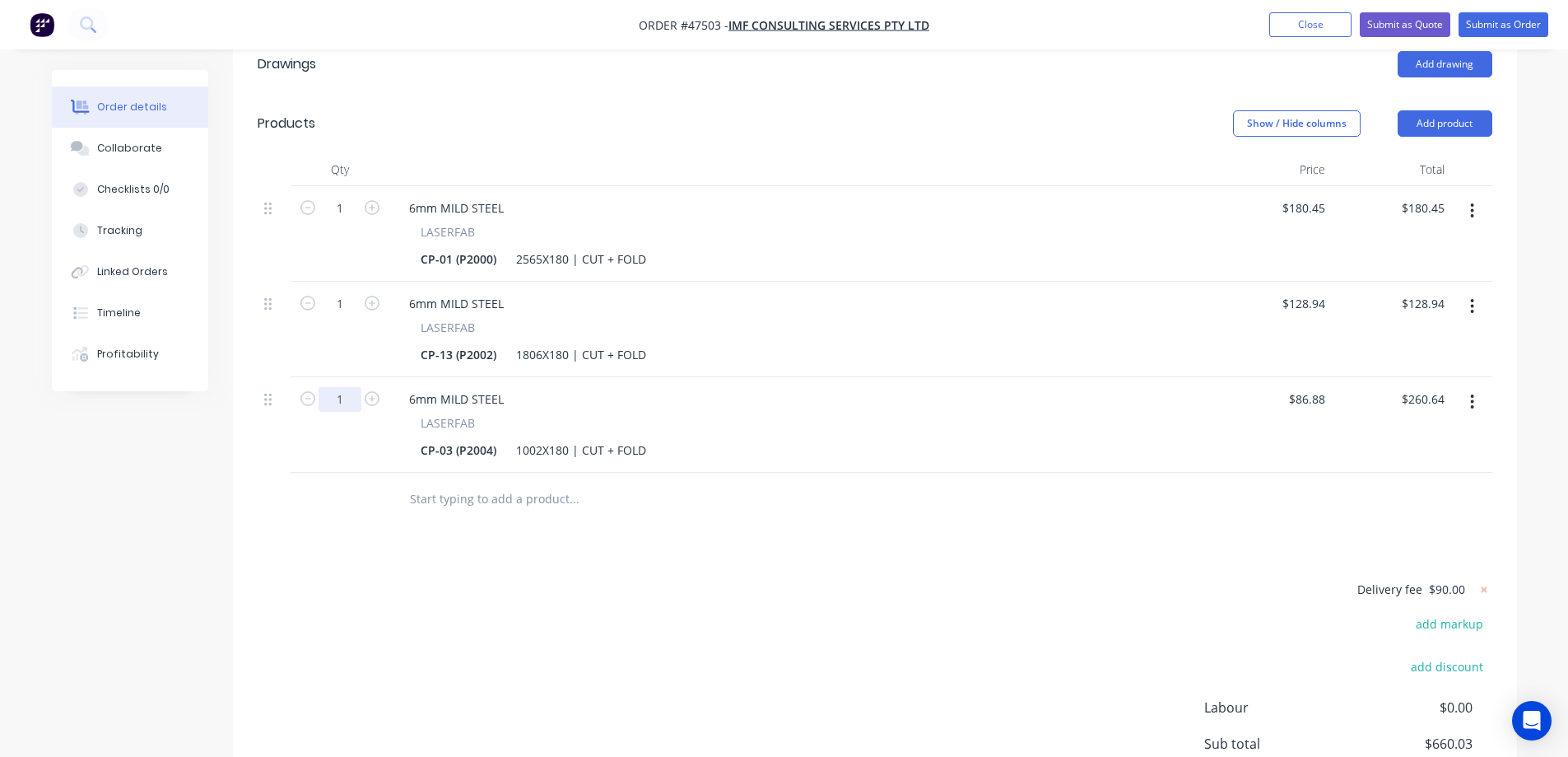
type input "1"
type input "$86.88"
click at [222, 539] on div "Created by [PERSON_NAME] Created [DATE] Required [DATE] Assigned to Add team me…" at bounding box center [784, 215] width 1465 height 1374
click at [1311, 387] on input "86.88" at bounding box center [1309, 398] width 44 height 24
click at [1311, 387] on input "86.88" at bounding box center [1312, 398] width 37 height 24
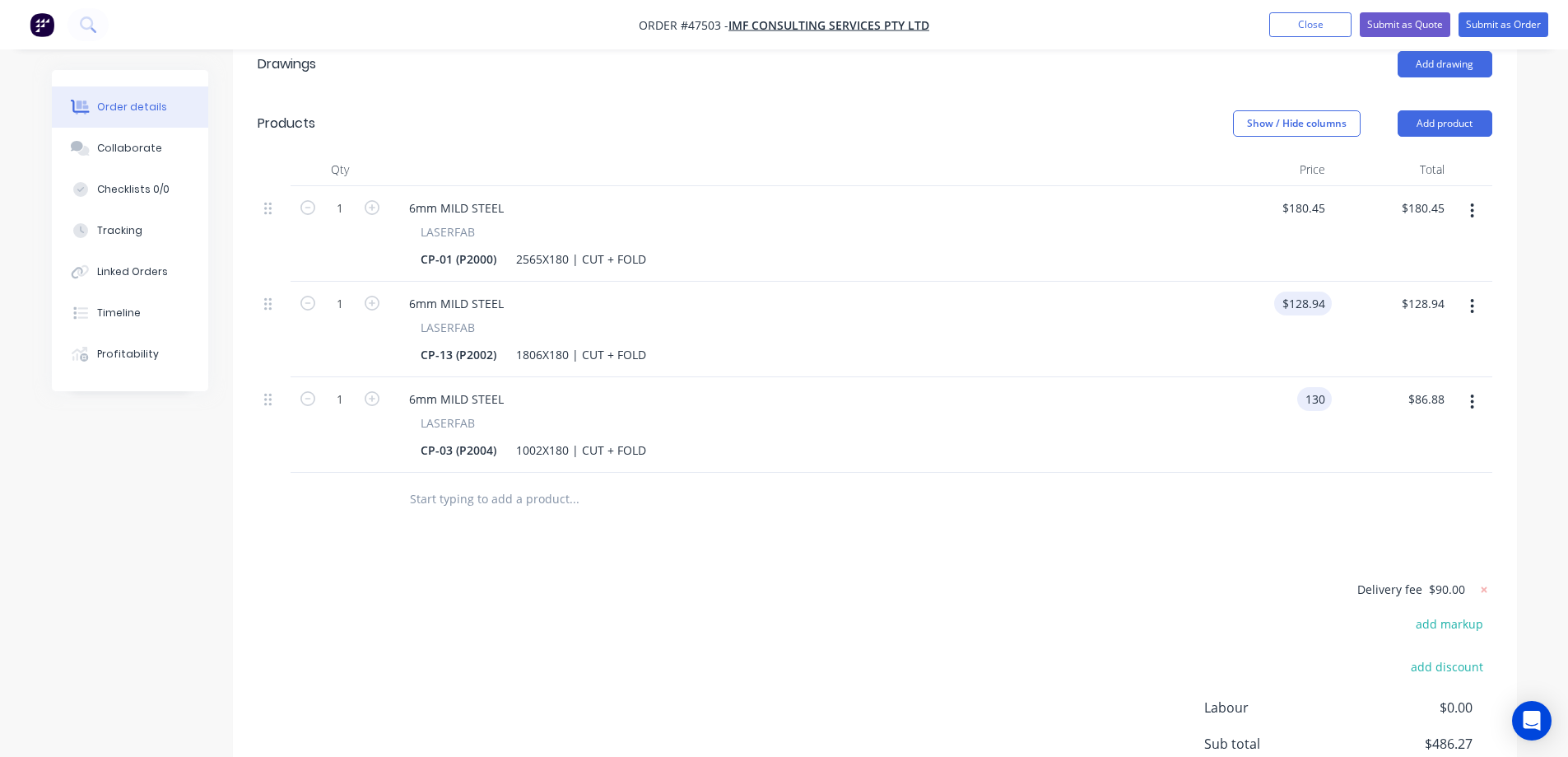
type input "130"
type input "128.94"
type input "$130.00"
click at [1314, 292] on input "128.94" at bounding box center [1305, 303] width 51 height 24
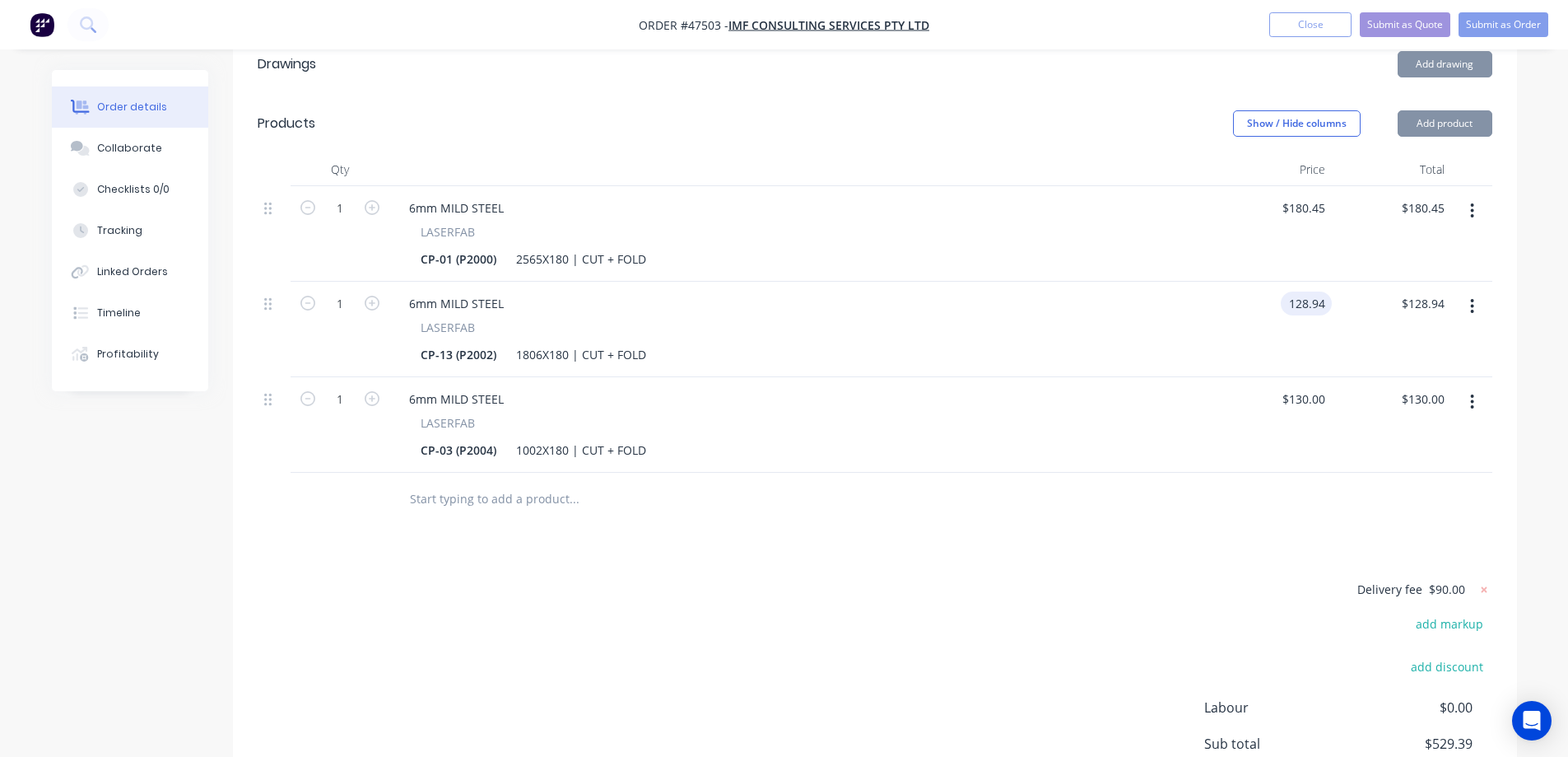
click at [1314, 292] on input "128.94" at bounding box center [1309, 303] width 44 height 24
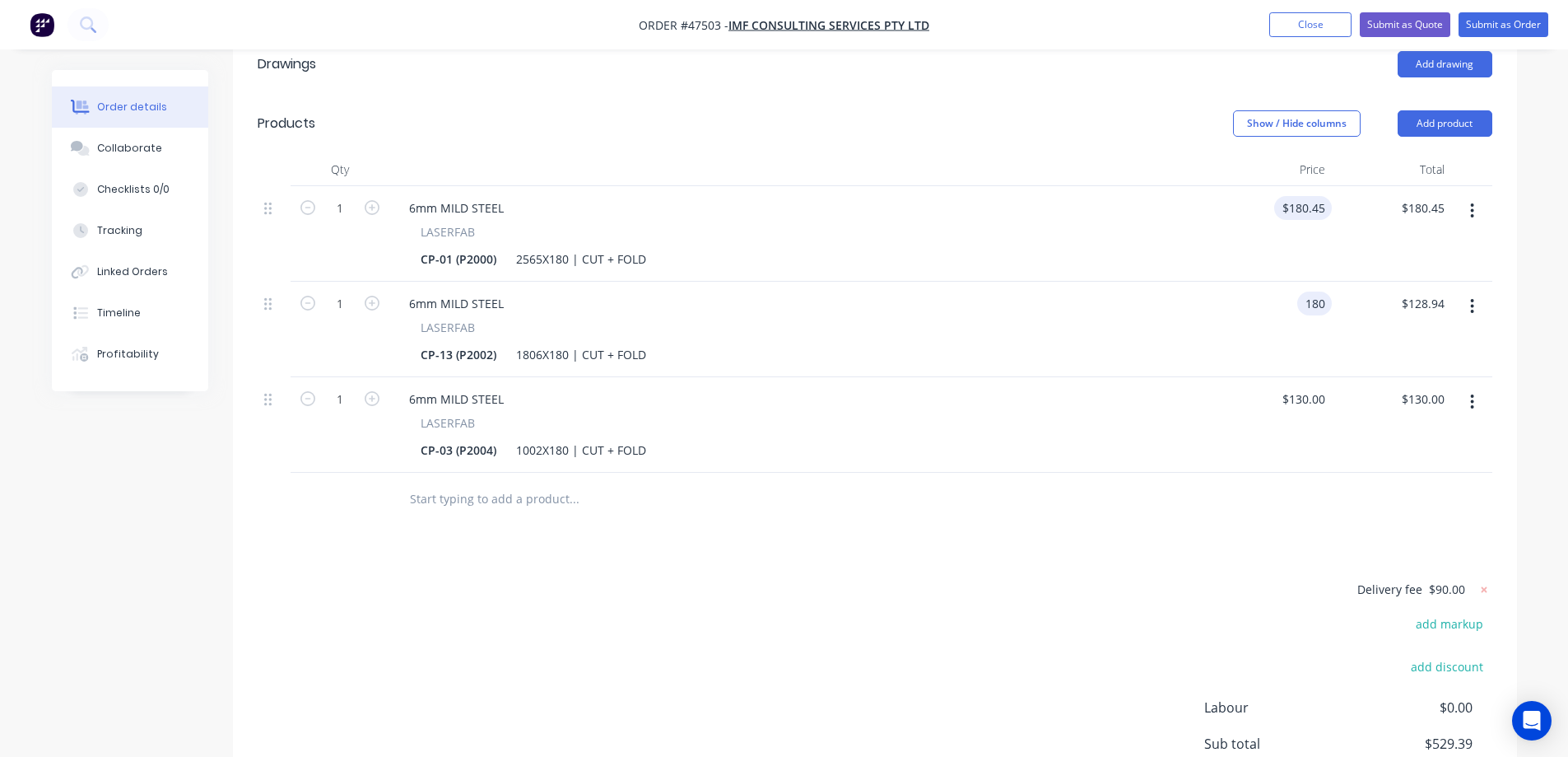
type input "180"
type input "180.45"
type input "$180.00"
click at [1312, 196] on input "180.45" at bounding box center [1309, 207] width 44 height 24
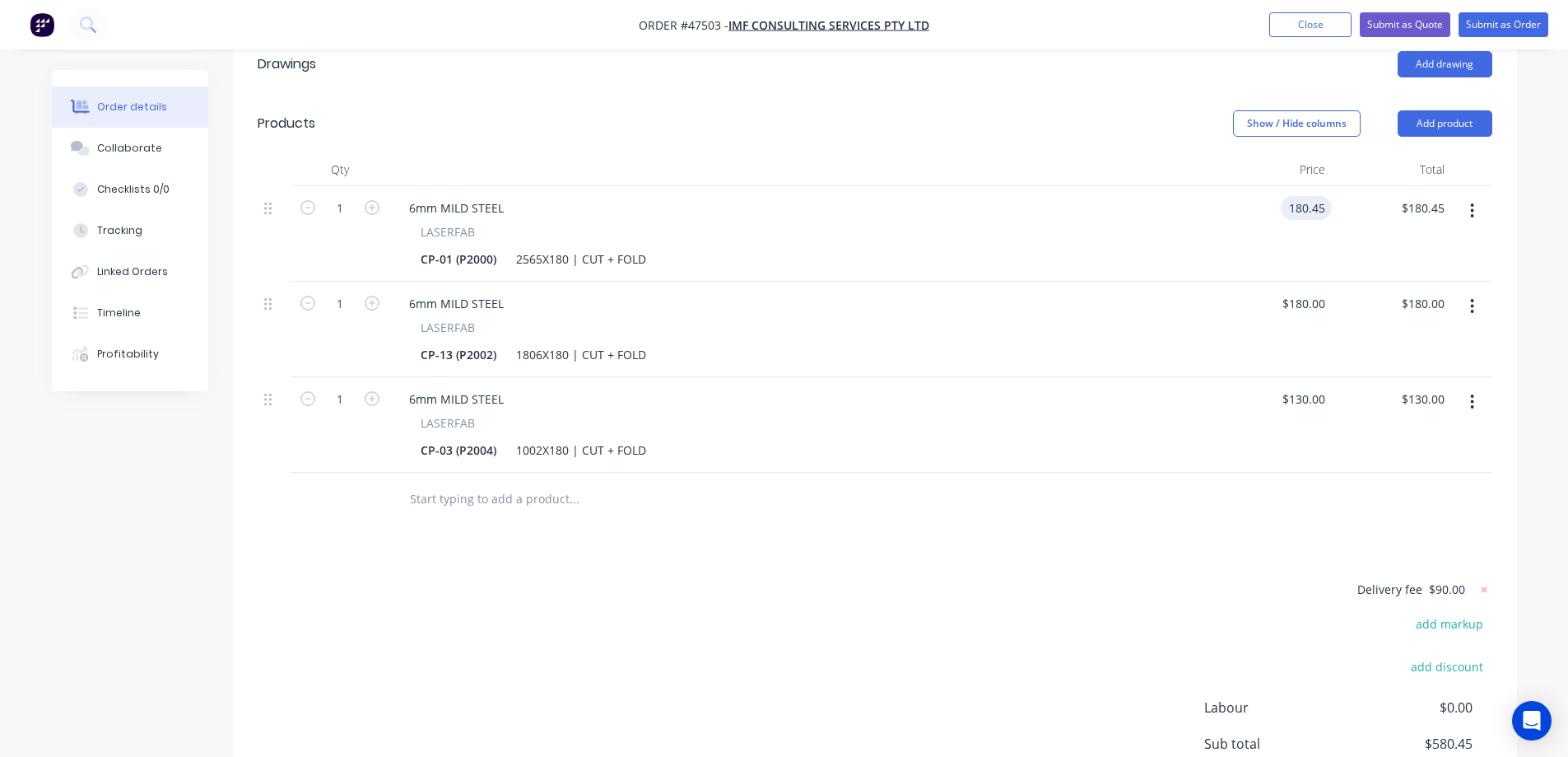
click at [1312, 196] on input "180.45" at bounding box center [1309, 207] width 44 height 24
type input "$230.00"
click at [1049, 579] on div "Delivery fee $90.00 add markup add discount Labour $0.00 Sub total $580.45 Tax …" at bounding box center [875, 715] width 1234 height 273
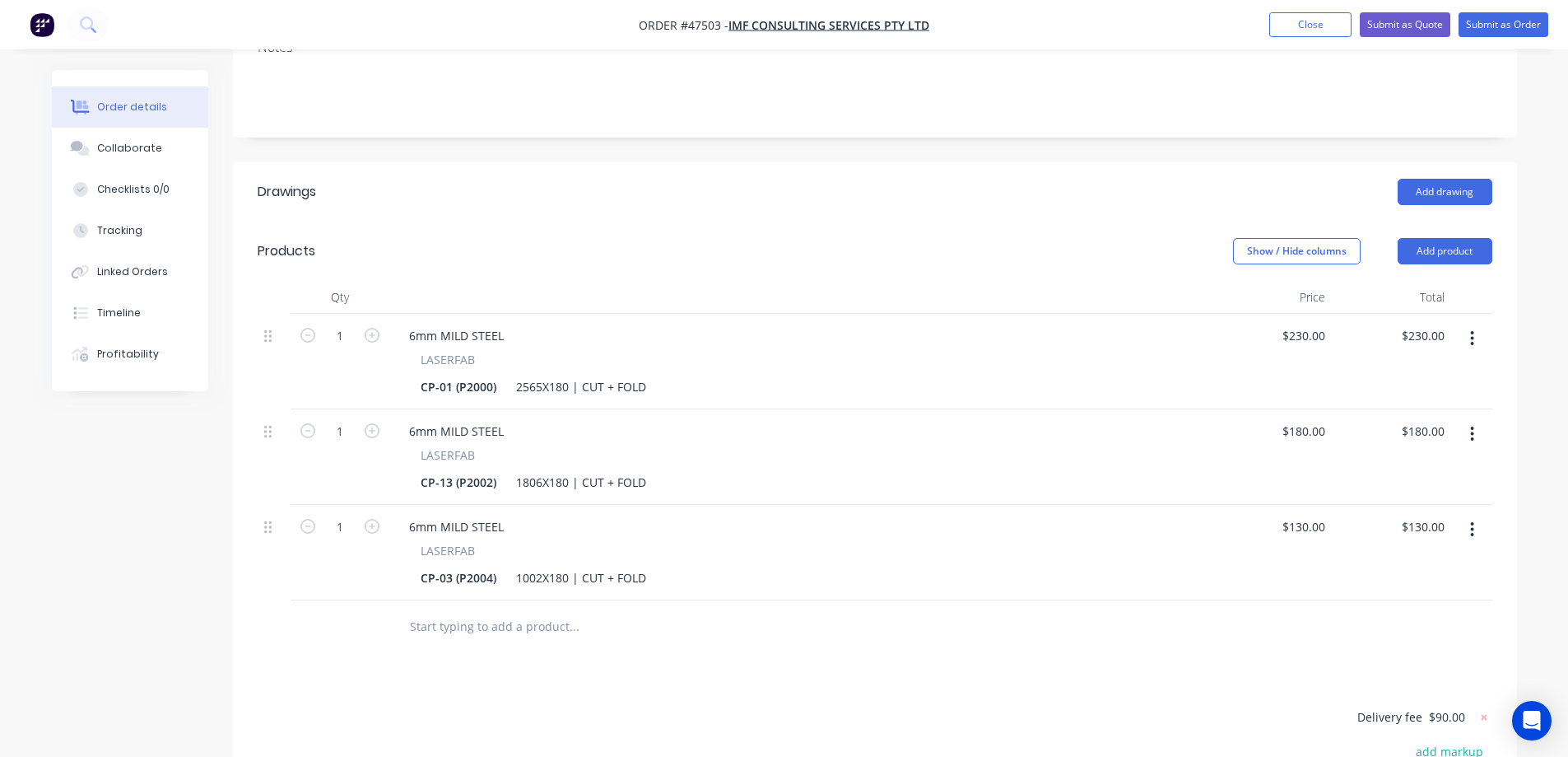
scroll to position [393, 0]
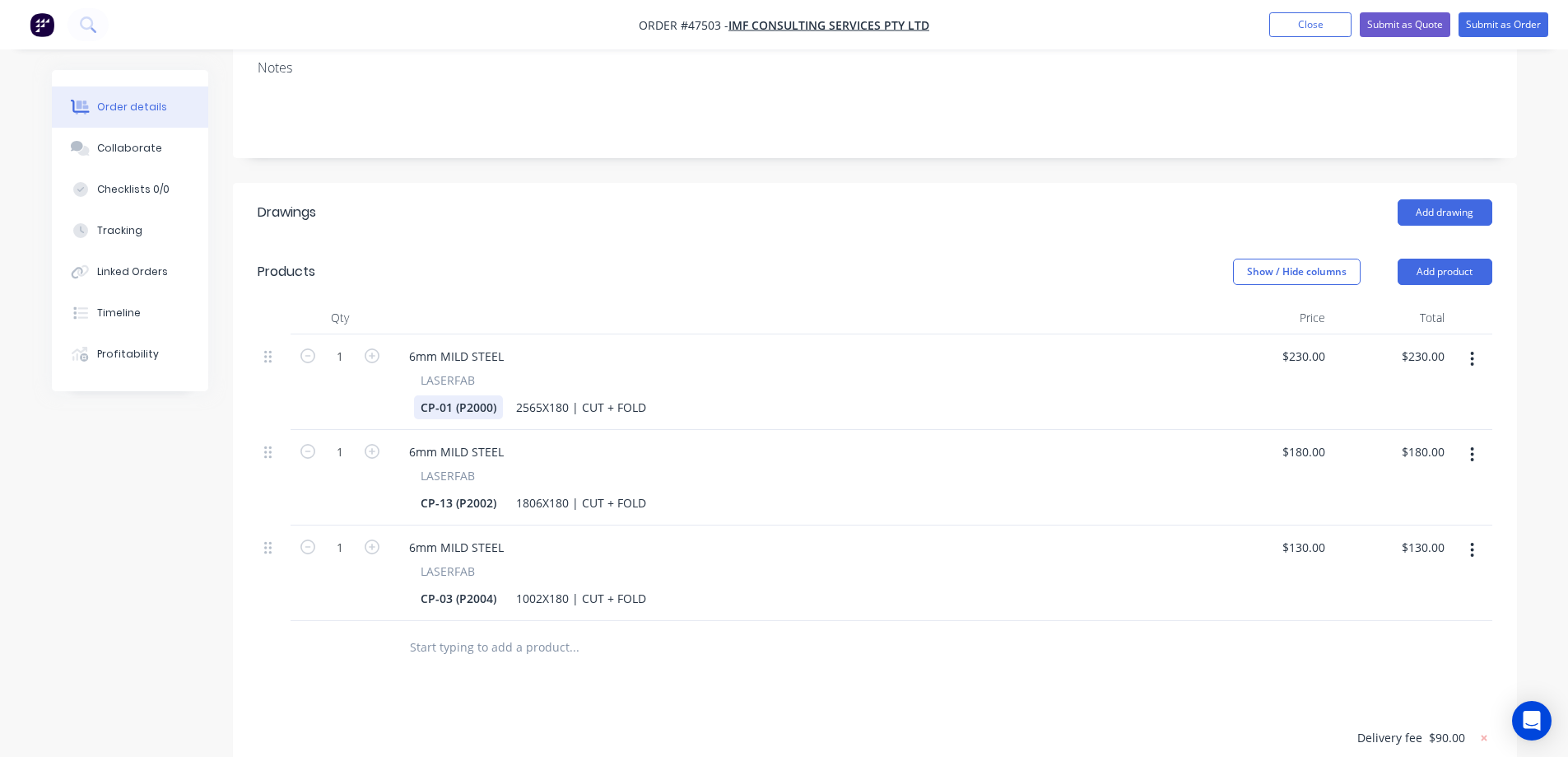
click at [447, 395] on div "CP-01 (P2000)" at bounding box center [458, 407] width 89 height 24
click at [491, 395] on div "CP-01 (P2000)" at bounding box center [458, 407] width 89 height 24
drag, startPoint x: 451, startPoint y: 367, endPoint x: 235, endPoint y: 393, distance: 217.6
click at [276, 386] on div "1 6mm MILD STEEL LASERFAB CP-01 (P2001) 2565X180 | CUT + FOLD $230.00 $230.00 $…" at bounding box center [875, 477] width 1234 height 287
click at [543, 491] on div "1806X180 | CUT + FOLD" at bounding box center [580, 503] width 143 height 24
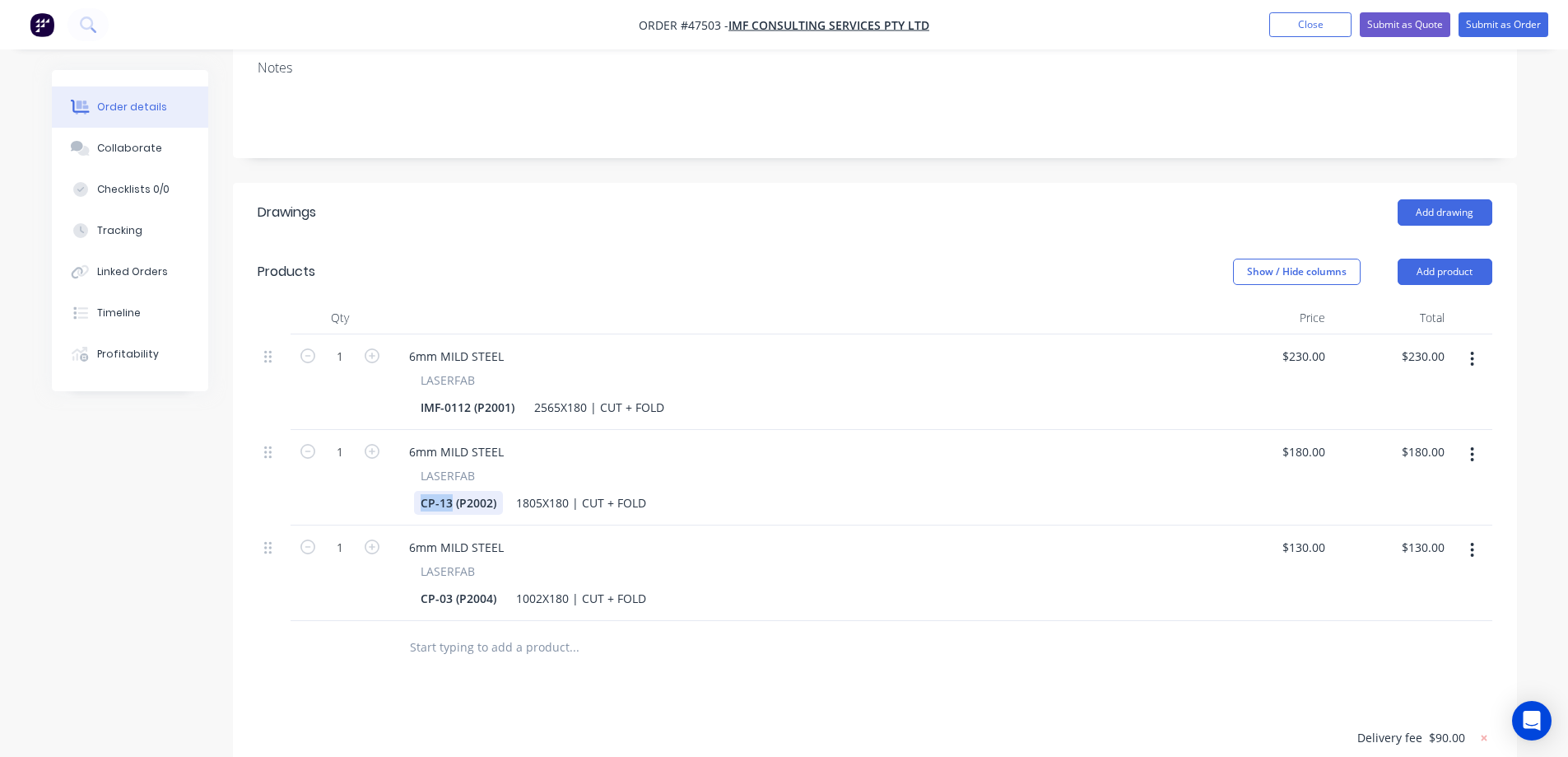
drag, startPoint x: 453, startPoint y: 456, endPoint x: 302, endPoint y: 471, distance: 151.7
click at [311, 470] on div "1 6mm MILD STEEL LASERFAB CP-13 (P2002) 1805X180 | CUT + FOLD $180.00 $180.00 $…" at bounding box center [875, 478] width 1234 height 96
drag, startPoint x: 470, startPoint y: 367, endPoint x: 358, endPoint y: 369, distance: 112.0
click at [363, 369] on div "1 6mm MILD STEEL LASERFAB IMF-0112 (P2001) 2565X180 | CUT + FOLD $230.00 $230.0…" at bounding box center [875, 382] width 1234 height 96
copy div "IMF-0112"
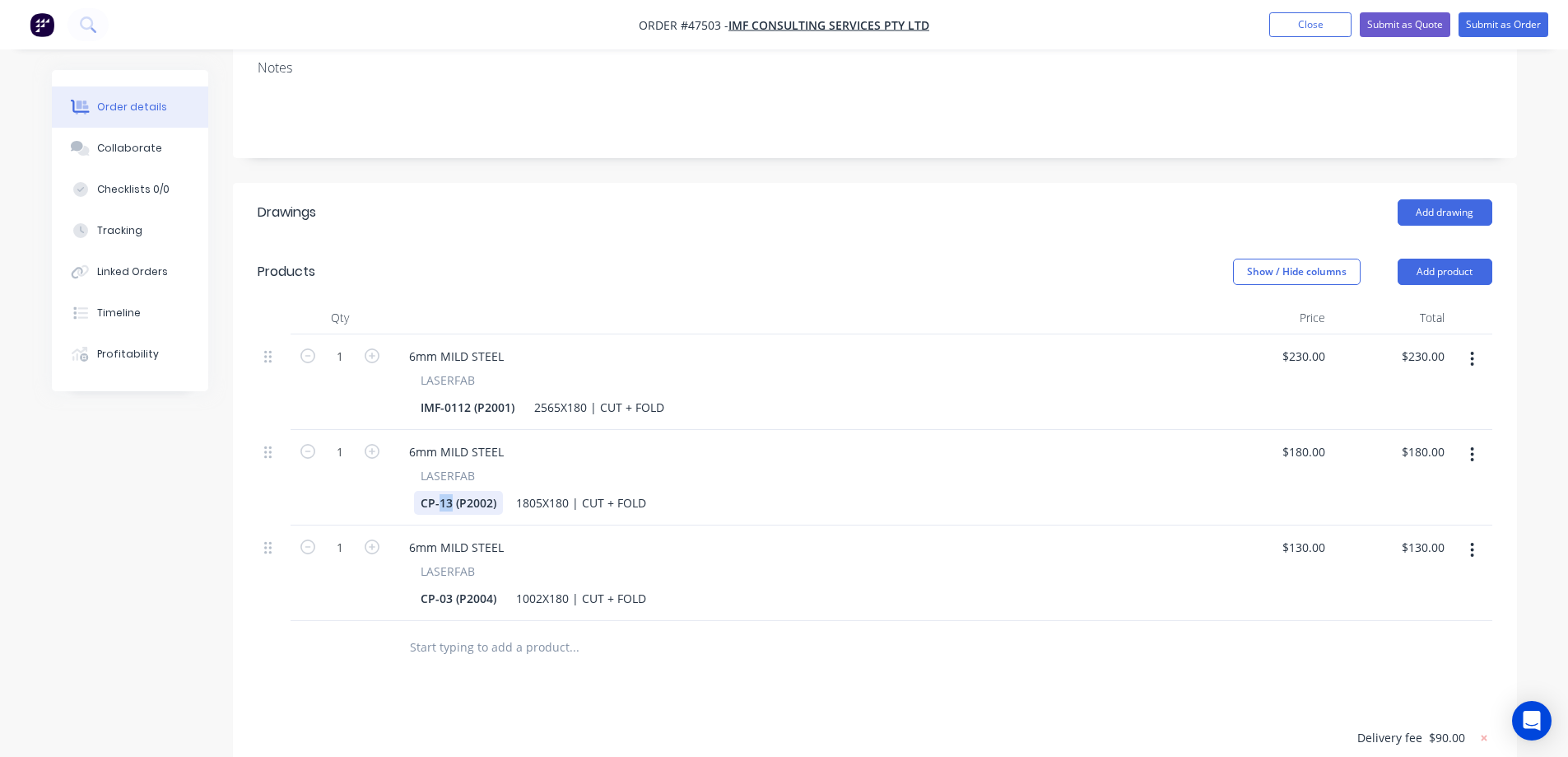
drag, startPoint x: 450, startPoint y: 459, endPoint x: 341, endPoint y: 467, distance: 109.3
click at [386, 466] on div "1 6mm MILD STEEL LASERFAB CP-13 (P2002) 1805X180 | CUT + FOLD $180.00 $180.00 $…" at bounding box center [875, 478] width 1234 height 96
paste div
click at [467, 395] on div "IMF-0112 (P2001)" at bounding box center [468, 407] width 107 height 24
drag, startPoint x: 470, startPoint y: 362, endPoint x: 288, endPoint y: 369, distance: 182.1
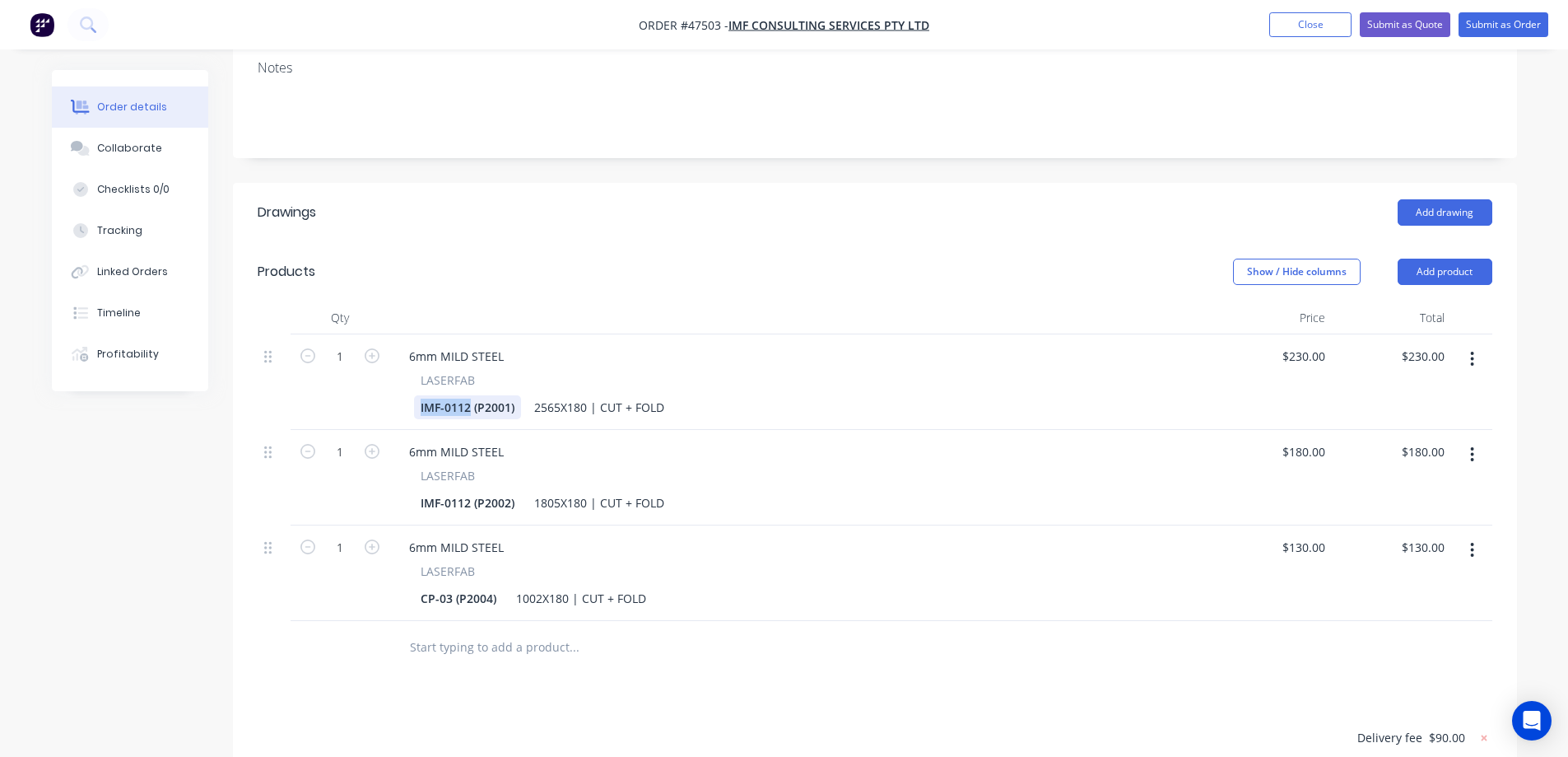
click at [288, 369] on div "1 6mm MILD STEEL LASERFAB IMF-0112 (P2001) 2565X180 | CUT + FOLD $230.00 $230.0…" at bounding box center [875, 382] width 1234 height 96
drag, startPoint x: 439, startPoint y: 365, endPoint x: 246, endPoint y: 394, distance: 195.2
click at [336, 382] on div "1 6mm MILD STEEL LASERFAB CP-12 (P2001) 2565X180 | CUT + FOLD $230.00 $230.00 $…" at bounding box center [875, 382] width 1234 height 96
copy div "CP-12"
drag, startPoint x: 470, startPoint y: 456, endPoint x: 167, endPoint y: 463, distance: 303.1
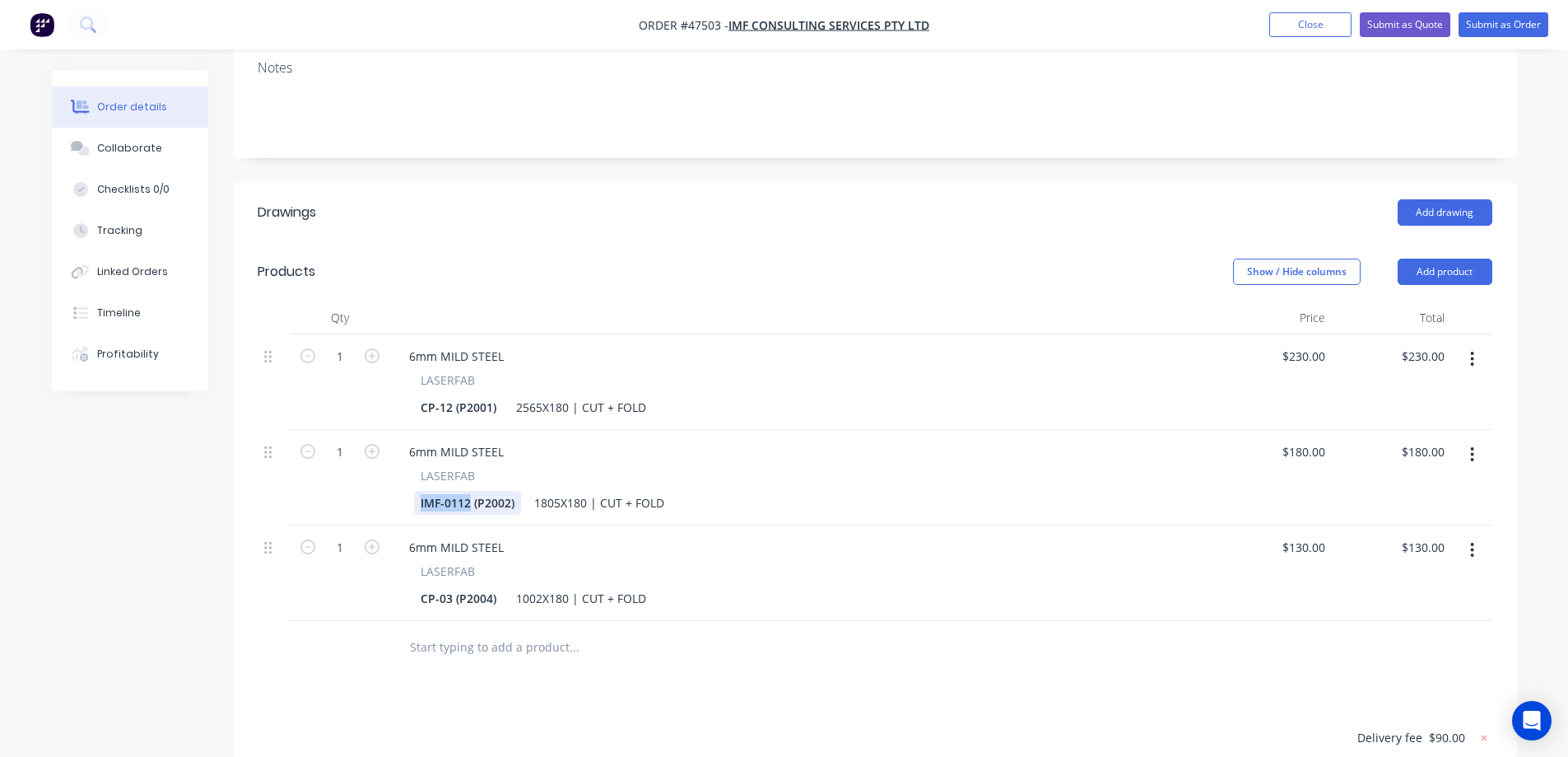
click at [178, 464] on div "Created by [PERSON_NAME] Created [DATE] Required [DATE] Assigned to Add team me…" at bounding box center [784, 364] width 1465 height 1374
drag, startPoint x: 449, startPoint y: 555, endPoint x: 65, endPoint y: 560, distance: 384.0
click at [287, 559] on div "1 6mm MILD STEEL LASERFAB CP-03 (P2004) 1002X180 | CUT + FOLD $130.00 $130.00 $…" at bounding box center [875, 574] width 1234 height 96
paste div
click at [198, 627] on div "Created by [PERSON_NAME] Created [DATE] Required [DATE] Assigned to Add team me…" at bounding box center [784, 364] width 1465 height 1374
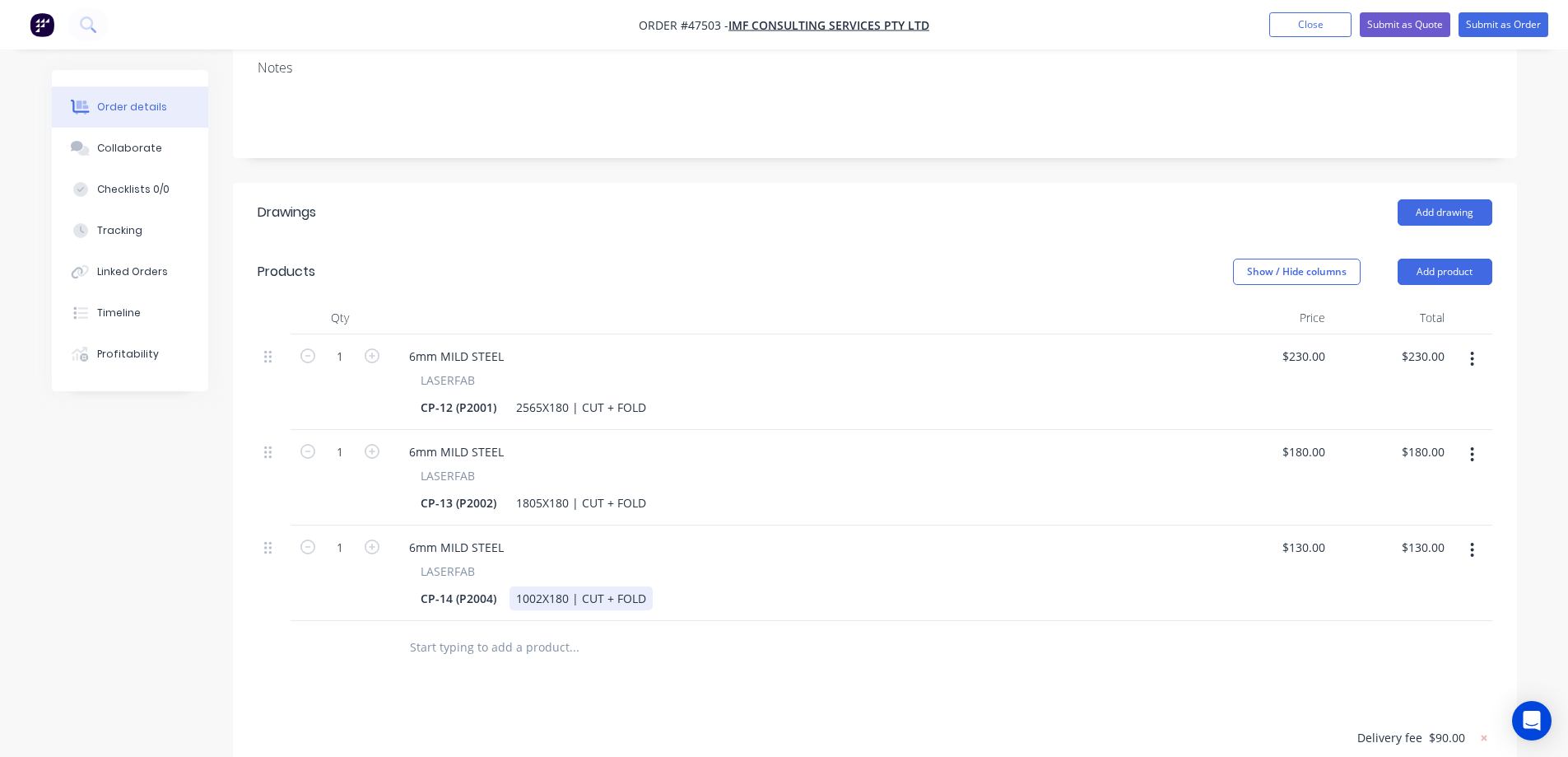
drag, startPoint x: 539, startPoint y: 557, endPoint x: 574, endPoint y: 576, distance: 39.8
click at [539, 586] on div "1002X180 | CUT + FOLD" at bounding box center [580, 598] width 143 height 24
click at [252, 579] on div "Qty Price Total 1 6mm MILD STEEL LASERFAB CP-12 (P2001) 2565X180 | CUT + FOLD $…" at bounding box center [875, 487] width 1284 height 373
click at [1169, 200] on div "Add drawing" at bounding box center [1006, 212] width 972 height 26
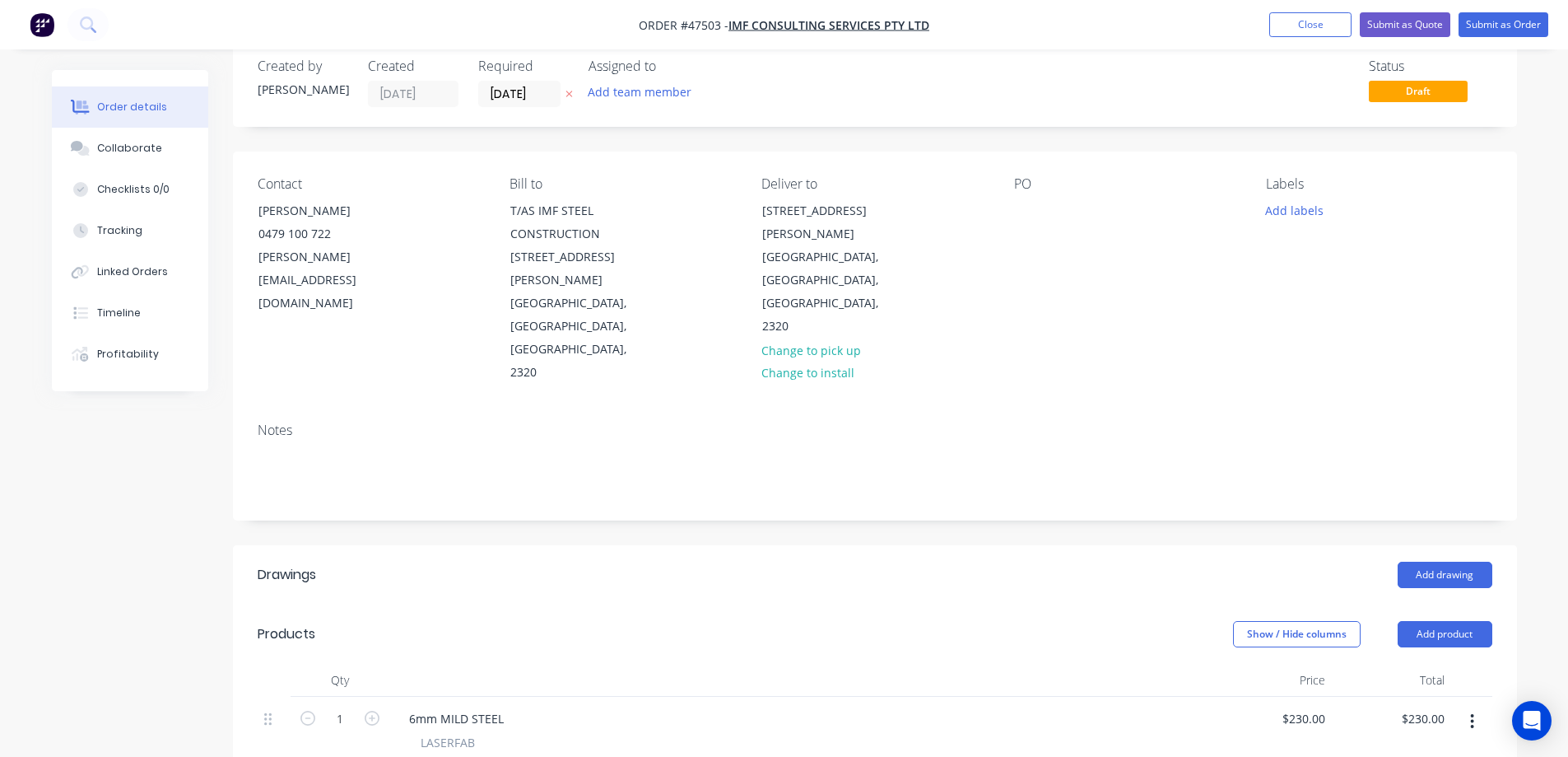
scroll to position [0, 0]
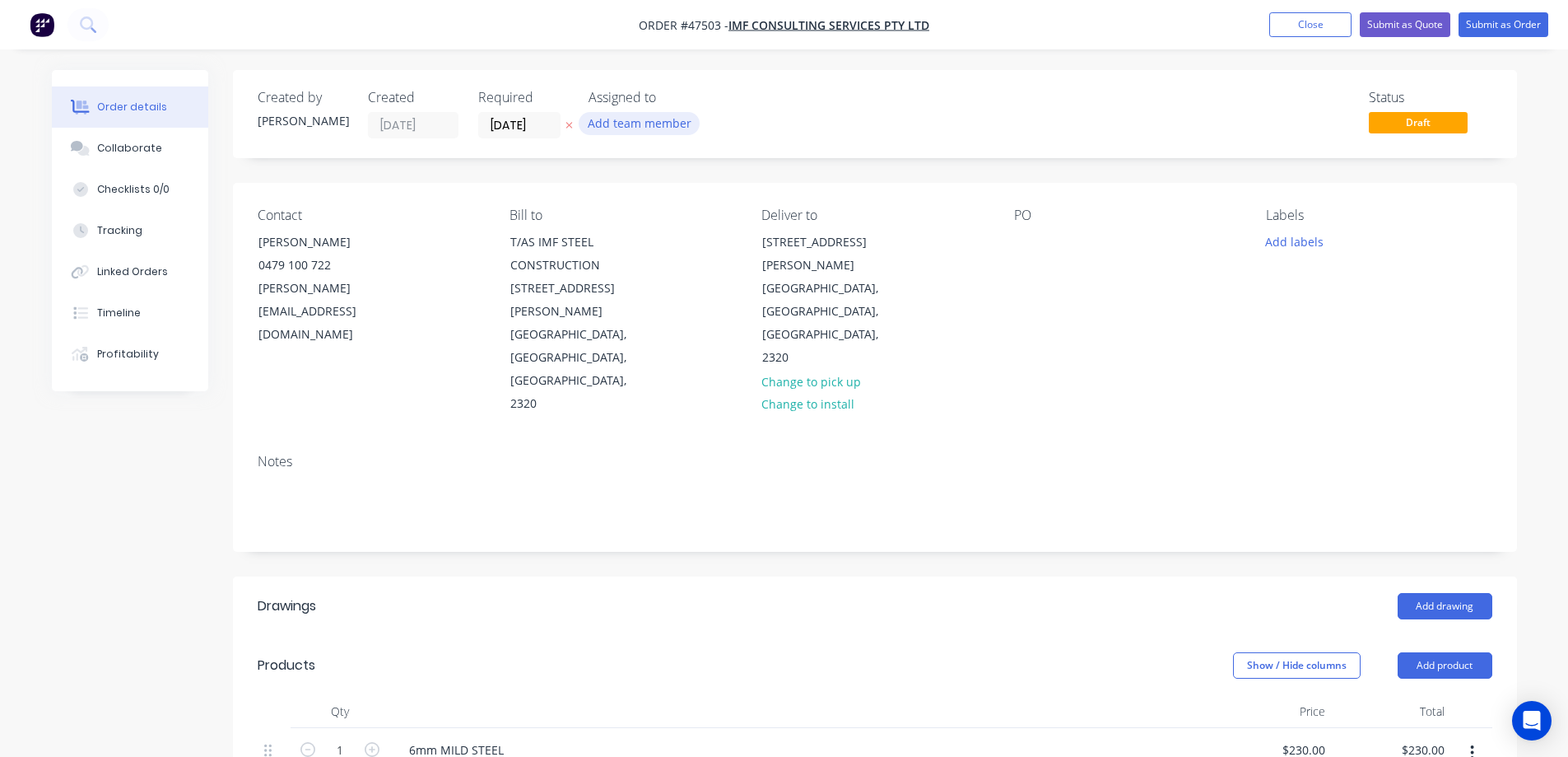
click at [644, 120] on button "Add team member" at bounding box center [639, 123] width 121 height 22
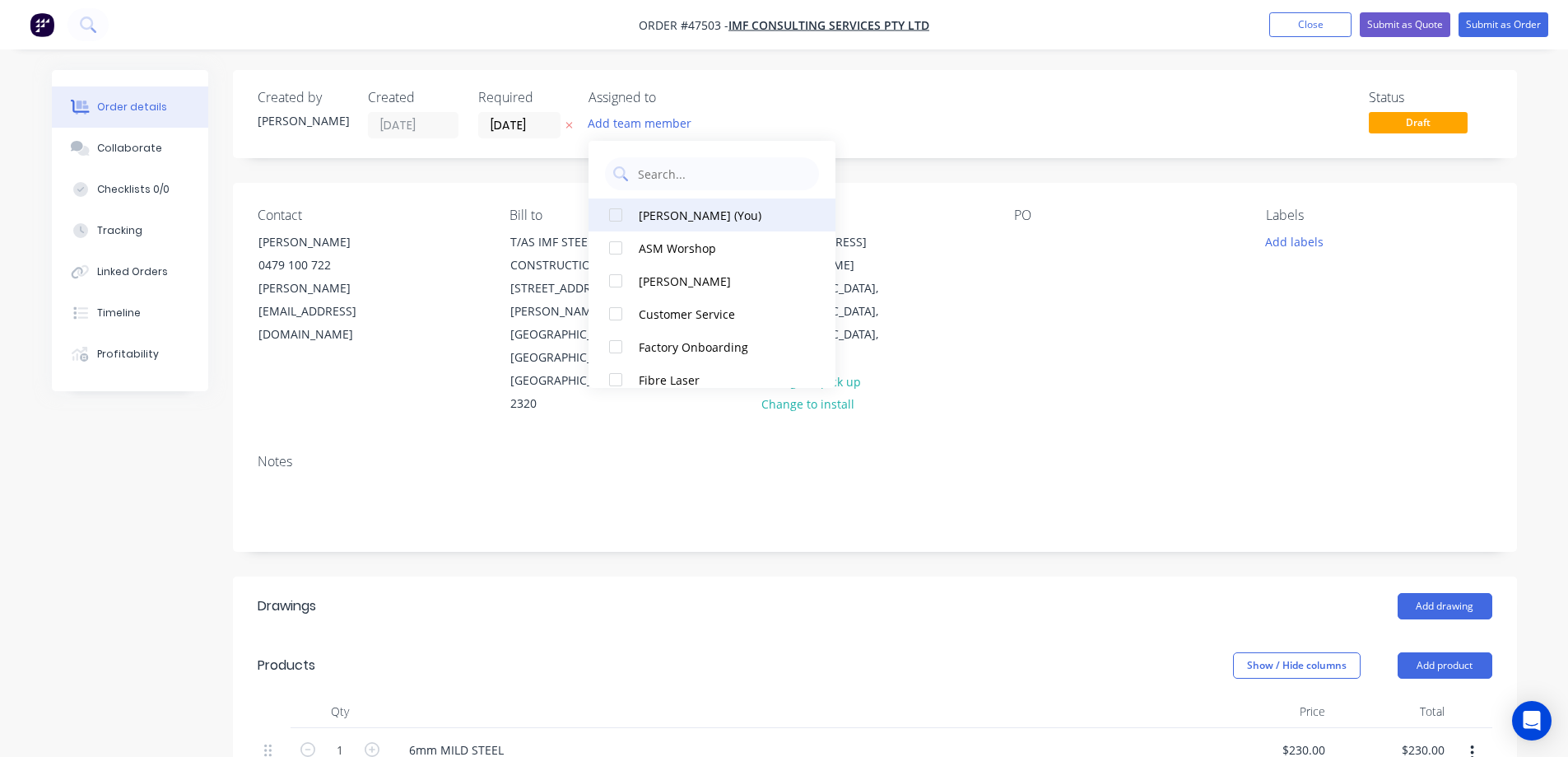
click at [617, 220] on div at bounding box center [616, 215] width 33 height 33
click at [549, 117] on input "[DATE]" at bounding box center [520, 126] width 81 height 25
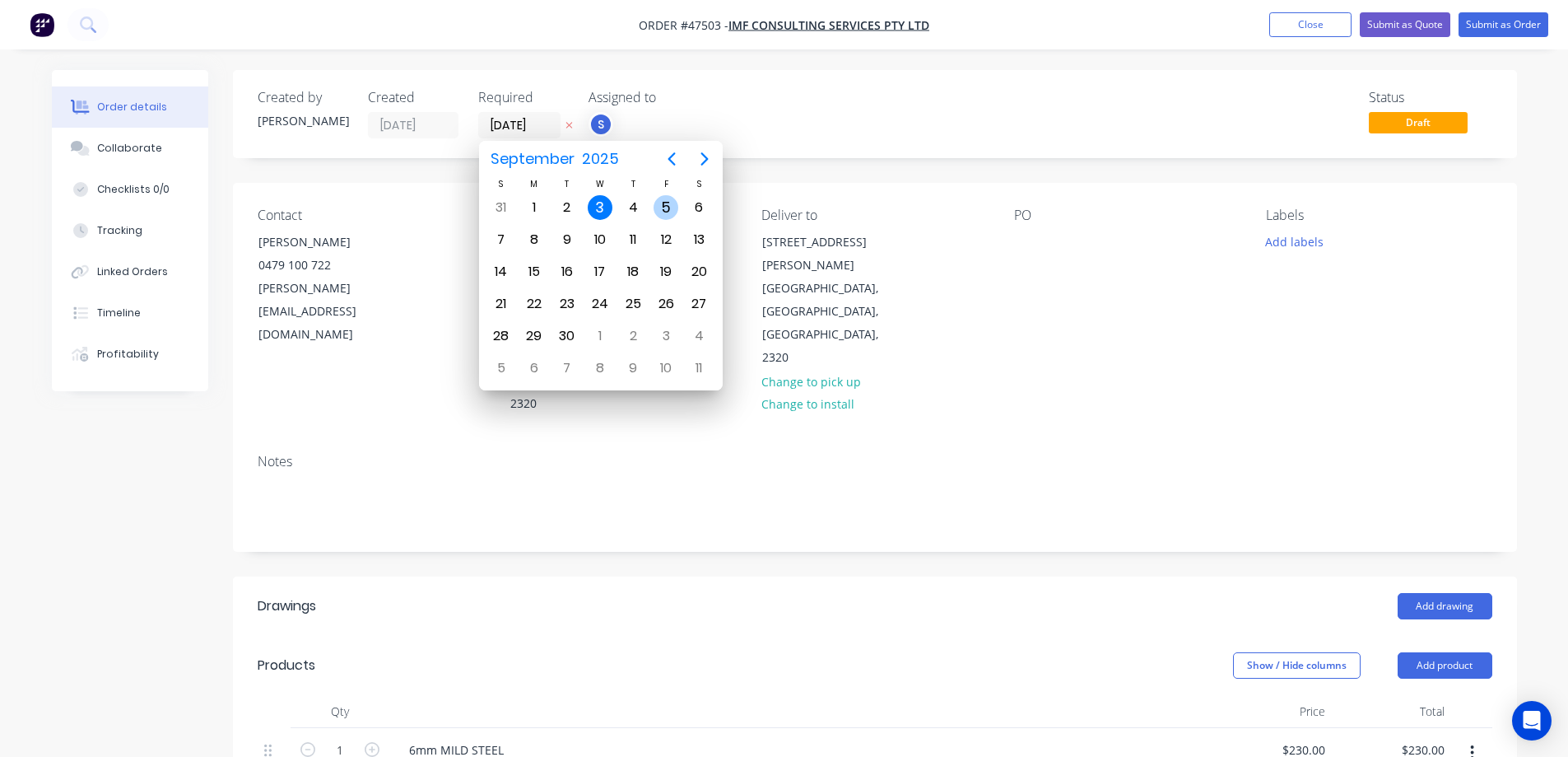
click at [659, 201] on div "5" at bounding box center [666, 207] width 25 height 25
type input "[DATE]"
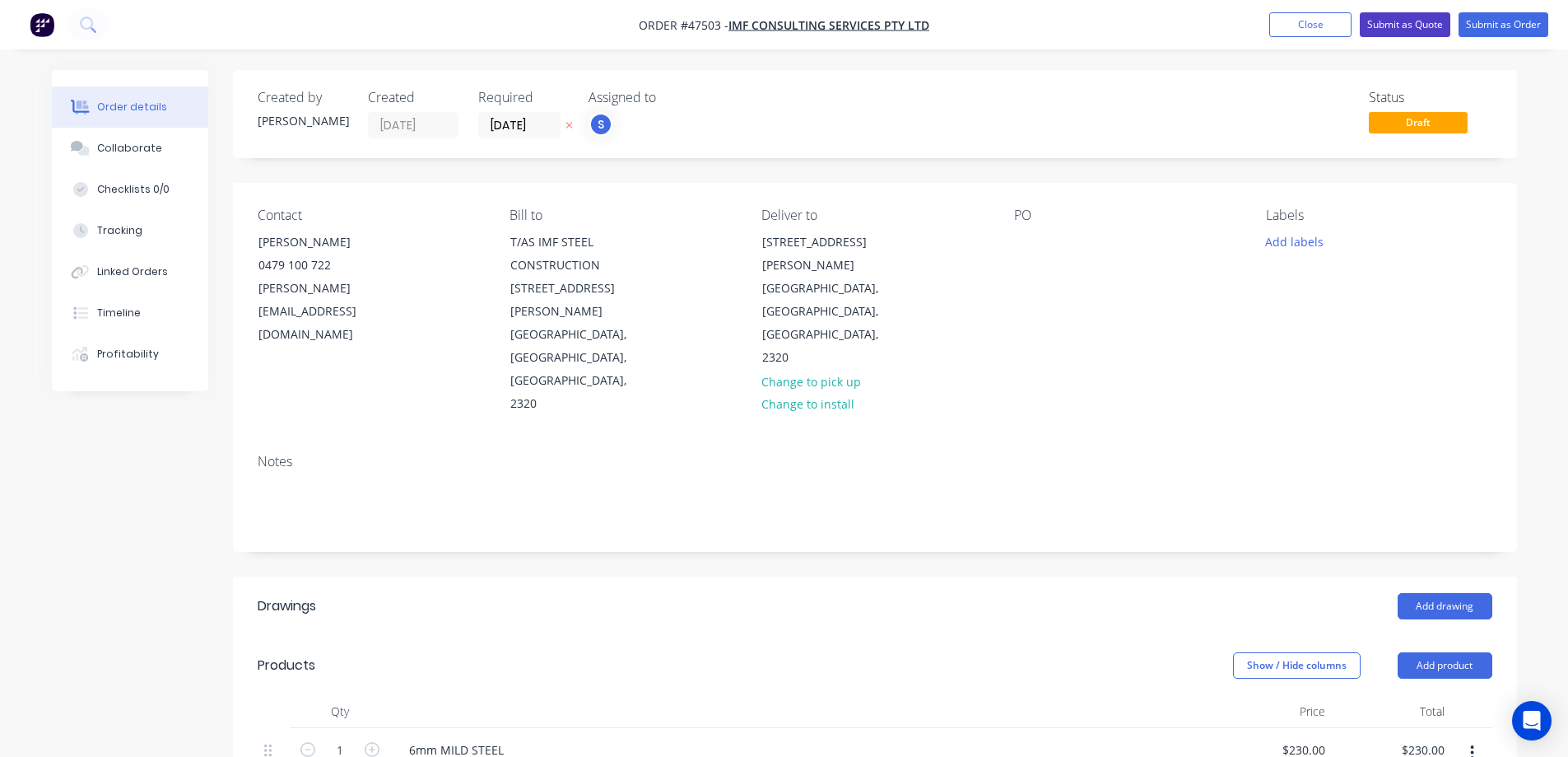
click at [1397, 29] on button "Submit as Quote" at bounding box center [1405, 25] width 90 height 25
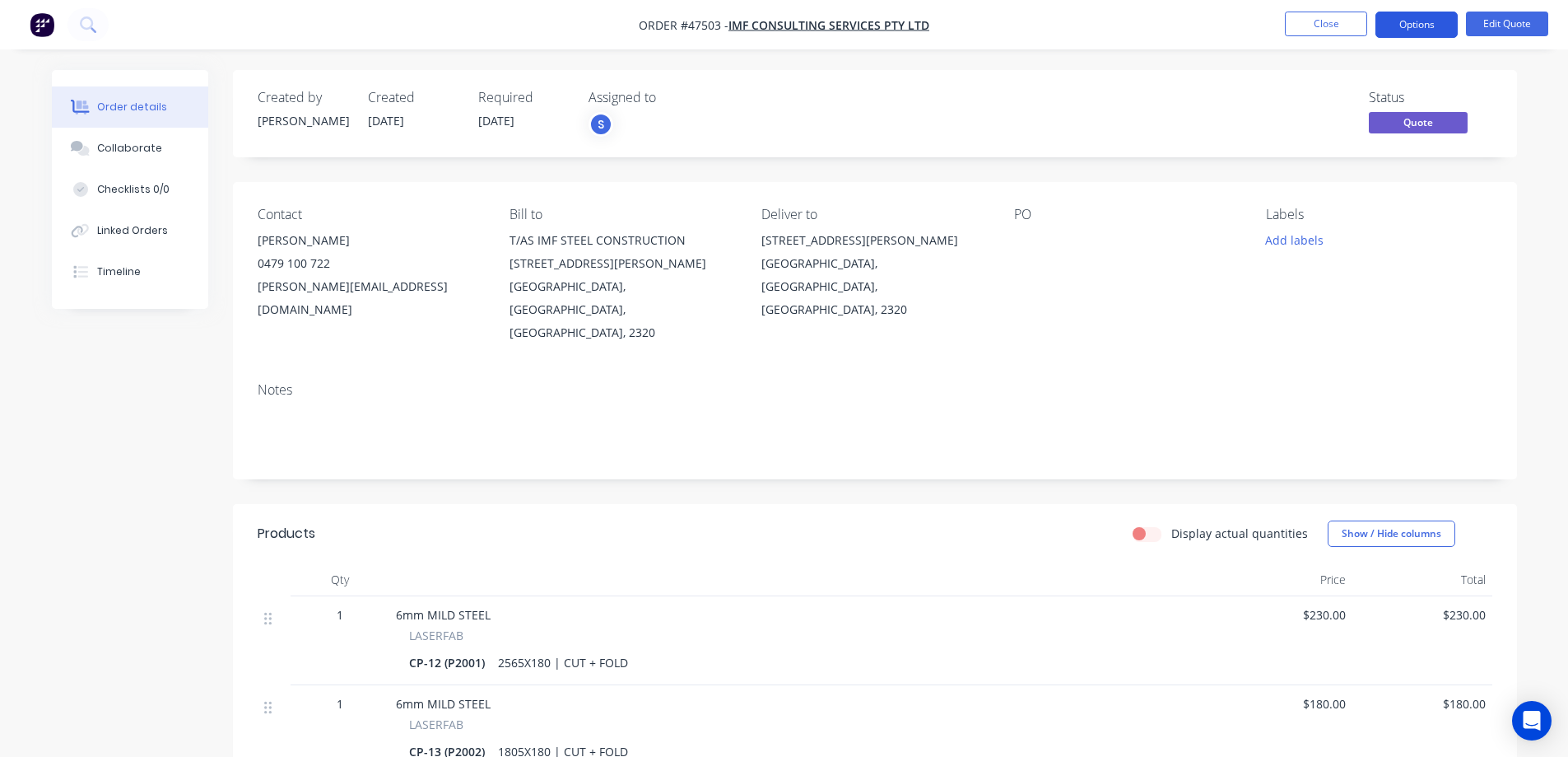
click at [1410, 19] on button "Options" at bounding box center [1416, 24] width 82 height 26
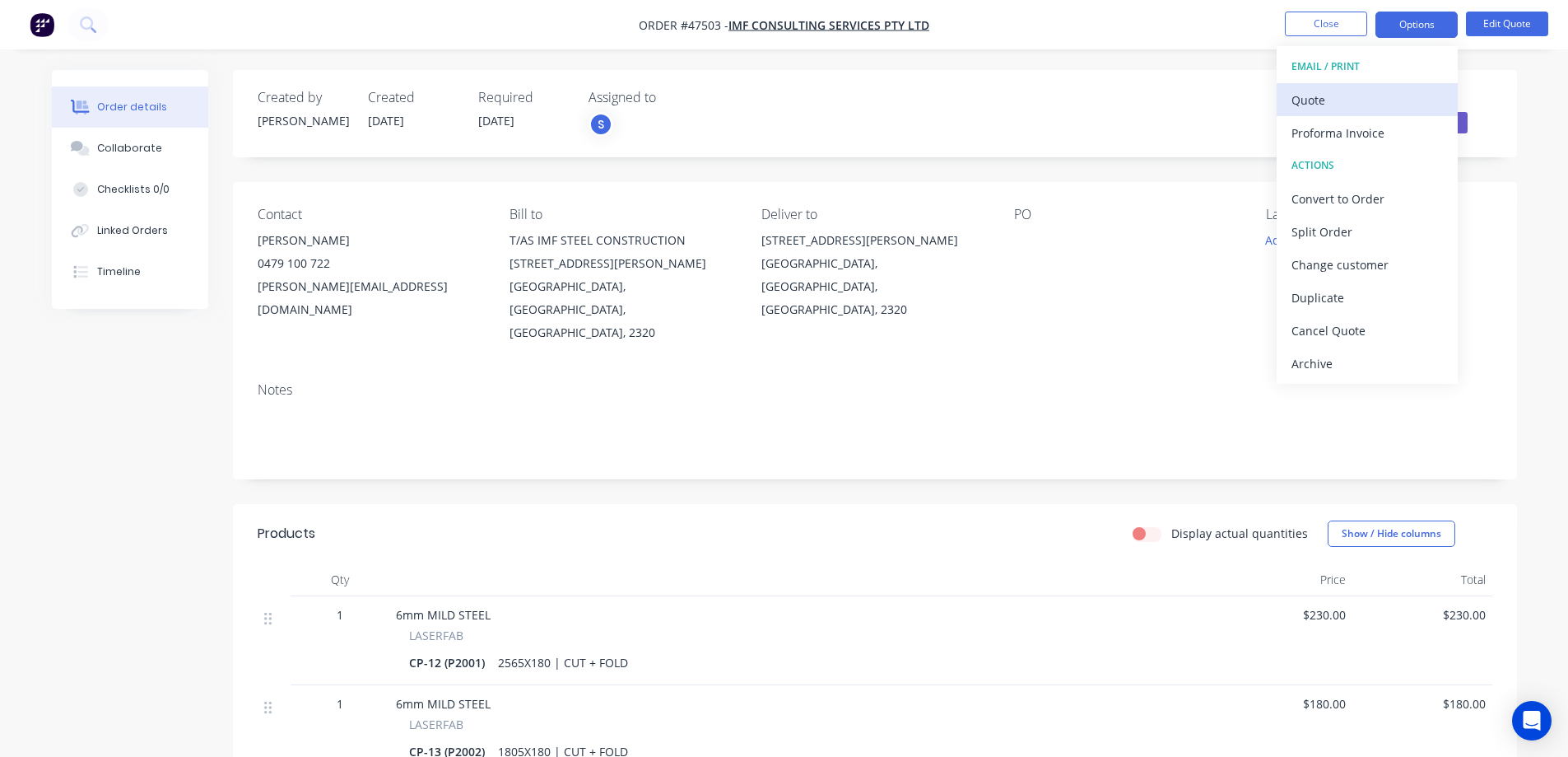
click at [1352, 102] on div "Quote" at bounding box center [1368, 100] width 152 height 24
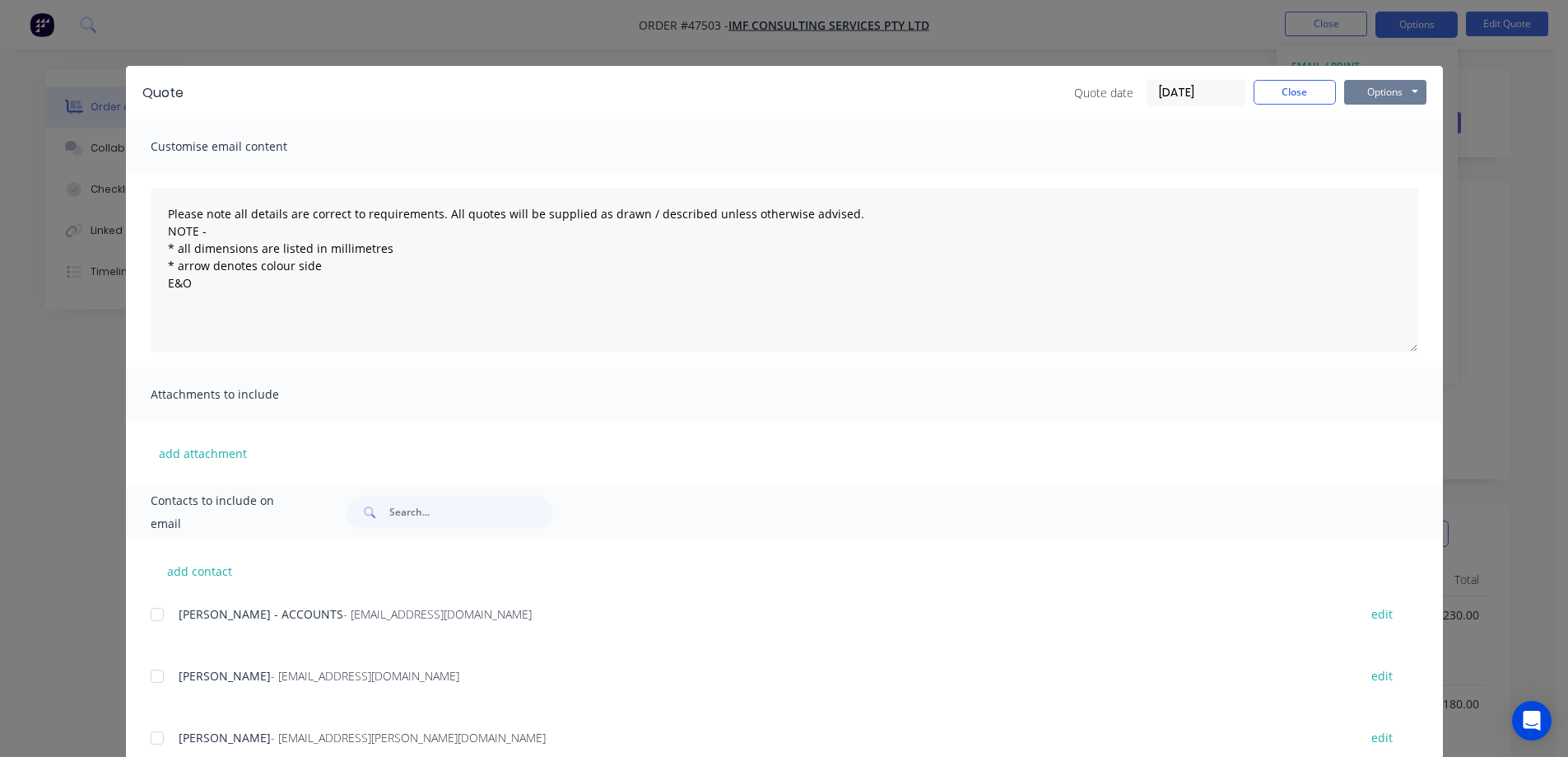
click at [1381, 90] on button "Options" at bounding box center [1386, 92] width 82 height 25
click at [1393, 143] on button "Print" at bounding box center [1397, 149] width 105 height 27
click at [1286, 90] on button "Close" at bounding box center [1295, 92] width 82 height 25
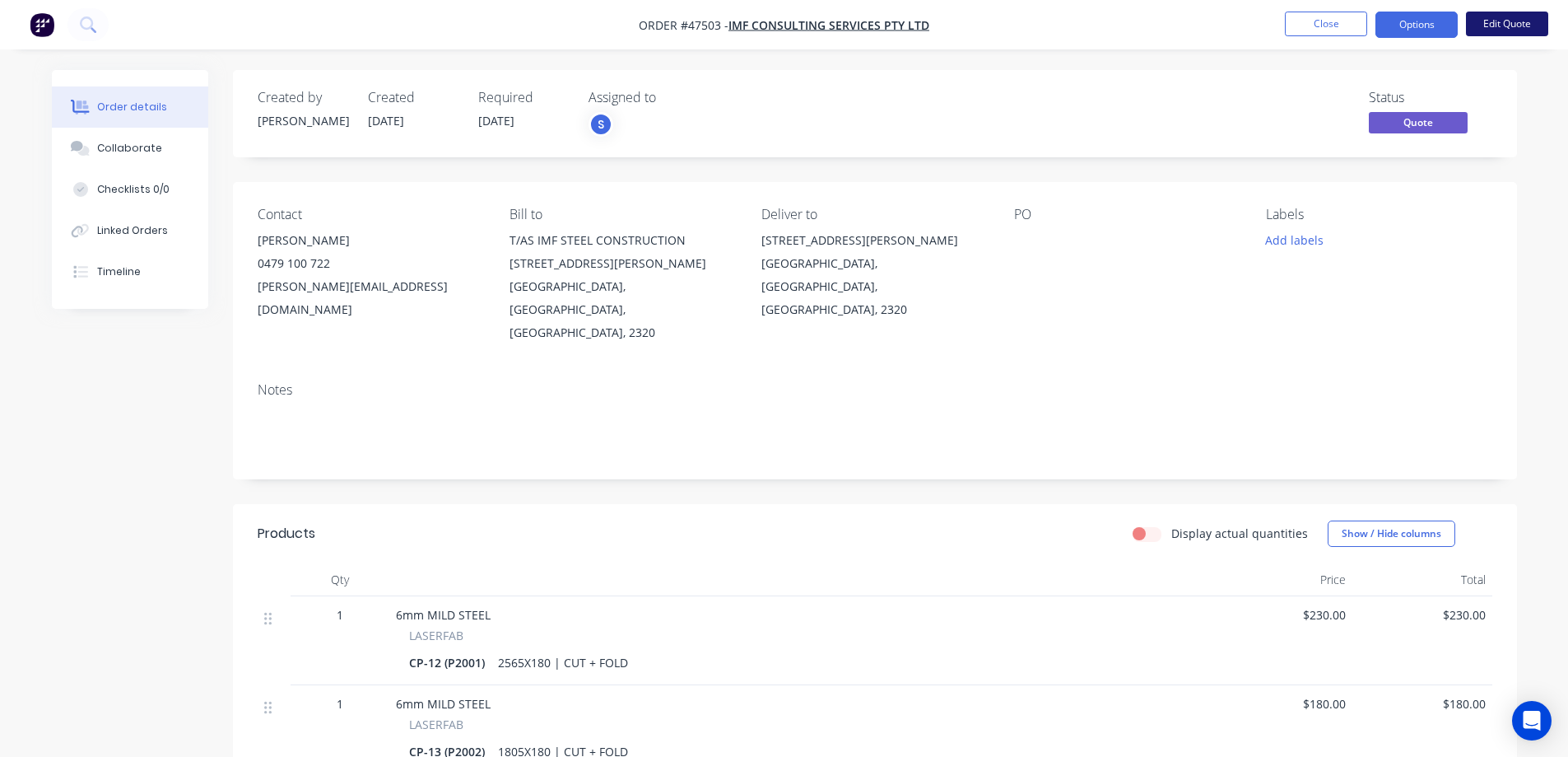
click at [1490, 18] on button "Edit Quote" at bounding box center [1508, 24] width 82 height 25
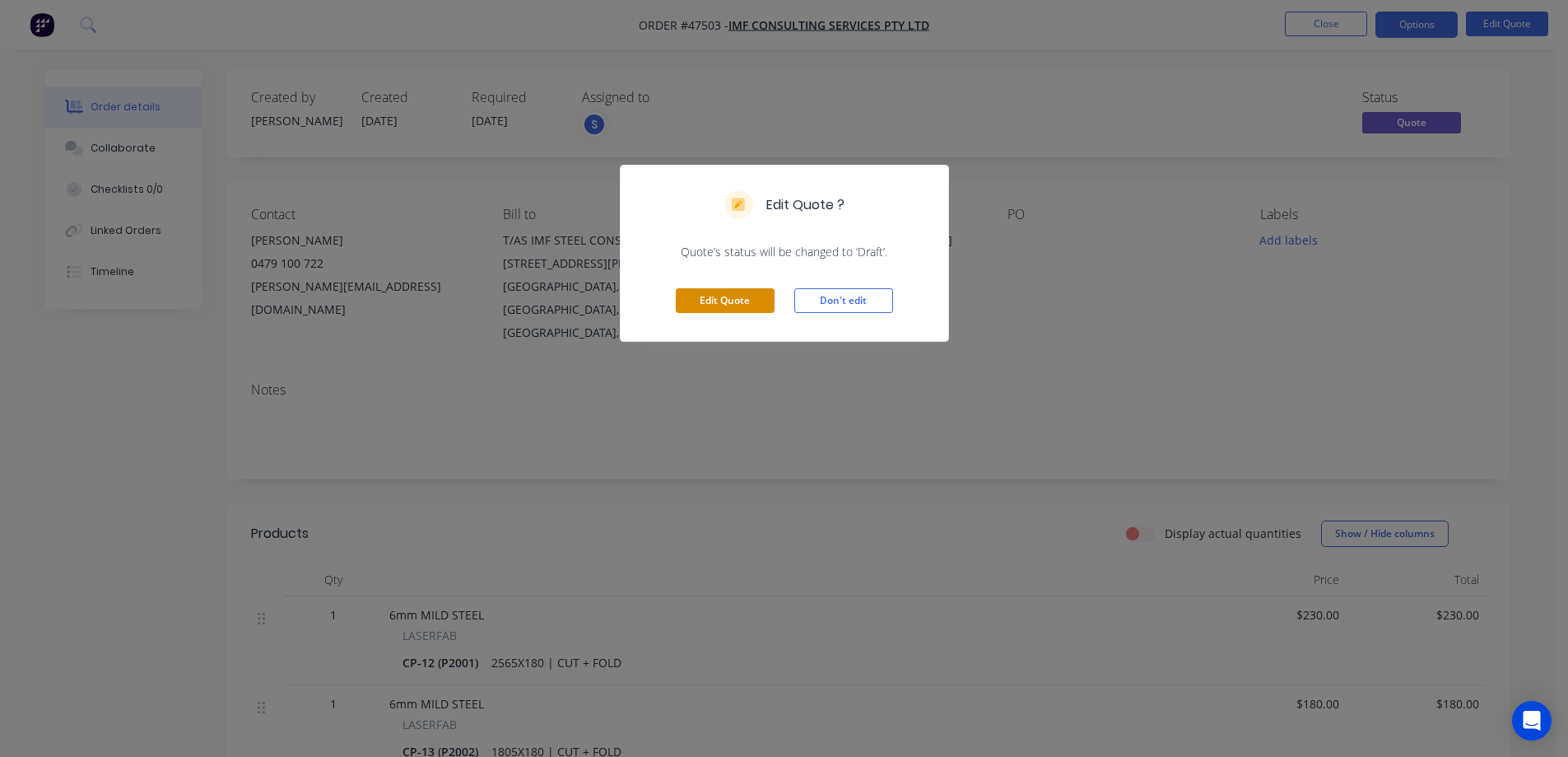
click at [731, 296] on button "Edit Quote" at bounding box center [725, 300] width 99 height 25
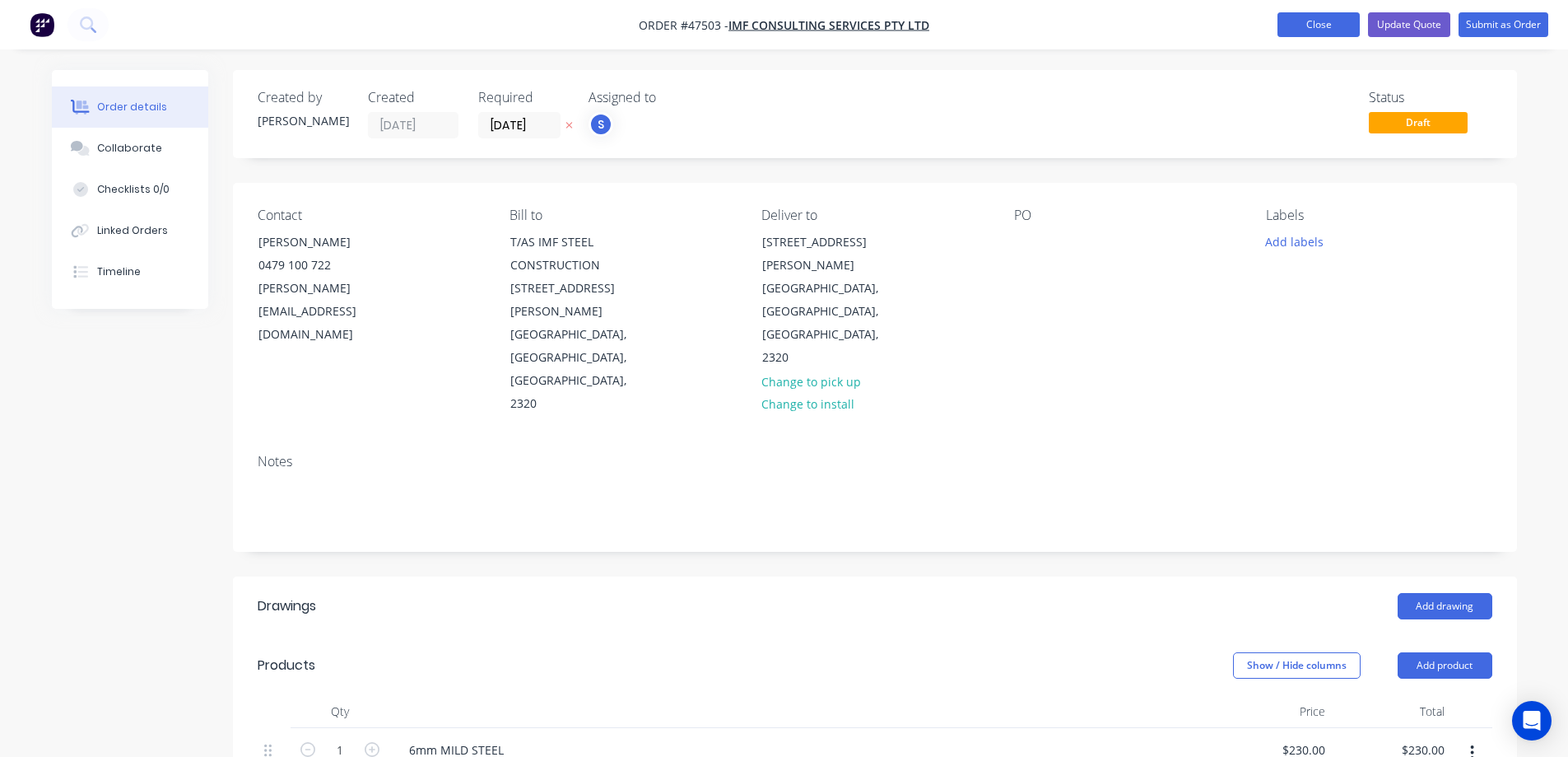
click at [1312, 15] on button "Close" at bounding box center [1319, 25] width 82 height 25
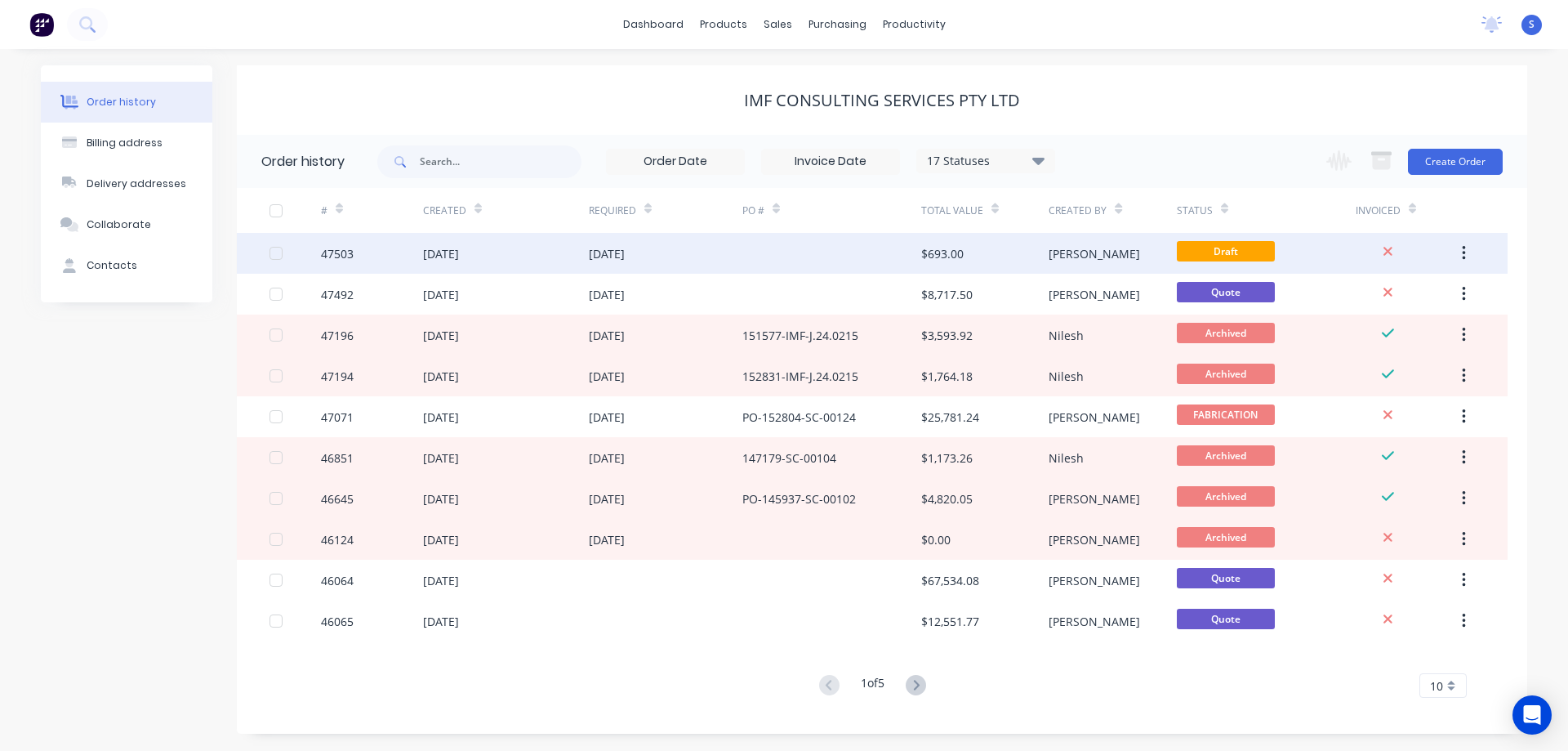
click at [706, 252] on div "[DATE]" at bounding box center [665, 253] width 153 height 41
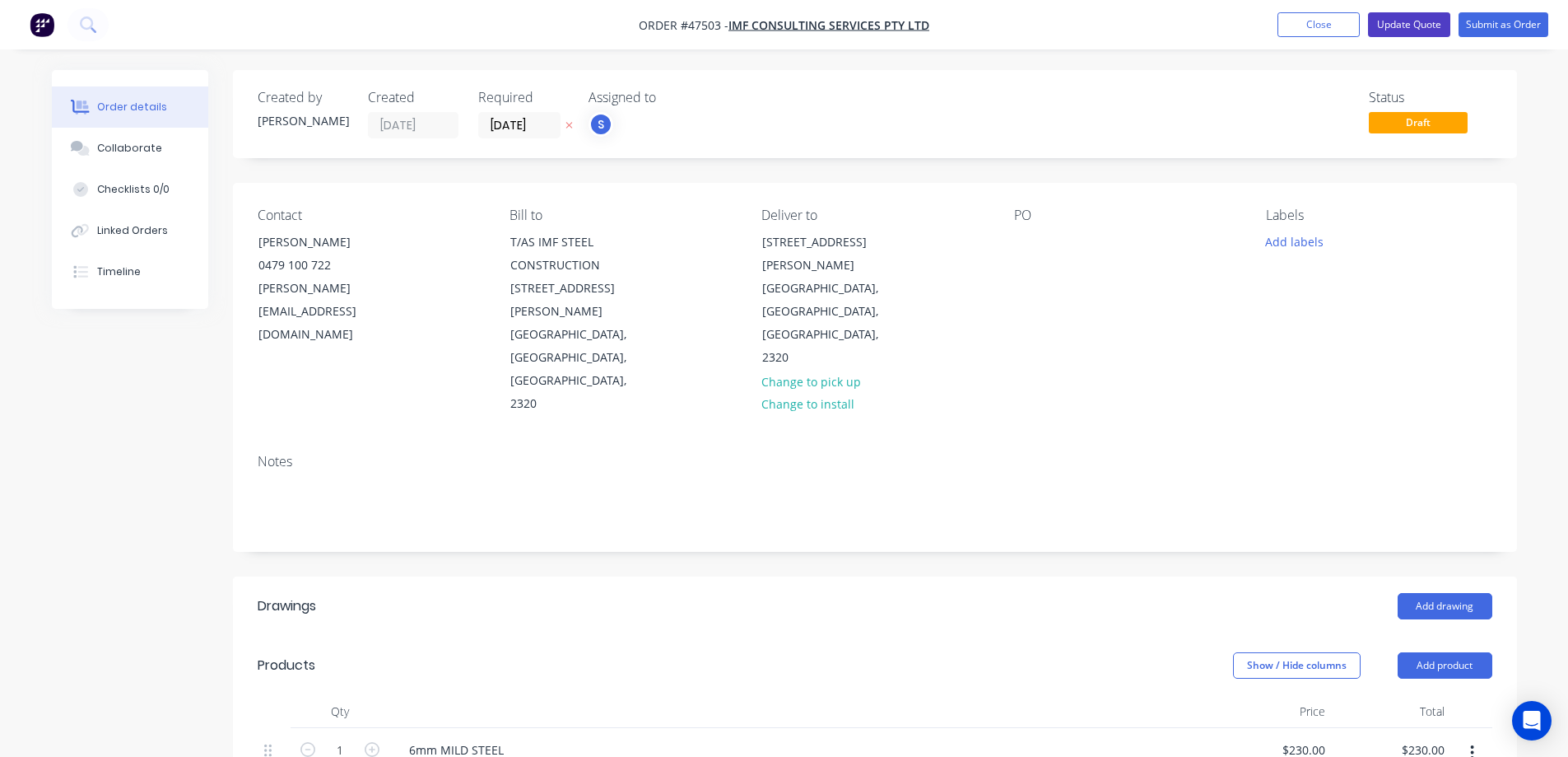
click at [1421, 25] on button "Update Quote" at bounding box center [1409, 25] width 82 height 25
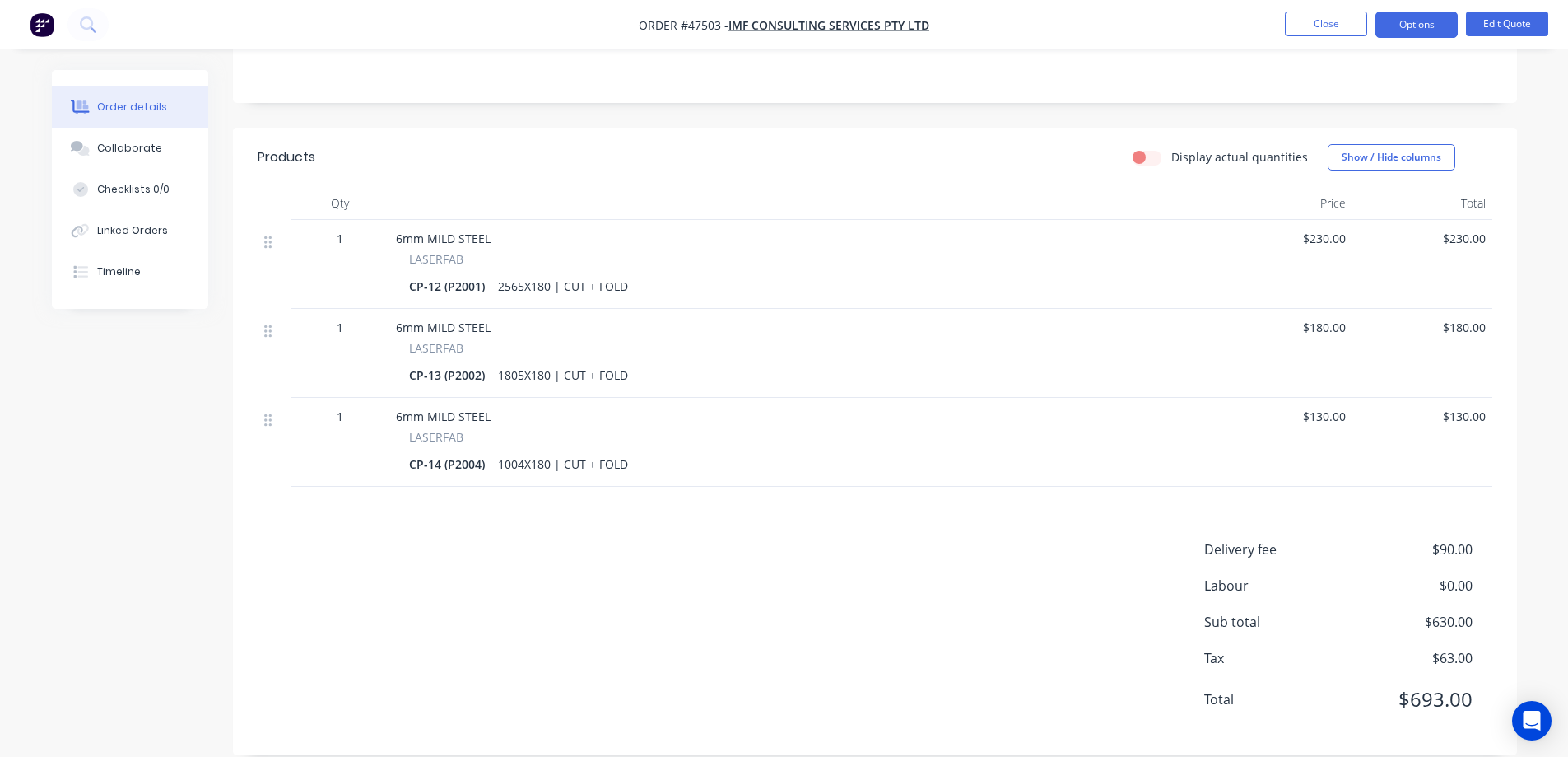
scroll to position [47, 0]
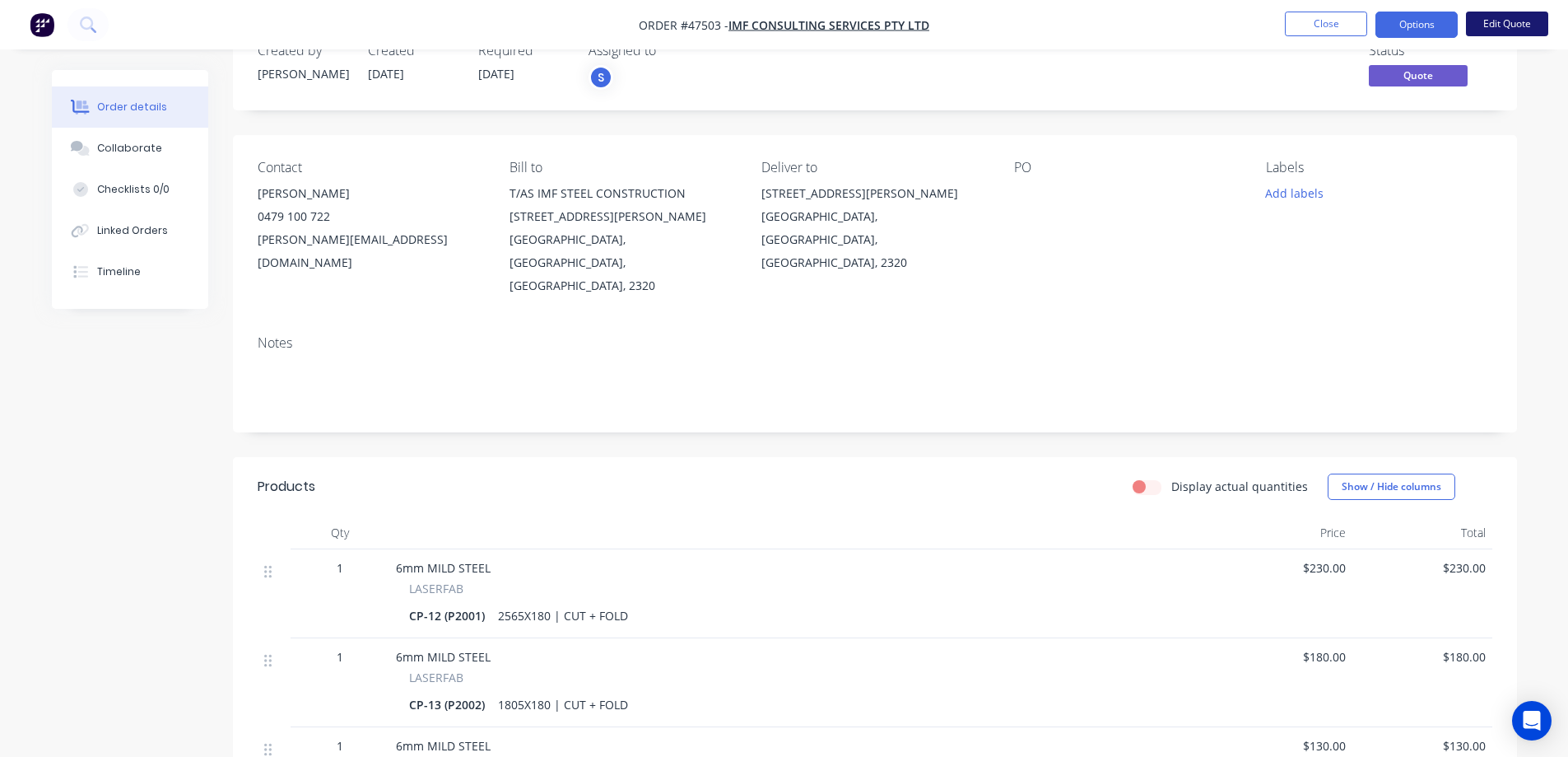
click at [1497, 32] on button "Edit Quote" at bounding box center [1508, 24] width 82 height 25
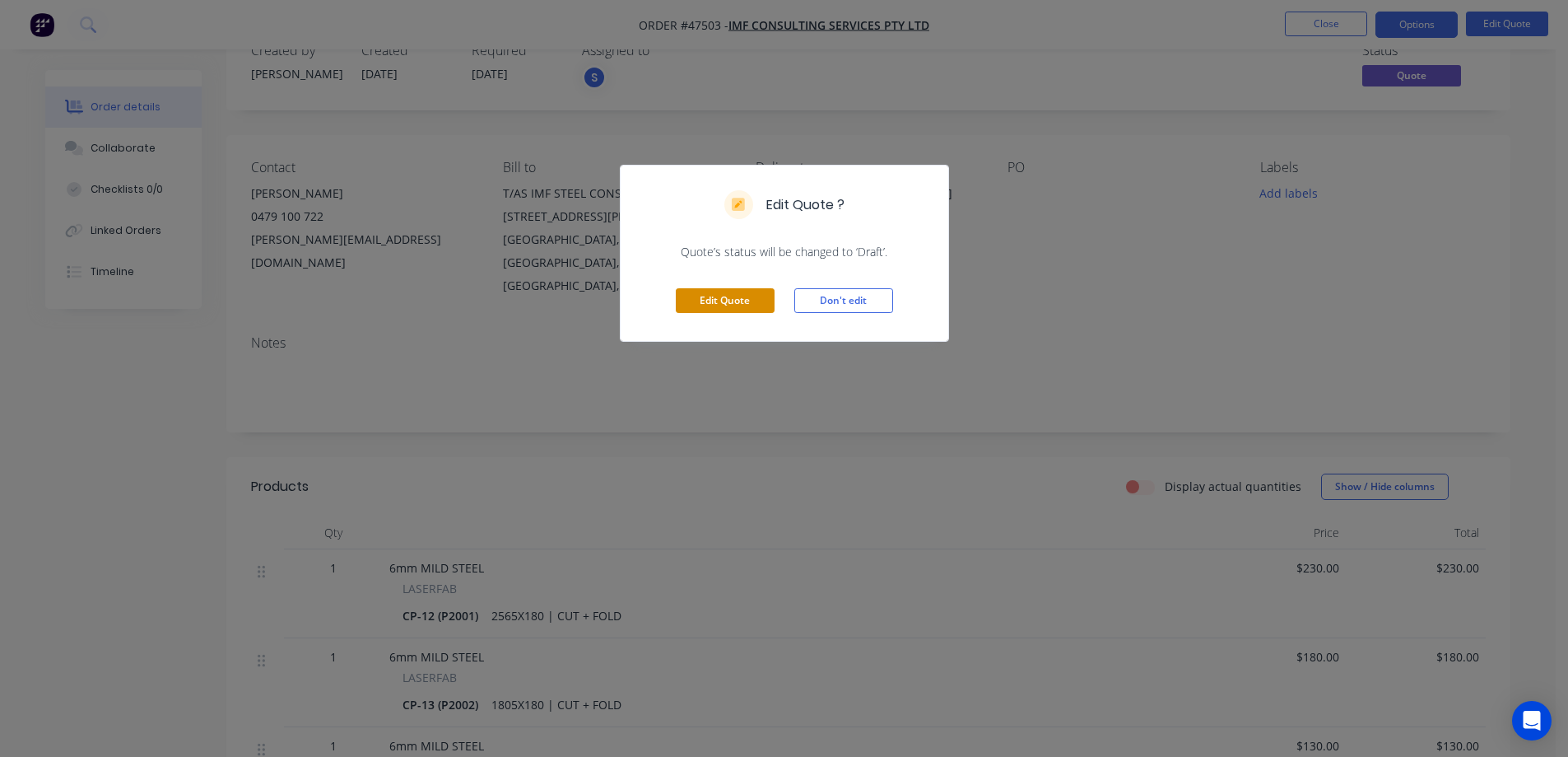
click at [706, 297] on button "Edit Quote" at bounding box center [725, 300] width 99 height 25
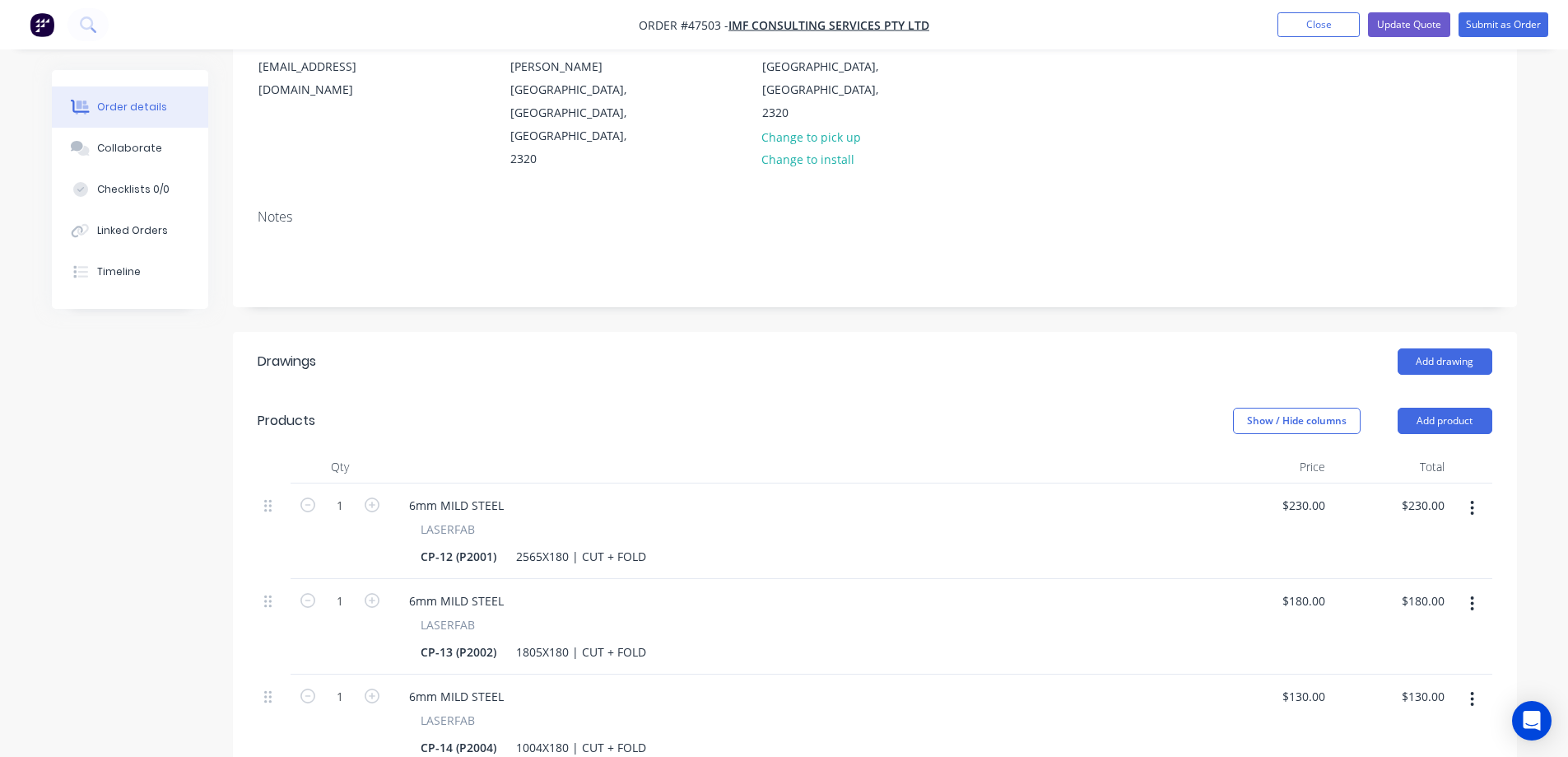
scroll to position [247, 0]
click at [490, 733] on div "CP-14 (P2004)" at bounding box center [458, 745] width 89 height 24
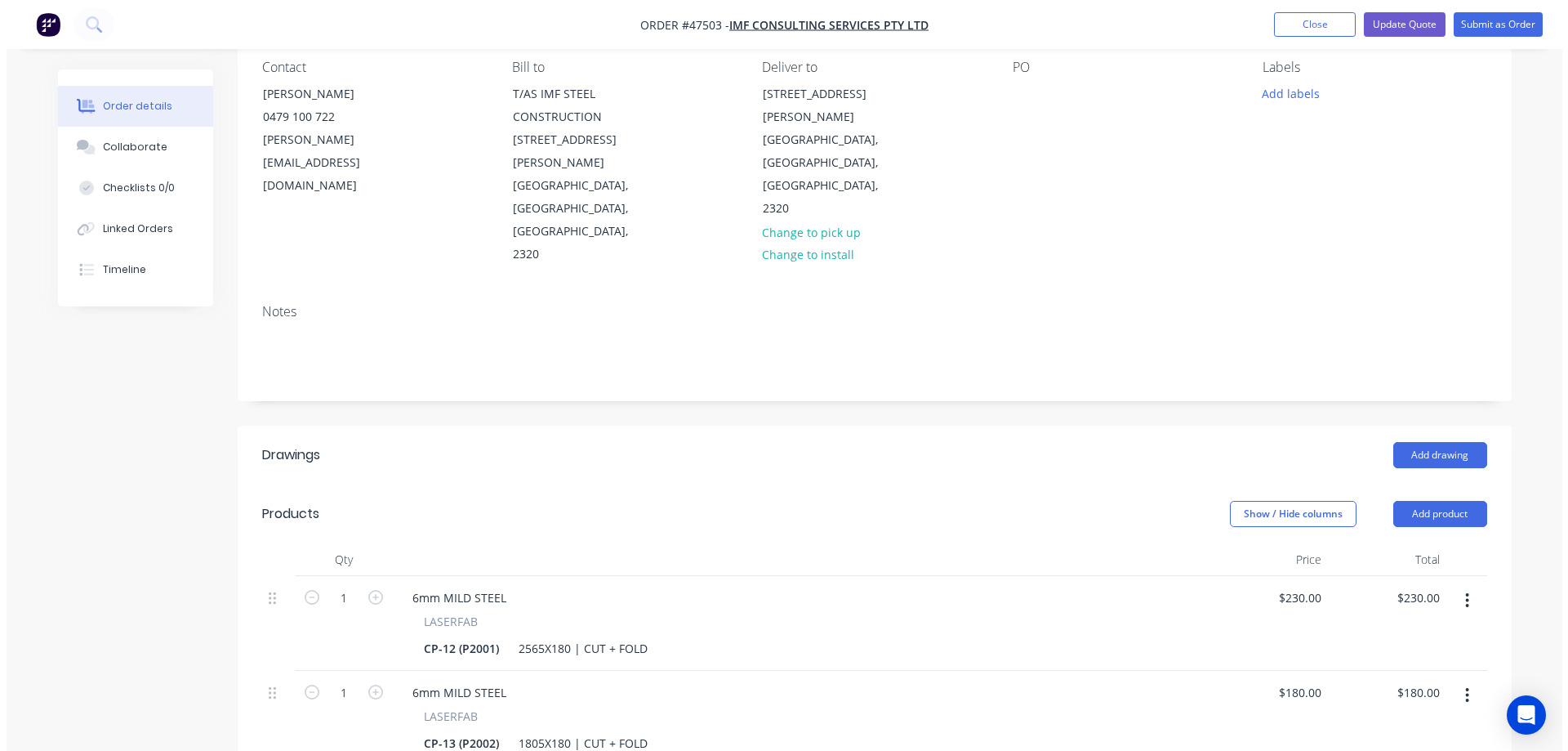
scroll to position [0, 0]
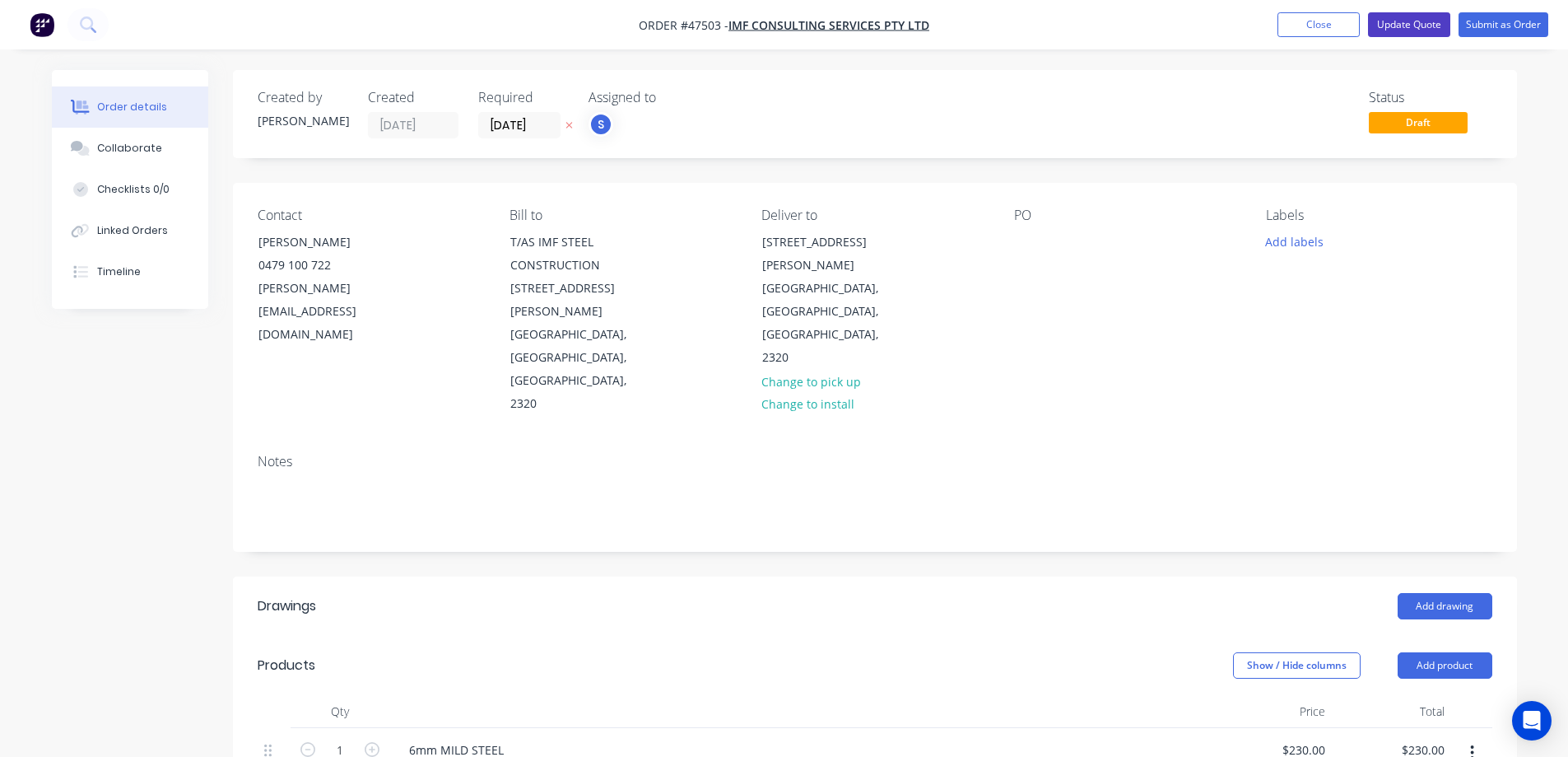
click at [1430, 23] on button "Update Quote" at bounding box center [1409, 25] width 82 height 25
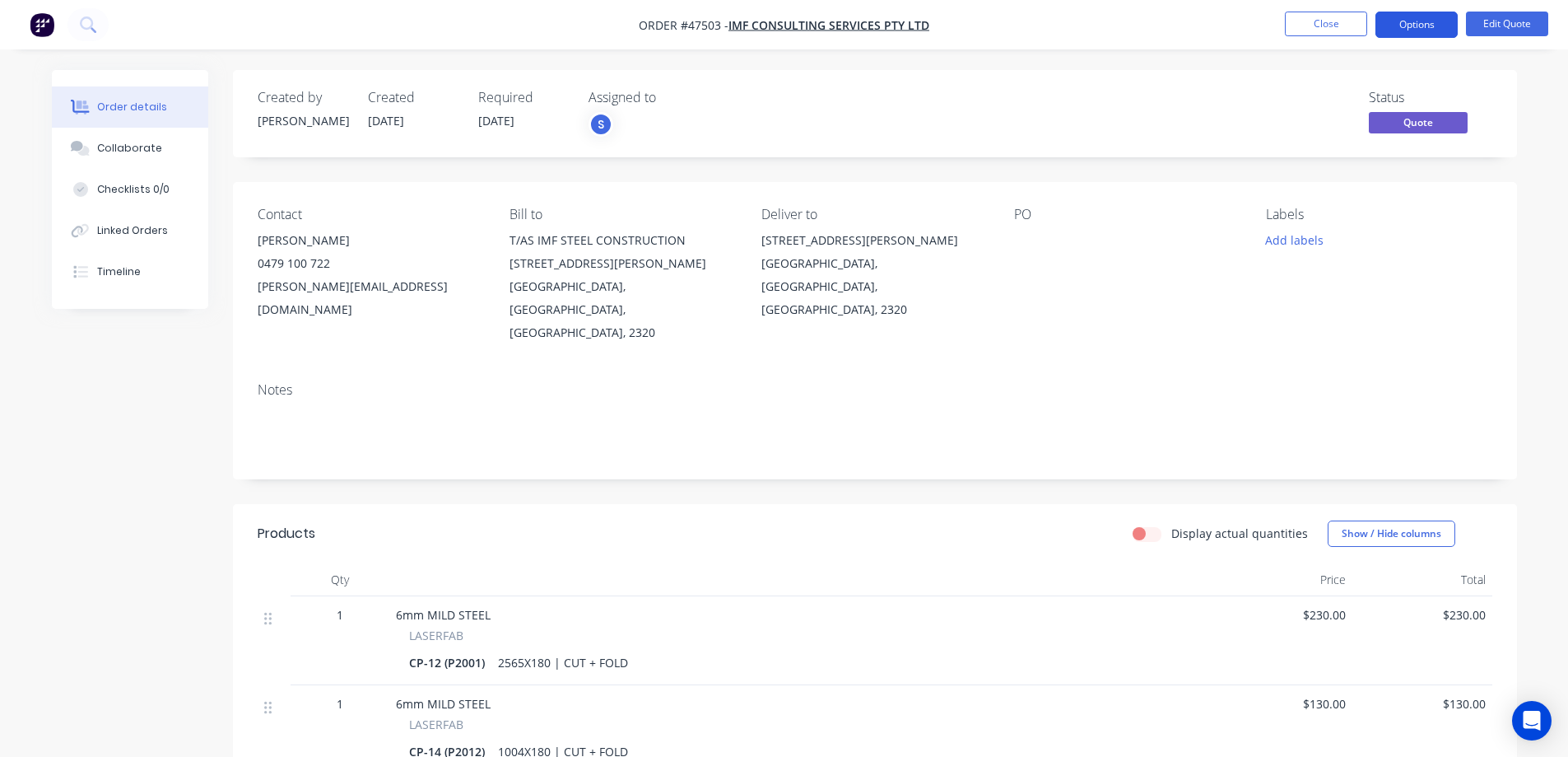
click at [1426, 17] on button "Options" at bounding box center [1416, 24] width 82 height 26
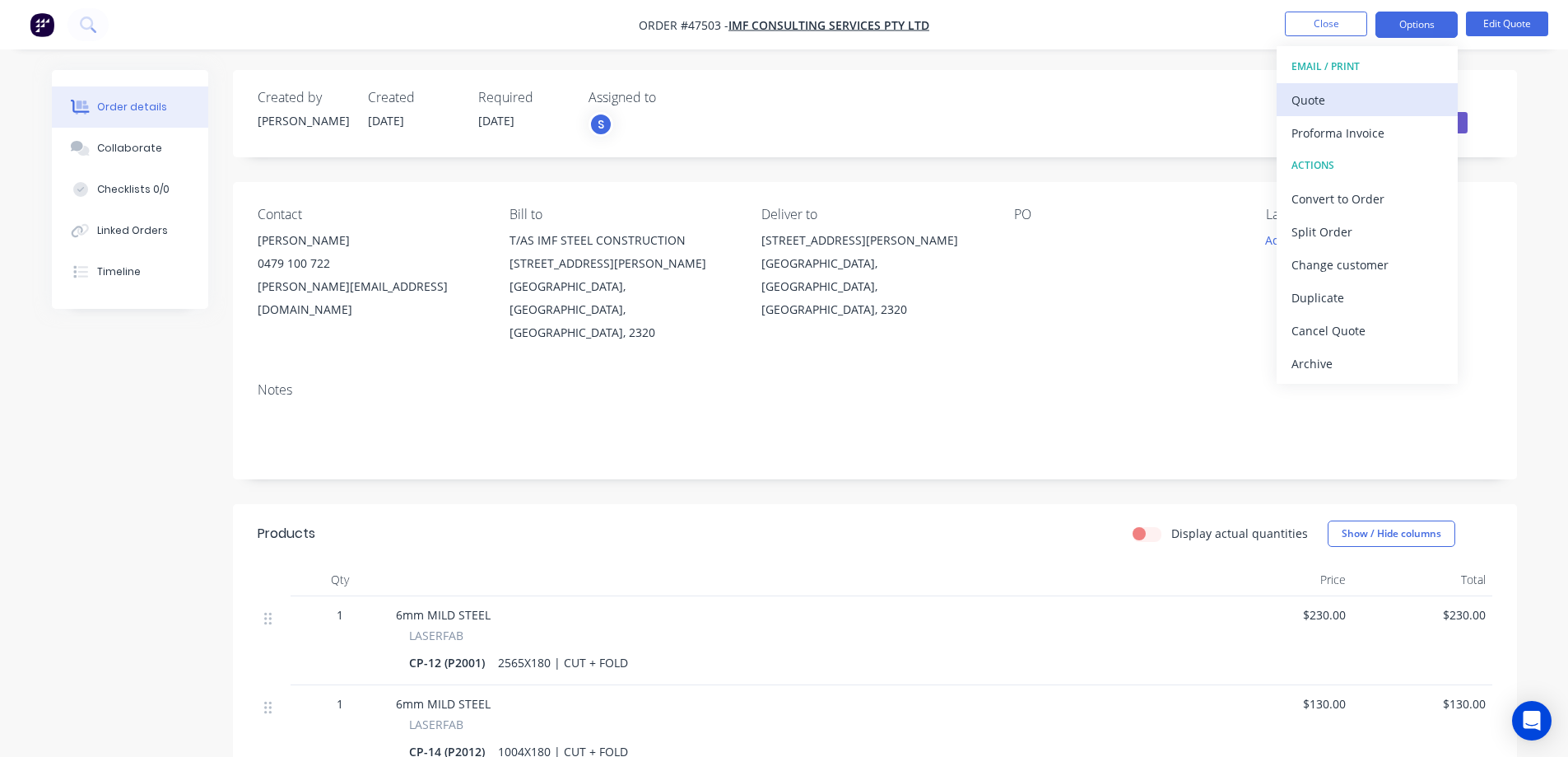
click at [1345, 106] on div "Quote" at bounding box center [1368, 100] width 152 height 24
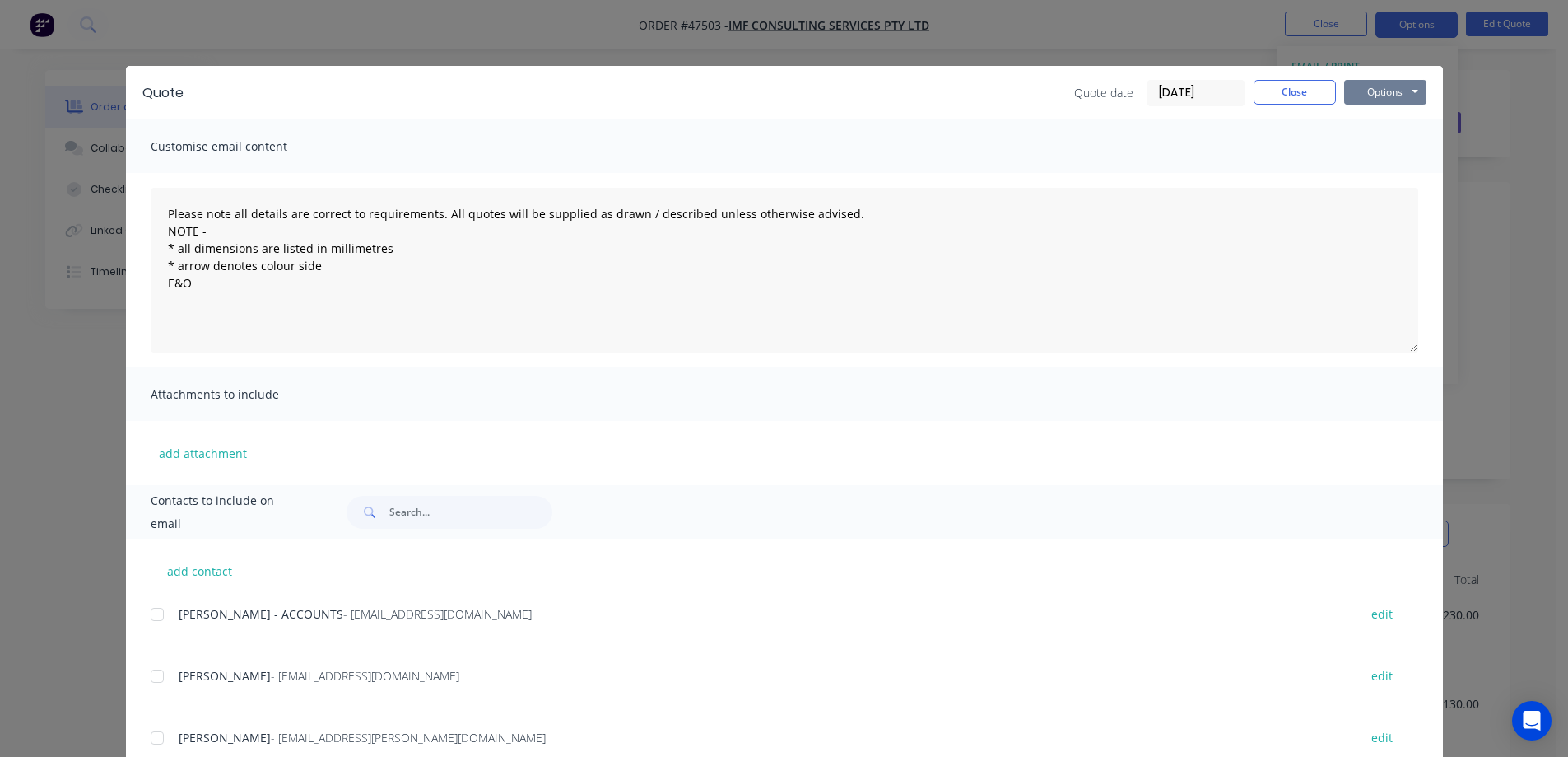
click at [1391, 93] on button "Options" at bounding box center [1386, 92] width 82 height 25
click at [1358, 121] on button "Preview" at bounding box center [1397, 121] width 105 height 27
